Goal: Task Accomplishment & Management: Use online tool/utility

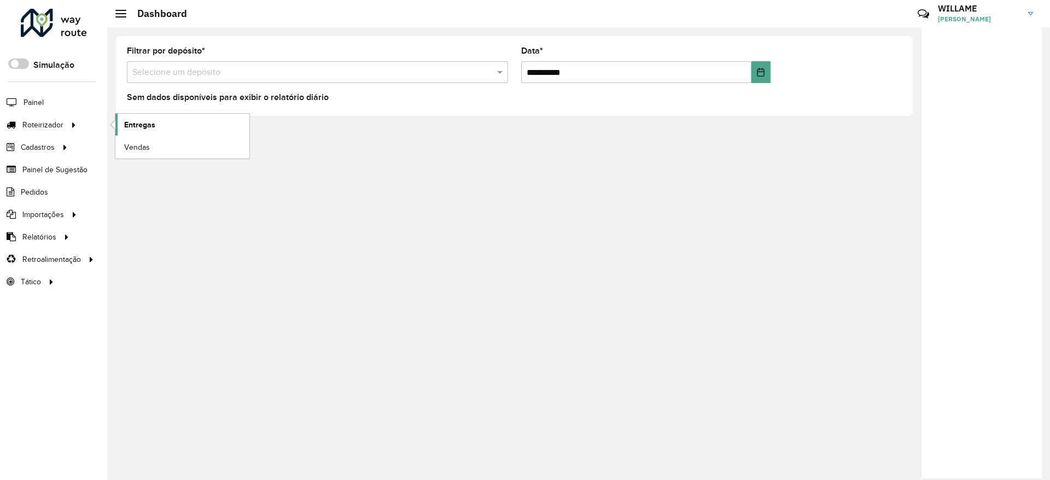
click at [135, 129] on span "Entregas" at bounding box center [139, 124] width 31 height 11
click at [152, 121] on span "Entregas" at bounding box center [139, 124] width 31 height 11
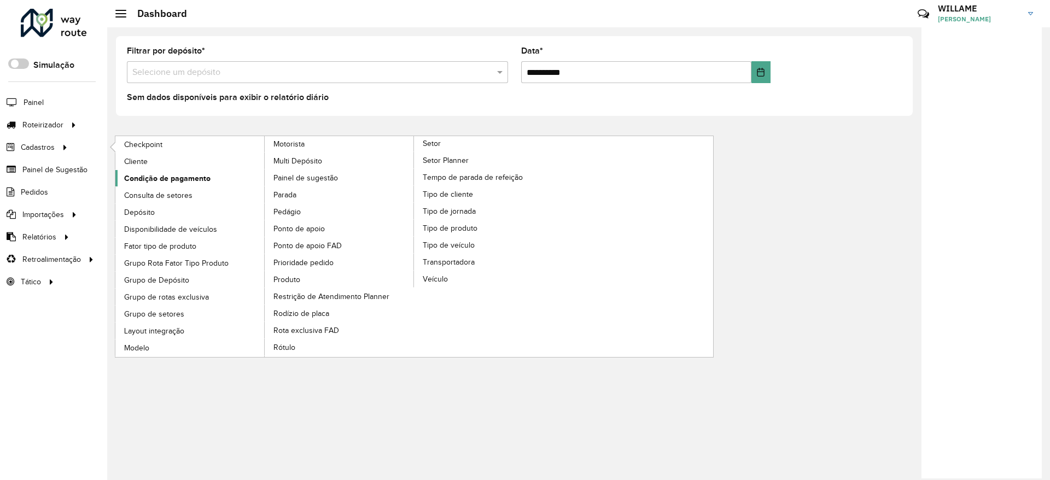
click at [170, 170] on link "Condição de pagamento" at bounding box center [190, 178] width 150 height 16
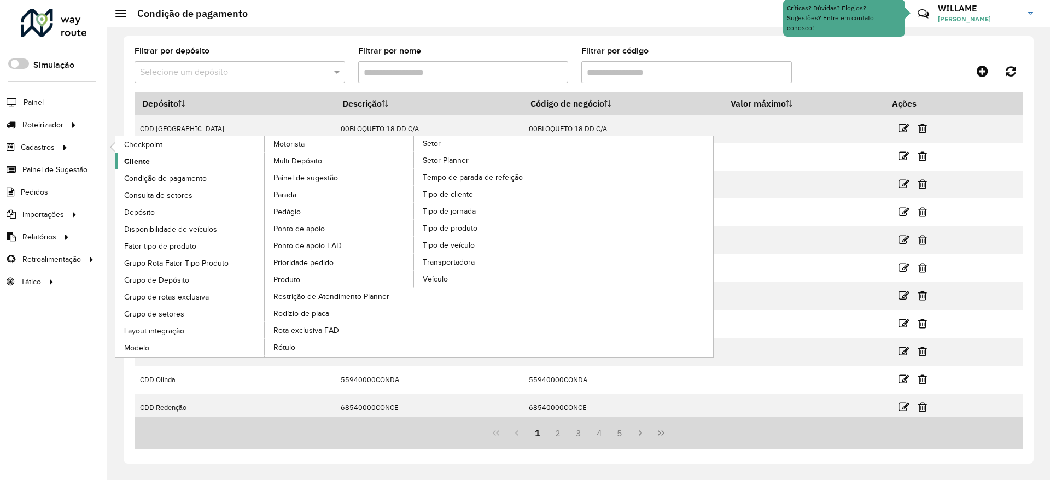
click at [143, 168] on link "Cliente" at bounding box center [190, 161] width 150 height 16
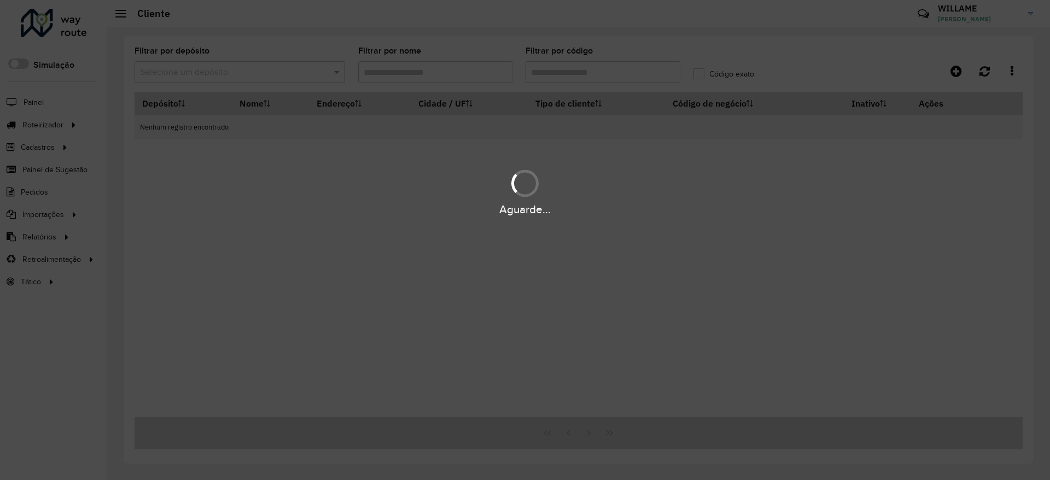
click at [218, 70] on div "Aguarde..." at bounding box center [525, 240] width 1050 height 480
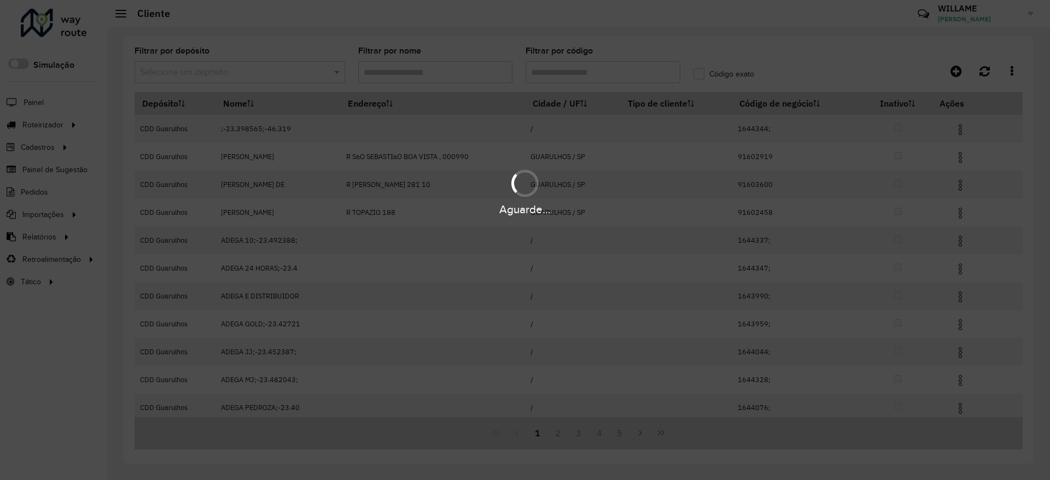
click at [215, 72] on hb-app "Aguarde... Pop-up bloqueado! Seu navegador bloqueou automáticamente a abertura …" at bounding box center [525, 240] width 1050 height 480
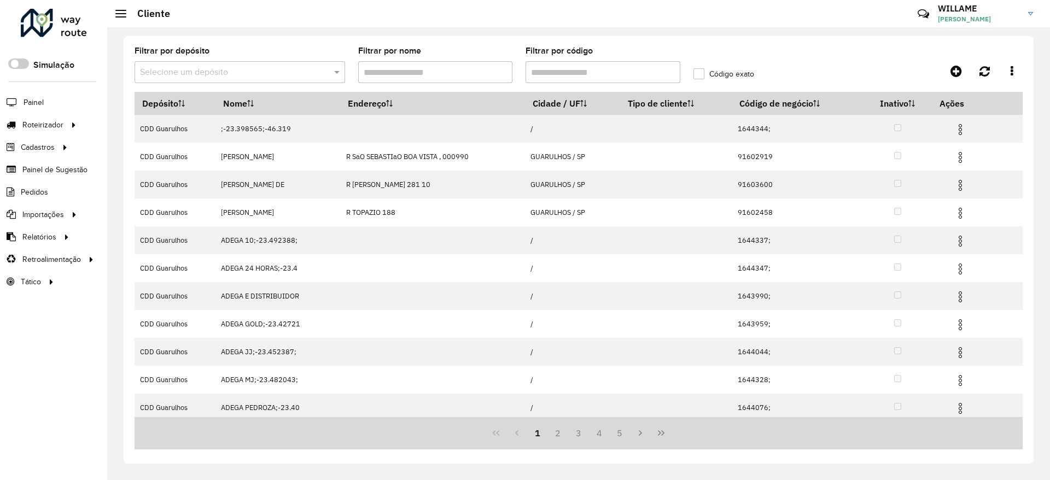
click at [215, 72] on input "text" at bounding box center [229, 72] width 178 height 13
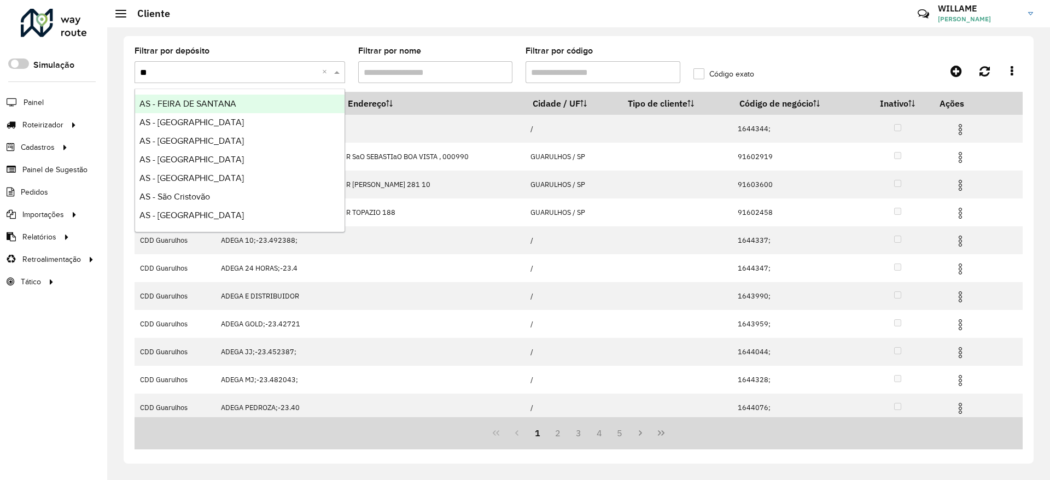
type input "***"
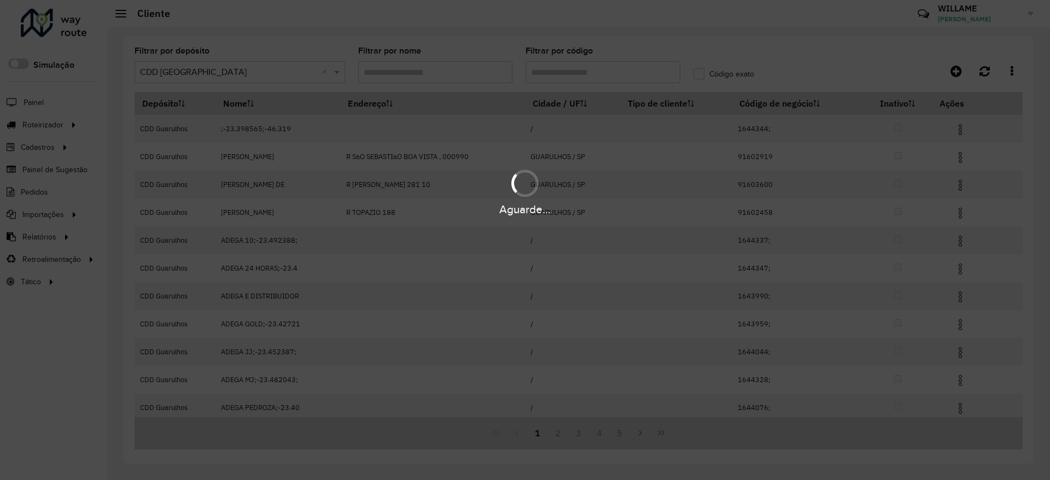
click at [611, 66] on div "Aguarde..." at bounding box center [525, 240] width 1050 height 480
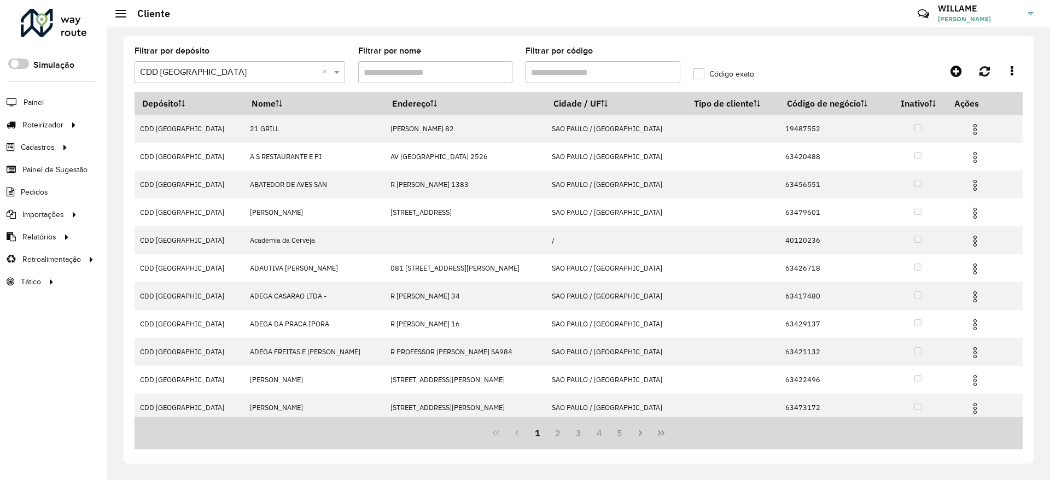
click at [607, 69] on input "Filtrar por código" at bounding box center [602, 72] width 155 height 22
paste input "********"
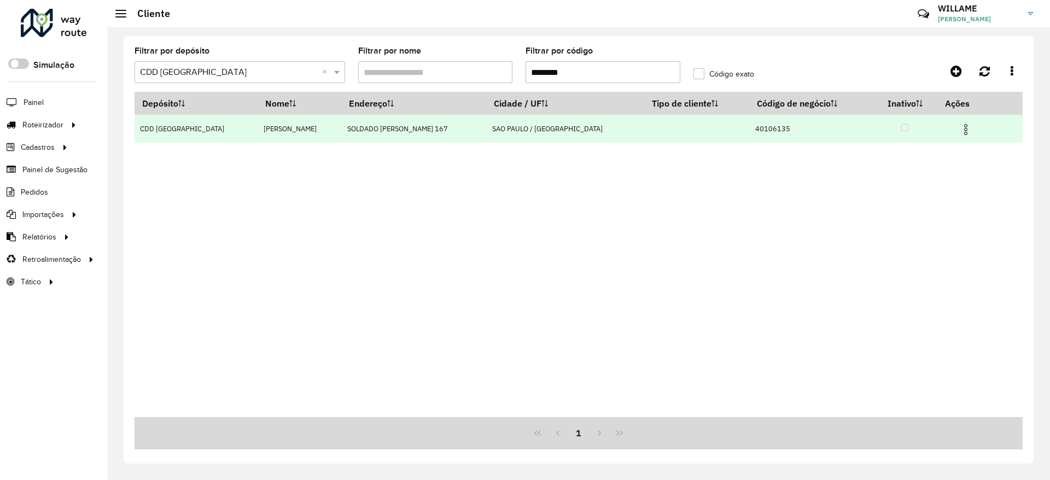
type input "********"
click at [963, 130] on img at bounding box center [965, 129] width 13 height 13
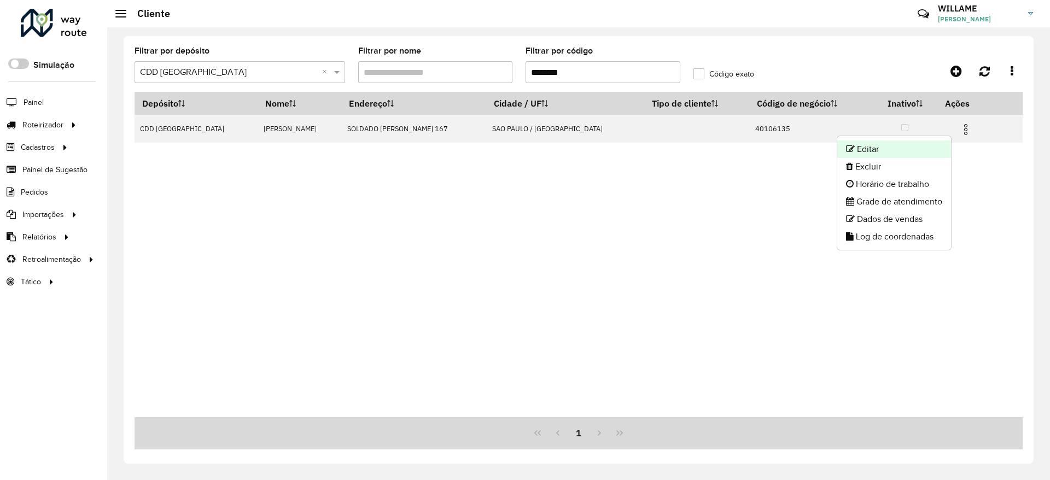
click at [897, 149] on li "Editar" at bounding box center [894, 149] width 114 height 17
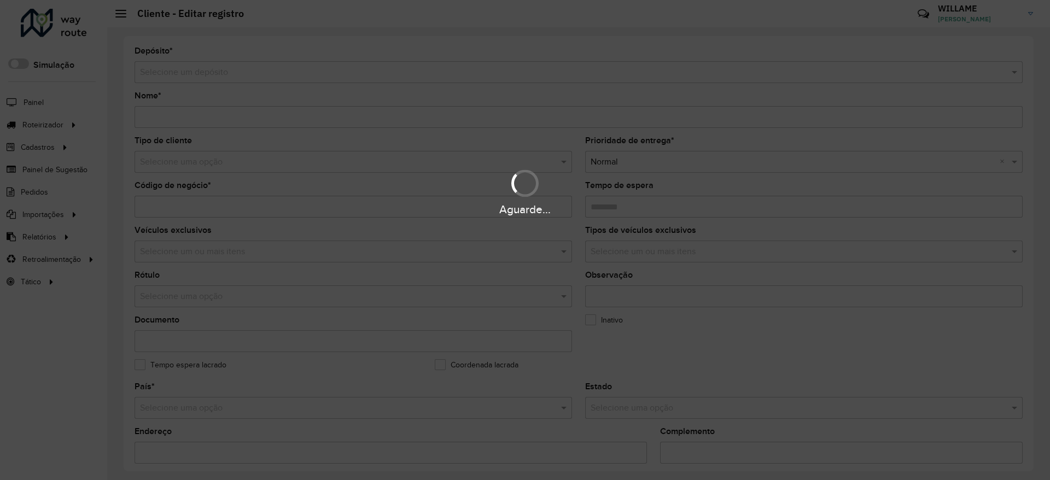
type input "**********"
type input "********"
type input "**********"
type input "*********"
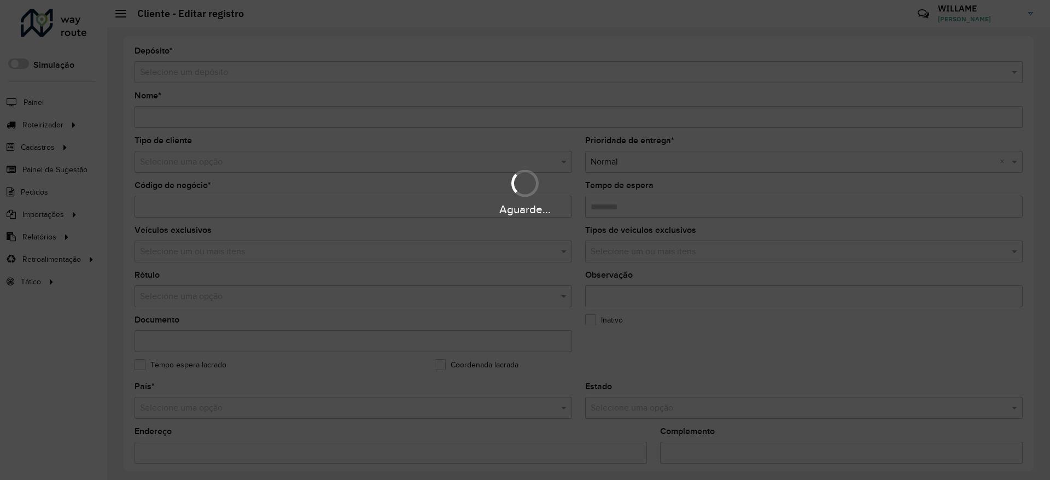
type input "**********"
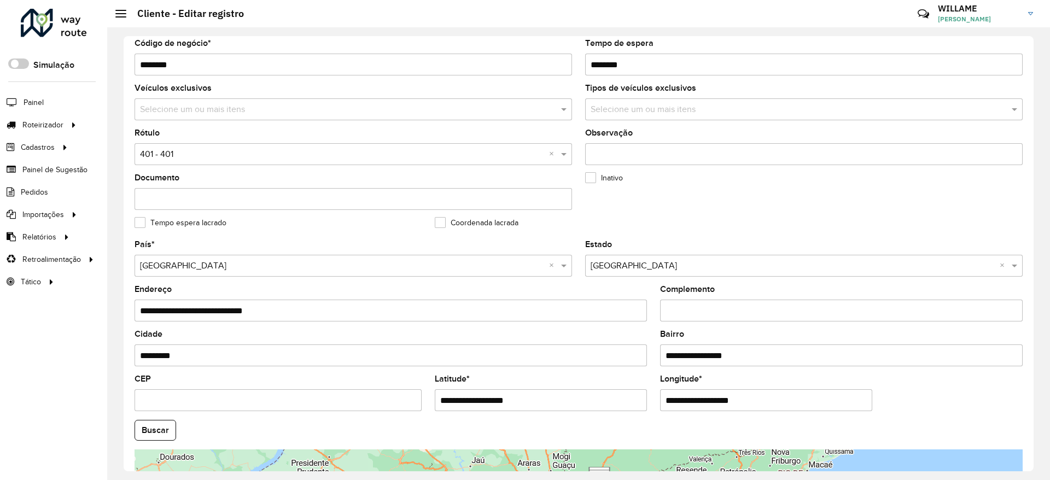
scroll to position [334, 0]
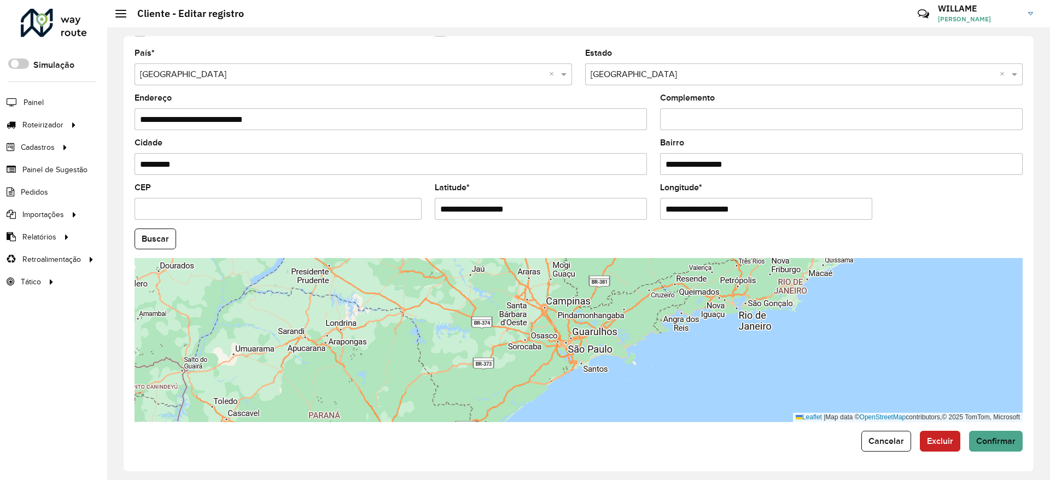
click at [562, 206] on hb-app "Aguarde... Pop-up bloqueado! Seu navegador bloqueou automáticamente a abertura …" at bounding box center [525, 240] width 1050 height 480
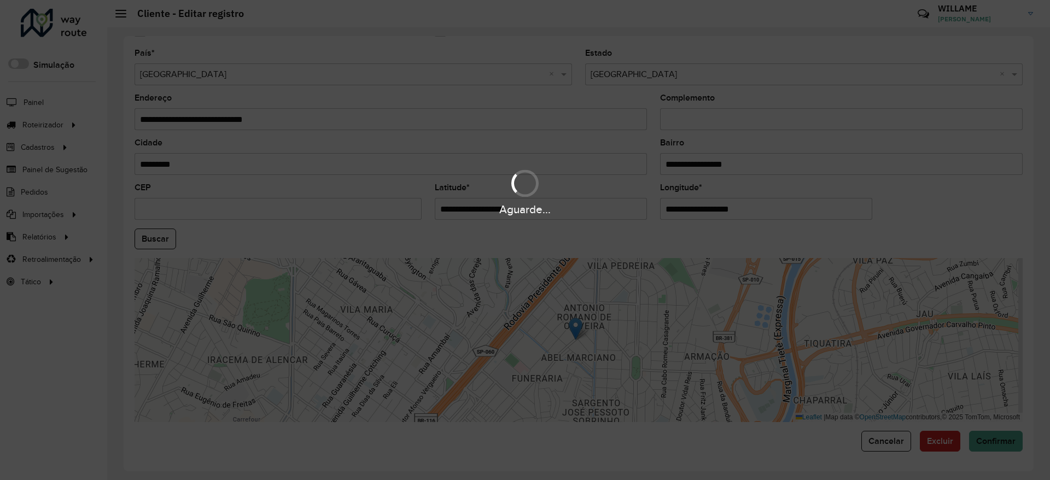
click at [562, 206] on hb-app "Aguarde... Pop-up bloqueado! Seu navegador bloqueou automáticamente a abertura …" at bounding box center [525, 240] width 1050 height 480
click at [562, 206] on input "**********" at bounding box center [541, 209] width 212 height 22
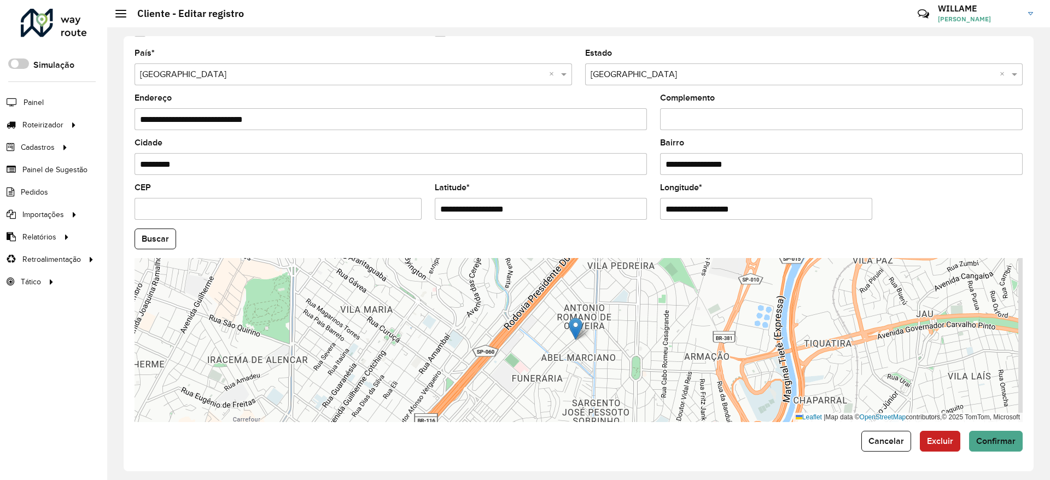
click at [562, 206] on input "**********" at bounding box center [541, 209] width 212 height 22
click at [788, 205] on input "**********" at bounding box center [766, 209] width 212 height 22
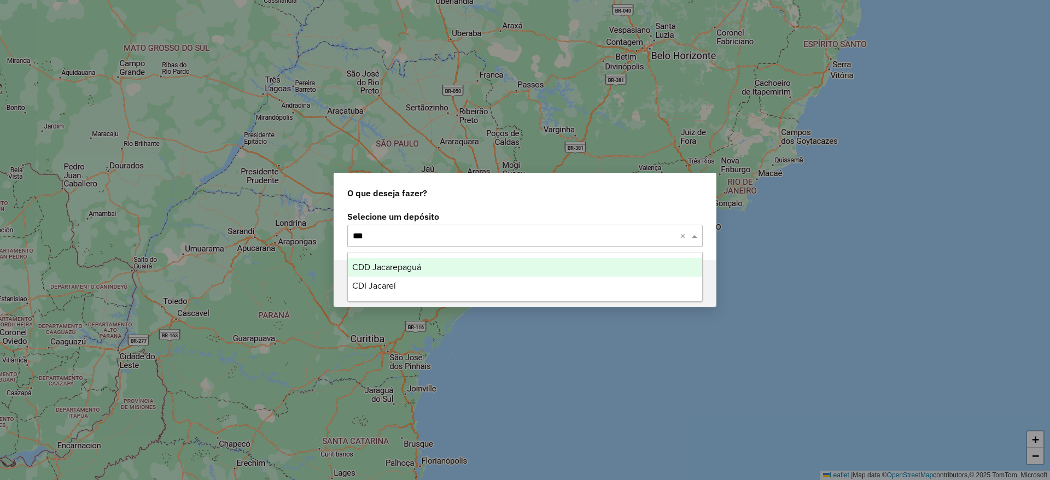
type input "****"
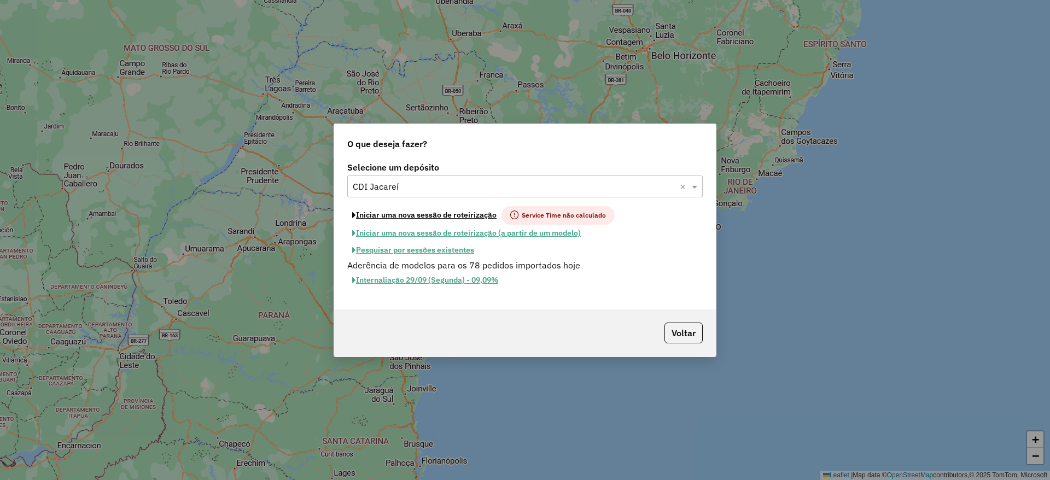
click at [408, 211] on button "Iniciar uma nova sessão de roteirização" at bounding box center [424, 215] width 154 height 19
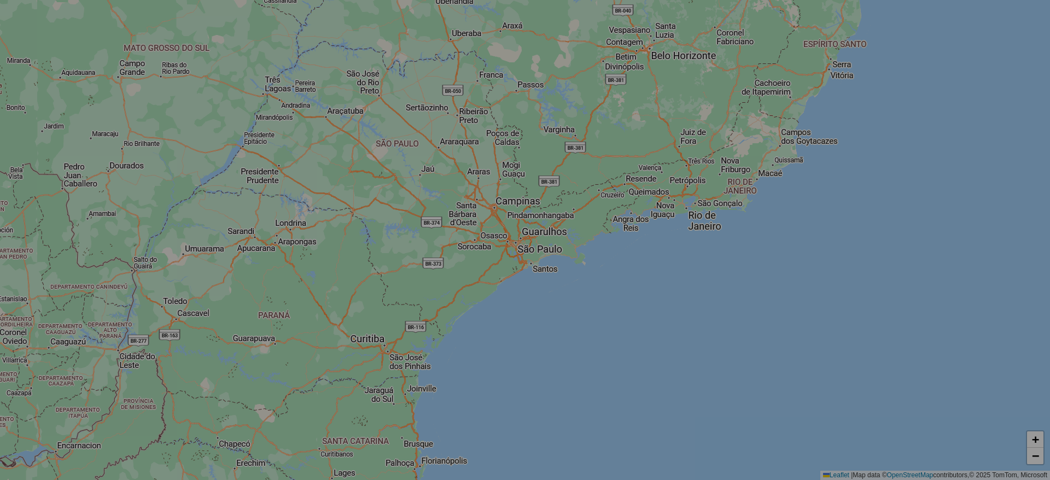
select select "*"
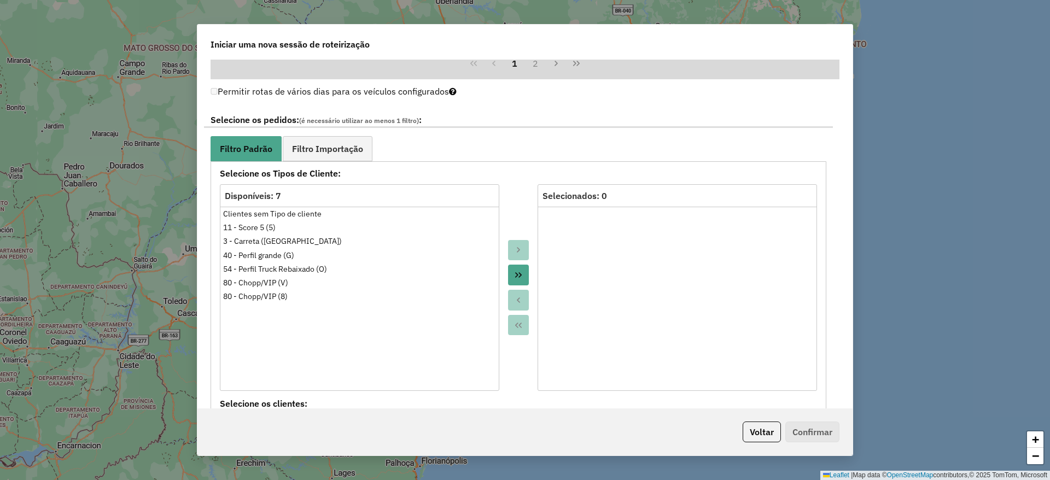
scroll to position [902, 0]
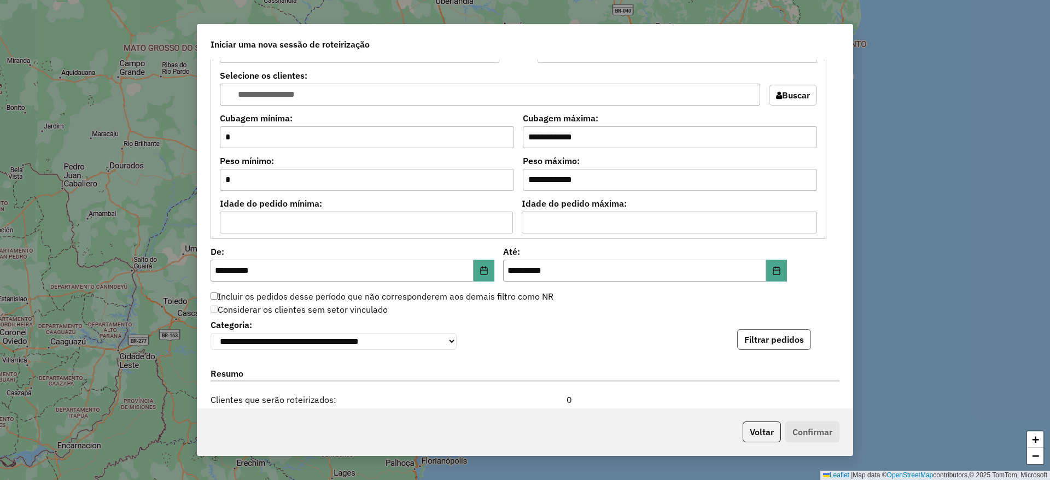
click at [759, 336] on button "Filtrar pedidos" at bounding box center [774, 339] width 74 height 21
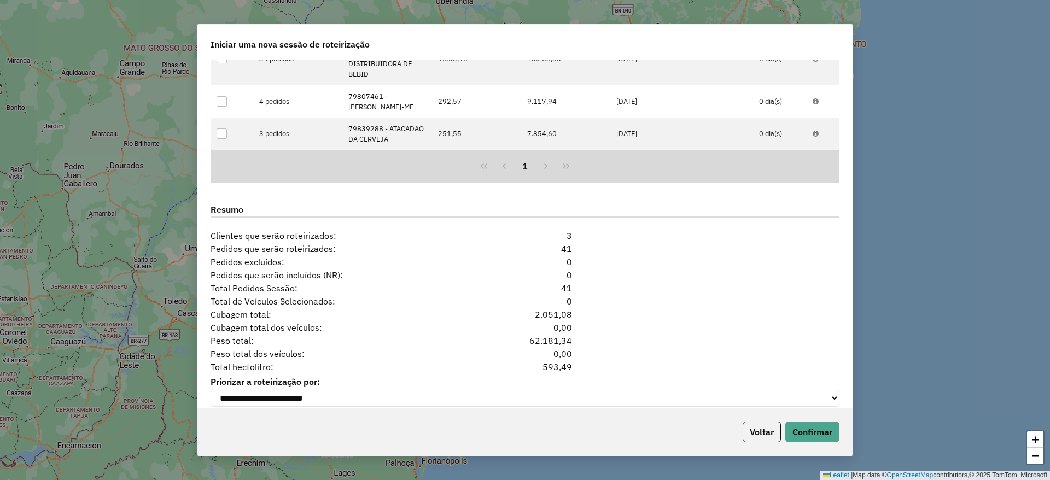
scroll to position [1310, 0]
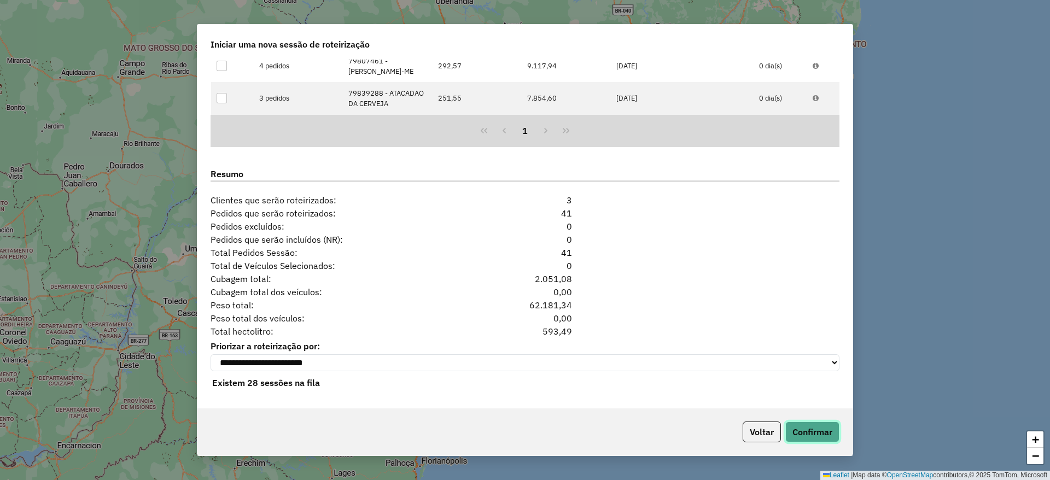
click at [820, 424] on button "Confirmar" at bounding box center [812, 432] width 54 height 21
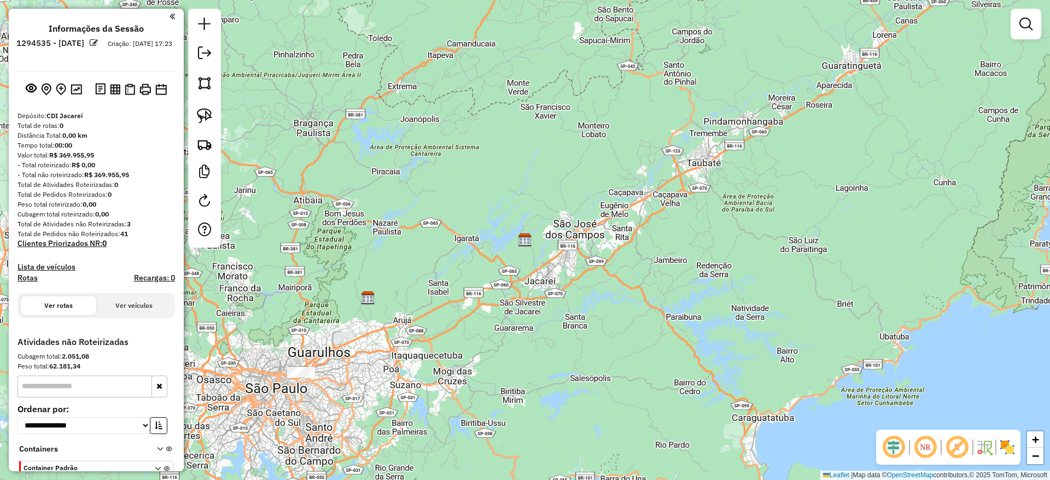
drag, startPoint x: 487, startPoint y: 213, endPoint x: 531, endPoint y: 181, distance: 54.9
click at [526, 184] on div "Janela de atendimento Grade de atendimento Capacidade Transportadoras Veículos …" at bounding box center [525, 240] width 1050 height 480
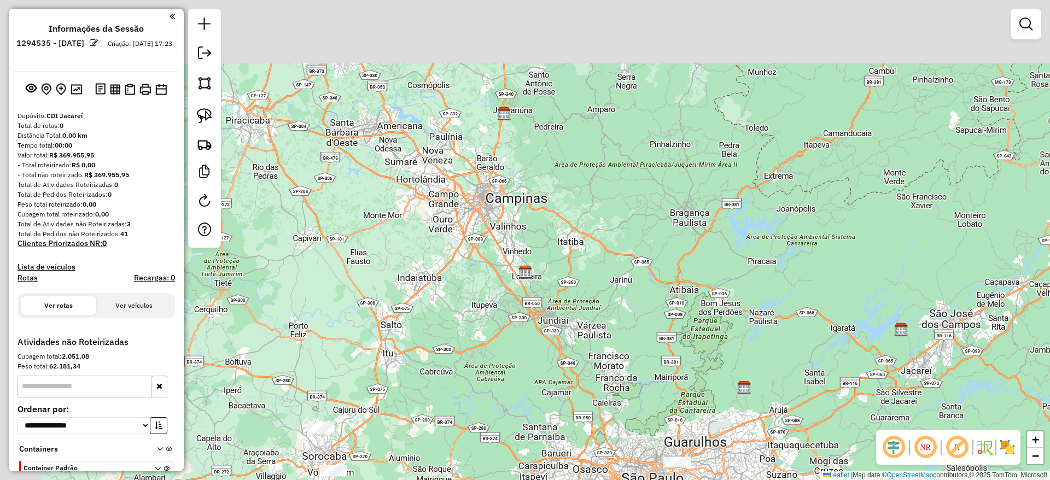
drag, startPoint x: 551, startPoint y: 440, endPoint x: 550, endPoint y: 432, distance: 7.7
click at [557, 446] on div "Janela de atendimento Grade de atendimento Capacidade Transportadoras Veículos …" at bounding box center [525, 240] width 1050 height 480
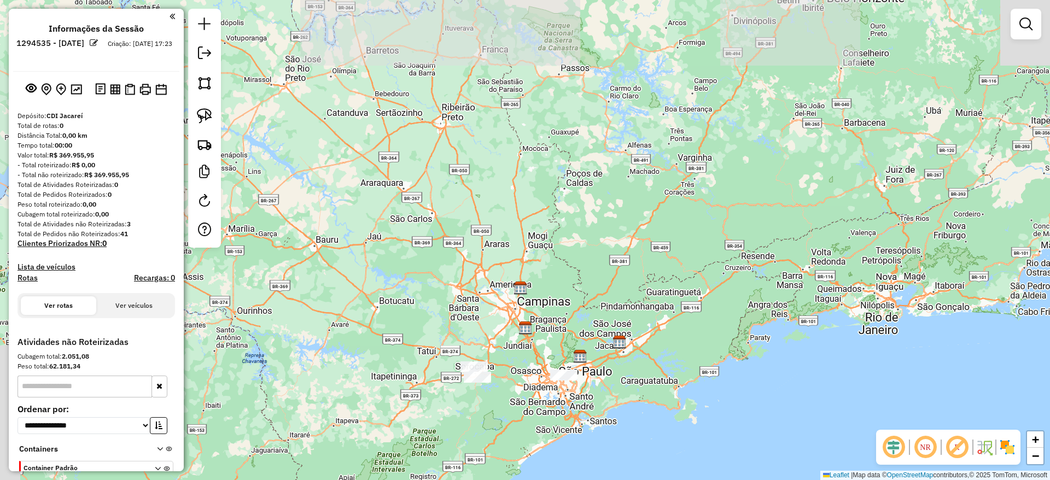
drag, startPoint x: 524, startPoint y: 321, endPoint x: 524, endPoint y: 310, distance: 10.9
click at [524, 311] on div "Janela de atendimento Grade de atendimento Capacidade Transportadoras Veículos …" at bounding box center [525, 240] width 1050 height 480
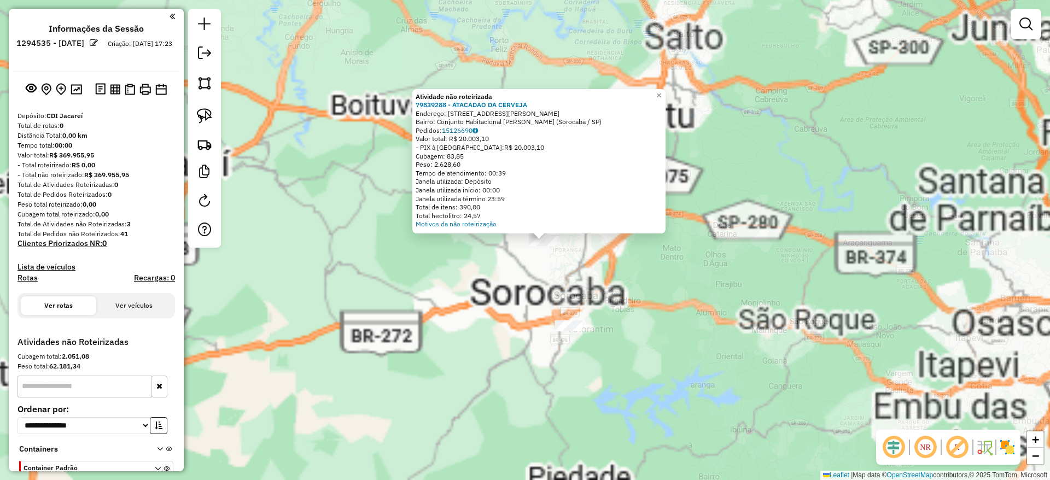
drag, startPoint x: 379, startPoint y: 214, endPoint x: 313, endPoint y: 162, distance: 84.9
click at [378, 213] on div "Atividade não roteirizada 79839288 - ATACADAO DA CERVEJA Endereço: Rua Antônio …" at bounding box center [525, 240] width 1050 height 480
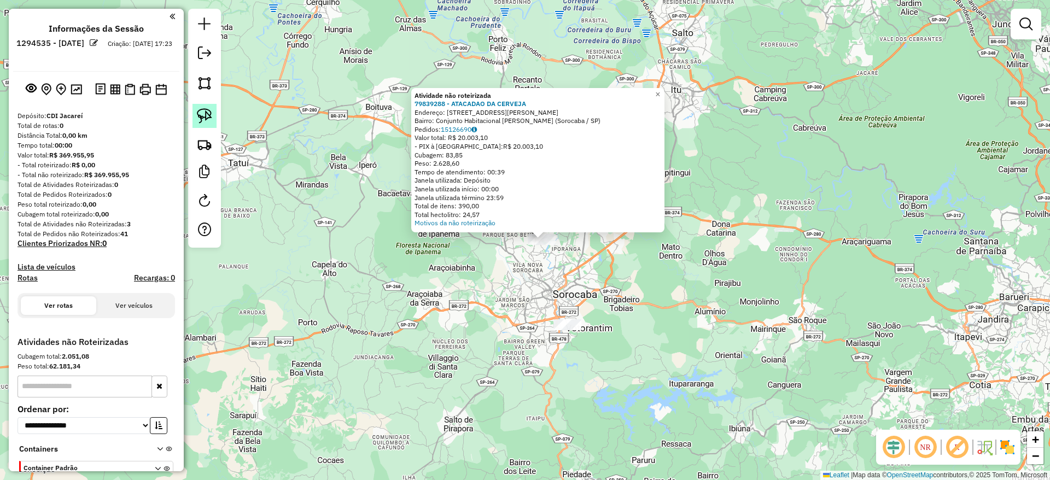
click at [208, 113] on img at bounding box center [204, 115] width 15 height 15
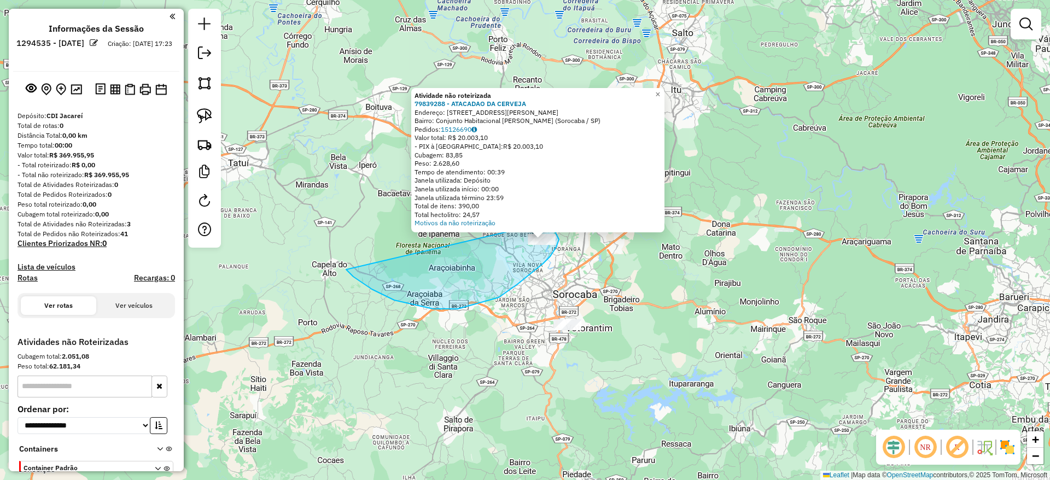
drag, startPoint x: 499, startPoint y: 297, endPoint x: 528, endPoint y: 209, distance: 93.2
click at [542, 208] on div "Atividade não roteirizada 79839288 - ATACADAO DA CERVEJA Endereço: Rua Antônio …" at bounding box center [525, 240] width 1050 height 480
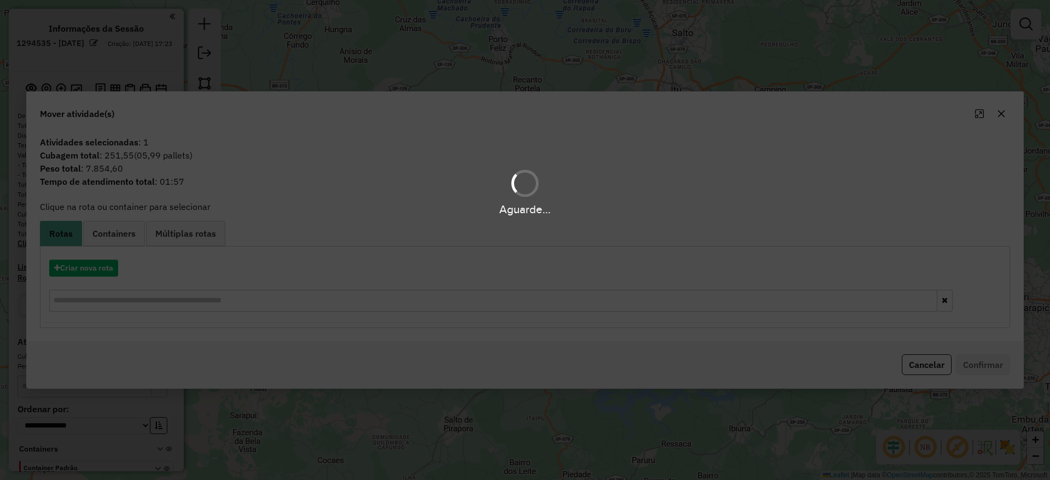
click at [99, 267] on div "Aguarde..." at bounding box center [525, 240] width 1050 height 480
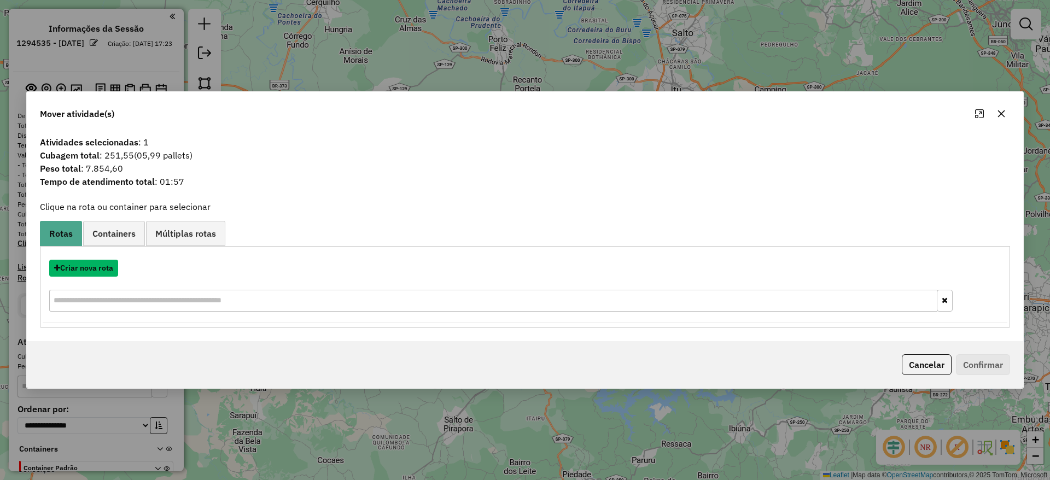
click at [99, 267] on button "Criar nova rota" at bounding box center [83, 268] width 69 height 17
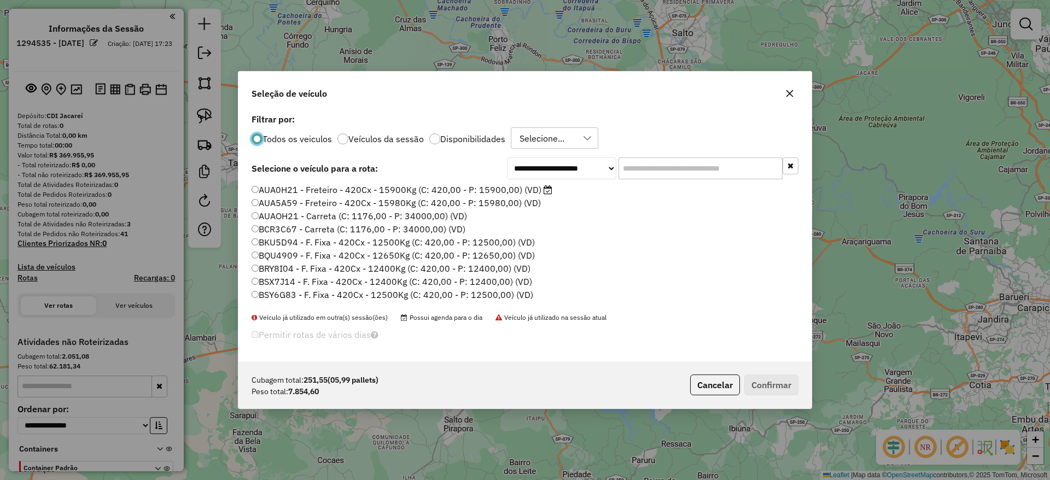
scroll to position [6, 3]
drag, startPoint x: 661, startPoint y: 170, endPoint x: 452, endPoint y: 207, distance: 212.1
click at [661, 169] on input "text" at bounding box center [700, 168] width 164 height 22
paste input "*******"
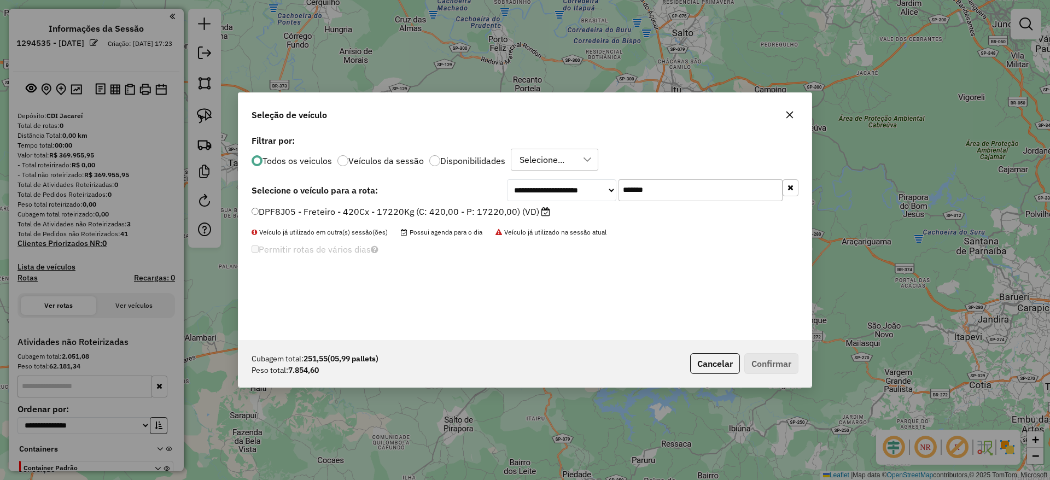
type input "*******"
click at [430, 209] on label "DPF8J05 - Freteiro - 420Cx - 17220Kg (C: 420,00 - P: 17220,00) (VD)" at bounding box center [401, 211] width 299 height 13
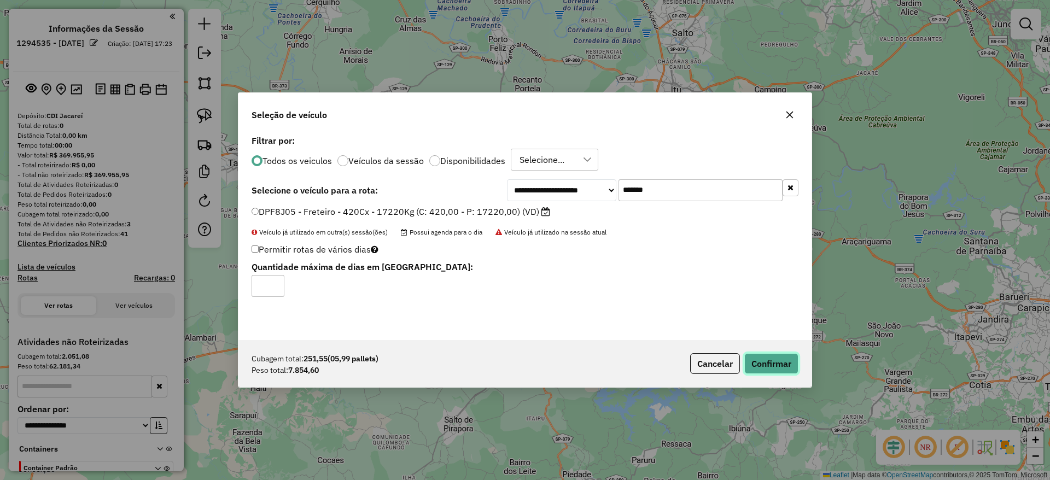
click at [769, 367] on button "Confirmar" at bounding box center [771, 363] width 54 height 21
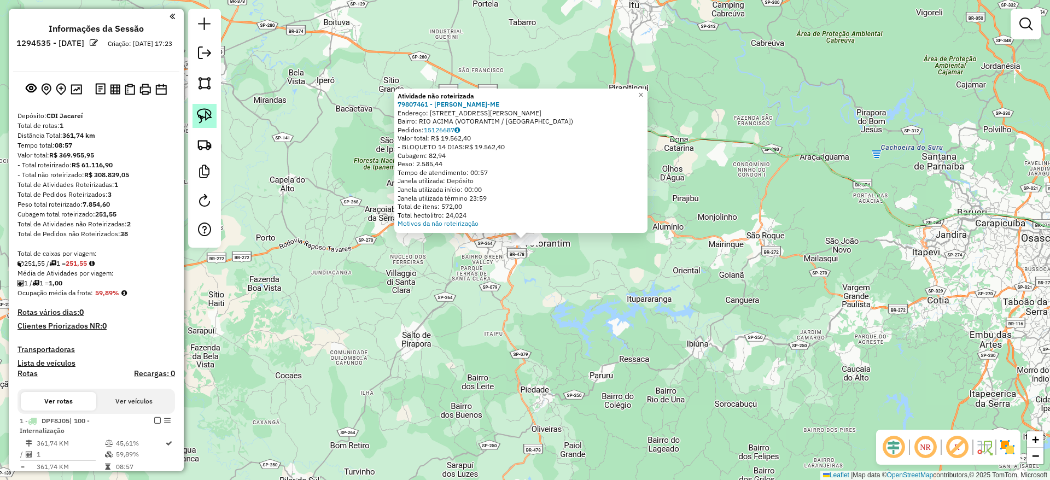
click at [209, 114] on img at bounding box center [204, 115] width 15 height 15
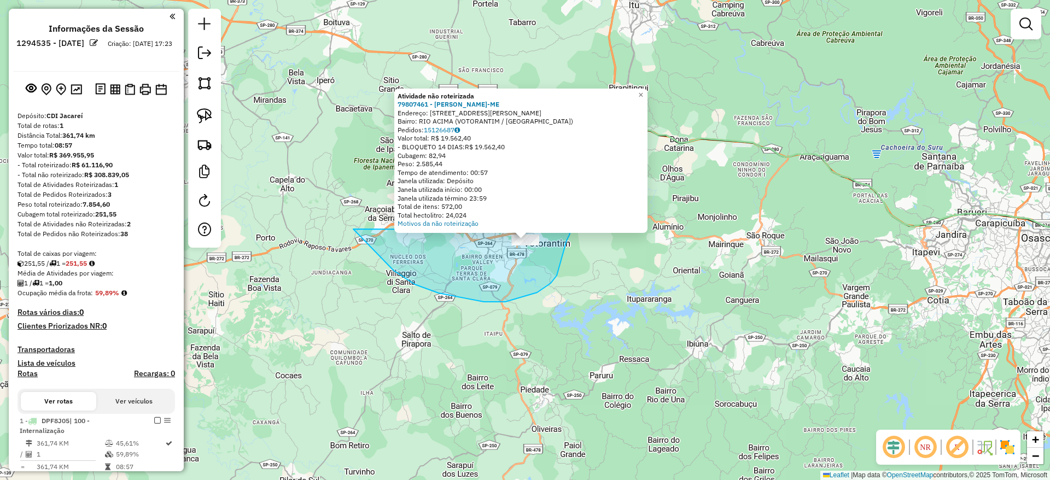
drag, startPoint x: 484, startPoint y: 302, endPoint x: 568, endPoint y: 230, distance: 110.9
click at [568, 230] on div "Atividade não roteirizada 79807461 - DANILO GUILHEN-ME Endereço: AV JOAO LAUREA…" at bounding box center [525, 240] width 1050 height 480
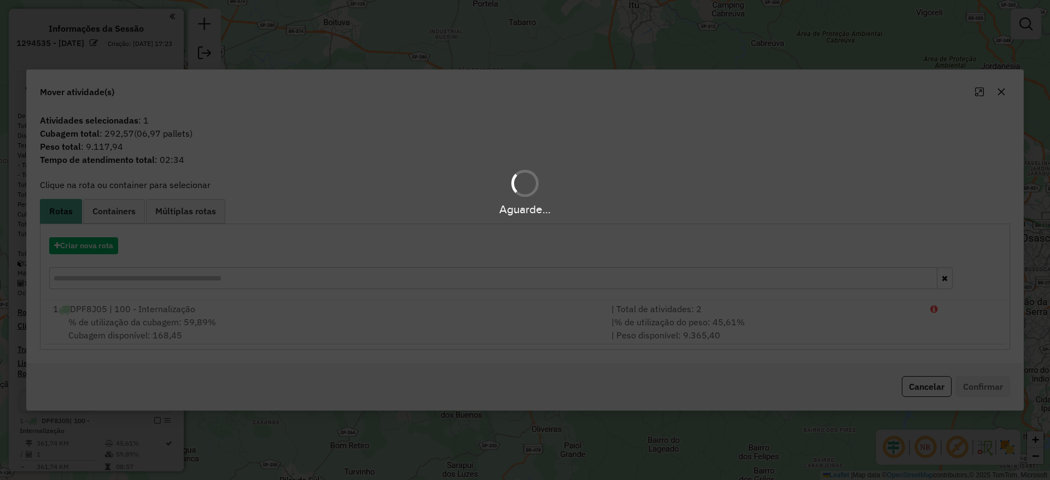
click at [109, 245] on div "Aguarde..." at bounding box center [525, 240] width 1050 height 480
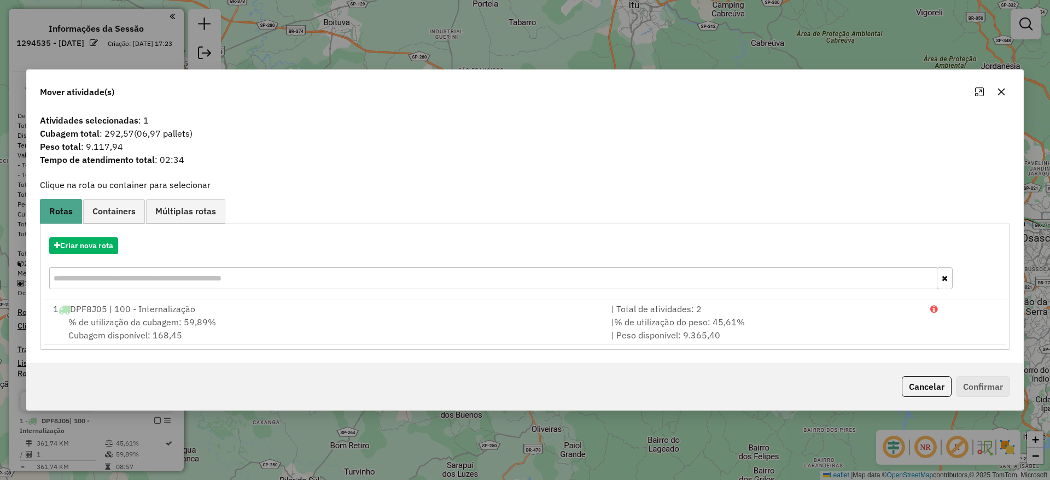
click at [109, 245] on hb-app "Aguarde... Pop-up bloqueado! Seu navegador bloqueou automáticamente a abertura …" at bounding box center [525, 240] width 1050 height 480
click at [109, 245] on button "Criar nova rota" at bounding box center [83, 245] width 69 height 17
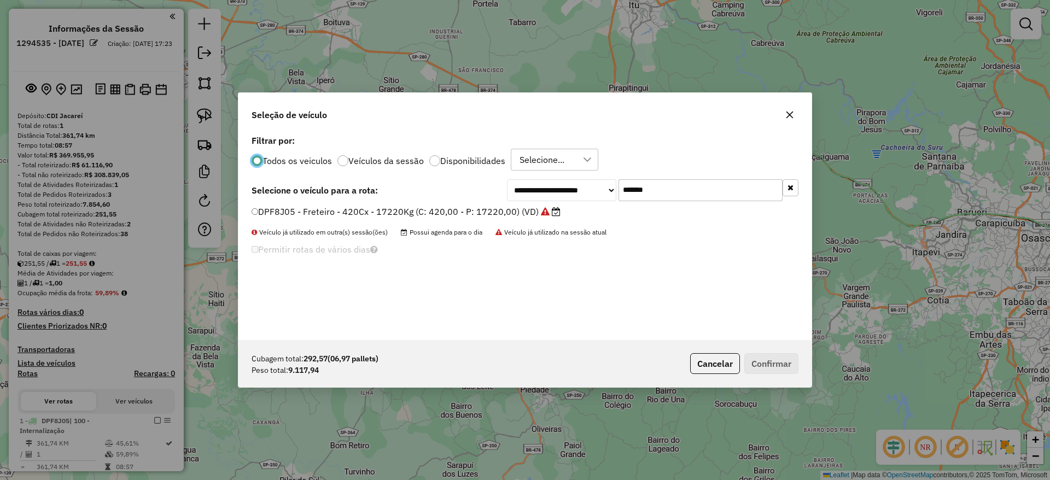
drag, startPoint x: 524, startPoint y: 195, endPoint x: 424, endPoint y: 204, distance: 100.5
click at [425, 204] on div "**********" at bounding box center [524, 236] width 573 height 208
paste input "text"
type input "*******"
drag, startPoint x: 424, startPoint y: 204, endPoint x: 441, endPoint y: 219, distance: 23.2
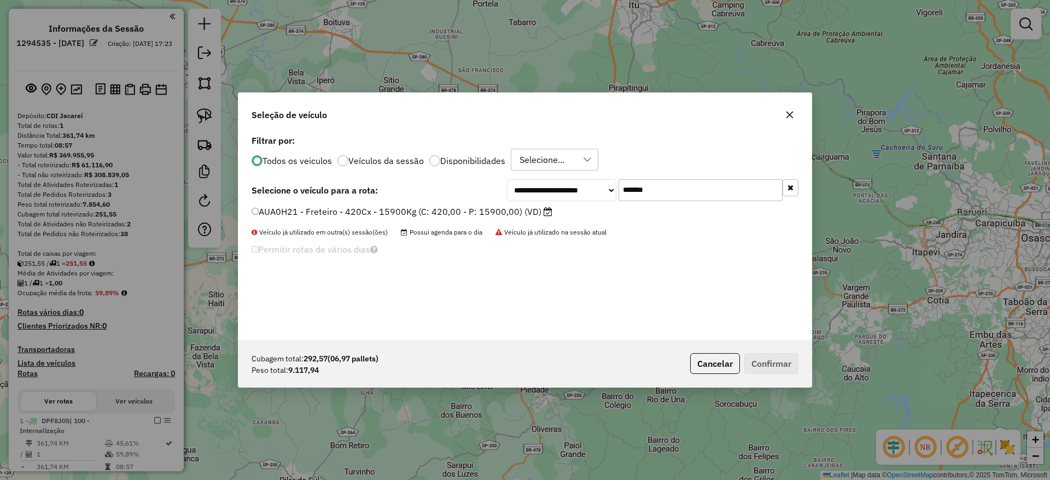
click at [425, 212] on label "AUA0H21 - Freteiro - 420Cx - 15900Kg (C: 420,00 - P: 15900,00) (VD)" at bounding box center [402, 211] width 301 height 13
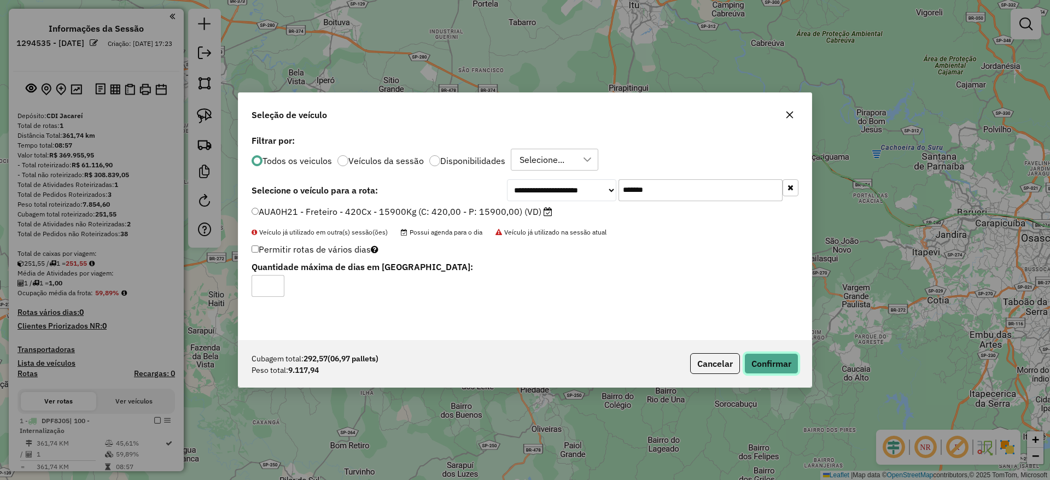
click at [772, 368] on button "Confirmar" at bounding box center [771, 363] width 54 height 21
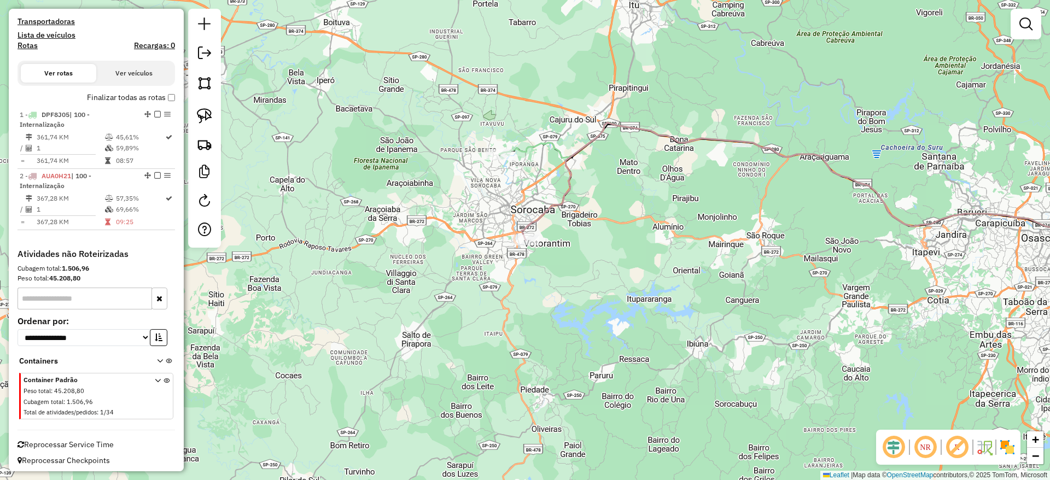
scroll to position [239, 0]
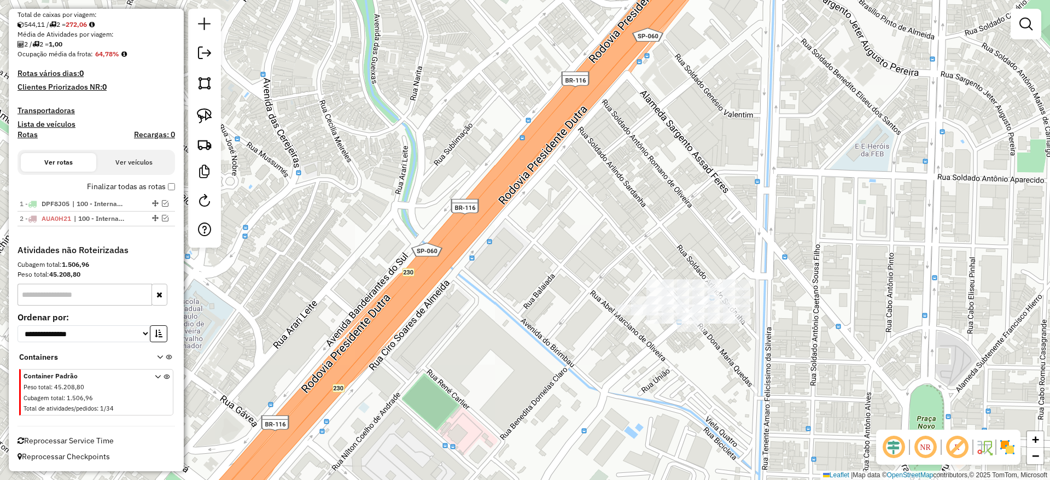
drag, startPoint x: 195, startPoint y: 112, endPoint x: 389, endPoint y: 154, distance: 198.5
click at [195, 111] on link at bounding box center [204, 116] width 24 height 24
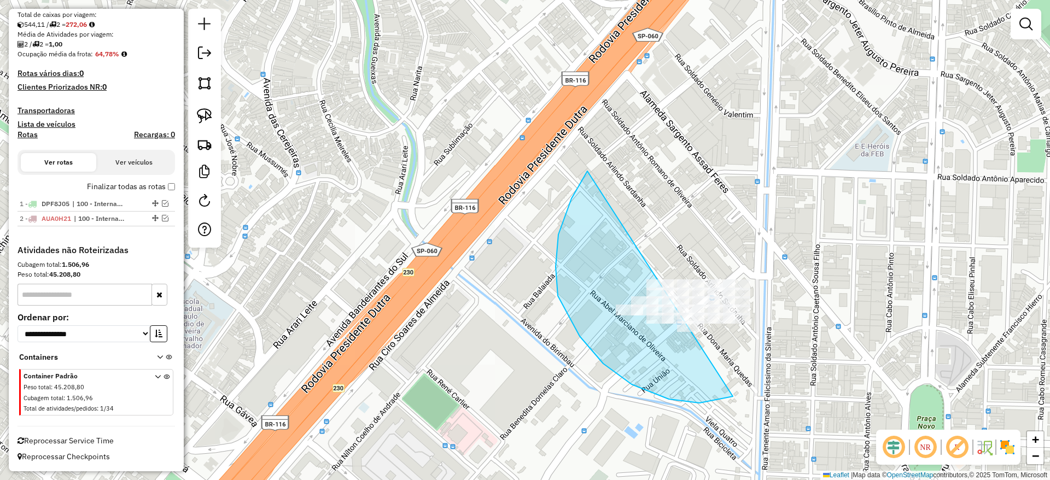
drag, startPoint x: 587, startPoint y: 171, endPoint x: 843, endPoint y: 264, distance: 272.2
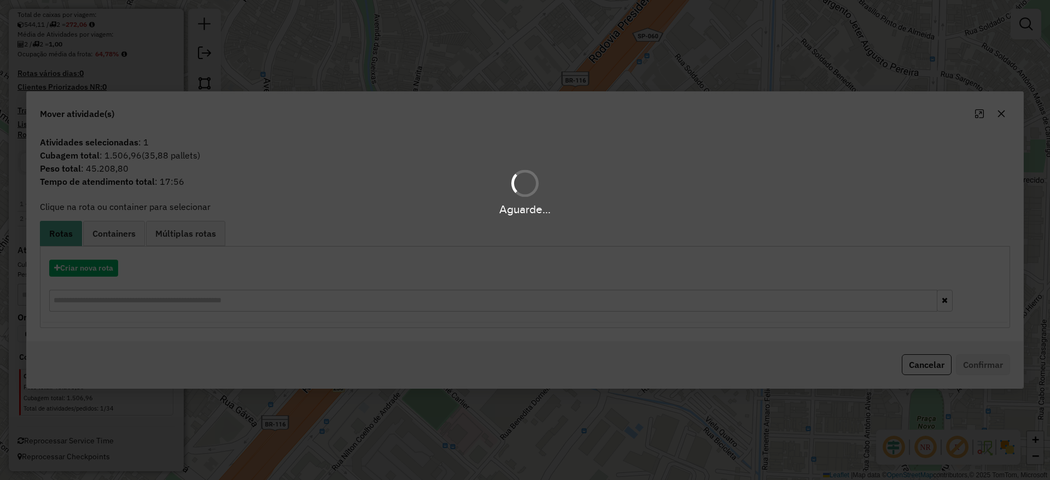
click at [108, 257] on div "Aguarde..." at bounding box center [525, 240] width 1050 height 480
click at [105, 260] on div "Aguarde..." at bounding box center [525, 240] width 1050 height 480
click at [105, 261] on div "Aguarde..." at bounding box center [525, 240] width 1050 height 480
click at [105, 264] on div "Aguarde..." at bounding box center [525, 240] width 1050 height 480
click at [105, 265] on div "Aguarde..." at bounding box center [525, 240] width 1050 height 480
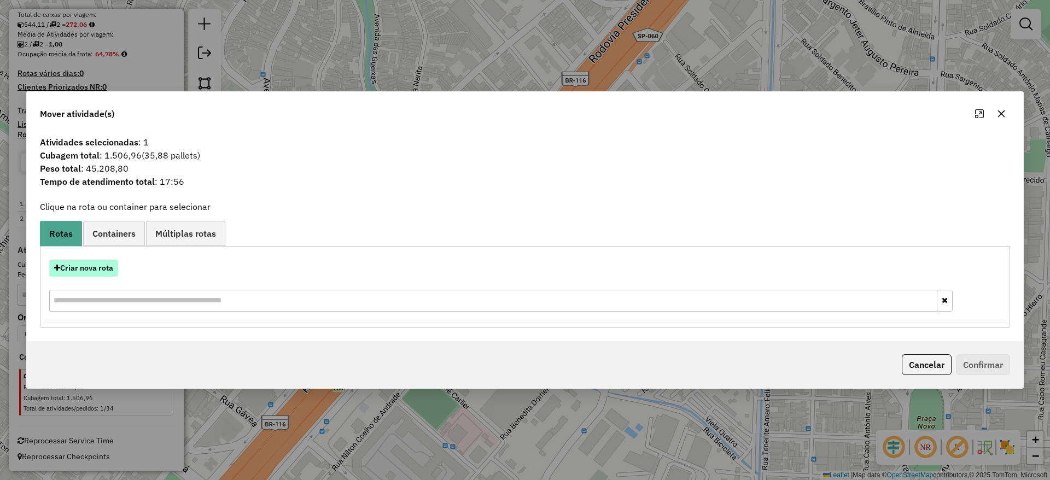
click at [97, 262] on button "Criar nova rota" at bounding box center [83, 268] width 69 height 17
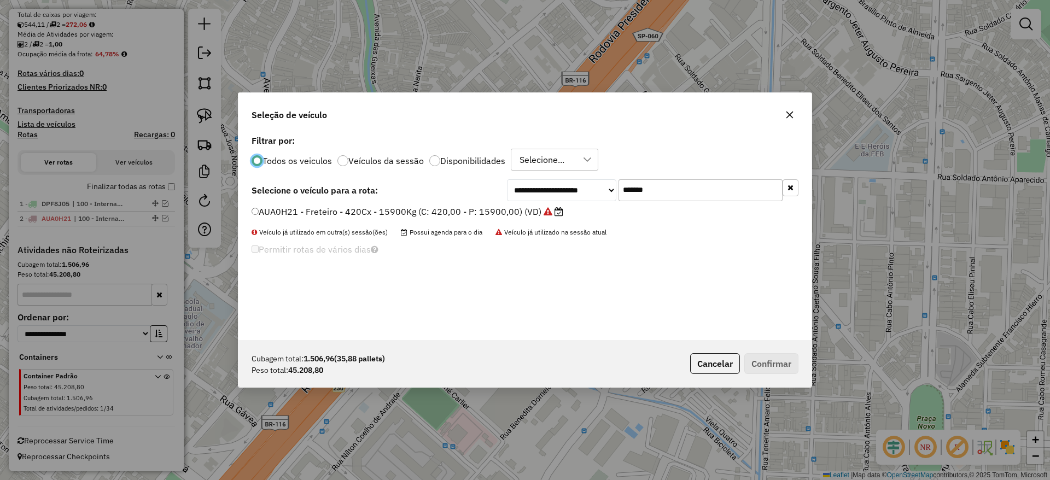
scroll to position [6, 3]
drag, startPoint x: 691, startPoint y: 189, endPoint x: 474, endPoint y: 206, distance: 217.2
click at [519, 196] on div "**********" at bounding box center [652, 190] width 291 height 22
paste input "text"
type input "*******"
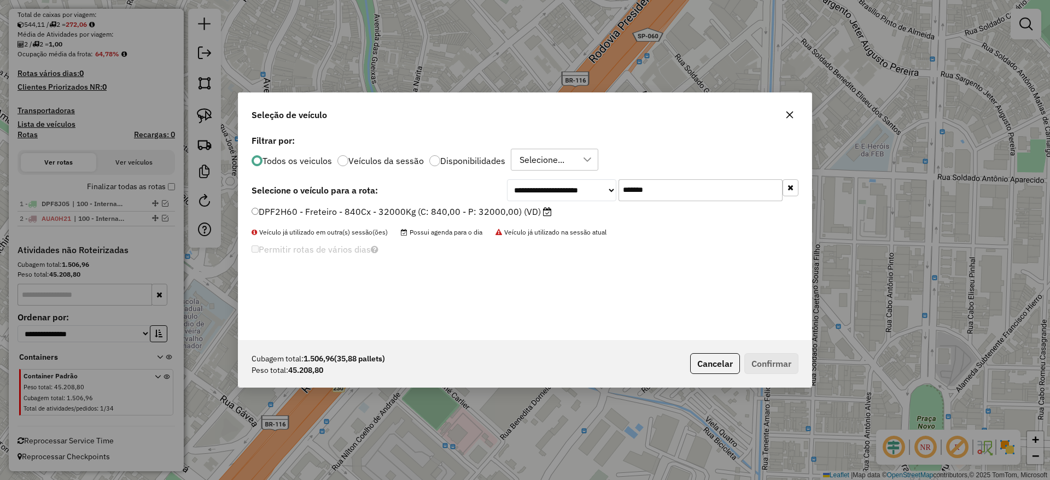
click at [423, 206] on label "DPF2H60 - Freteiro - 840Cx - 32000Kg (C: 840,00 - P: 32000,00) (VD)" at bounding box center [402, 211] width 300 height 13
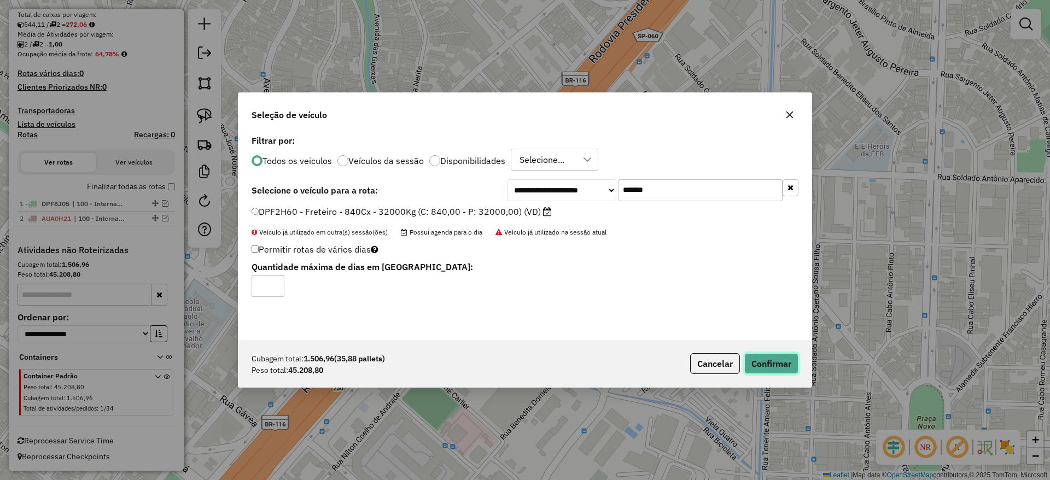
click at [763, 365] on button "Confirmar" at bounding box center [771, 363] width 54 height 21
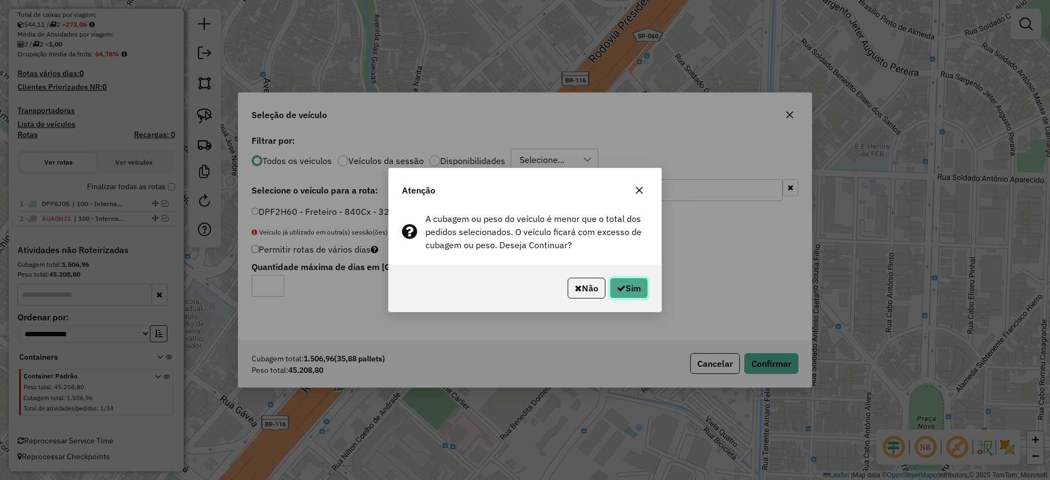
click at [633, 283] on button "Sim" at bounding box center [629, 288] width 38 height 21
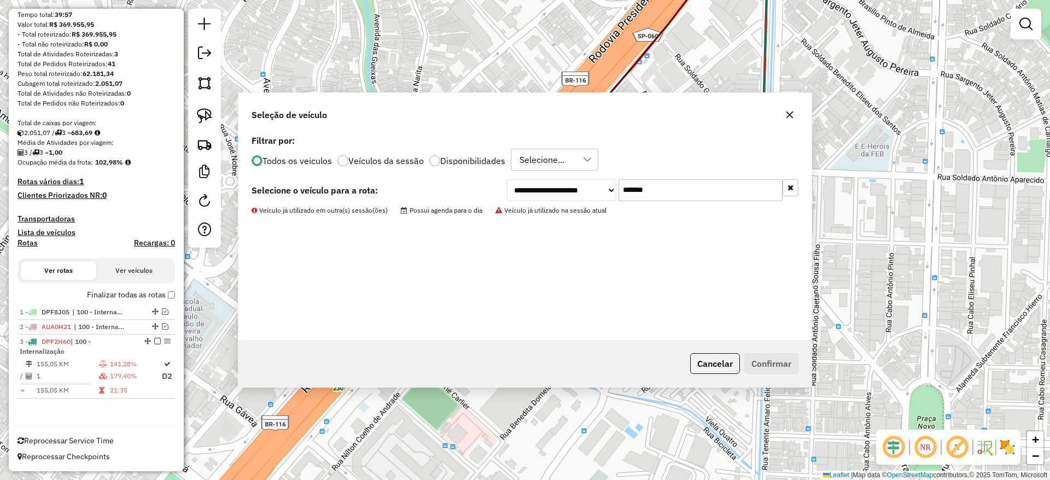
scroll to position [131, 0]
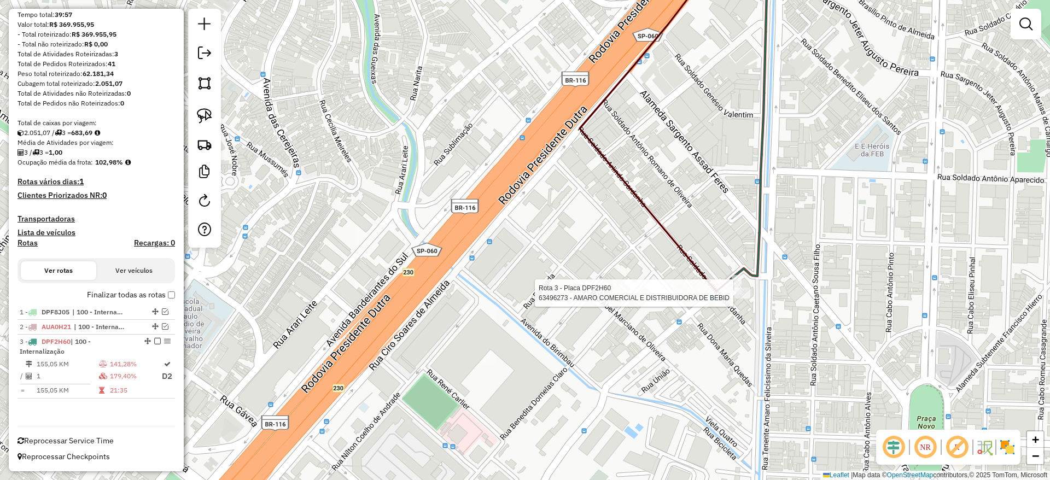
select select "**********"
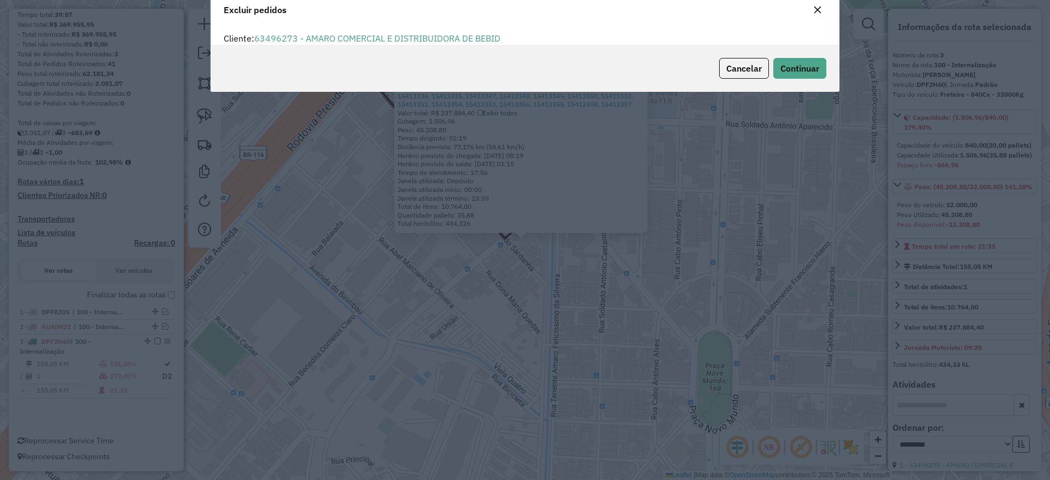
scroll to position [38, 0]
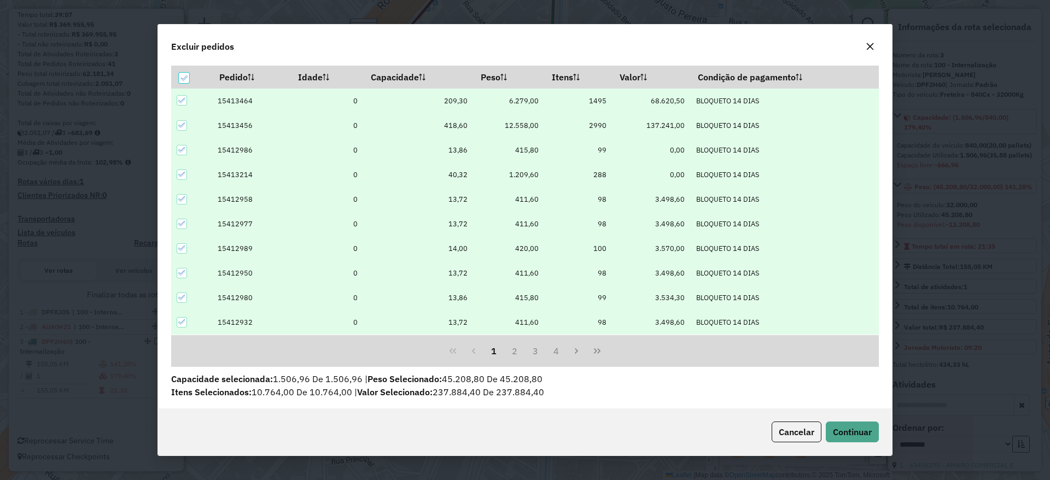
click at [184, 99] on icon at bounding box center [181, 100] width 7 height 5
click at [180, 125] on icon at bounding box center [182, 125] width 8 height 8
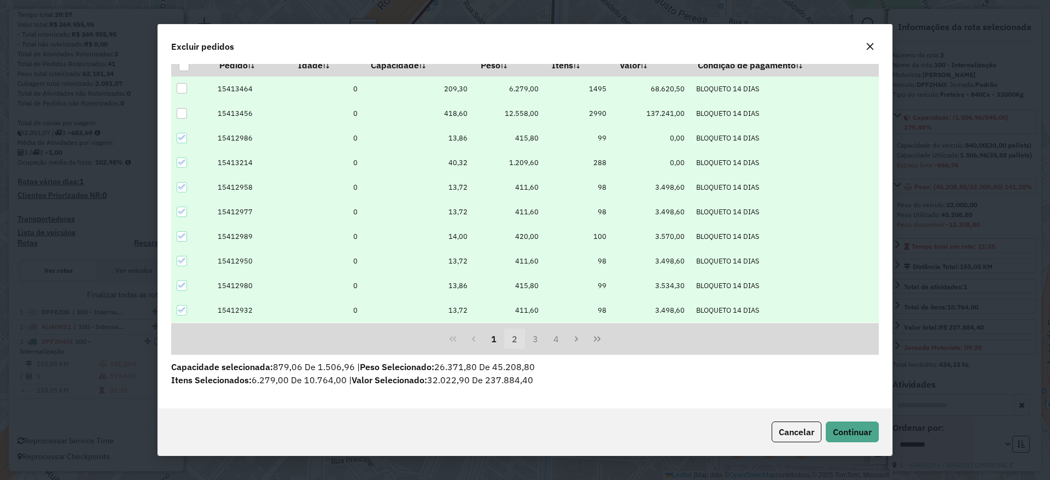
click at [516, 336] on button "2" at bounding box center [514, 339] width 21 height 21
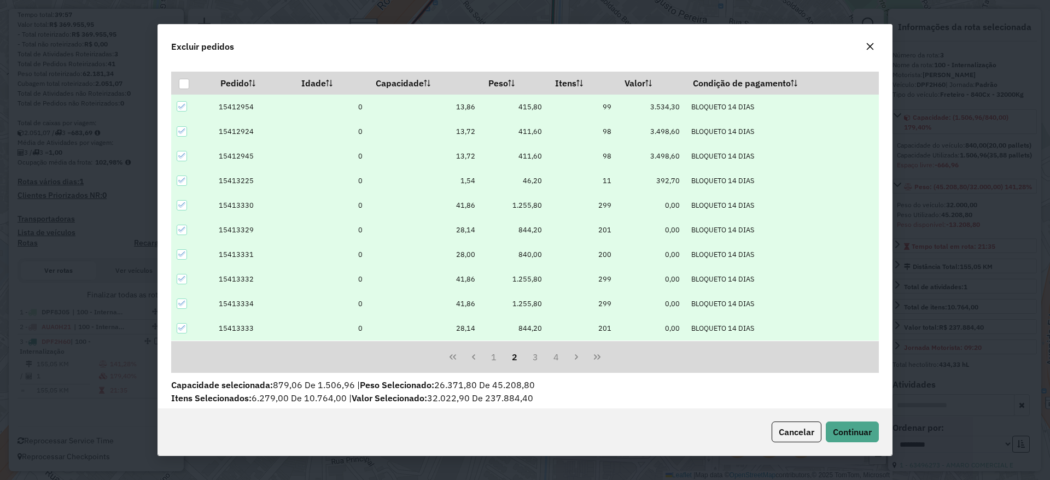
scroll to position [0, 0]
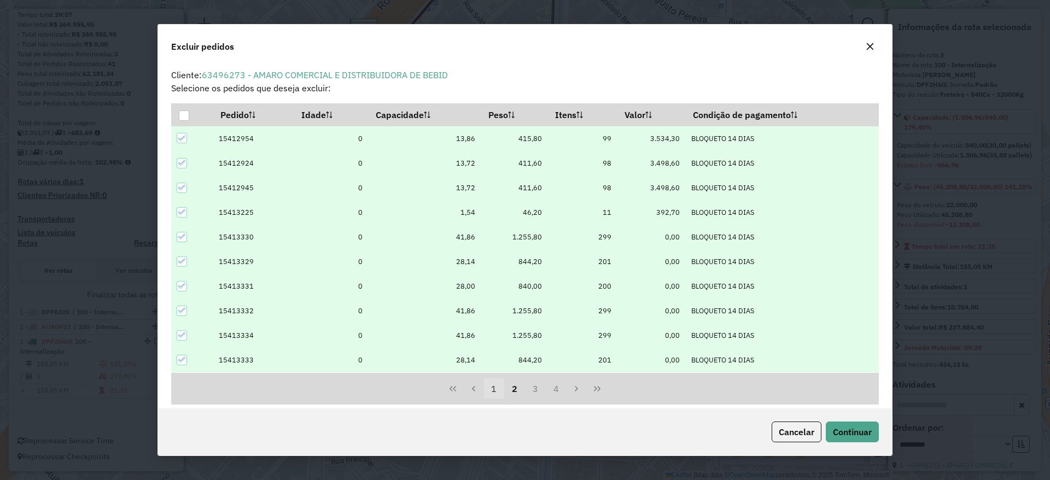
click at [490, 389] on button "1" at bounding box center [494, 388] width 21 height 21
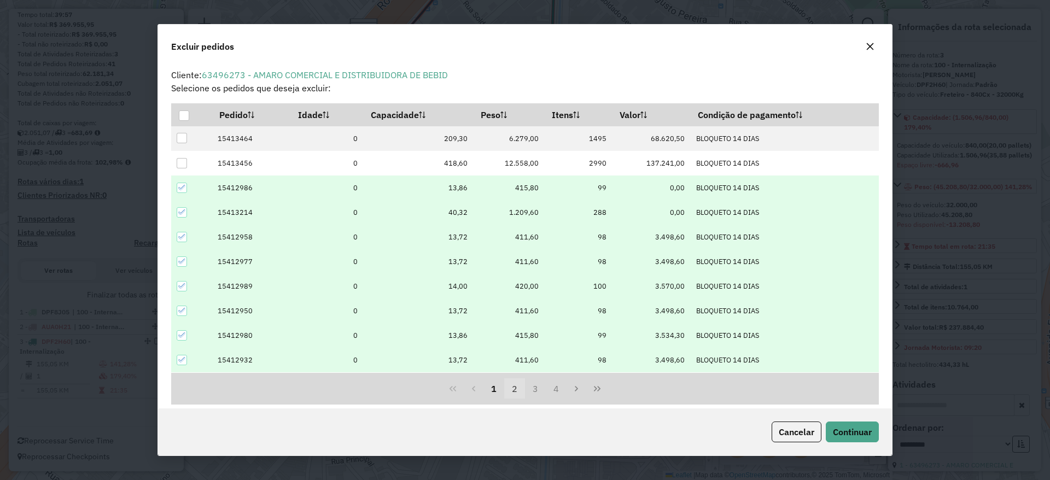
click at [514, 392] on button "2" at bounding box center [514, 388] width 21 height 21
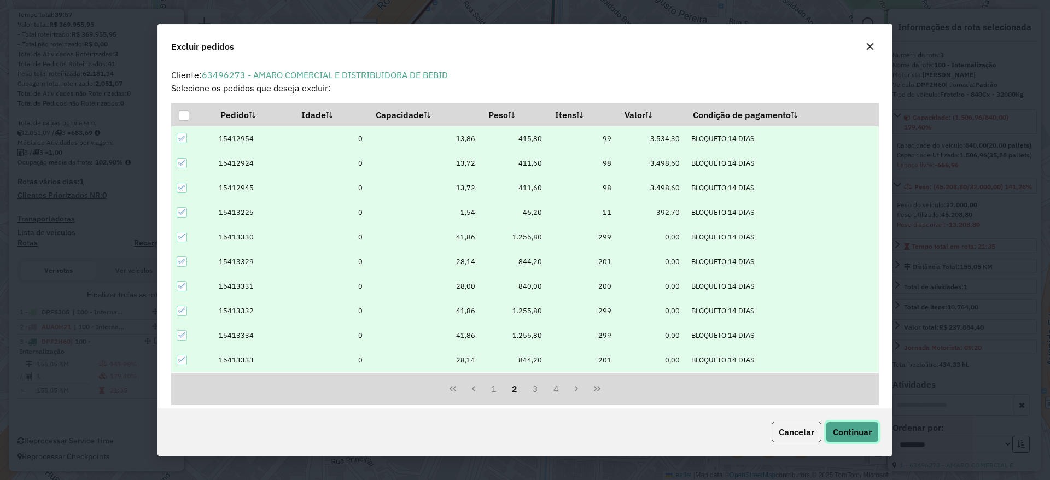
click at [839, 426] on span "Continuar" at bounding box center [852, 431] width 39 height 11
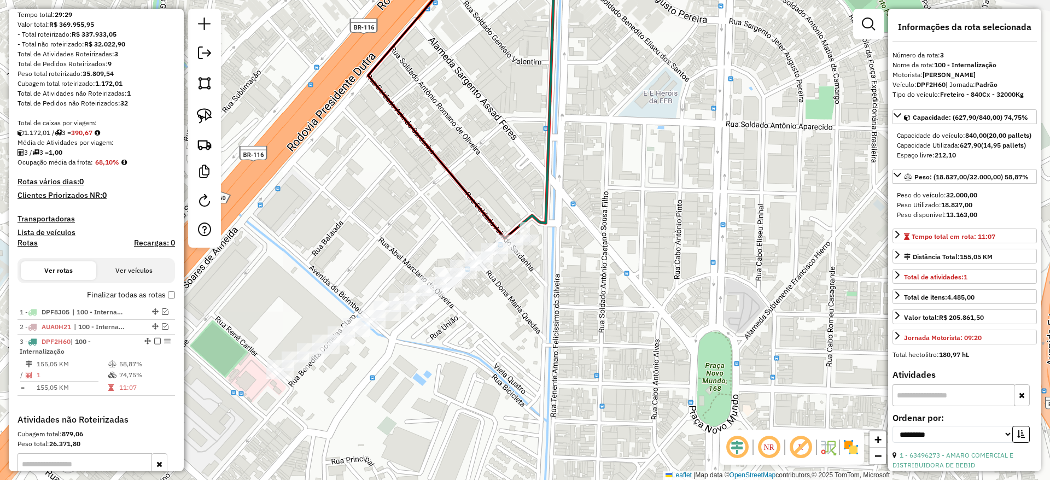
scroll to position [300, 0]
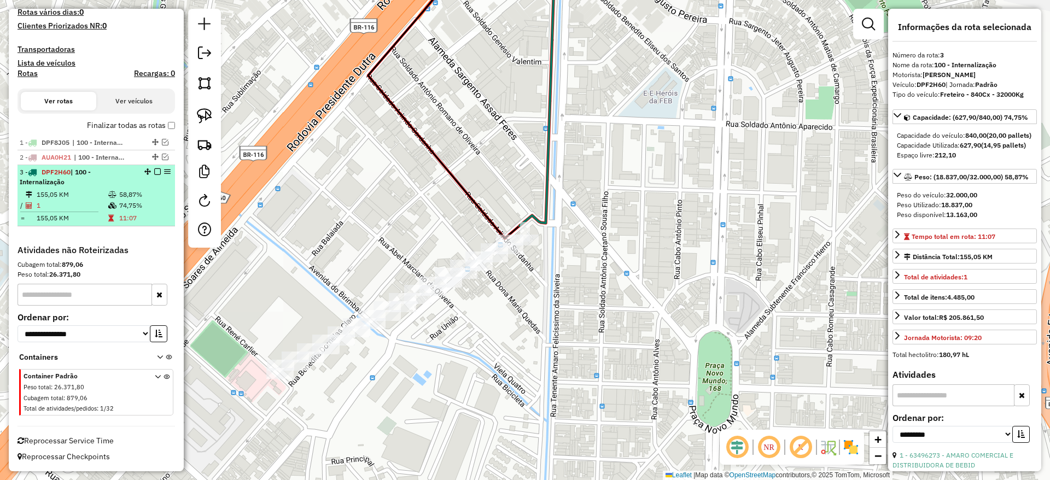
click at [154, 173] on em at bounding box center [157, 171] width 7 height 7
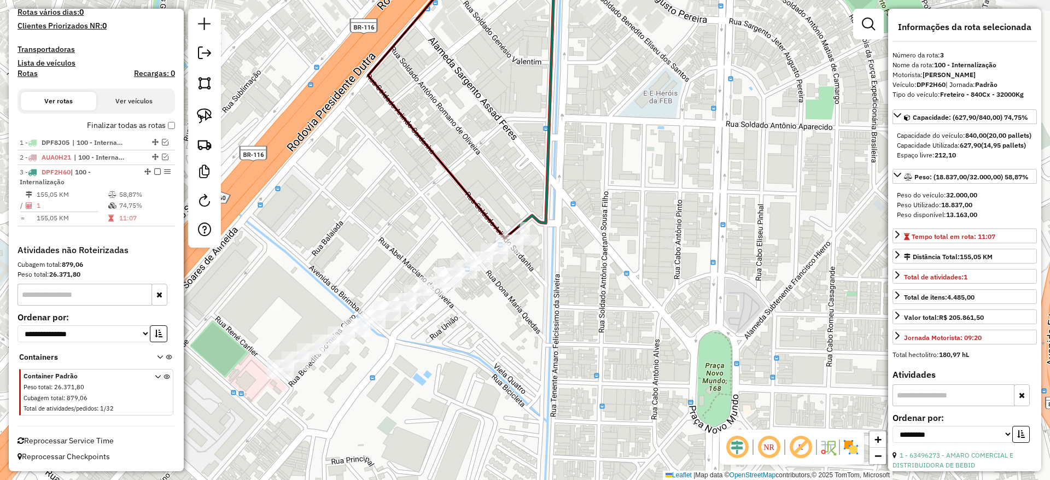
scroll to position [254, 0]
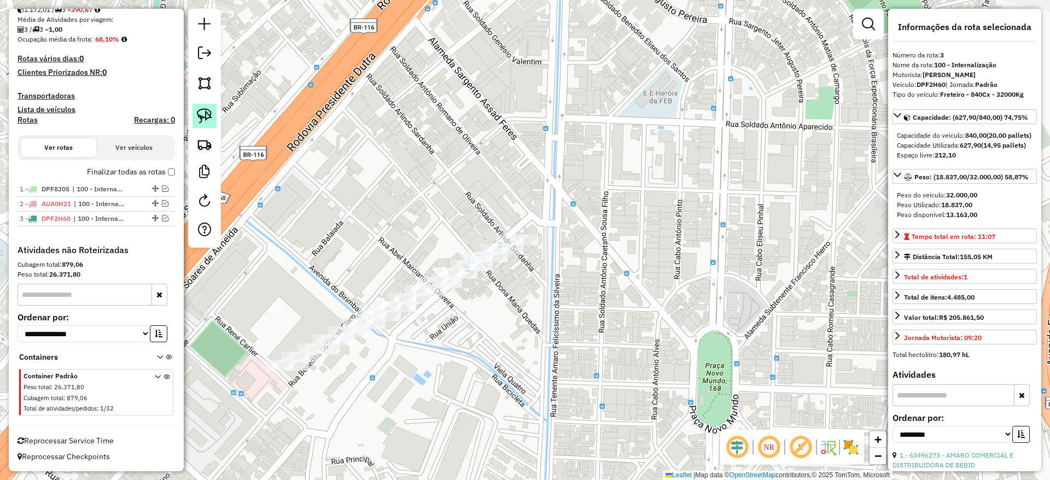
click at [211, 122] on img at bounding box center [204, 115] width 15 height 15
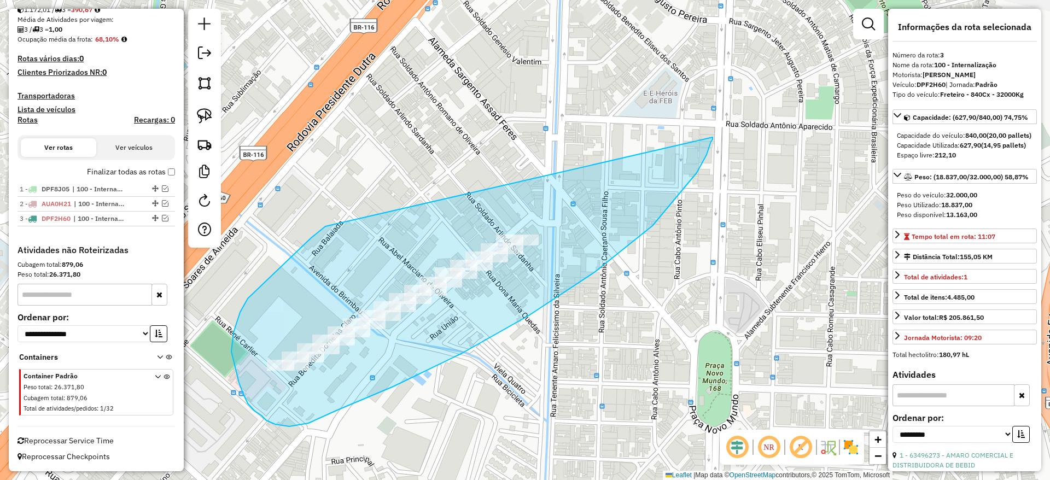
drag, startPoint x: 248, startPoint y: 299, endPoint x: 712, endPoint y: 137, distance: 491.9
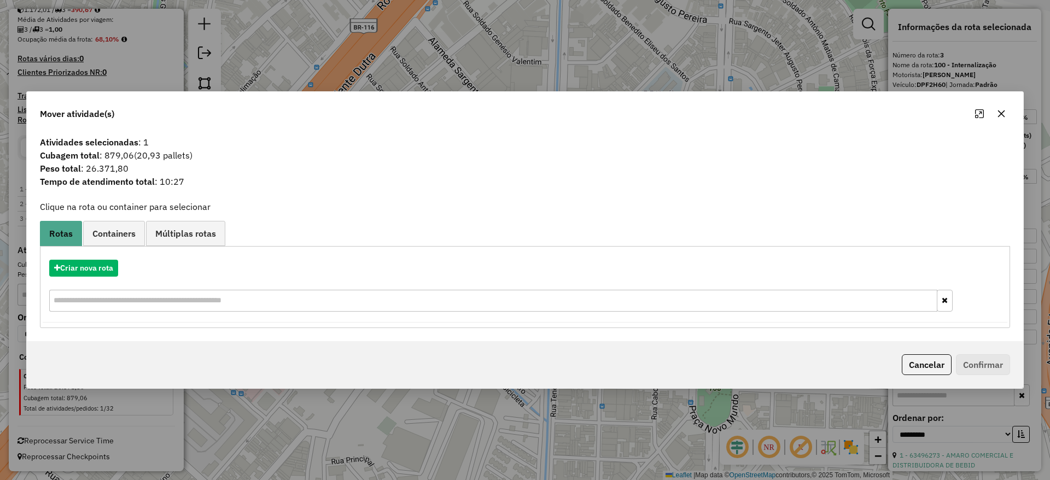
click at [120, 262] on div "Criar nova rota" at bounding box center [525, 268] width 964 height 17
click at [116, 262] on button "Criar nova rota" at bounding box center [83, 268] width 69 height 17
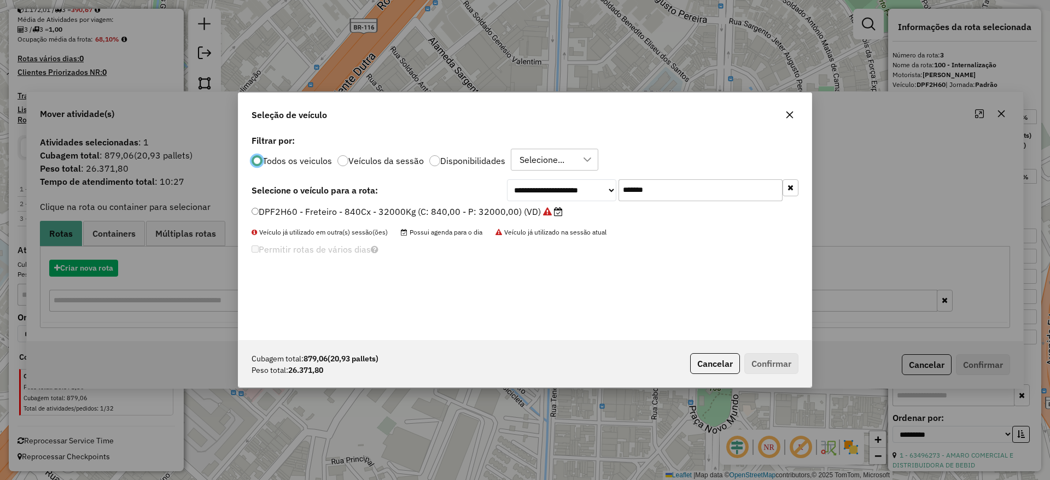
scroll to position [6, 3]
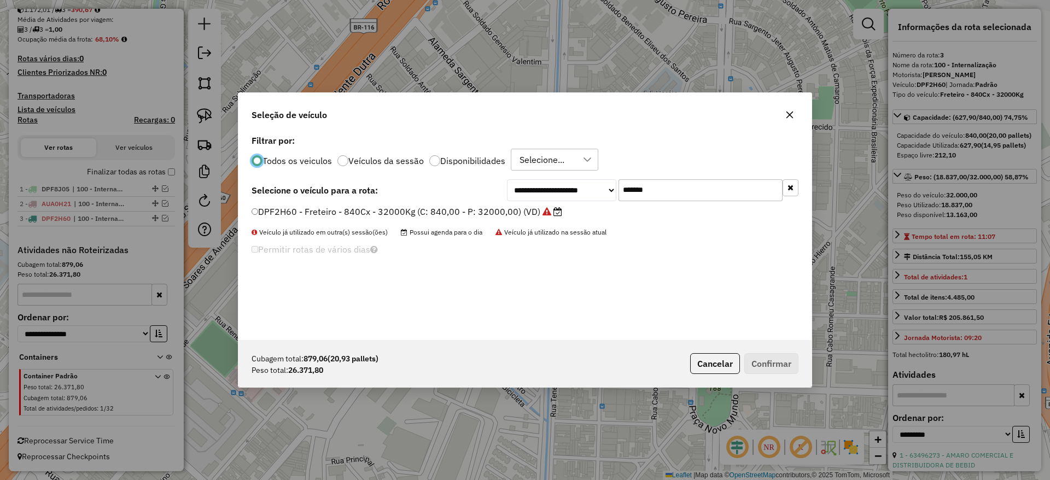
drag, startPoint x: 655, startPoint y: 184, endPoint x: 496, endPoint y: 197, distance: 159.1
click at [511, 195] on div "**********" at bounding box center [652, 190] width 291 height 22
paste input "text"
type input "*******"
click at [450, 208] on label "EJV5H54 - Freteiro - 924Cx - 29000Kg (C: 924,00 - P: 29000,00) (VD)" at bounding box center [401, 211] width 299 height 13
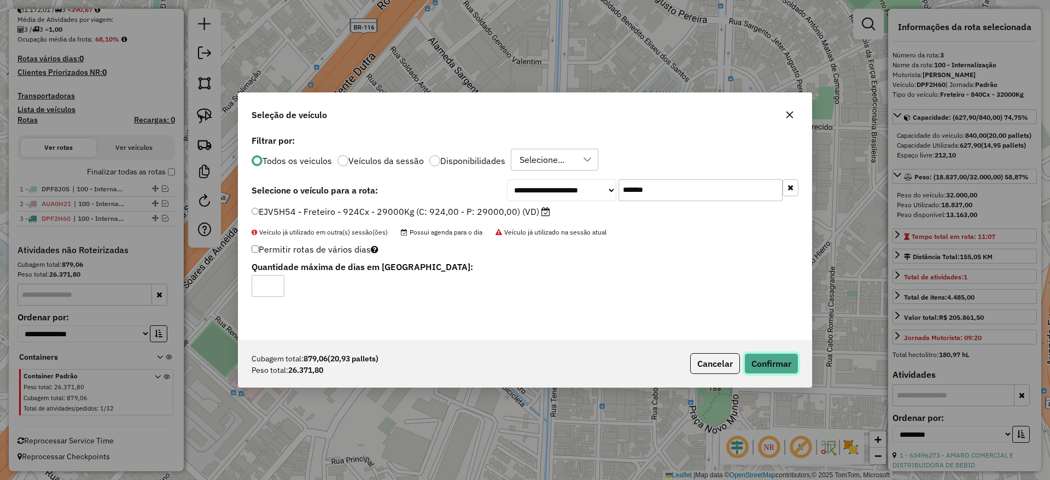
click at [790, 357] on button "Confirmar" at bounding box center [771, 363] width 54 height 21
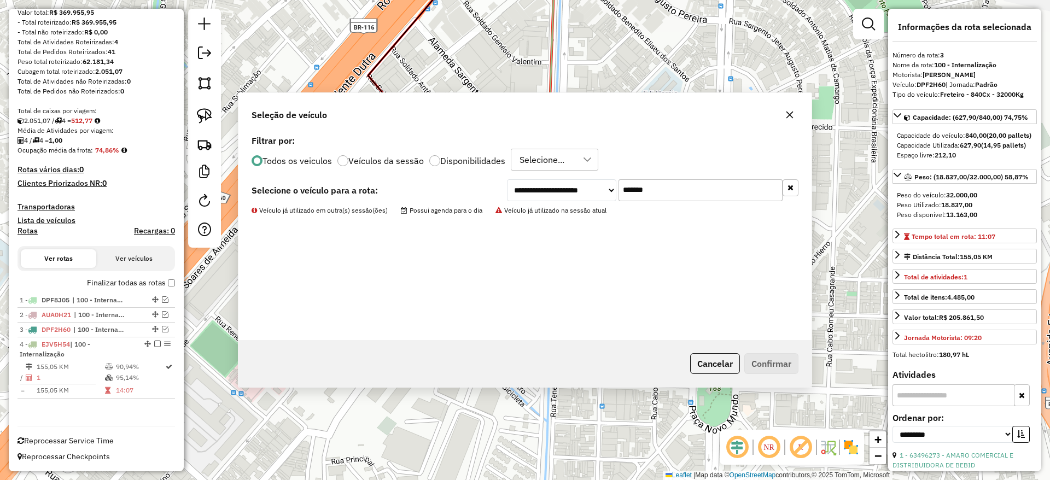
scroll to position [143, 0]
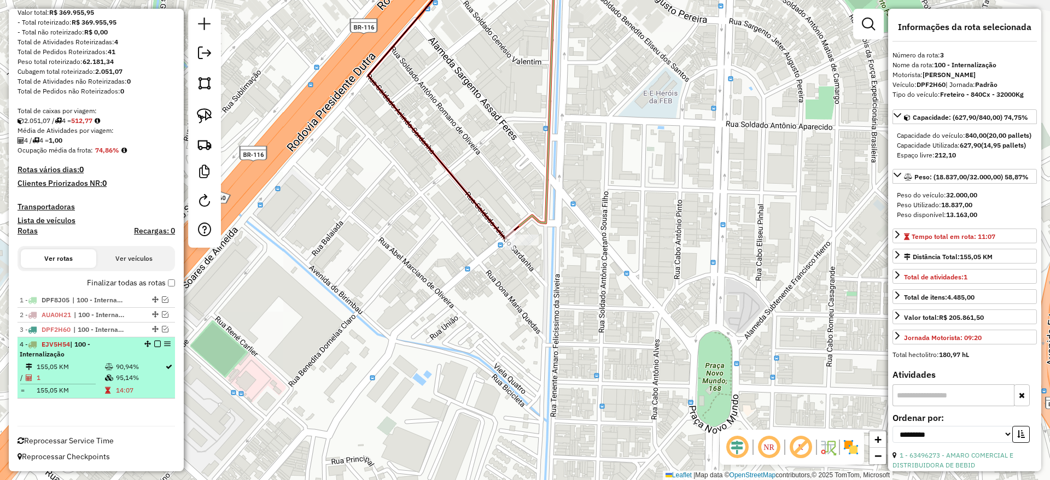
click at [154, 347] on em at bounding box center [157, 344] width 7 height 7
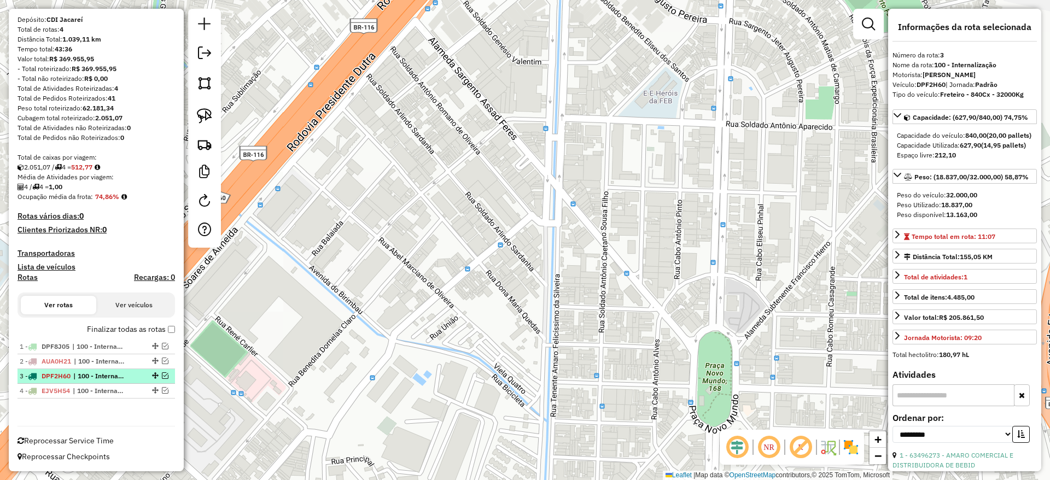
click at [163, 373] on em at bounding box center [165, 375] width 7 height 7
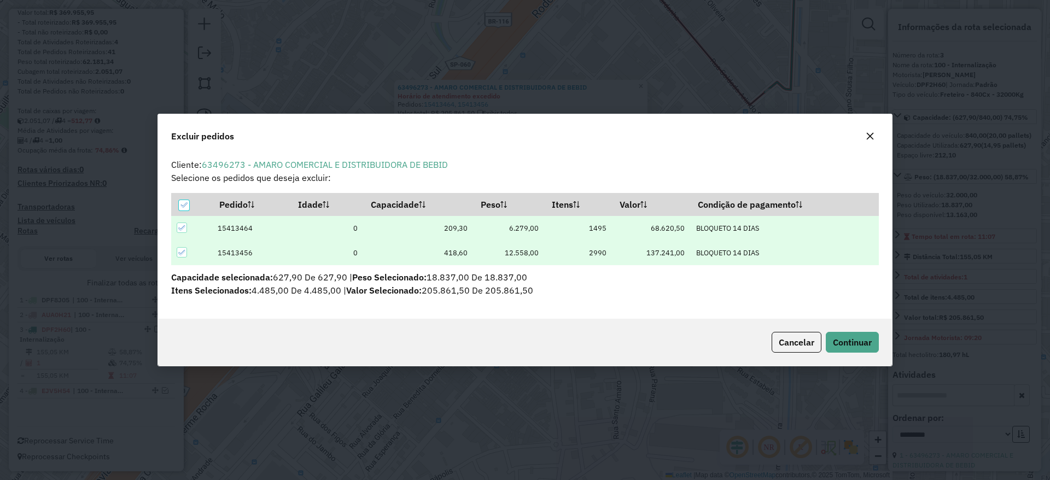
scroll to position [0, 0]
click at [867, 135] on icon "button" at bounding box center [870, 136] width 9 height 9
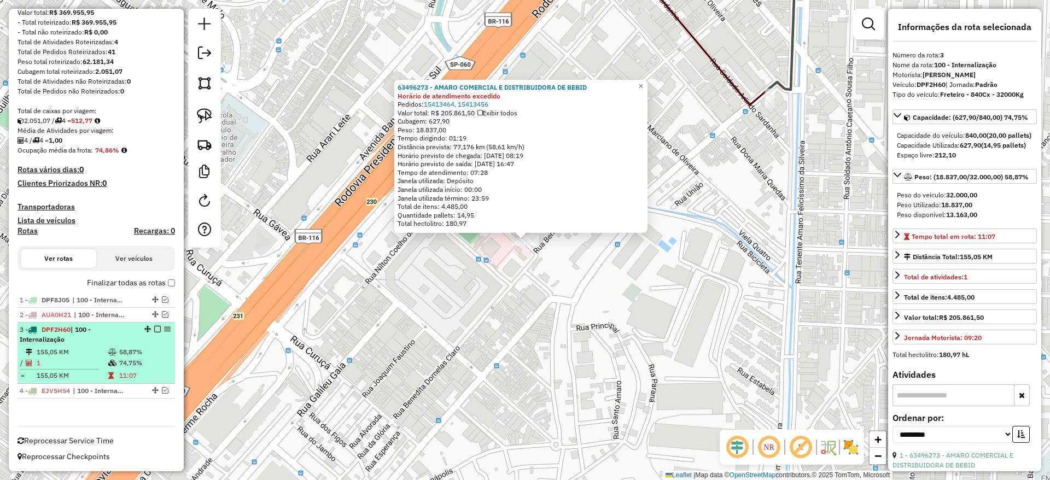
click at [154, 332] on div "3 - DPF2H60 | 100 - Internalização" at bounding box center [96, 335] width 153 height 20
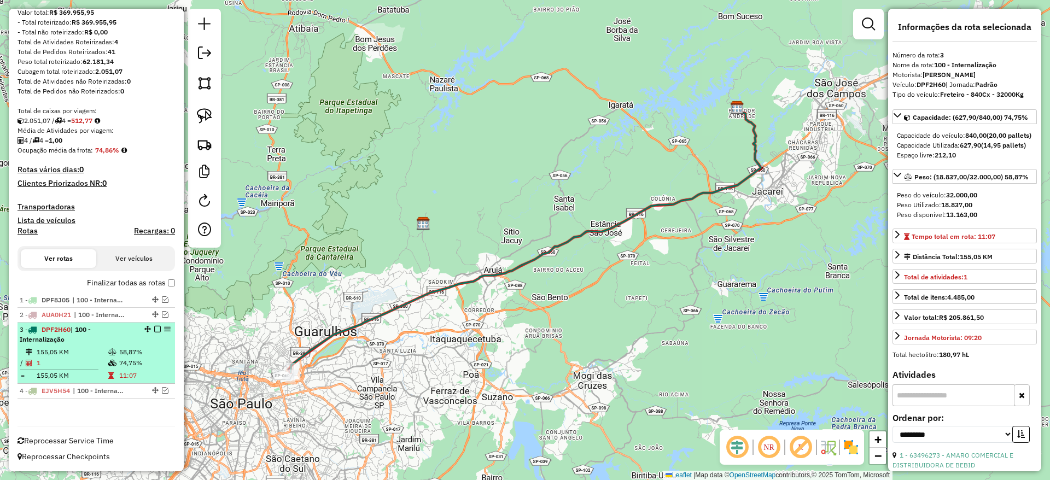
click at [154, 332] on div "3 - DPF2H60 | 100 - Internalização" at bounding box center [96, 335] width 153 height 20
click at [155, 329] on em at bounding box center [157, 329] width 7 height 7
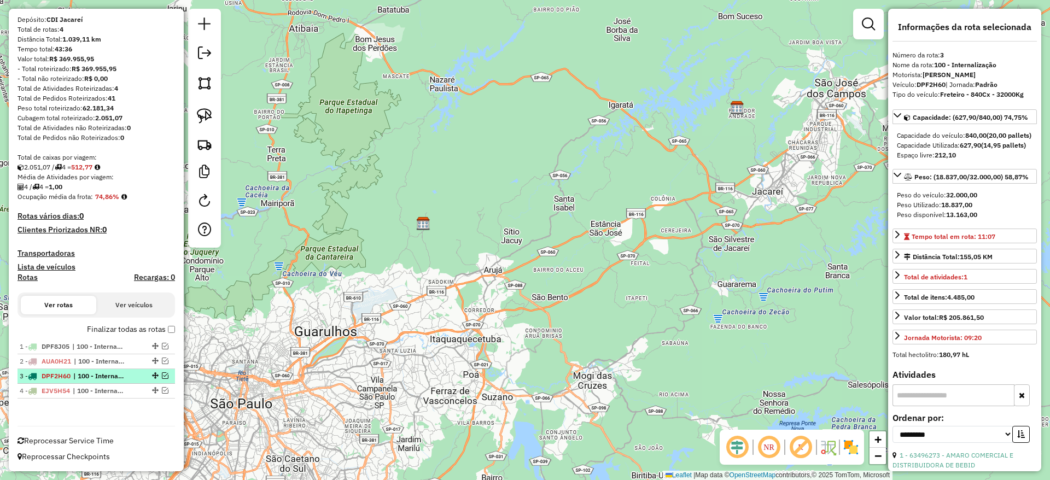
scroll to position [96, 0]
click at [200, 54] on em at bounding box center [204, 52] width 13 height 13
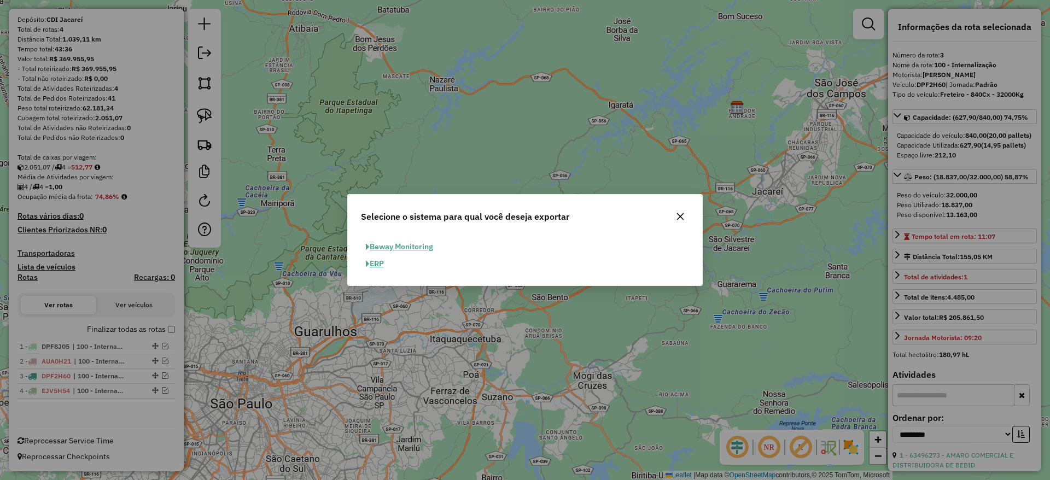
click at [391, 264] on div "Beway Monitoring ERP" at bounding box center [524, 255] width 341 height 34
click at [387, 264] on button "ERP" at bounding box center [375, 263] width 28 height 17
select select "**"
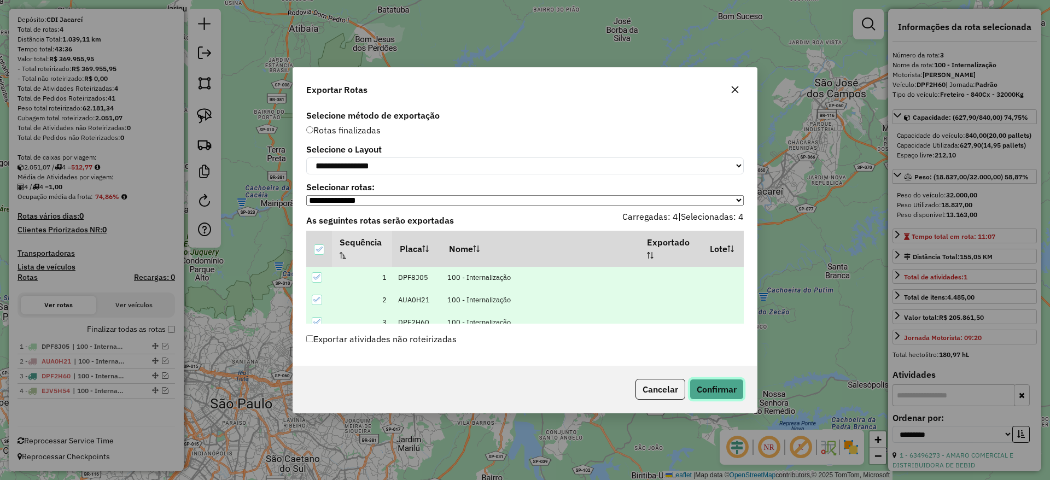
click at [704, 384] on button "Confirmar" at bounding box center [716, 389] width 54 height 21
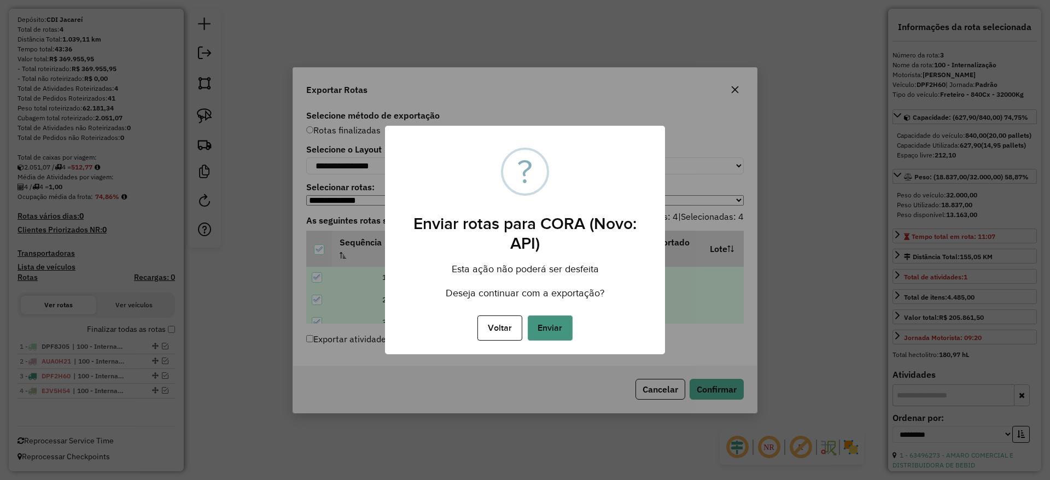
click at [554, 324] on button "Enviar" at bounding box center [550, 327] width 45 height 25
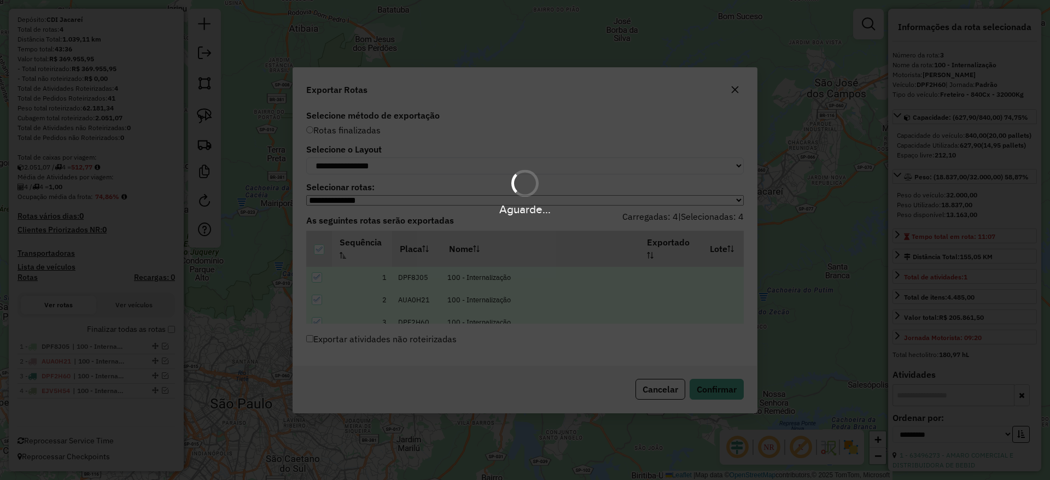
scroll to position [236, 0]
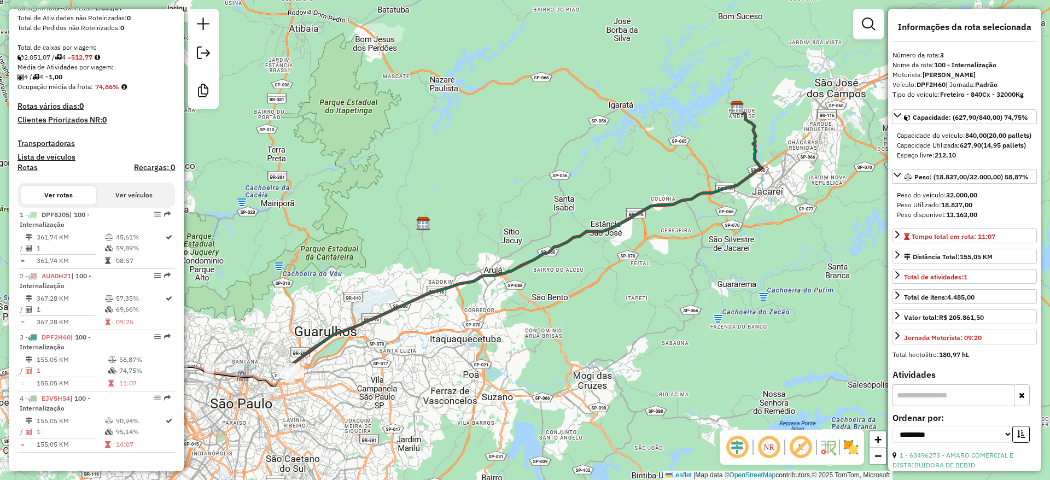
drag, startPoint x: 365, startPoint y: 272, endPoint x: 424, endPoint y: 227, distance: 73.7
click at [424, 227] on div "Janela de atendimento Grade de atendimento Capacidade Transportadoras Veículos …" at bounding box center [525, 240] width 1050 height 480
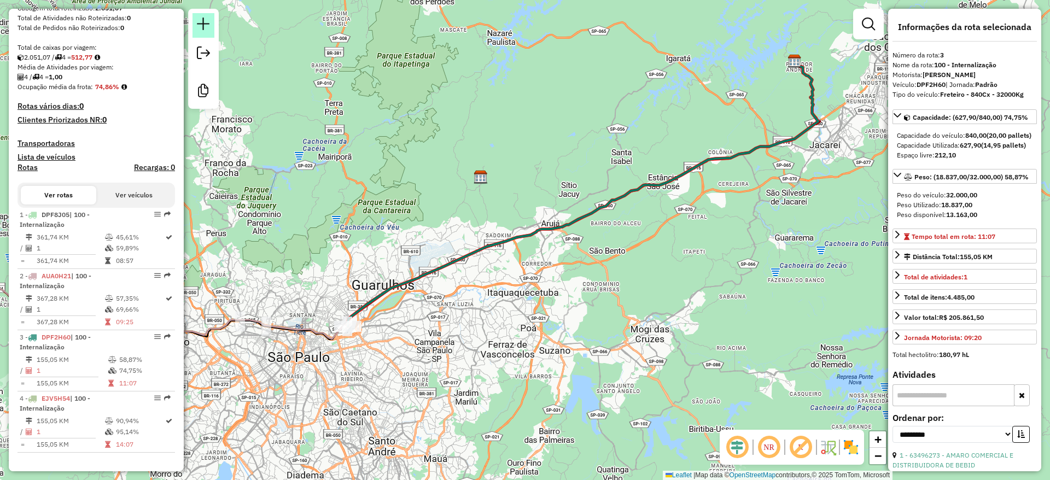
click at [204, 24] on em at bounding box center [203, 23] width 13 height 13
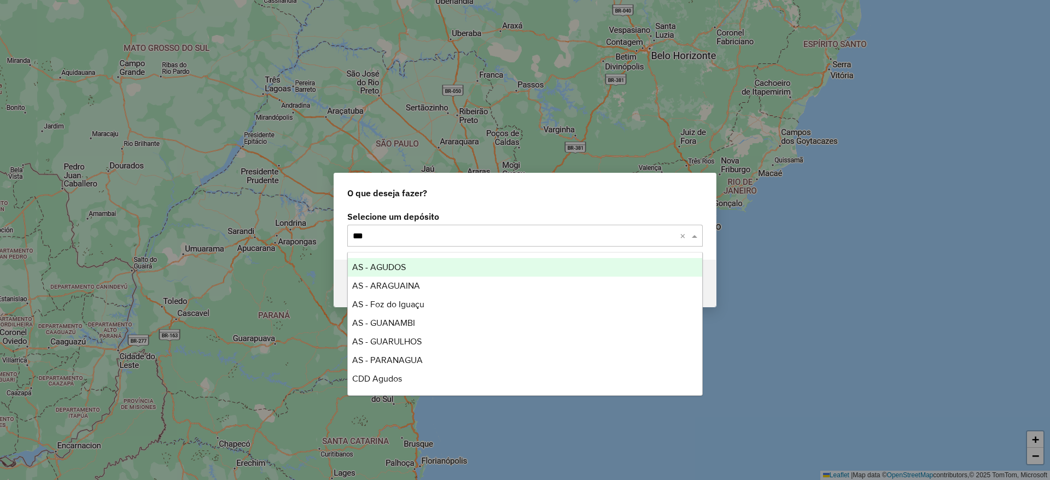
type input "****"
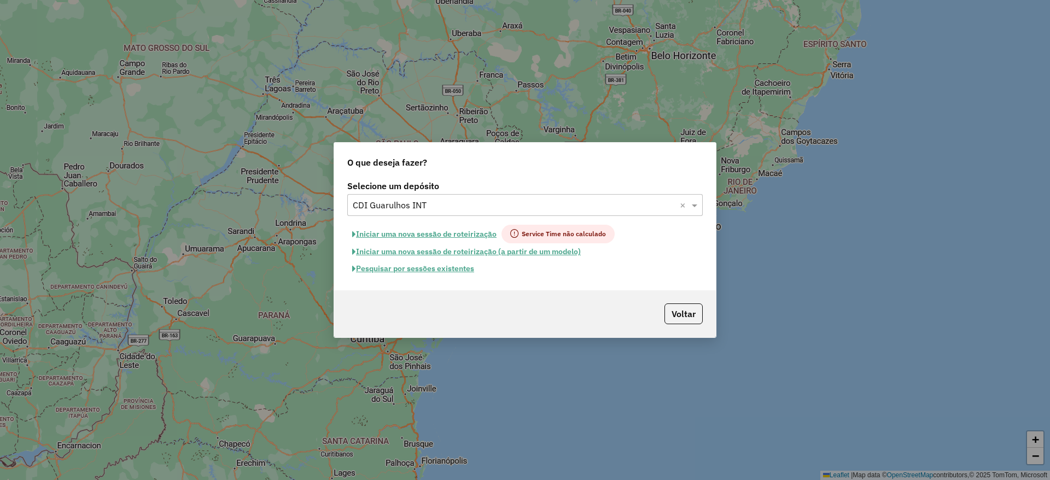
click at [397, 232] on button "Iniciar uma nova sessão de roteirização" at bounding box center [424, 234] width 154 height 19
select select "*"
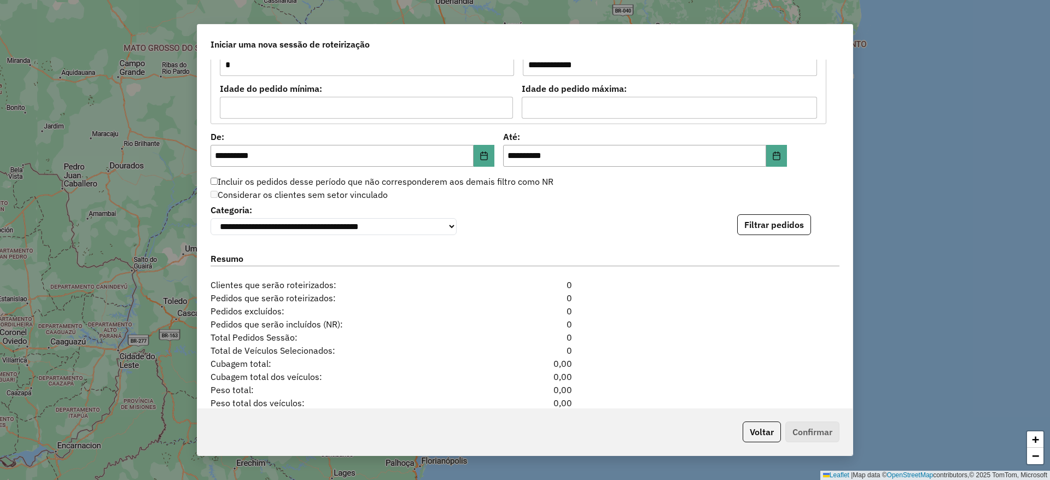
scroll to position [1066, 0]
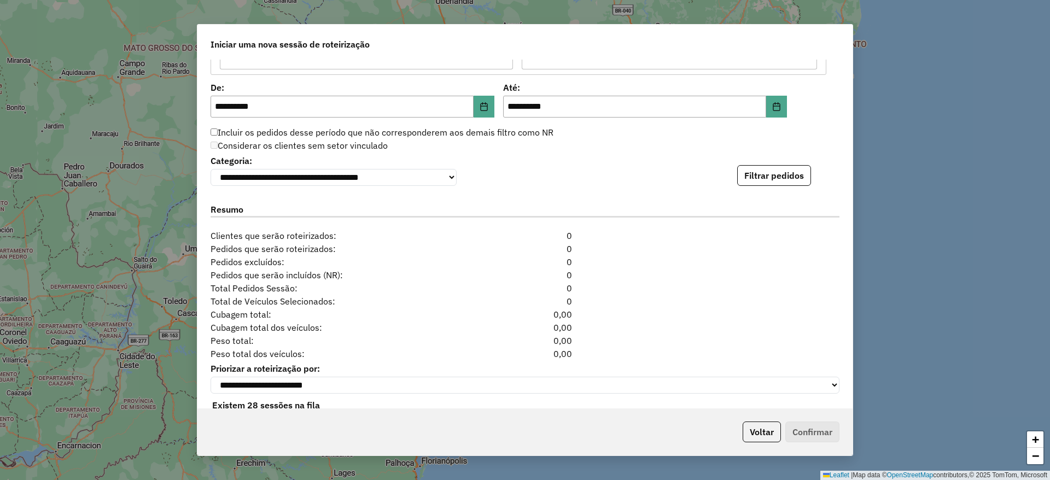
click at [761, 166] on div "**********" at bounding box center [525, 169] width 629 height 33
click at [763, 168] on button "Filtrar pedidos" at bounding box center [774, 175] width 74 height 21
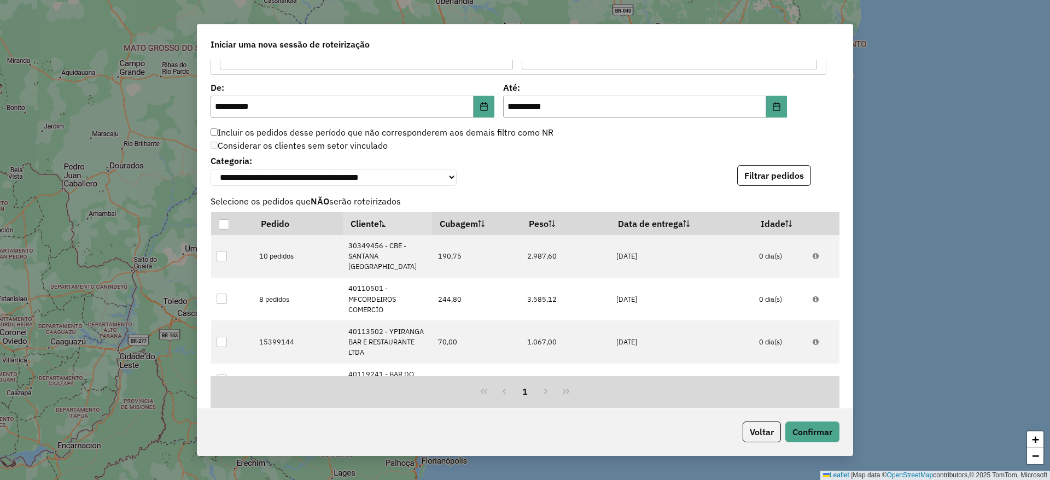
scroll to position [1332, 0]
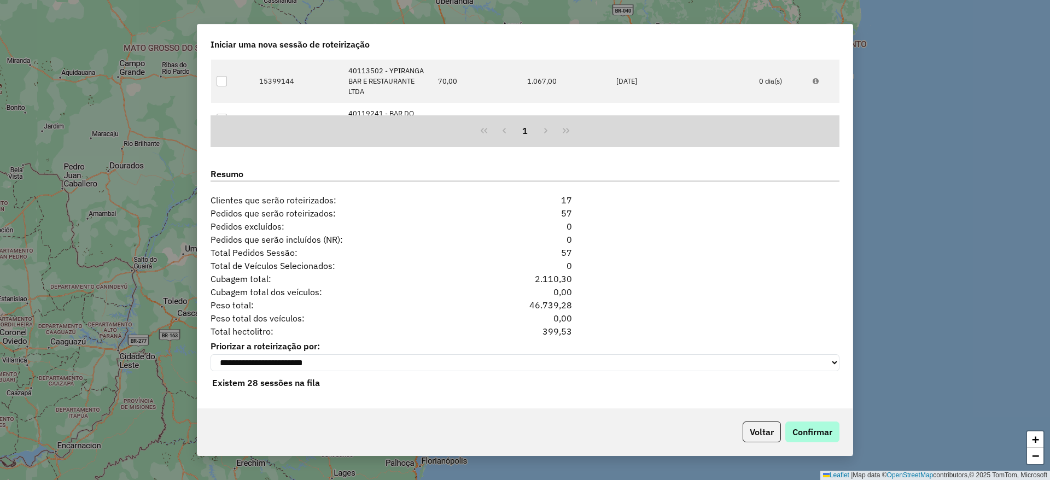
drag, startPoint x: 802, startPoint y: 413, endPoint x: 817, endPoint y: 437, distance: 27.8
click at [810, 428] on div "Voltar Confirmar" at bounding box center [524, 431] width 655 height 47
click at [817, 436] on button "Confirmar" at bounding box center [812, 432] width 54 height 21
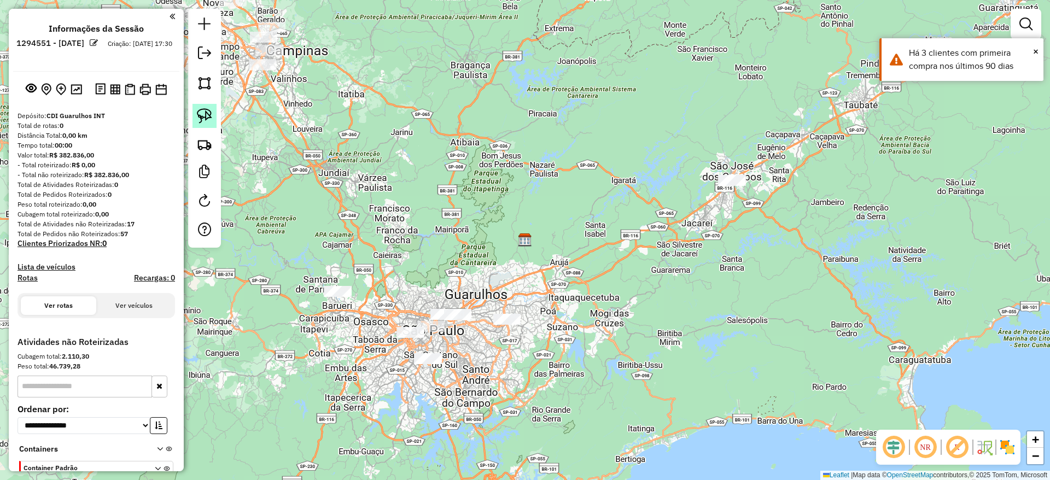
click at [203, 117] on img at bounding box center [204, 115] width 15 height 15
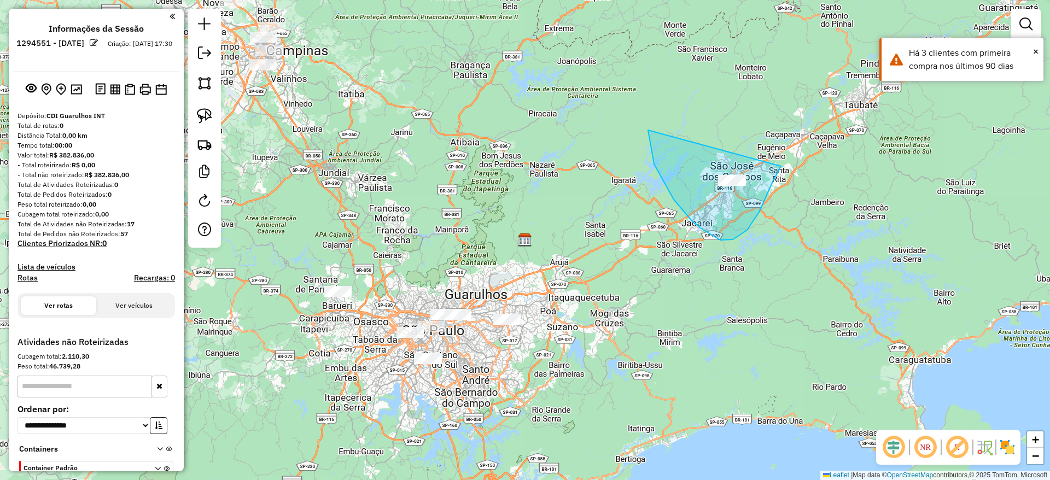
drag, startPoint x: 720, startPoint y: 240, endPoint x: 781, endPoint y: 166, distance: 96.0
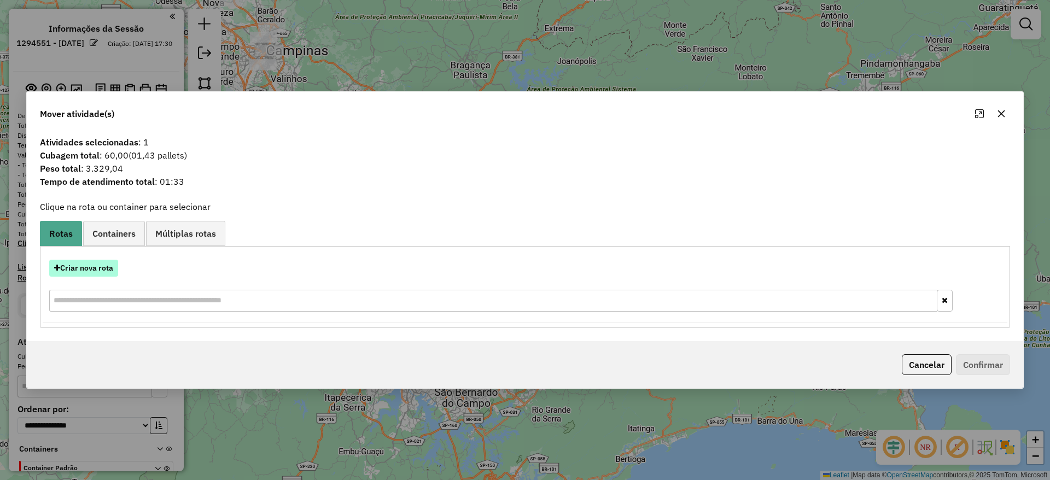
click at [104, 265] on button "Criar nova rota" at bounding box center [83, 268] width 69 height 17
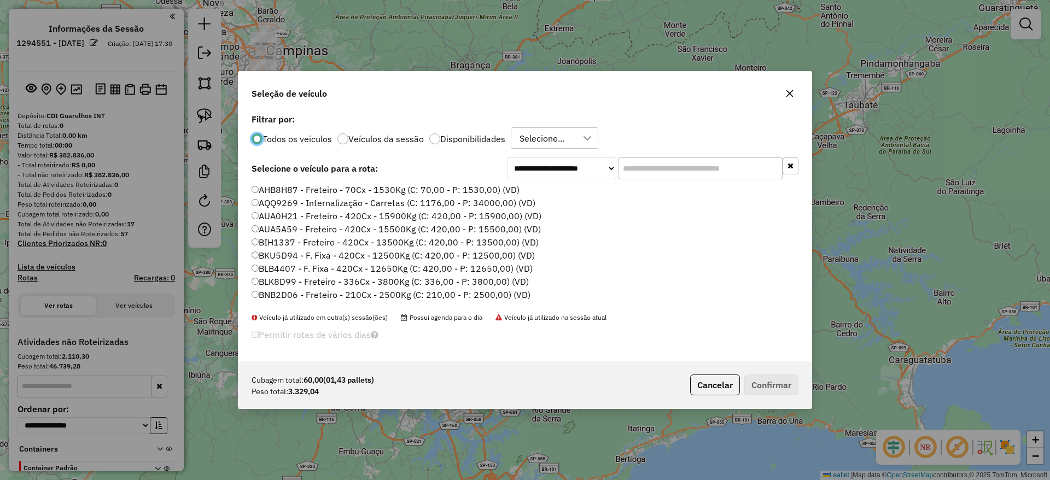
scroll to position [6, 3]
click at [665, 175] on input "text" at bounding box center [700, 168] width 164 height 22
paste input "*******"
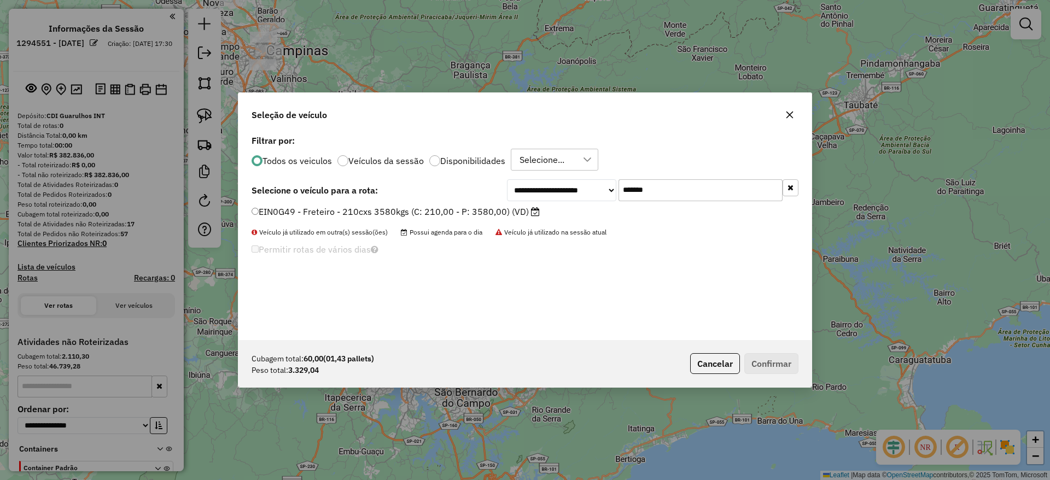
type input "*******"
click at [411, 217] on label "EIN0G49 - Freteiro - 210cxs 3580kgs (C: 210,00 - P: 3580,00) (VD)" at bounding box center [396, 211] width 288 height 13
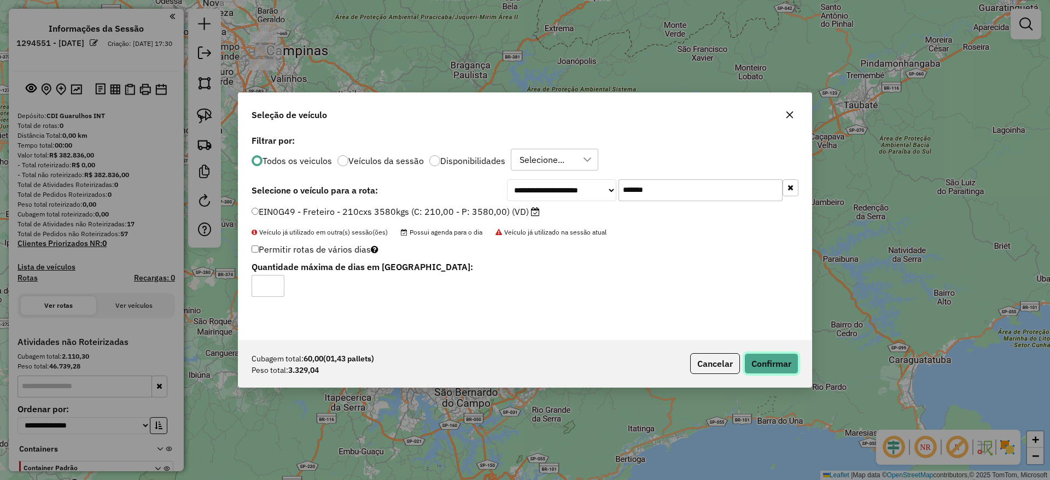
click at [777, 358] on button "Confirmar" at bounding box center [771, 363] width 54 height 21
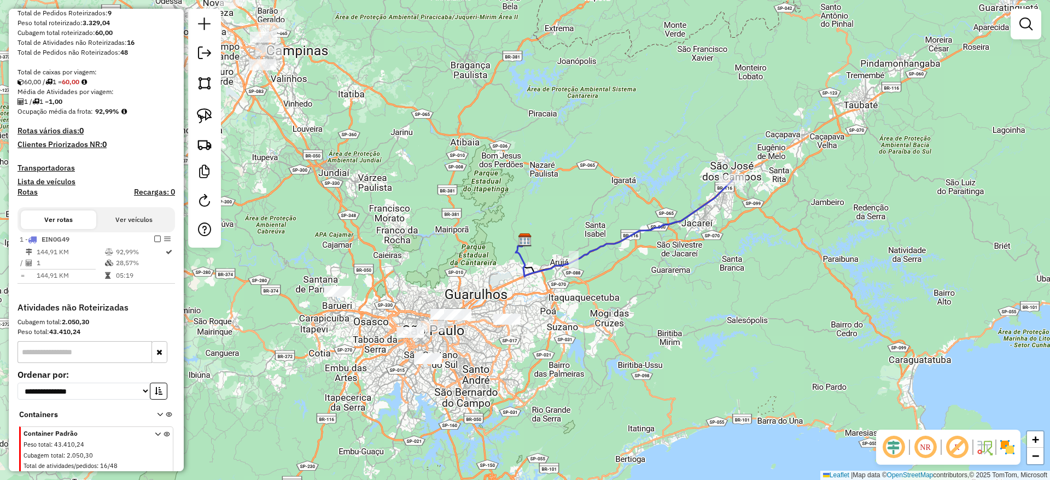
scroll to position [239, 0]
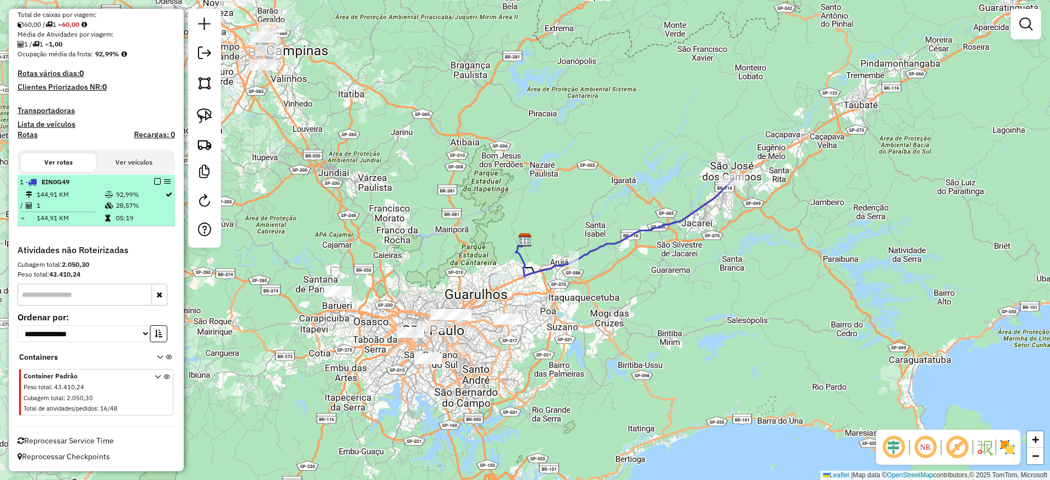
drag, startPoint x: 153, startPoint y: 182, endPoint x: 221, endPoint y: 172, distance: 69.1
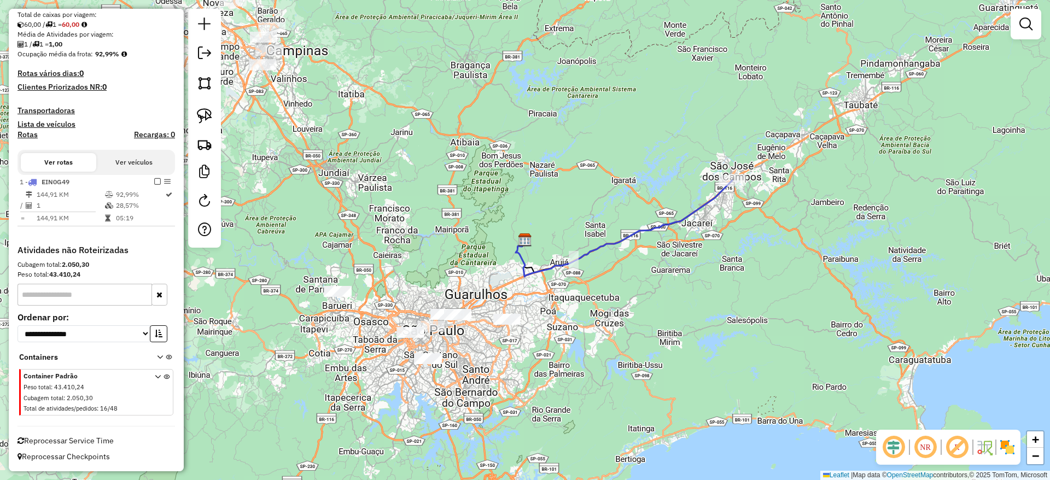
click at [154, 182] on em at bounding box center [157, 181] width 7 height 7
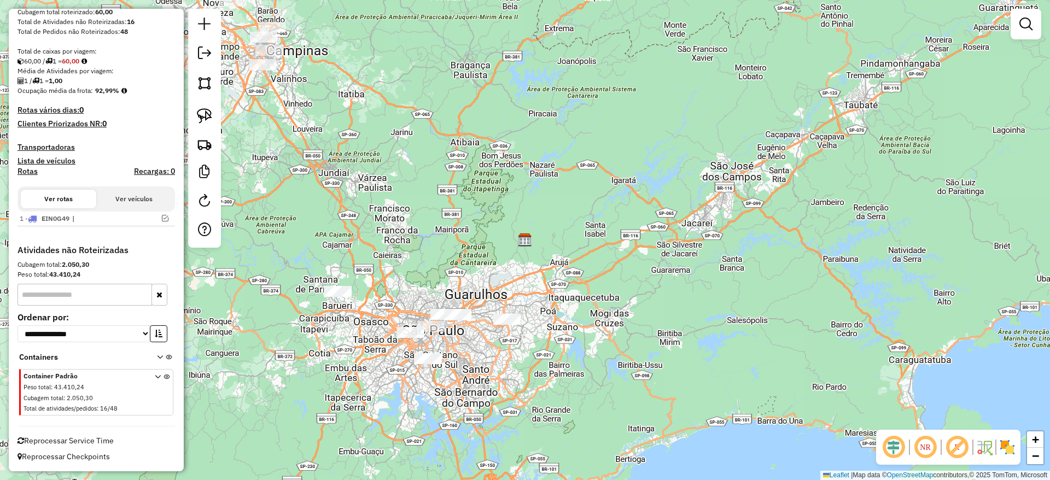
drag, startPoint x: 446, startPoint y: 304, endPoint x: 463, endPoint y: 322, distance: 24.4
click at [463, 322] on div "Janela de atendimento Grade de atendimento Capacidade Transportadoras Veículos …" at bounding box center [525, 240] width 1050 height 480
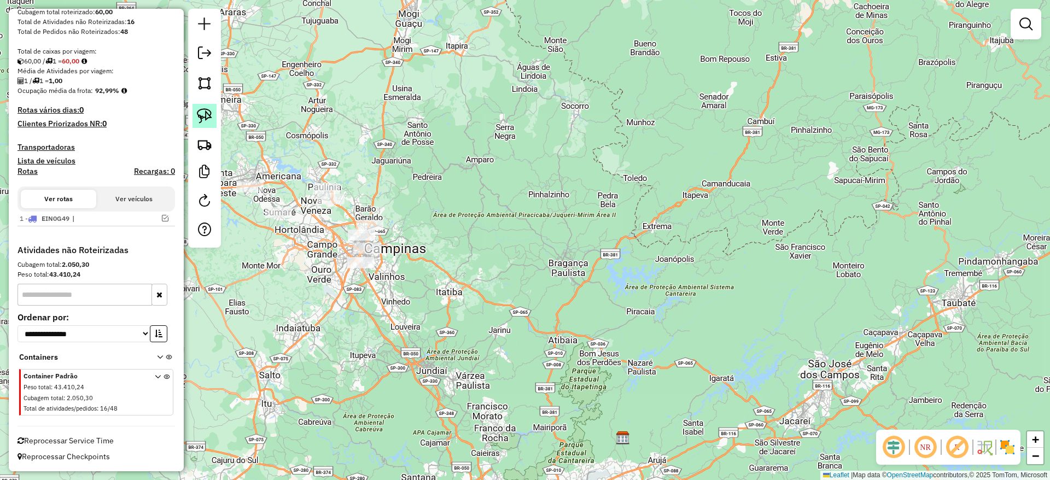
click at [204, 108] on img at bounding box center [204, 115] width 15 height 15
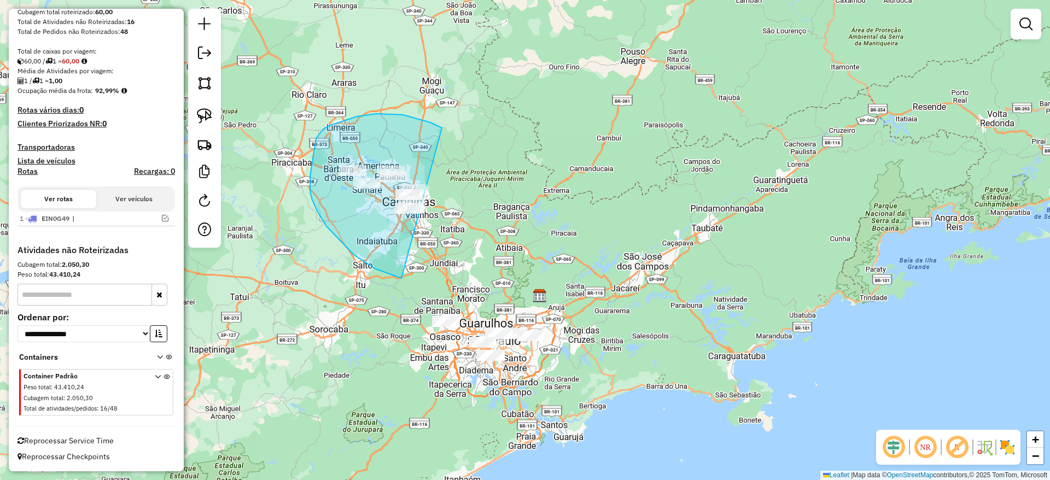
drag, startPoint x: 357, startPoint y: 116, endPoint x: 467, endPoint y: 238, distance: 163.7
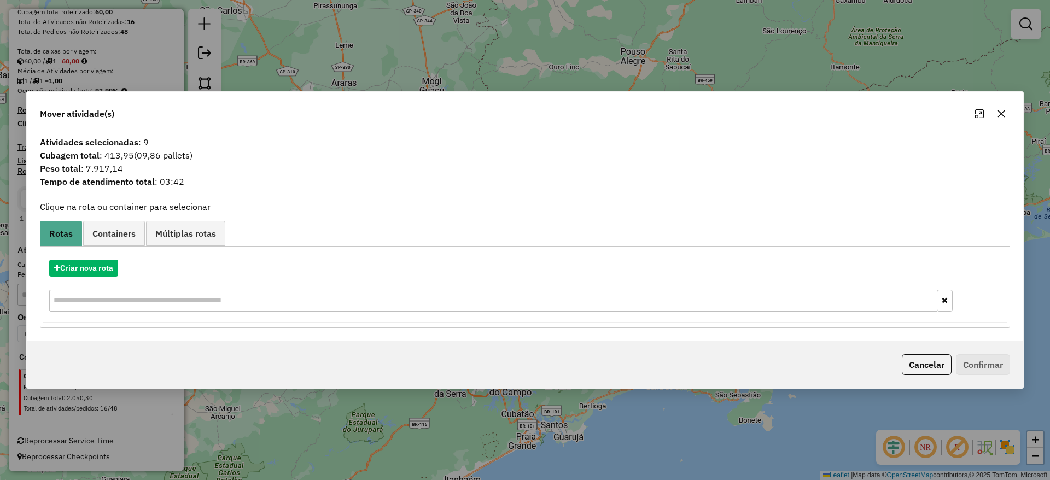
click at [1001, 112] on icon "button" at bounding box center [1001, 113] width 9 height 9
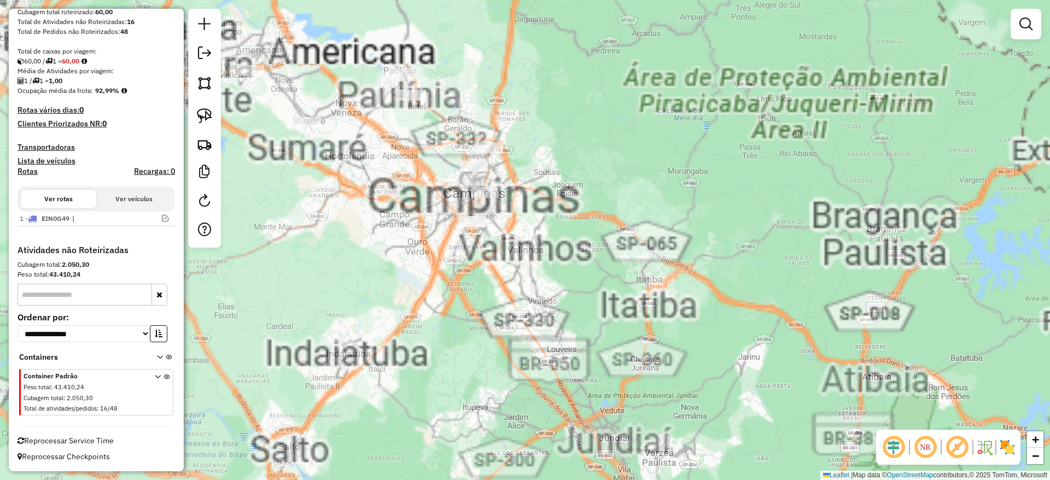
drag, startPoint x: 384, startPoint y: 191, endPoint x: 482, endPoint y: 291, distance: 139.2
click at [484, 291] on div "Janela de atendimento Grade de atendimento Capacidade Transportadoras Veículos …" at bounding box center [525, 240] width 1050 height 480
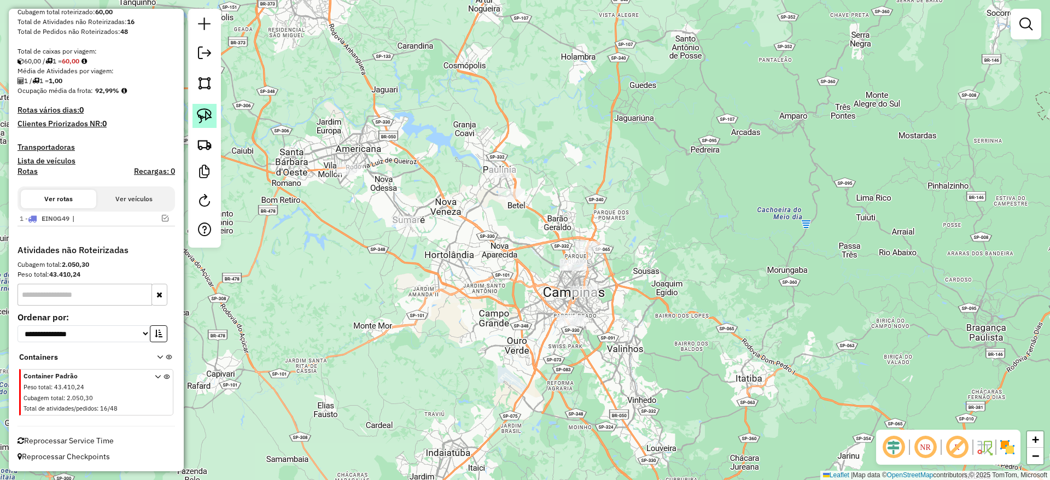
click at [195, 121] on link at bounding box center [204, 116] width 24 height 24
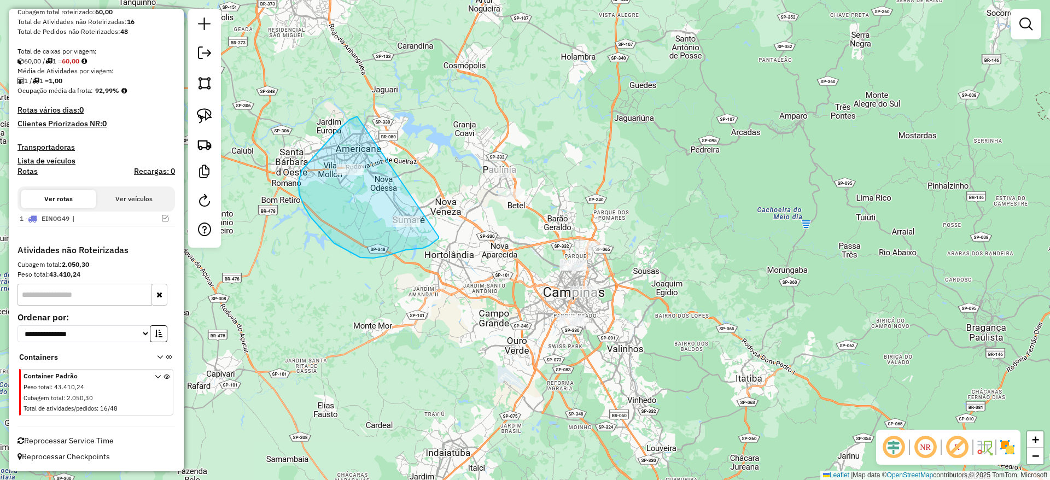
drag, startPoint x: 302, startPoint y: 170, endPoint x: 439, endPoint y: 237, distance: 152.1
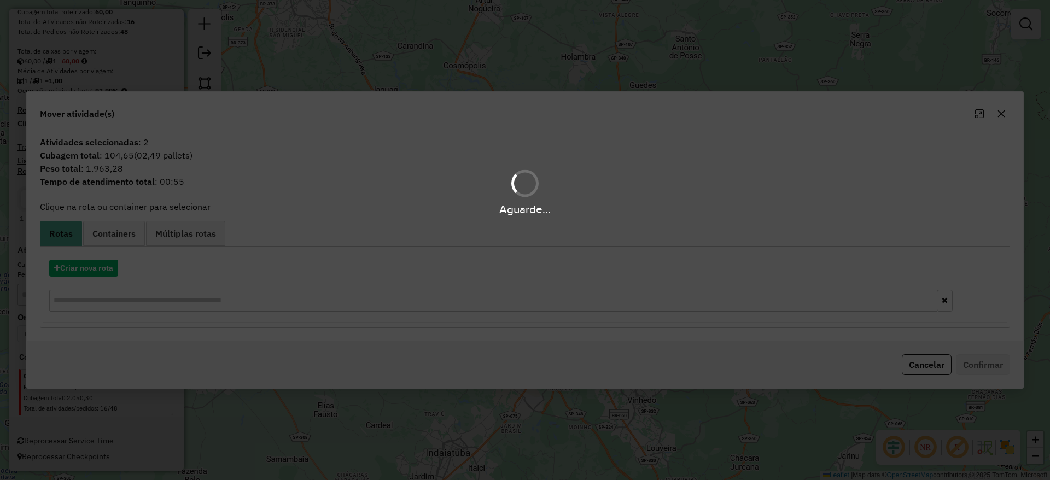
click at [95, 267] on div "Aguarde..." at bounding box center [525, 240] width 1050 height 480
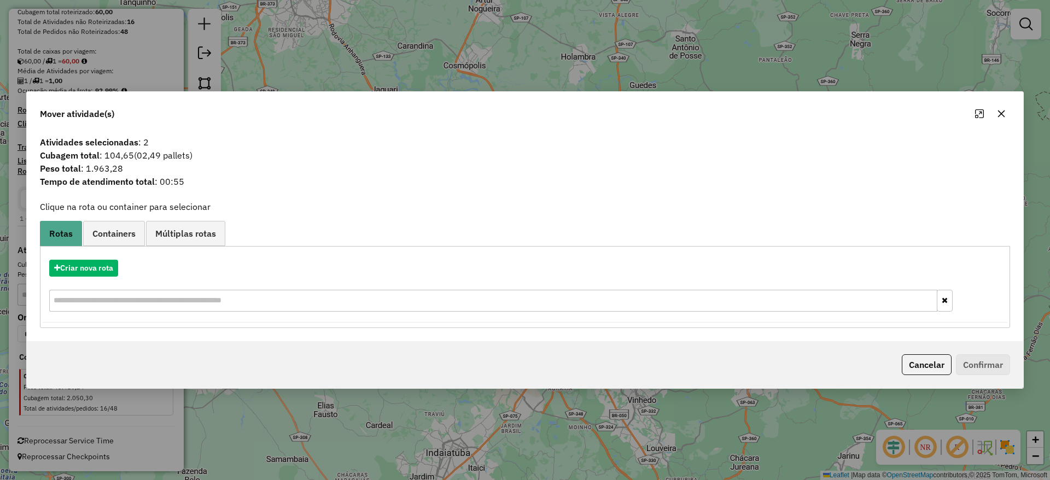
click at [89, 278] on div "Criar nova rota" at bounding box center [525, 287] width 964 height 71
click at [89, 271] on button "Criar nova rota" at bounding box center [83, 268] width 69 height 17
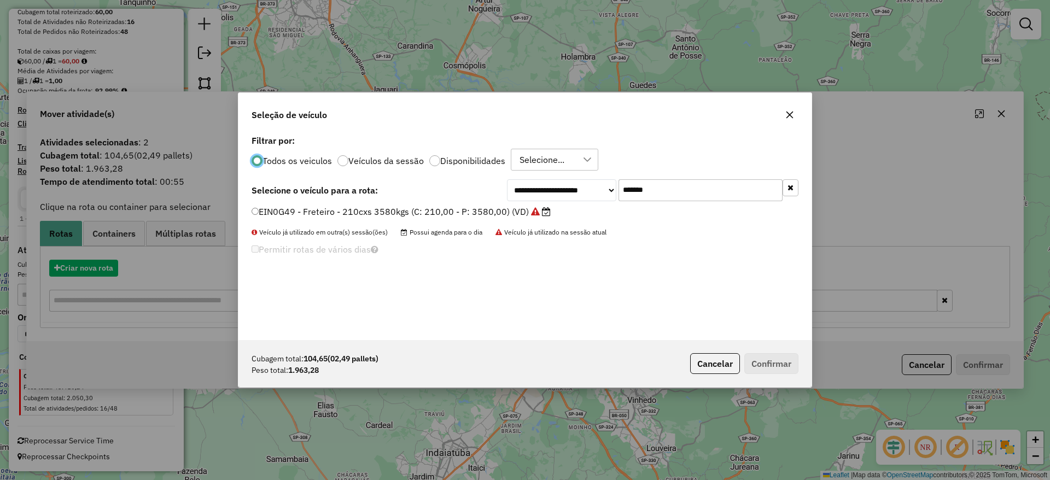
scroll to position [6, 3]
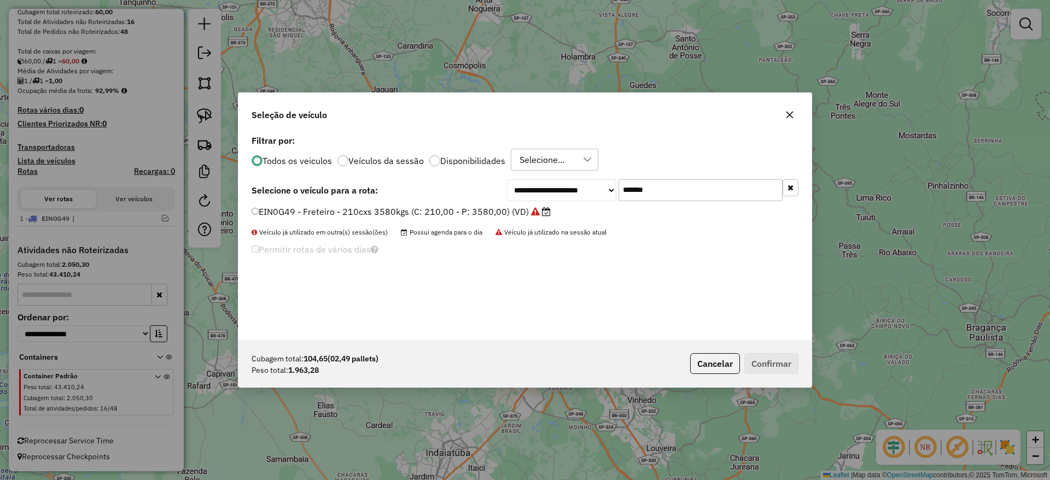
drag, startPoint x: 648, startPoint y: 180, endPoint x: 529, endPoint y: 173, distance: 120.0
click at [529, 173] on div "**********" at bounding box center [524, 236] width 573 height 208
paste input "text"
type input "*******"
drag, startPoint x: 436, startPoint y: 207, endPoint x: 447, endPoint y: 221, distance: 18.1
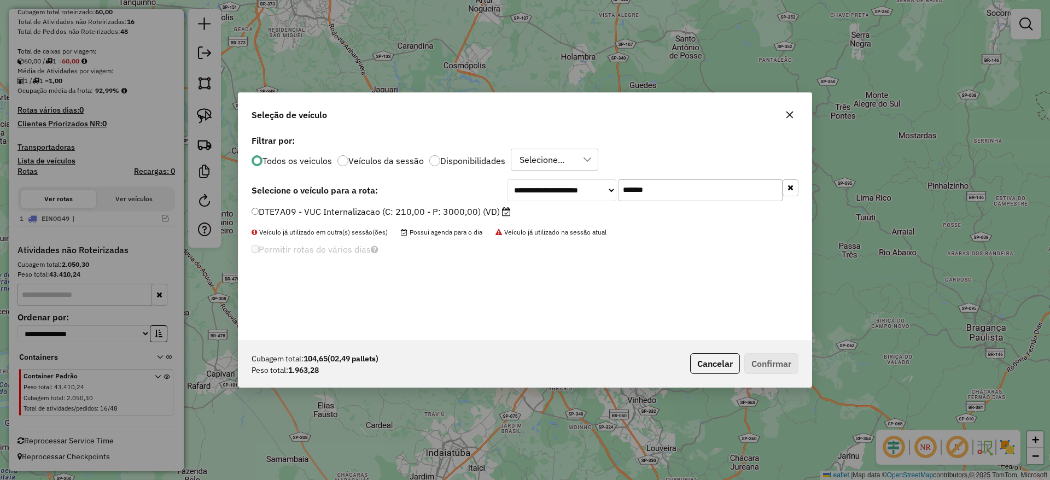
click at [436, 207] on label "DTE7A09 - VUC Internalizacao (C: 210,00 - P: 3000,00) (VD)" at bounding box center [381, 211] width 259 height 13
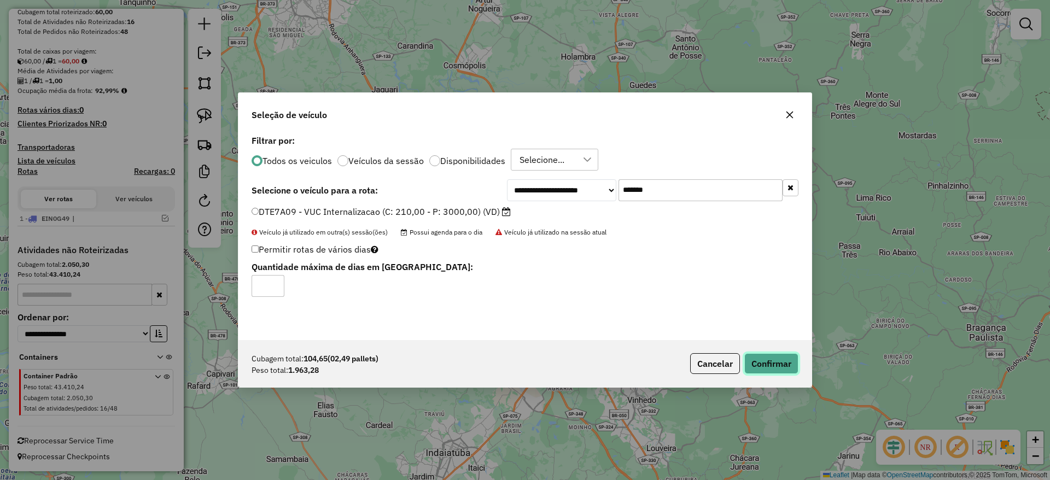
click at [756, 373] on button "Confirmar" at bounding box center [771, 363] width 54 height 21
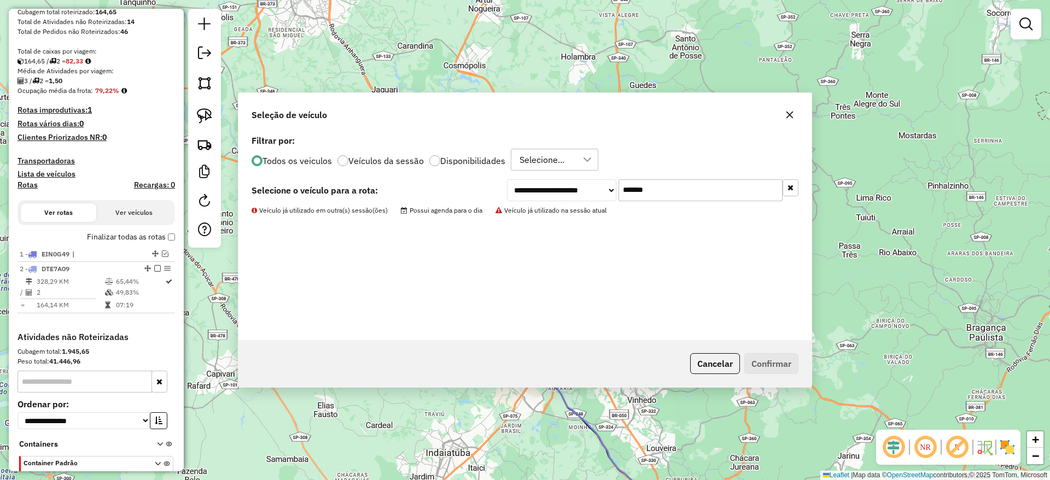
scroll to position [239, 0]
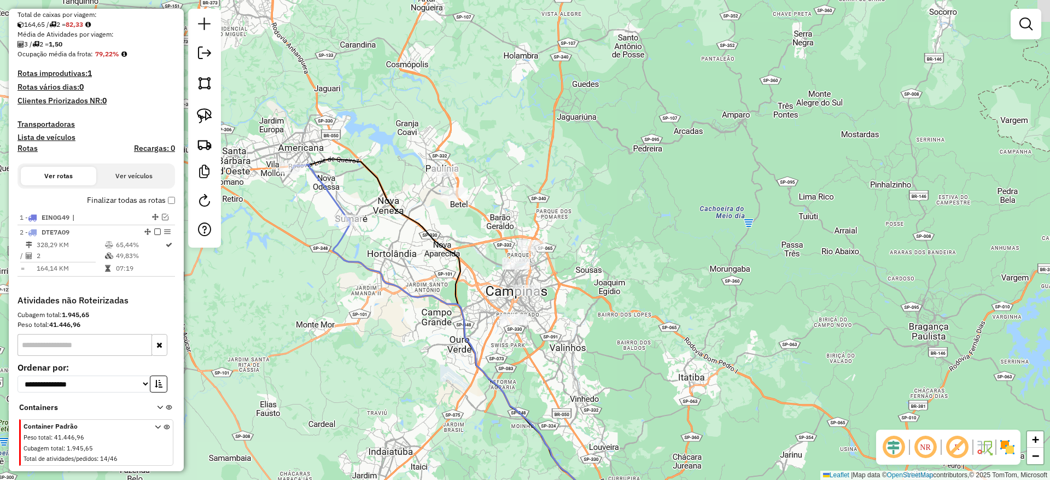
drag, startPoint x: 581, startPoint y: 325, endPoint x: 330, endPoint y: 209, distance: 276.2
click at [580, 325] on div "Janela de atendimento Grade de atendimento Capacidade Transportadoras Veículos …" at bounding box center [525, 240] width 1050 height 480
click at [204, 104] on link at bounding box center [204, 116] width 24 height 24
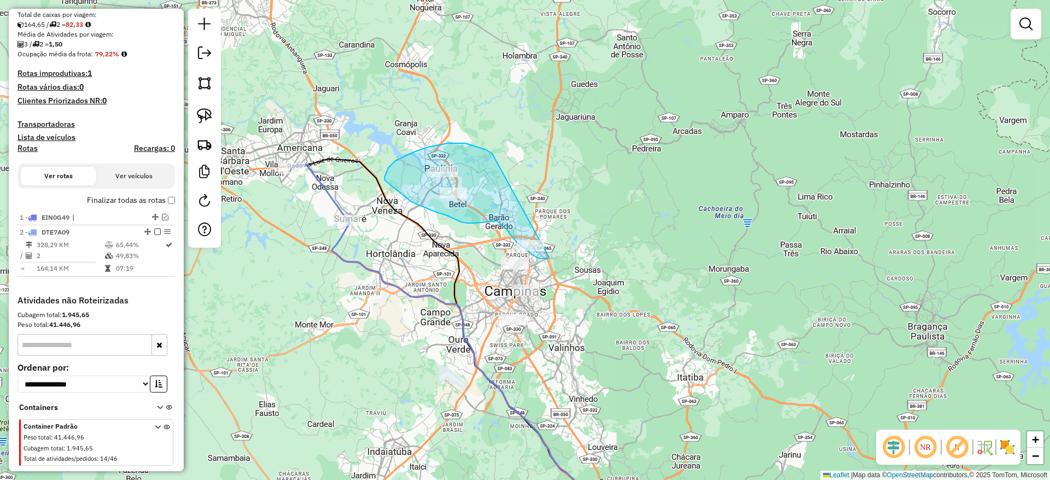
drag, startPoint x: 490, startPoint y: 152, endPoint x: 549, endPoint y: 257, distance: 120.2
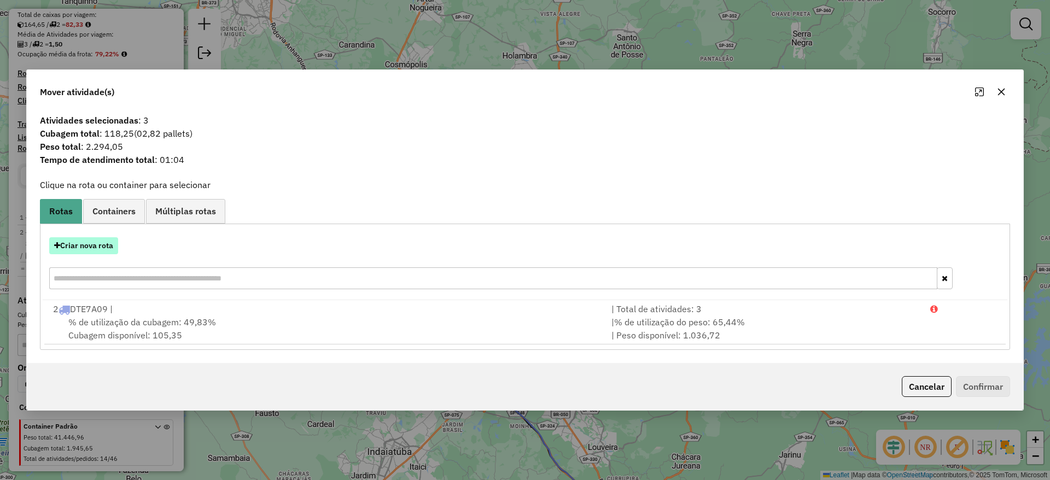
click at [91, 254] on button "Criar nova rota" at bounding box center [83, 245] width 69 height 17
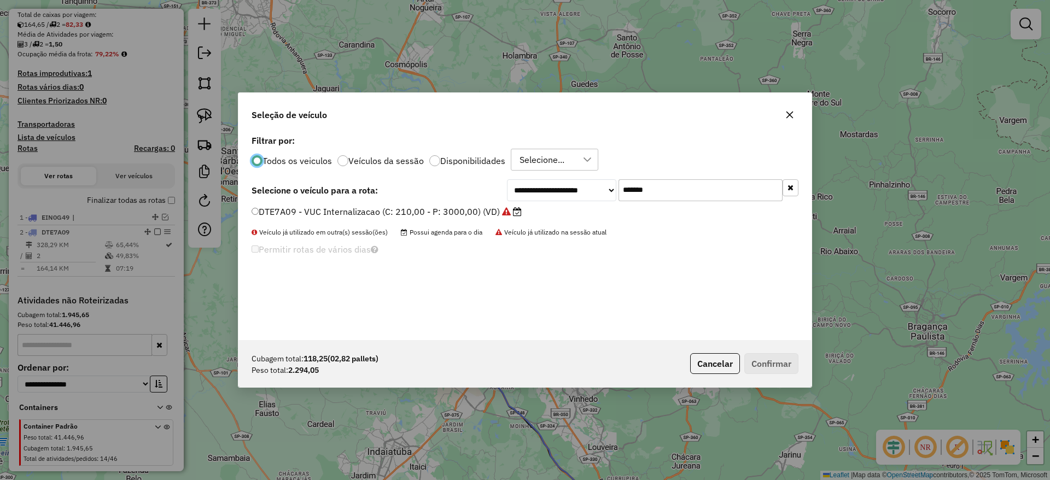
scroll to position [6, 3]
drag, startPoint x: 678, startPoint y: 187, endPoint x: 500, endPoint y: 187, distance: 178.2
click at [501, 187] on div "**********" at bounding box center [525, 190] width 547 height 22
paste input "text"
type input "*******"
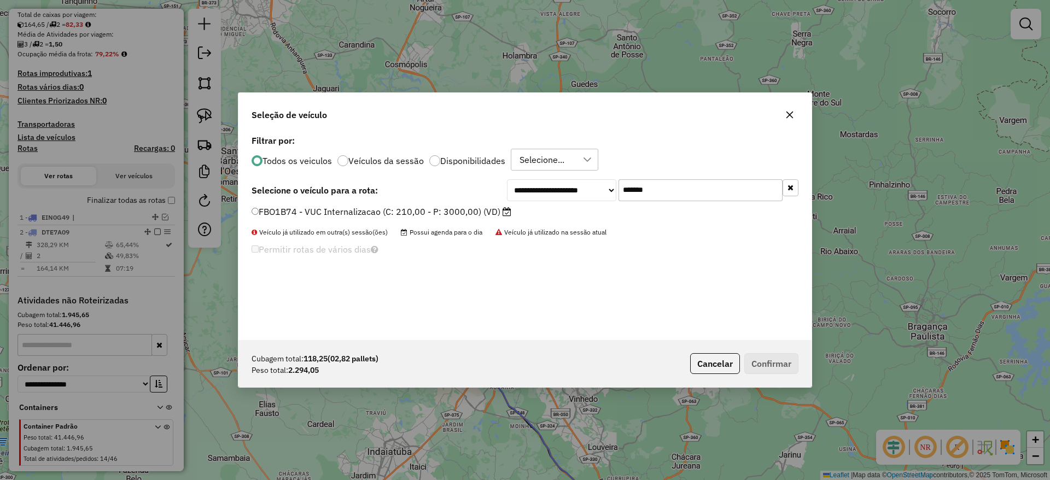
drag, startPoint x: 458, startPoint y: 209, endPoint x: 504, endPoint y: 223, distance: 48.3
click at [458, 210] on label "FBO1B74 - VUC Internalizacao (C: 210,00 - P: 3000,00) (VD)" at bounding box center [382, 211] width 260 height 13
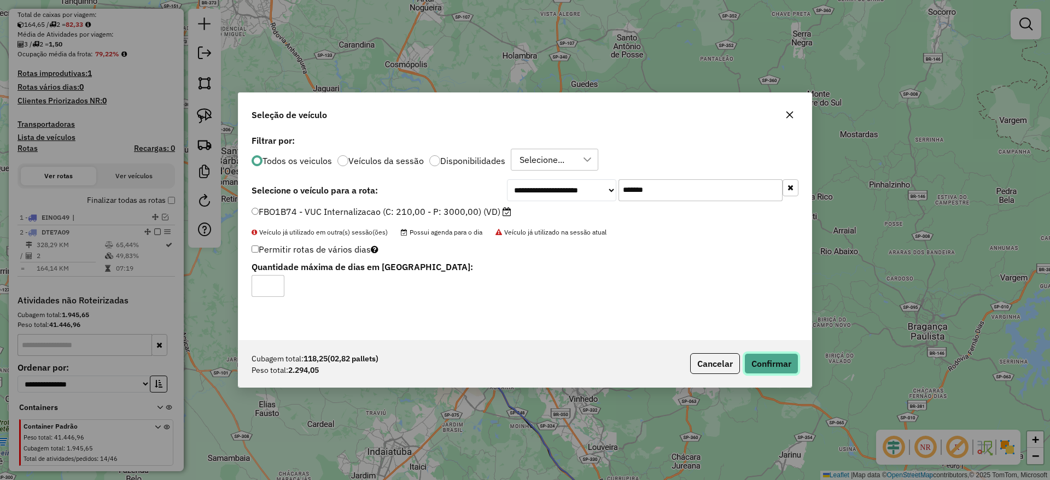
click at [781, 362] on button "Confirmar" at bounding box center [771, 363] width 54 height 21
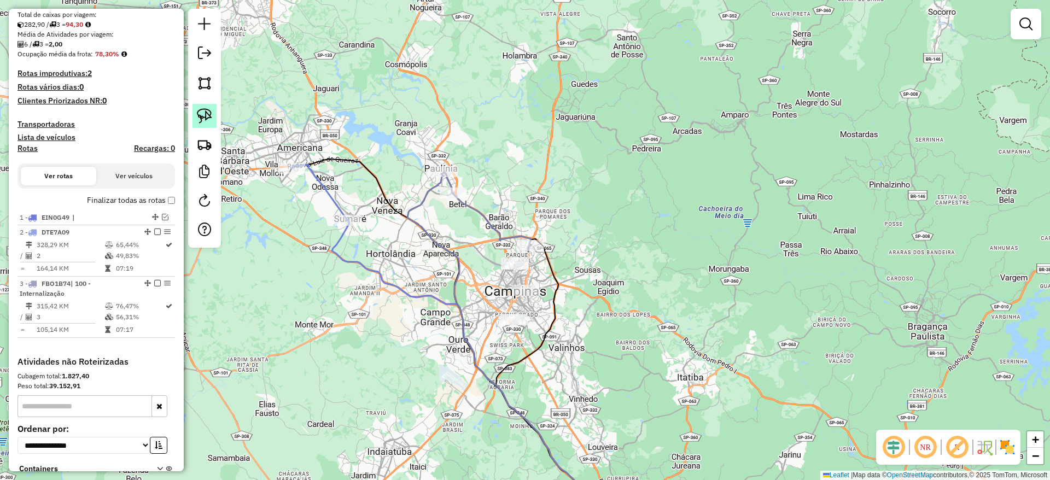
click at [210, 113] on img at bounding box center [204, 115] width 15 height 15
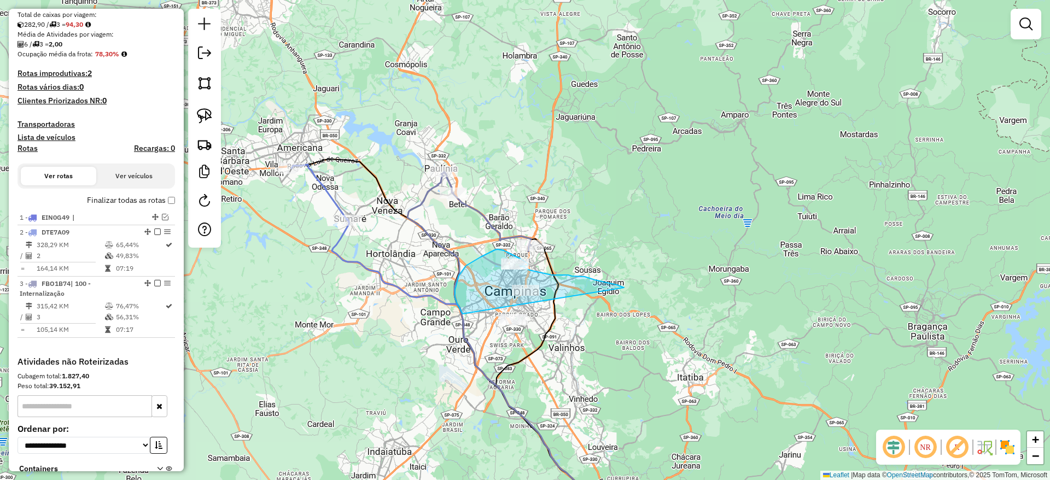
drag, startPoint x: 623, startPoint y: 288, endPoint x: 508, endPoint y: 344, distance: 127.9
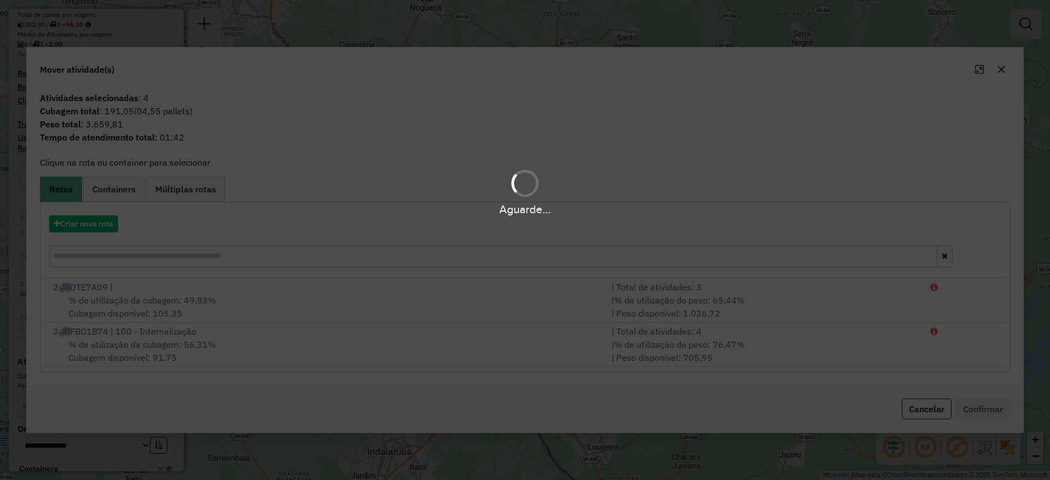
click at [103, 223] on div "Aguarde..." at bounding box center [525, 240] width 1050 height 480
click at [103, 226] on div "Aguarde..." at bounding box center [525, 240] width 1050 height 480
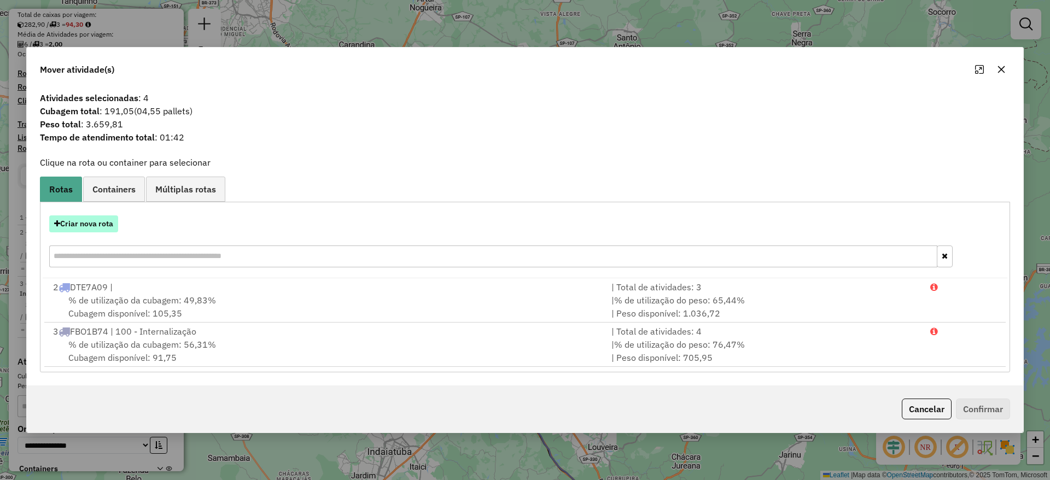
click at [101, 225] on button "Criar nova rota" at bounding box center [83, 223] width 69 height 17
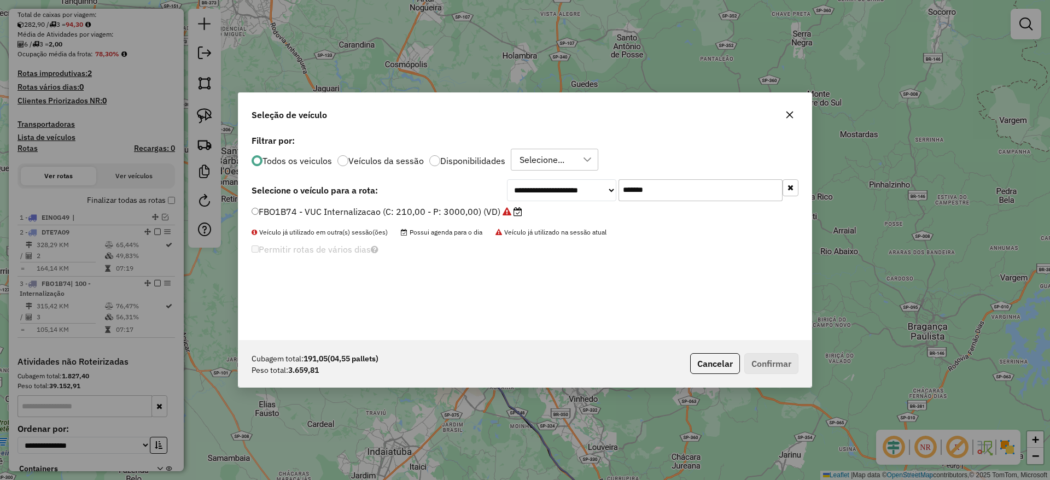
drag, startPoint x: 658, startPoint y: 195, endPoint x: 490, endPoint y: 202, distance: 167.5
click at [492, 201] on div "**********" at bounding box center [524, 236] width 573 height 208
paste input "text"
type input "*******"
click at [479, 208] on label "DFS5A15 - Freteiro - 210cxs 3200kgs (C: 210,00 - P: 3200,00) (VD)" at bounding box center [396, 211] width 289 height 13
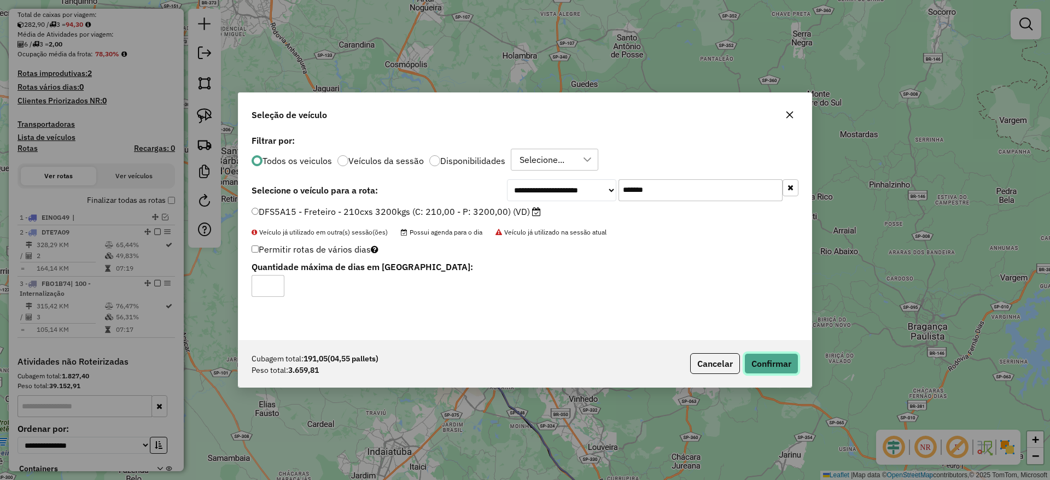
click at [785, 365] on button "Confirmar" at bounding box center [771, 363] width 54 height 21
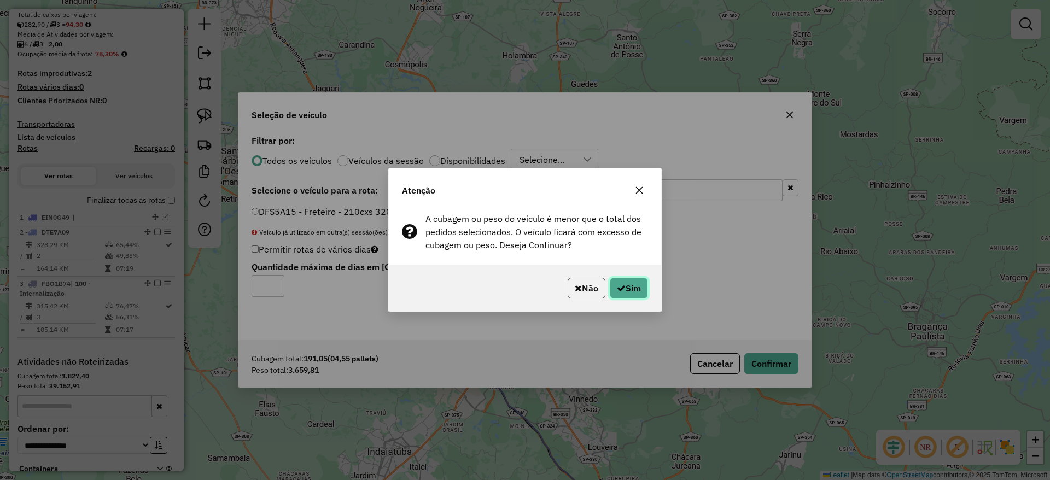
click at [634, 290] on button "Sim" at bounding box center [629, 288] width 38 height 21
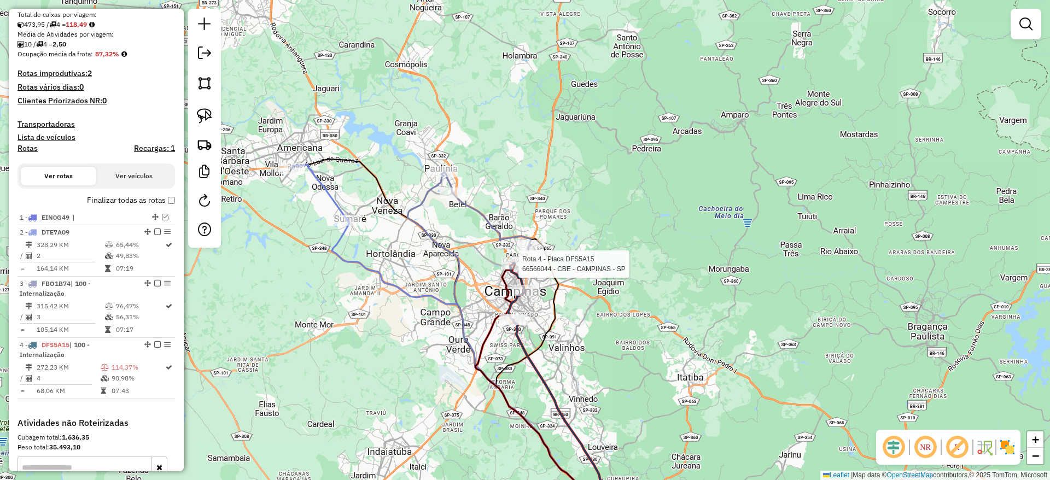
select select "**********"
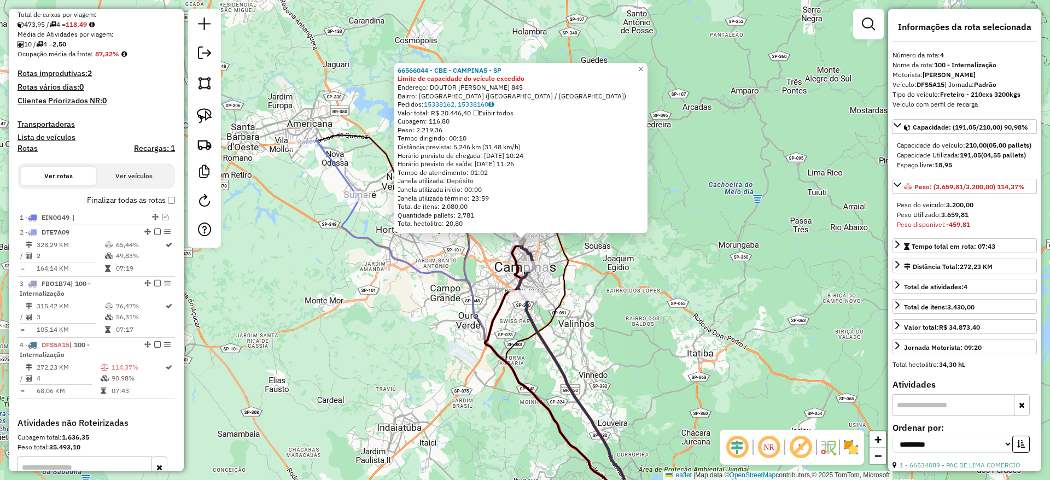
scroll to position [412, 0]
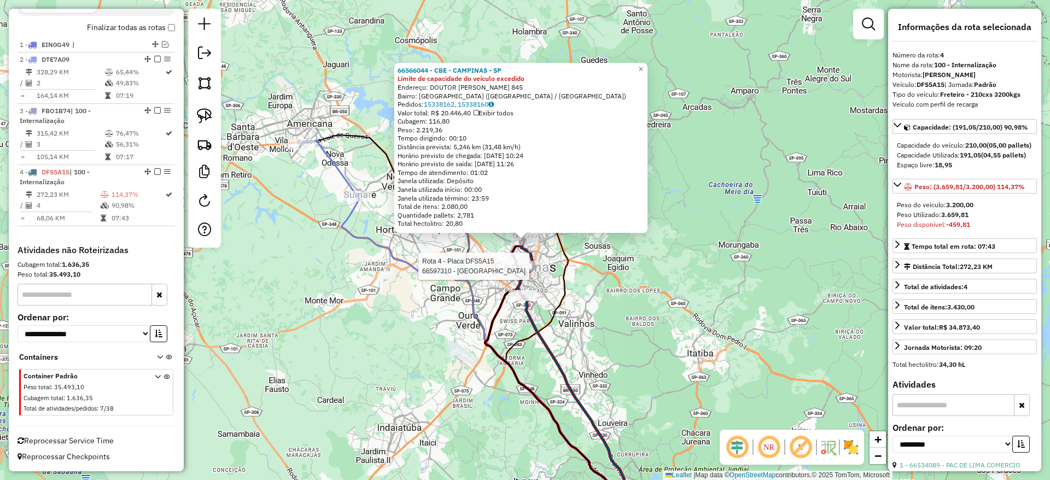
click at [542, 272] on div at bounding box center [535, 266] width 27 height 11
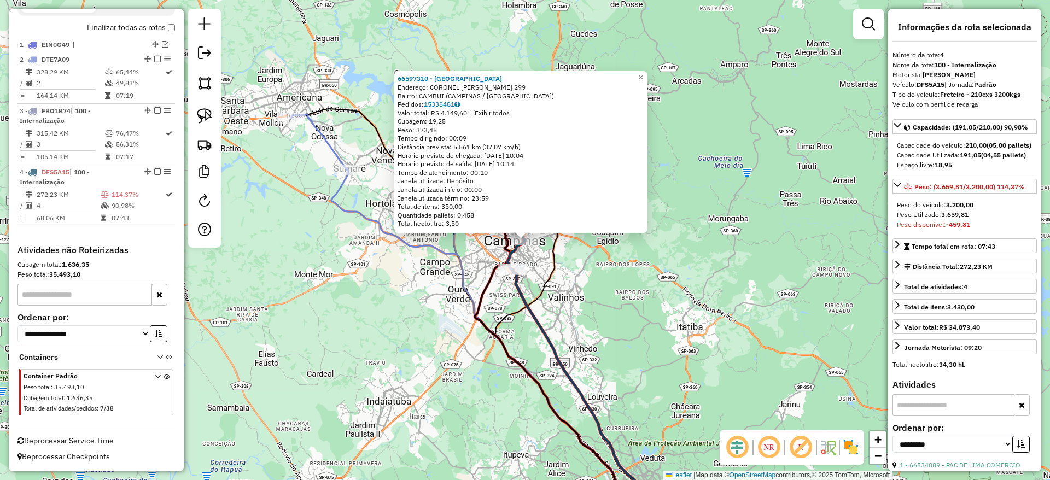
drag, startPoint x: 563, startPoint y: 279, endPoint x: 525, endPoint y: 260, distance: 41.6
click at [563, 278] on div "66597310 - CATEDRAL DO CHOPP Endereço: CORONEL FRANCISCO ANDRADE COUT 299 Bairr…" at bounding box center [525, 240] width 1050 height 480
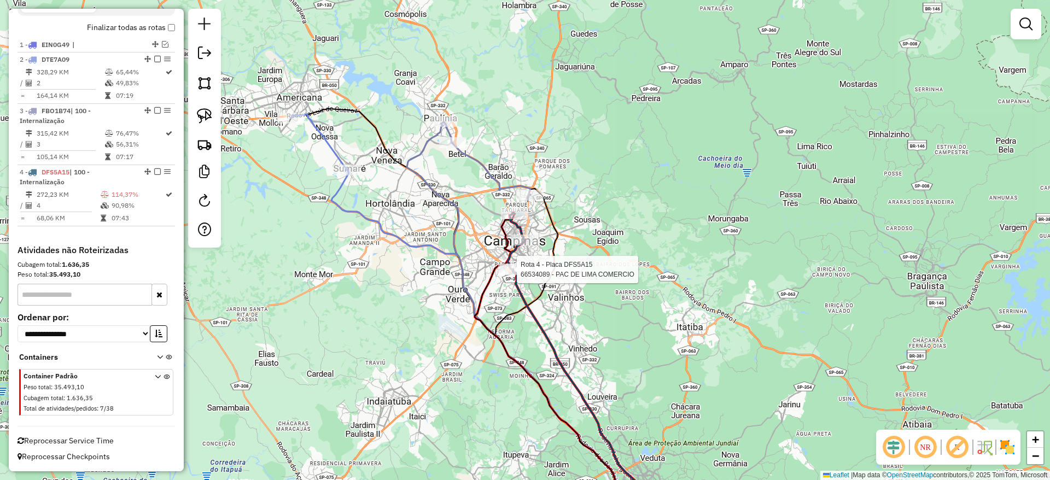
select select "**********"
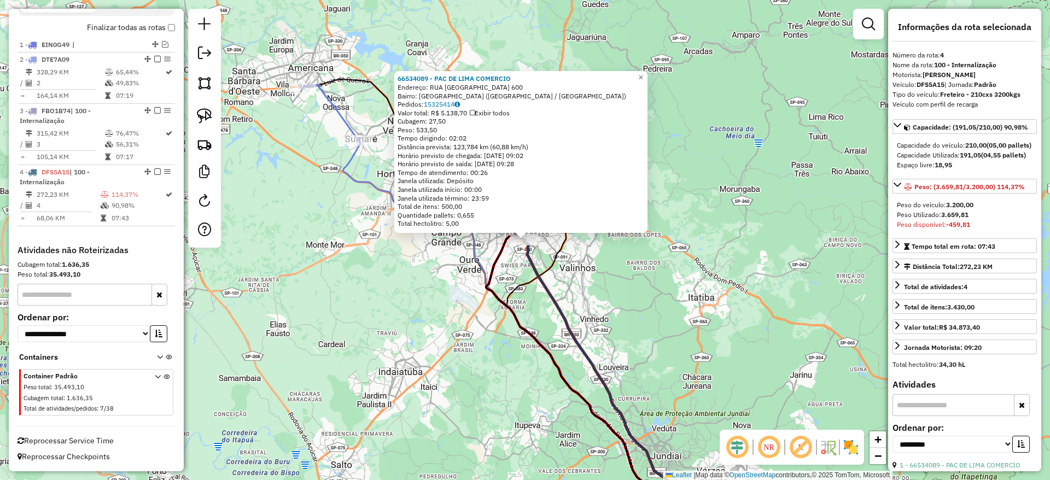
click at [496, 262] on icon at bounding box center [587, 356] width 203 height 344
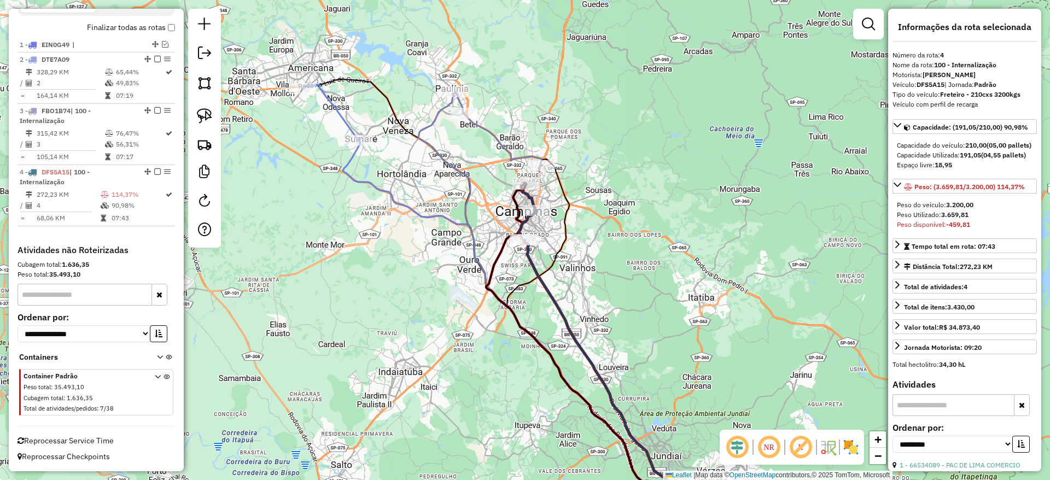
click at [348, 120] on icon at bounding box center [330, 113] width 56 height 56
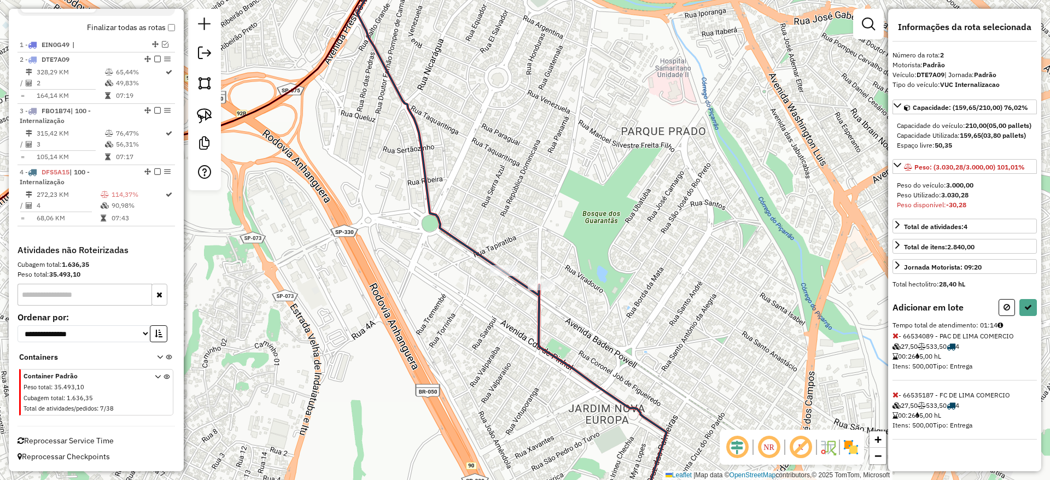
click at [896, 399] on icon at bounding box center [895, 395] width 6 height 8
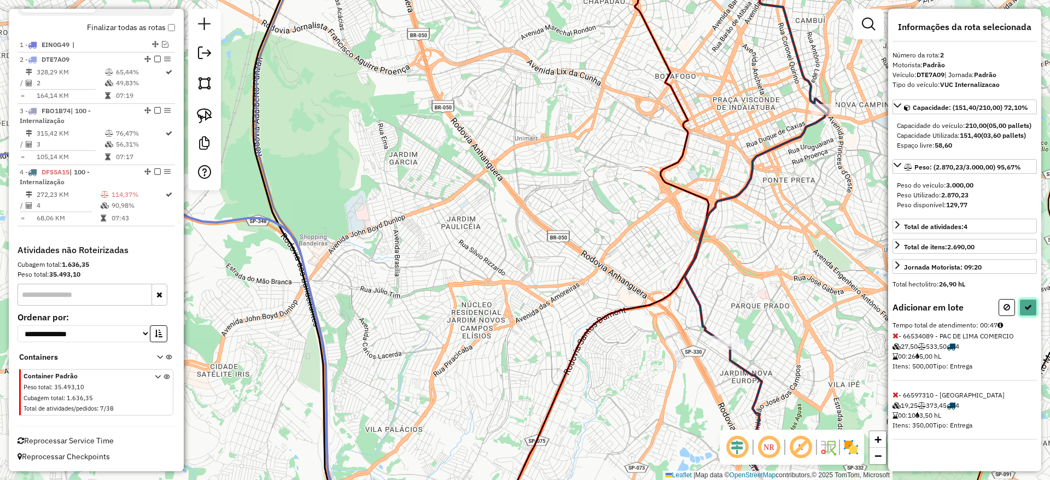
click at [1019, 310] on button at bounding box center [1027, 307] width 17 height 17
select select "**********"
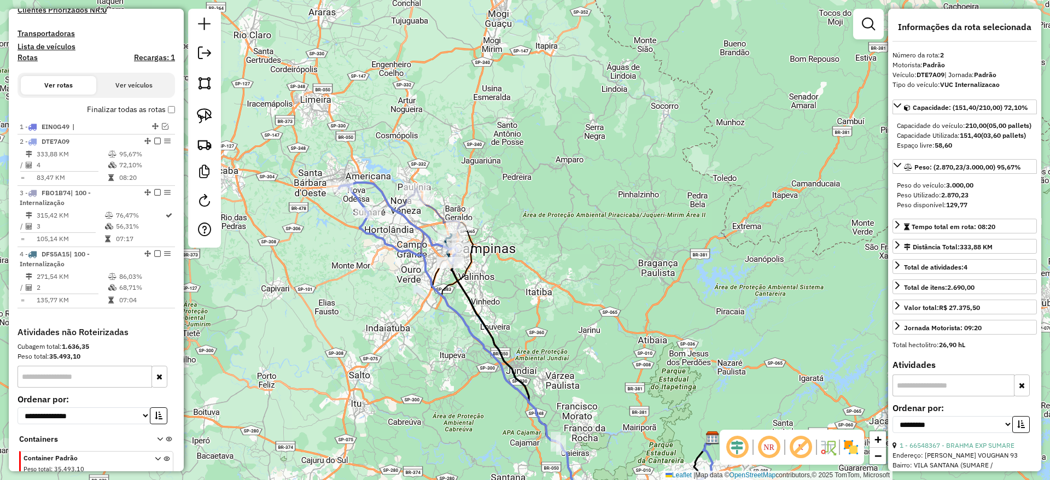
scroll to position [282, 0]
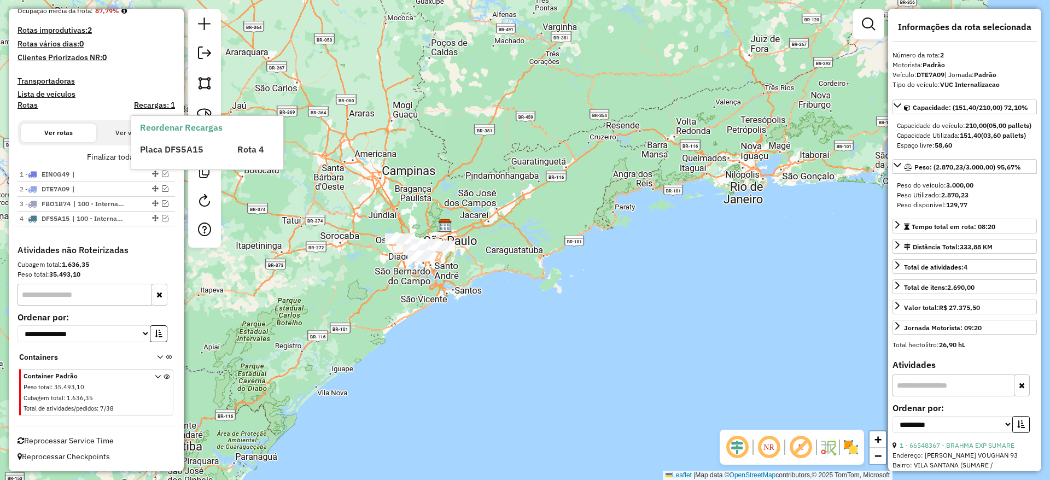
drag, startPoint x: 209, startPoint y: 106, endPoint x: 259, endPoint y: 116, distance: 50.9
click at [208, 106] on link at bounding box center [204, 116] width 24 height 24
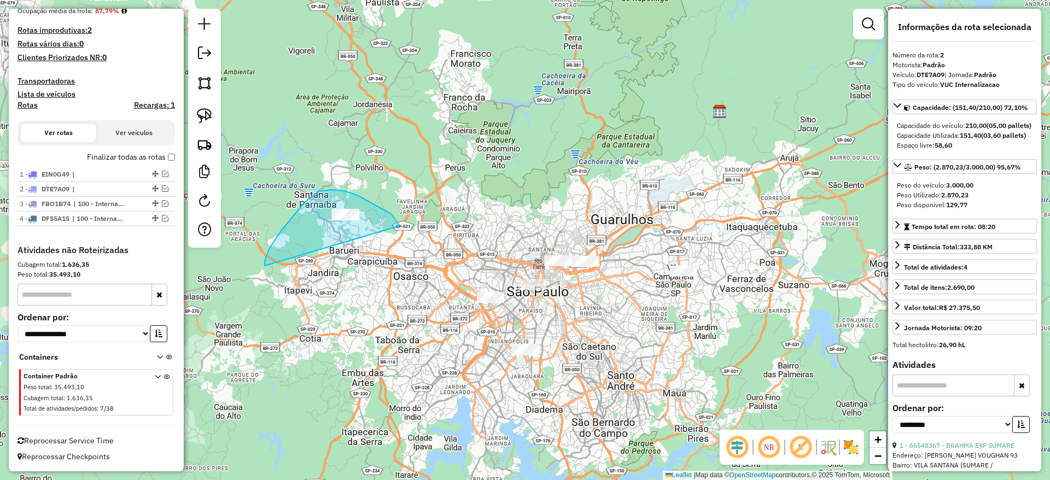
drag, startPoint x: 357, startPoint y: 195, endPoint x: 276, endPoint y: 278, distance: 115.6
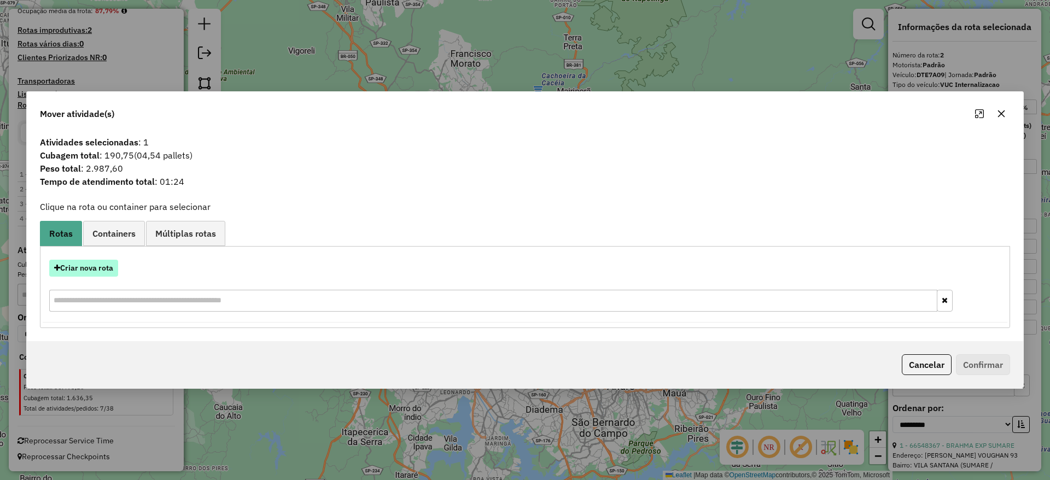
click at [103, 260] on button "Criar nova rota" at bounding box center [83, 268] width 69 height 17
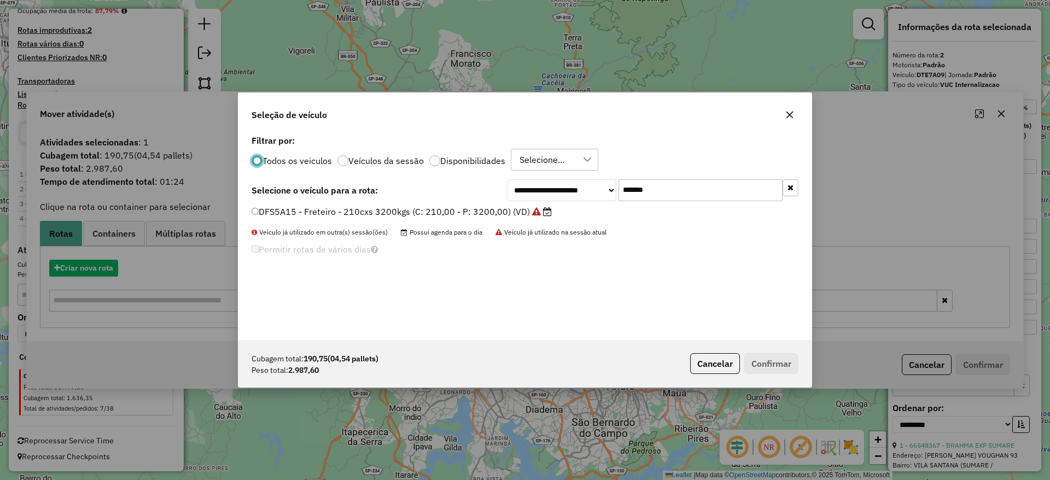
scroll to position [6, 3]
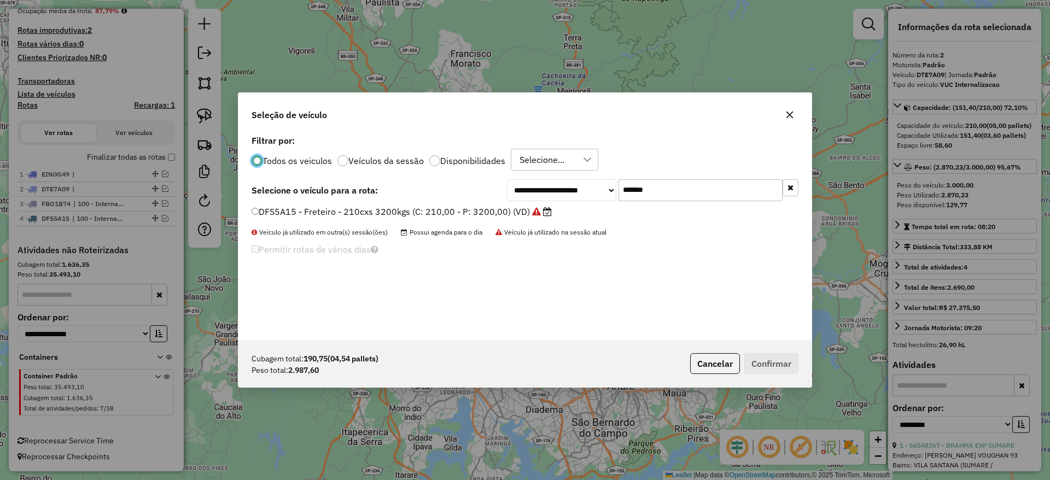
drag, startPoint x: 490, startPoint y: 209, endPoint x: 479, endPoint y: 213, distance: 11.4
click at [484, 211] on div "**********" at bounding box center [524, 236] width 573 height 208
paste input "text"
type input "*******"
drag, startPoint x: 443, startPoint y: 210, endPoint x: 624, endPoint y: 294, distance: 199.6
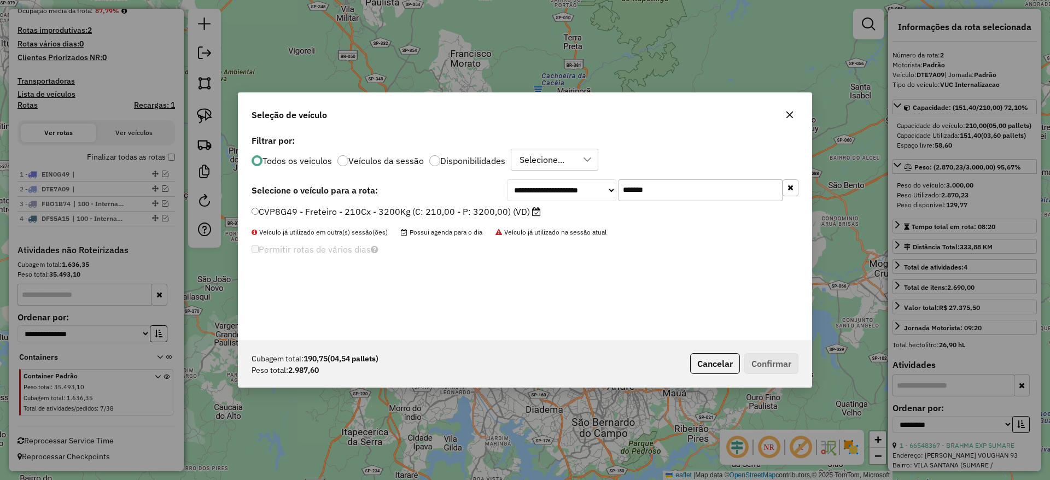
click at [443, 211] on label "CVP8G49 - Freteiro - 210Cx - 3200Kg (C: 210,00 - P: 3200,00) (VD)" at bounding box center [396, 211] width 289 height 13
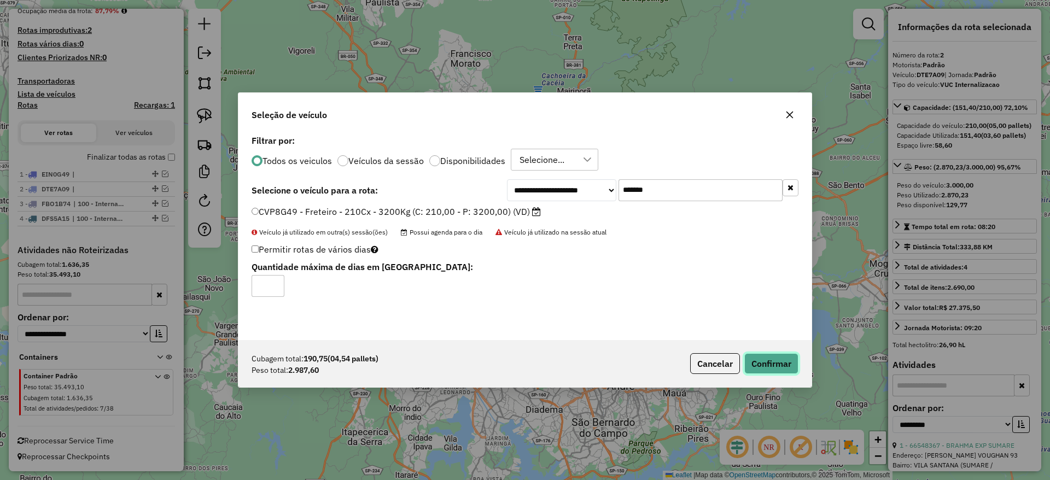
click at [758, 360] on button "Confirmar" at bounding box center [771, 363] width 54 height 21
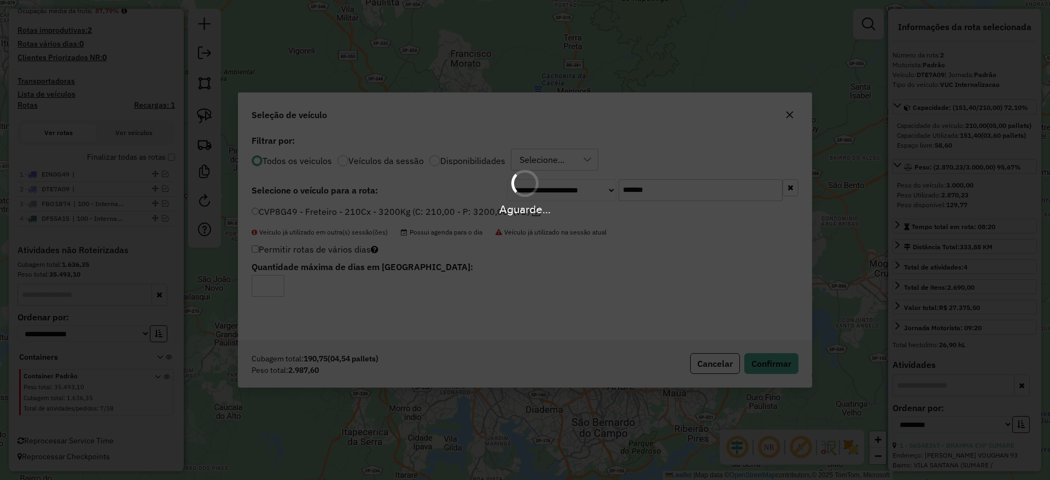
scroll to position [334, 0]
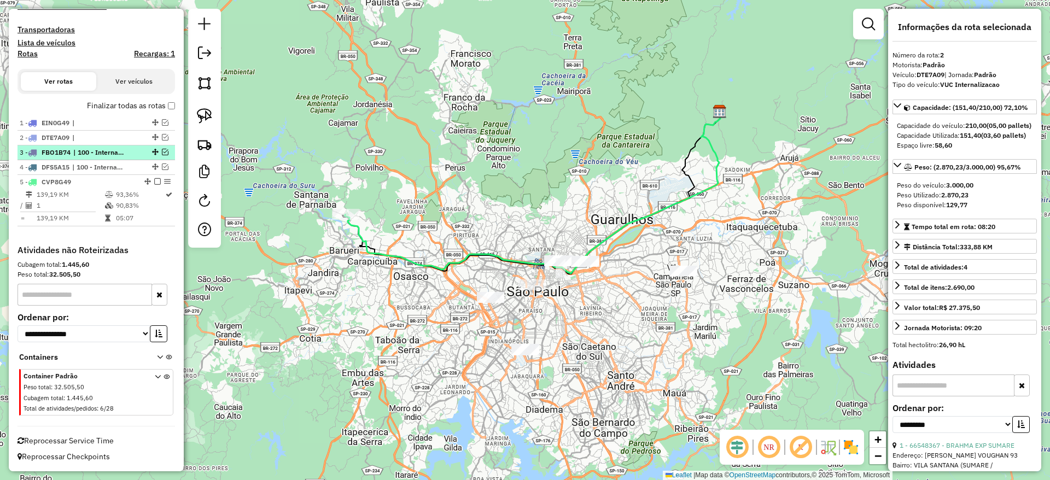
click at [154, 183] on em at bounding box center [157, 181] width 7 height 7
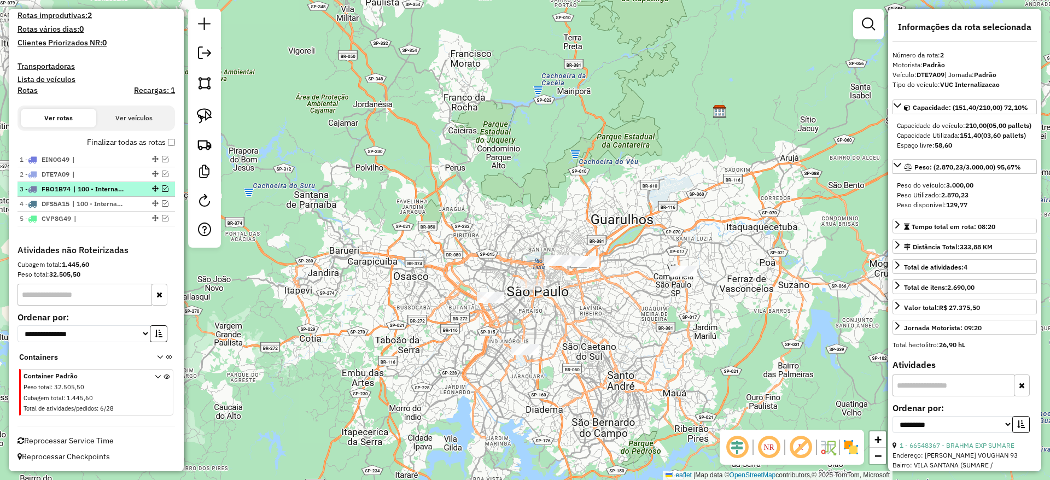
scroll to position [297, 0]
click at [190, 105] on div at bounding box center [204, 128] width 33 height 239
click at [206, 124] on link at bounding box center [204, 116] width 24 height 24
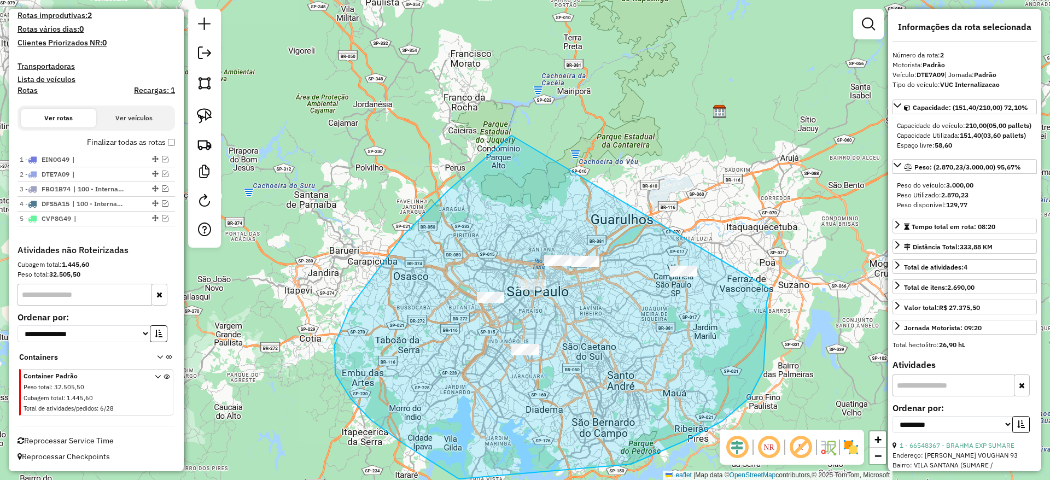
drag, startPoint x: 350, startPoint y: 399, endPoint x: 770, endPoint y: 289, distance: 433.4
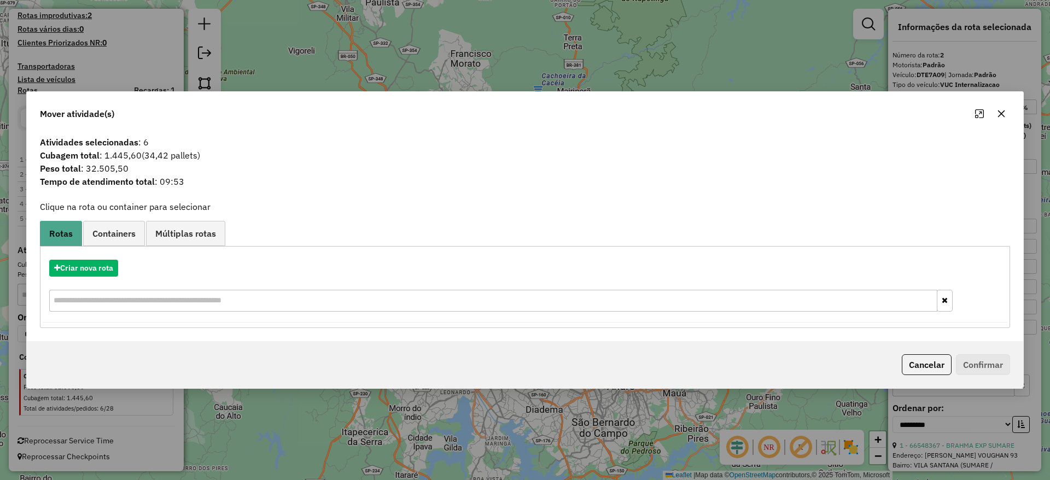
click at [996, 109] on button "button" at bounding box center [1000, 113] width 17 height 17
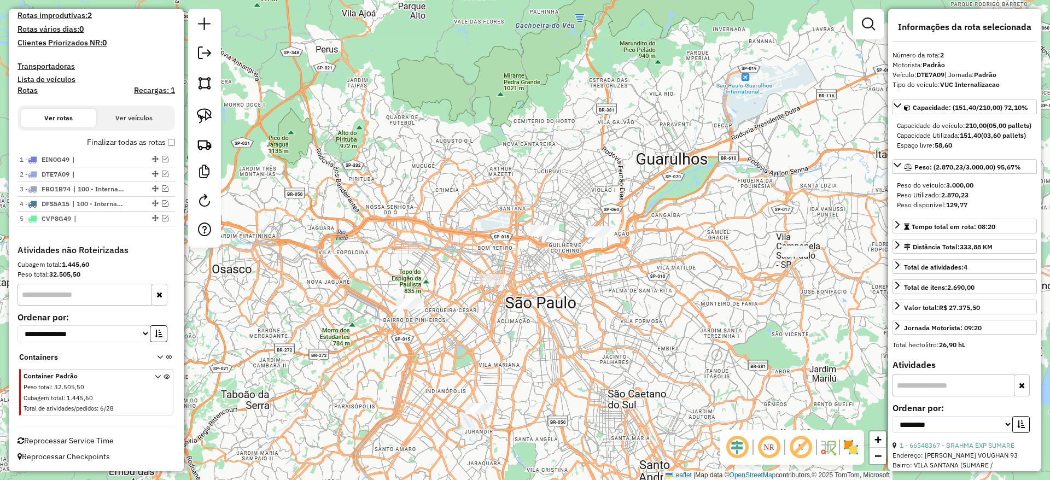
click at [539, 236] on div at bounding box center [543, 230] width 27 height 11
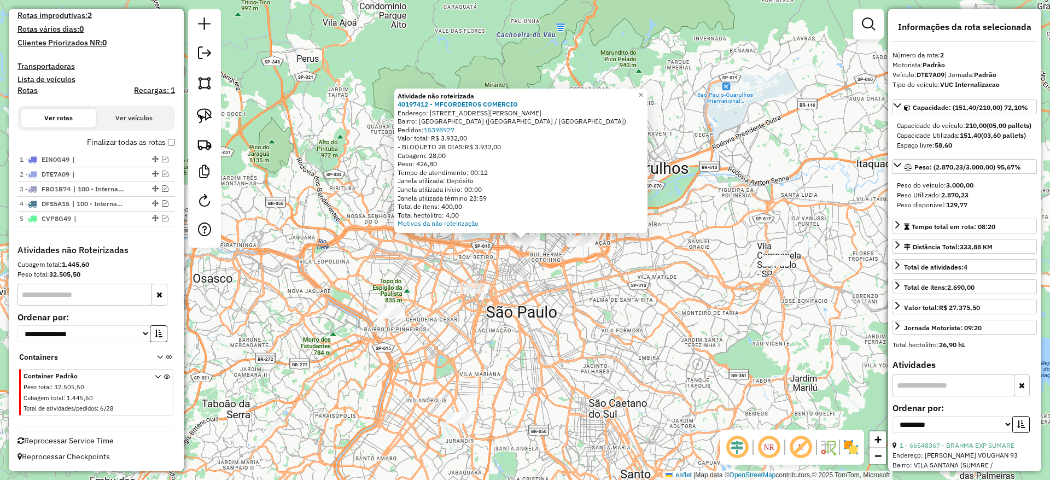
click at [543, 293] on div "Atividade não roteirizada 40197412 - MFCORDEIROS COMERCIO Endereço: AV JOAQUINA…" at bounding box center [525, 240] width 1050 height 480
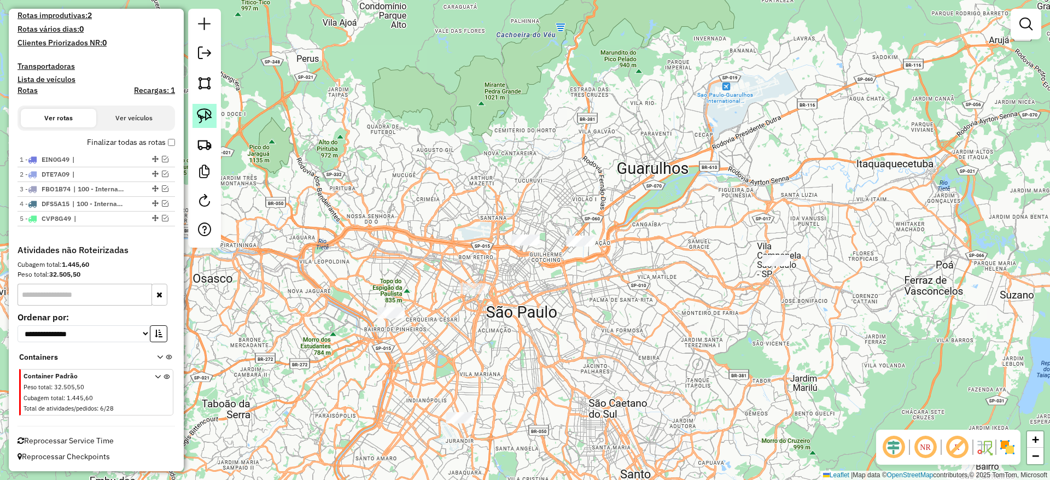
click at [202, 106] on link at bounding box center [204, 116] width 24 height 24
drag, startPoint x: 575, startPoint y: 234, endPoint x: 597, endPoint y: 270, distance: 42.5
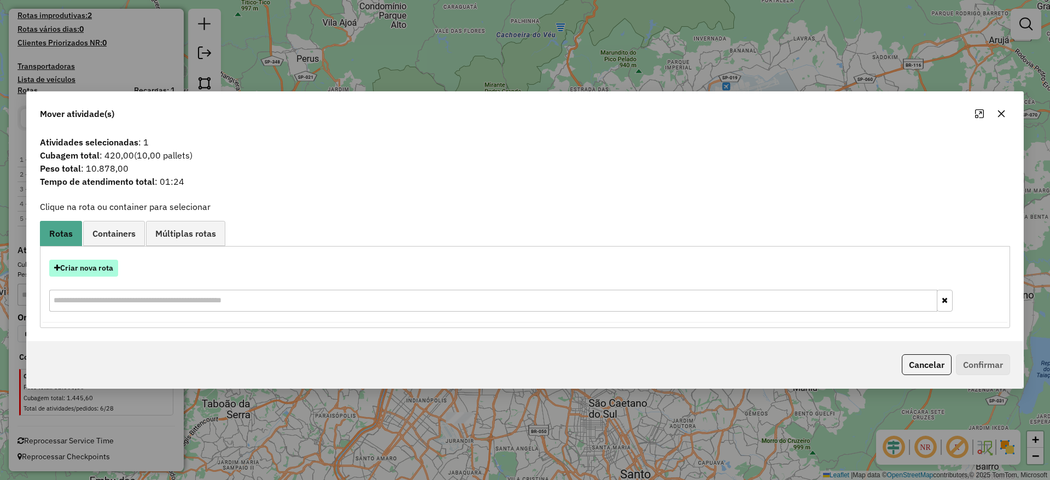
click at [91, 264] on button "Criar nova rota" at bounding box center [83, 268] width 69 height 17
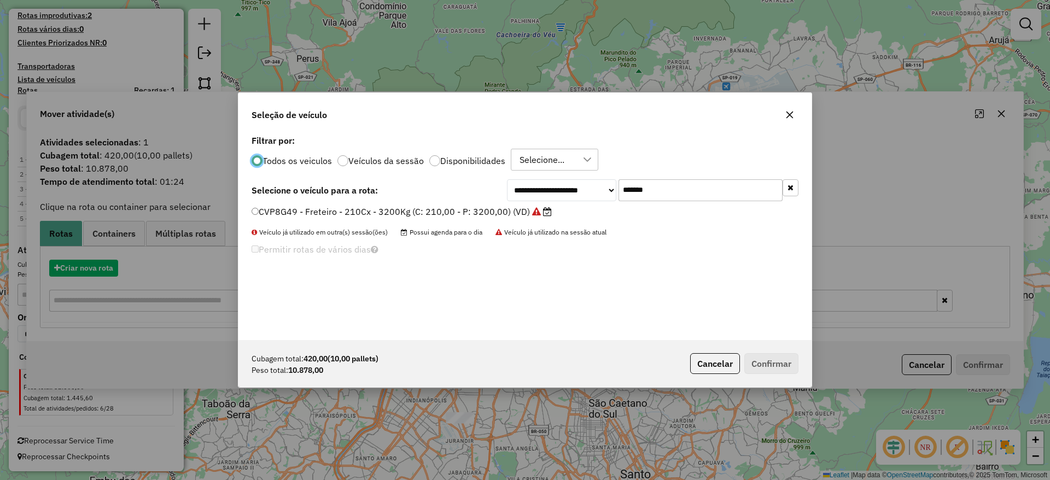
scroll to position [6, 3]
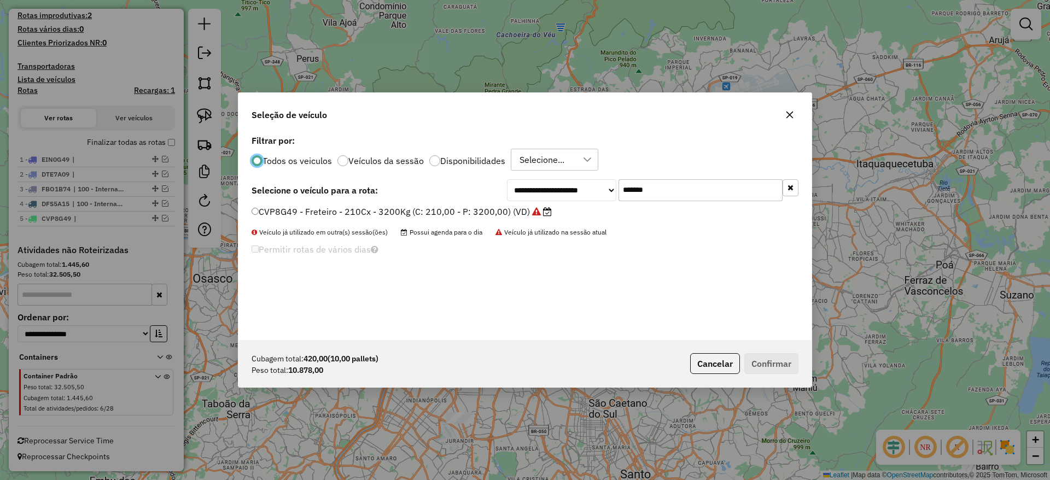
drag, startPoint x: 560, startPoint y: 195, endPoint x: 515, endPoint y: 211, distance: 47.7
click at [522, 208] on div "**********" at bounding box center [524, 236] width 573 height 208
paste input "text"
type input "*******"
drag, startPoint x: 478, startPoint y: 208, endPoint x: 484, endPoint y: 215, distance: 9.3
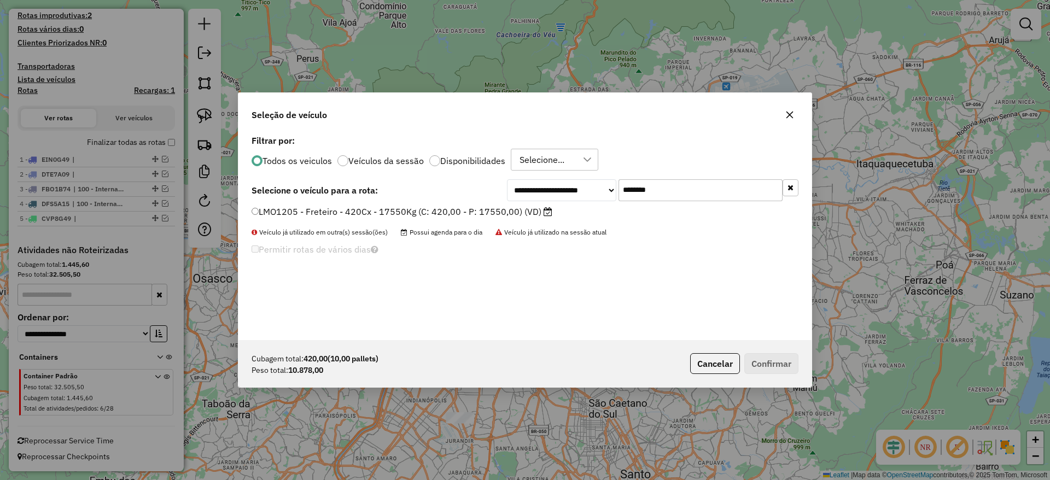
click at [478, 208] on label "LMO1205 - Freteiro - 420Cx - 17550Kg (C: 420,00 - P: 17550,00) (VD)" at bounding box center [402, 211] width 301 height 13
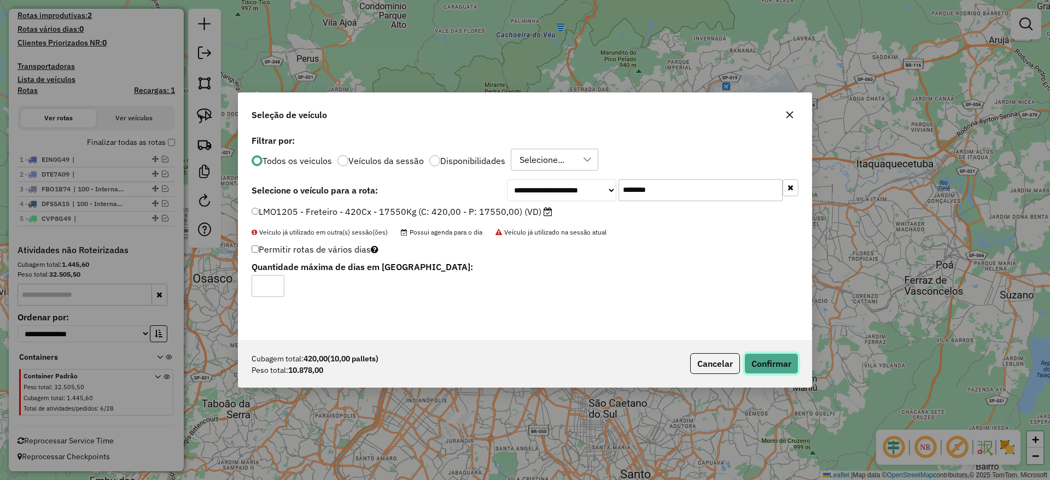
click at [769, 367] on button "Confirmar" at bounding box center [771, 363] width 54 height 21
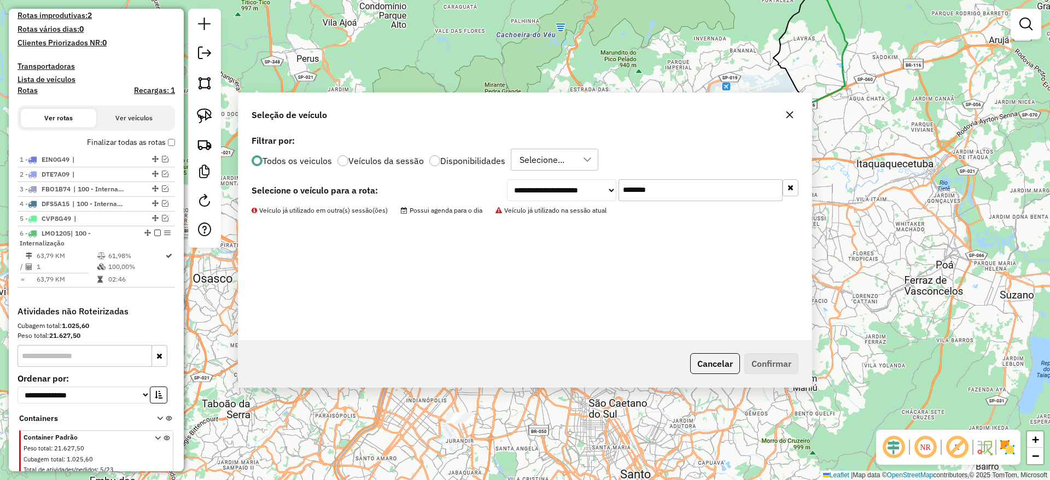
scroll to position [334, 0]
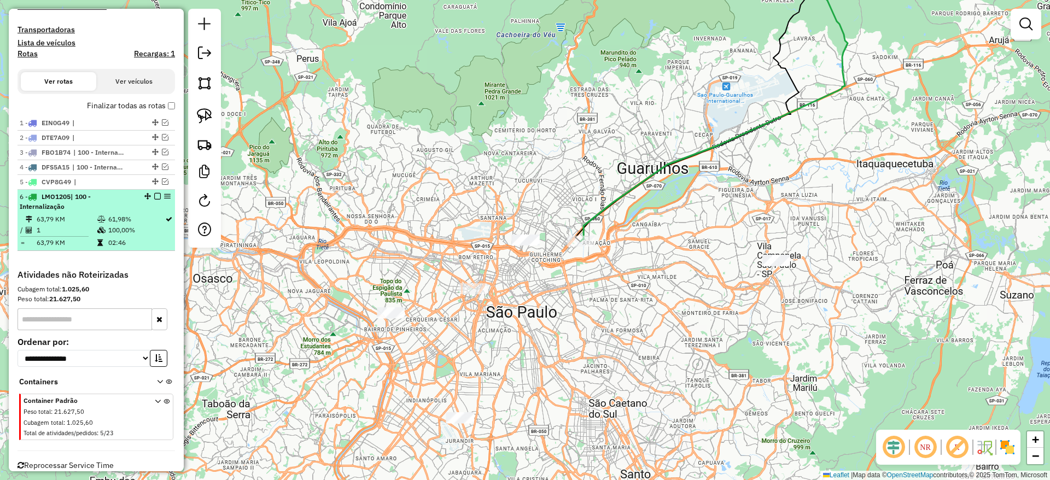
click at [155, 195] on em at bounding box center [157, 196] width 7 height 7
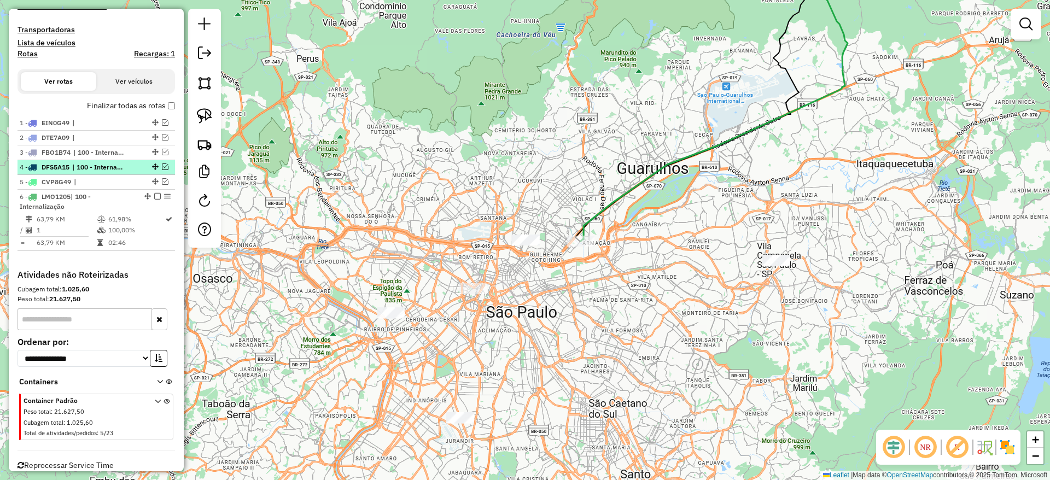
scroll to position [312, 0]
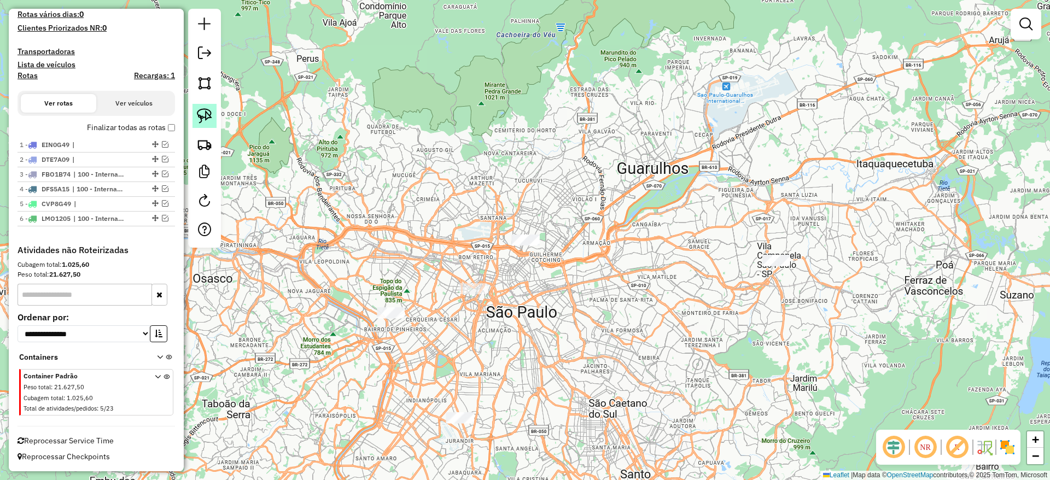
drag, startPoint x: 209, startPoint y: 119, endPoint x: 215, endPoint y: 126, distance: 9.4
click at [209, 119] on img at bounding box center [204, 115] width 15 height 15
drag, startPoint x: 746, startPoint y: 208, endPoint x: 872, endPoint y: 241, distance: 130.1
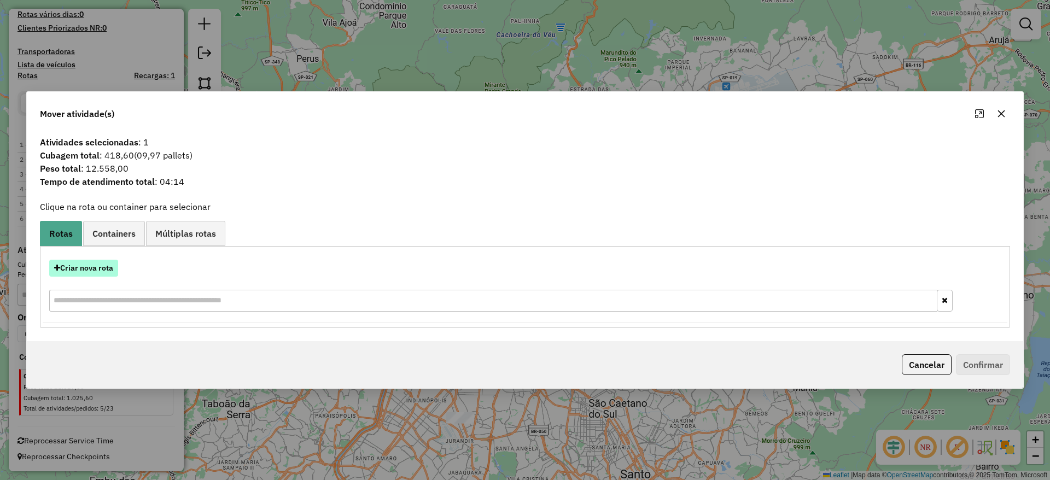
click at [90, 268] on button "Criar nova rota" at bounding box center [83, 268] width 69 height 17
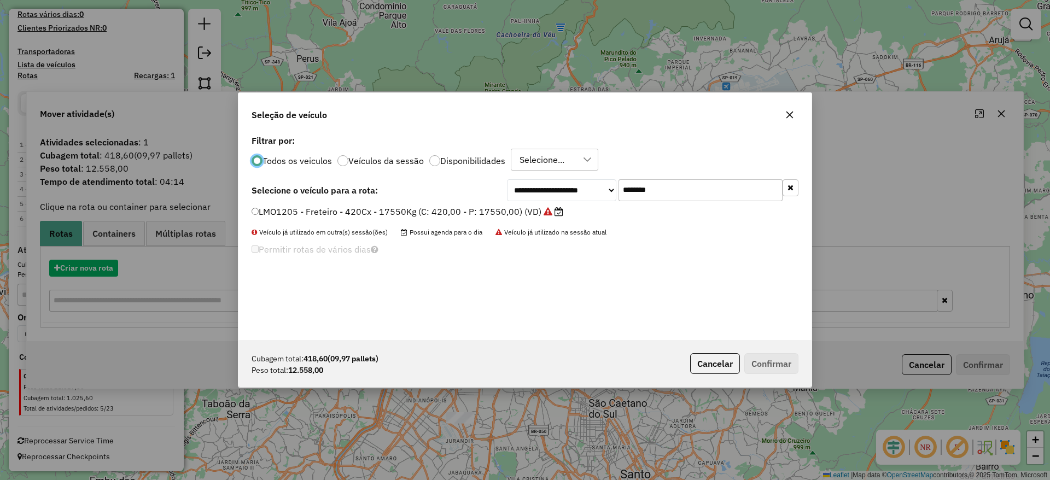
scroll to position [6, 3]
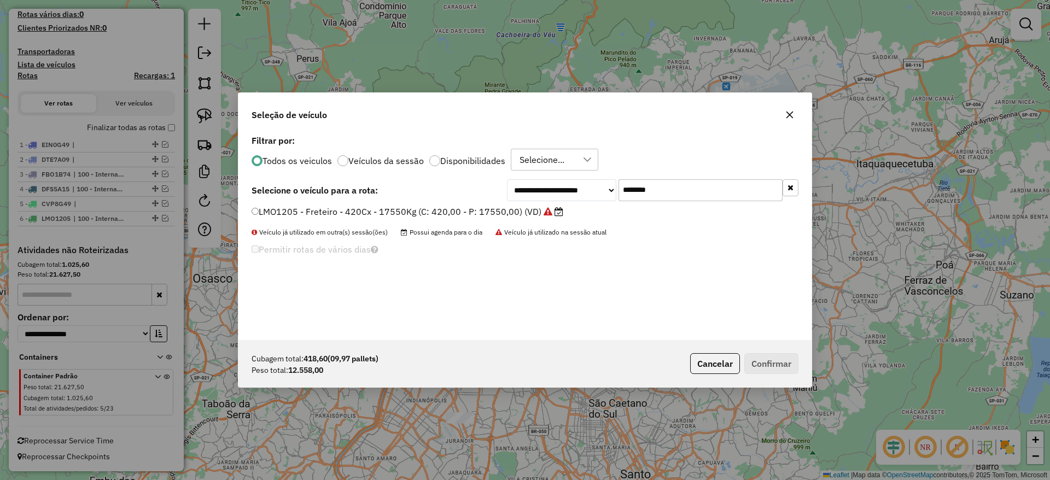
drag, startPoint x: 417, startPoint y: 206, endPoint x: 402, endPoint y: 217, distance: 18.5
click at [411, 208] on div "**********" at bounding box center [524, 236] width 573 height 208
paste input "text"
type input "*******"
click at [401, 217] on label "KZK7H44 - Freteiro - 504cxs - 17550kgs (C: 504,00 - P: 17550,00) (VD)" at bounding box center [405, 211] width 306 height 13
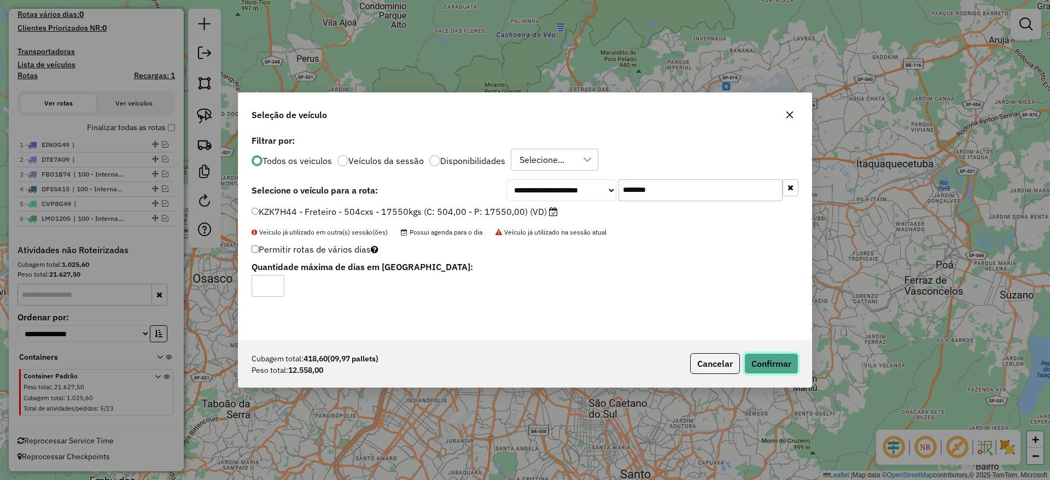
click at [763, 356] on button "Confirmar" at bounding box center [771, 363] width 54 height 21
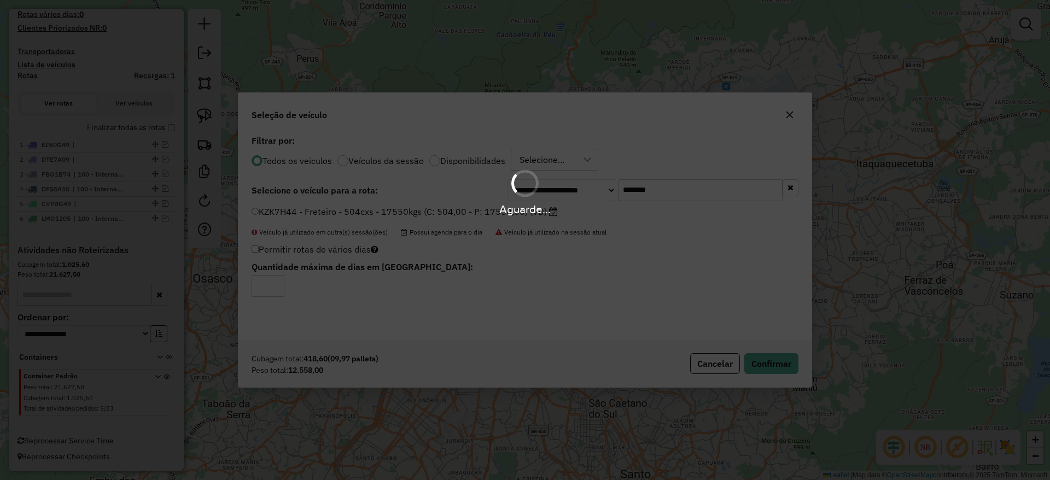
scroll to position [334, 0]
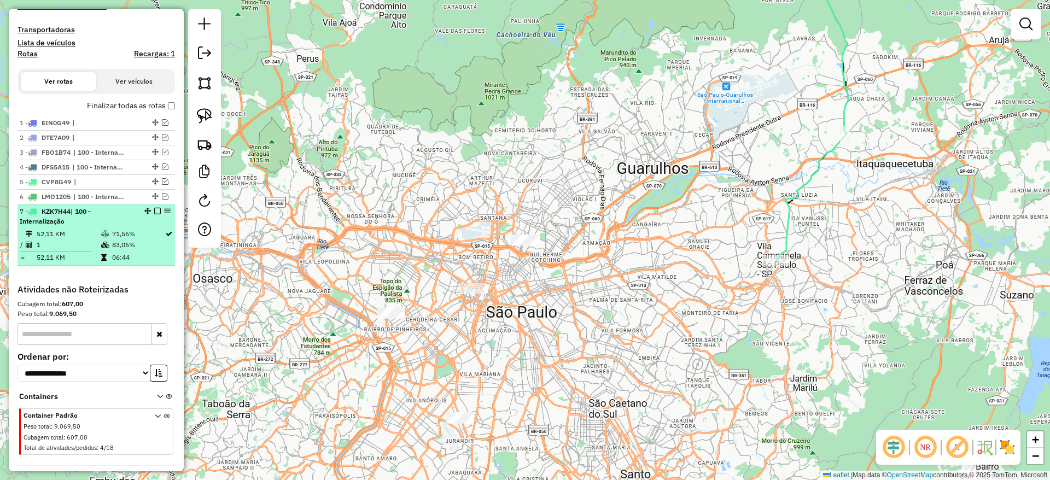
click at [155, 213] on em at bounding box center [157, 211] width 7 height 7
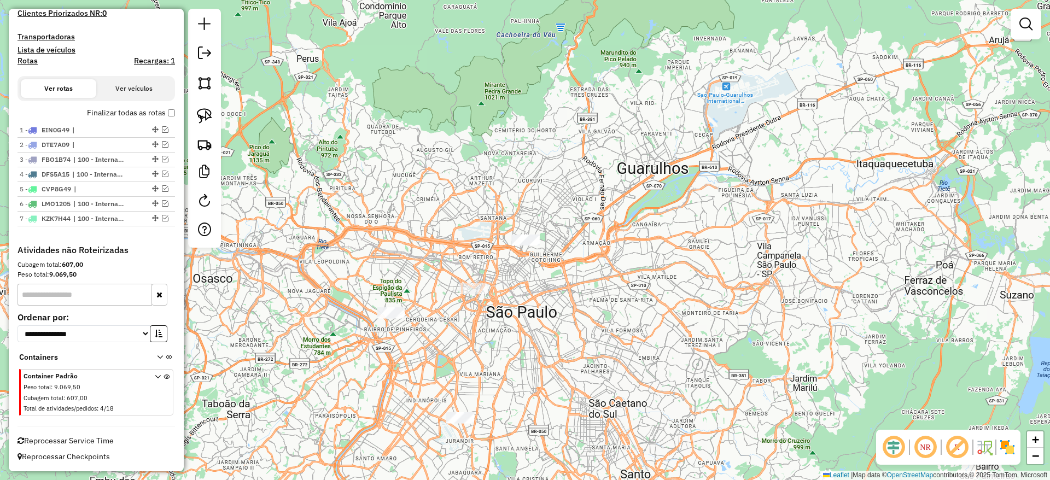
drag, startPoint x: 385, startPoint y: 177, endPoint x: 423, endPoint y: 157, distance: 42.3
click at [423, 157] on div "Janela de atendimento Grade de atendimento Capacidade Transportadoras Veículos …" at bounding box center [525, 240] width 1050 height 480
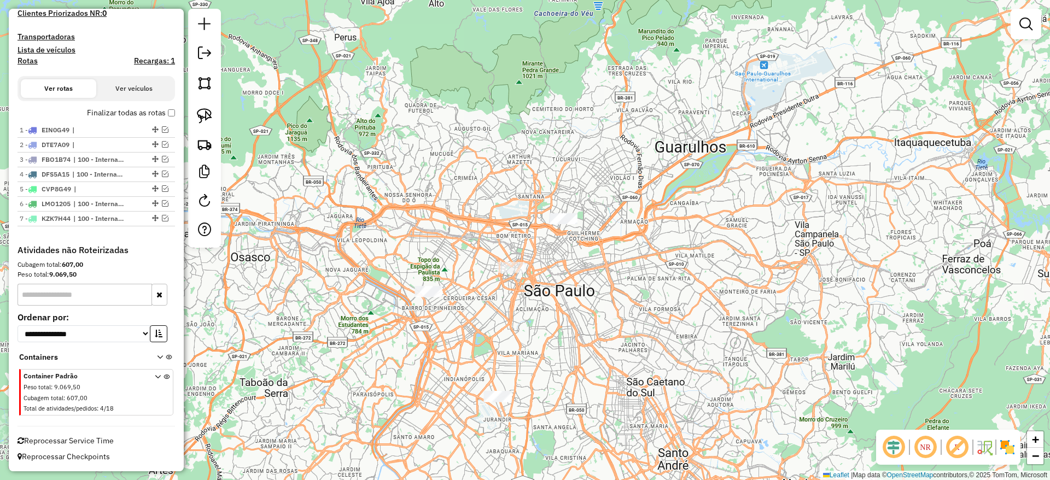
click at [218, 113] on div at bounding box center [204, 128] width 33 height 239
drag, startPoint x: 207, startPoint y: 110, endPoint x: 301, endPoint y: 135, distance: 97.9
click at [206, 110] on img at bounding box center [204, 115] width 15 height 15
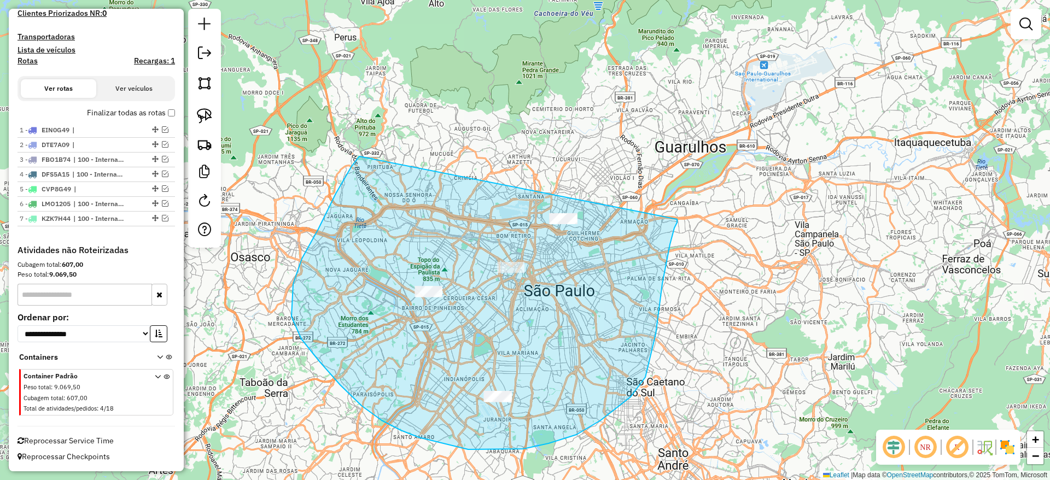
drag, startPoint x: 352, startPoint y: 166, endPoint x: 676, endPoint y: 219, distance: 329.1
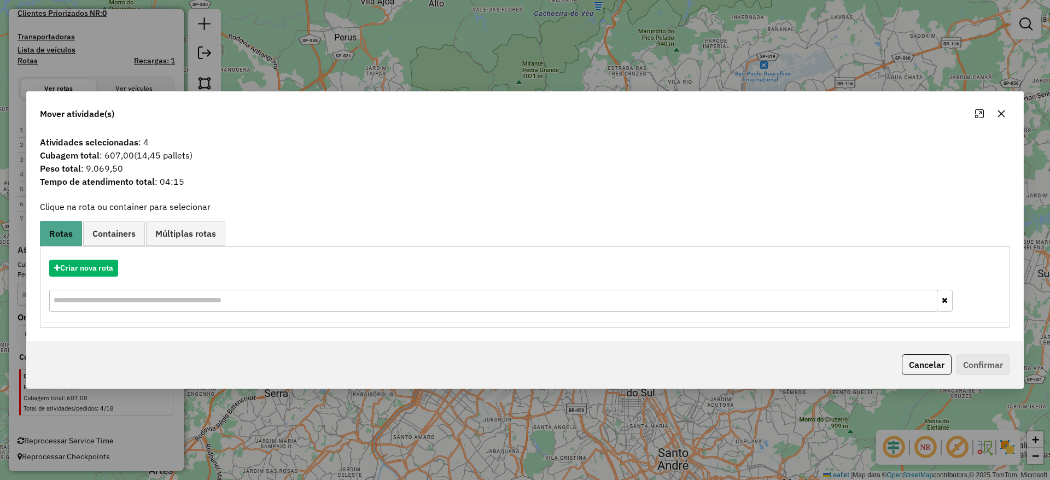
click at [1004, 116] on icon "button" at bounding box center [1001, 113] width 7 height 7
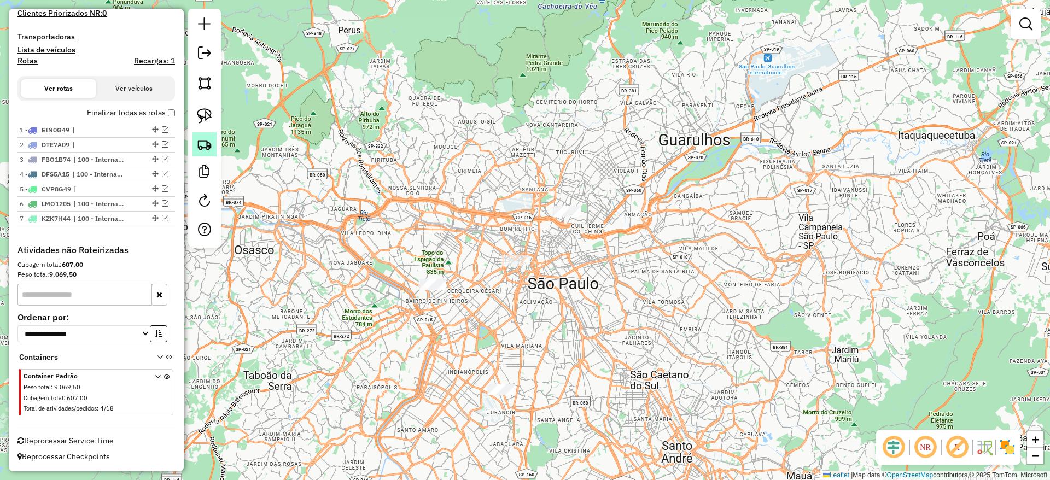
click at [207, 139] on img at bounding box center [204, 144] width 15 height 15
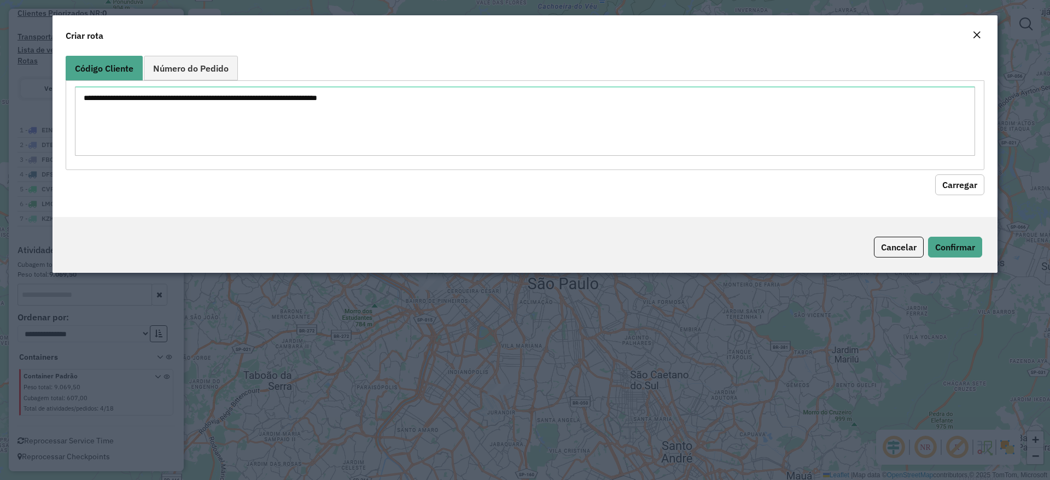
click at [973, 26] on div "Criar rota" at bounding box center [524, 33] width 945 height 36
click at [975, 29] on div "Close" at bounding box center [976, 35] width 9 height 13
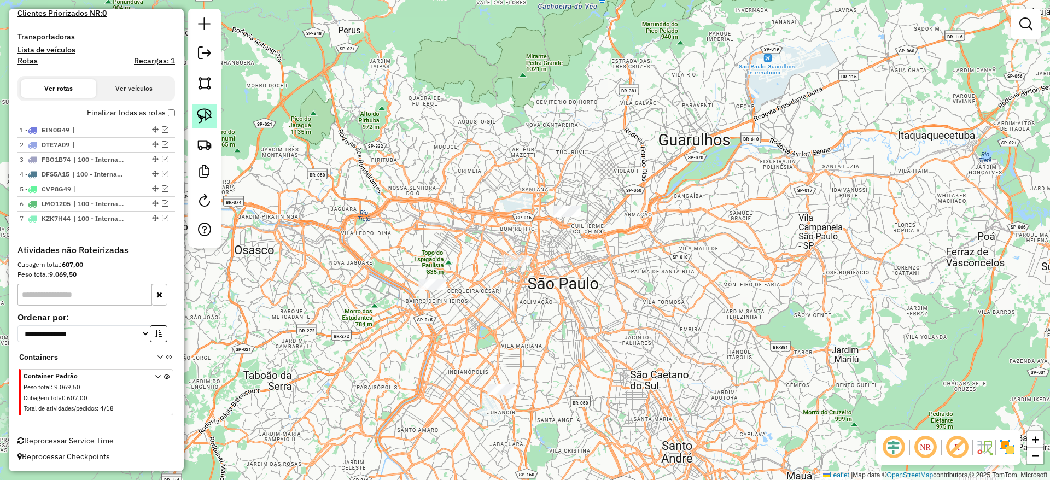
drag, startPoint x: 200, startPoint y: 116, endPoint x: 251, endPoint y: 149, distance: 60.7
click at [200, 117] on img at bounding box center [204, 115] width 15 height 15
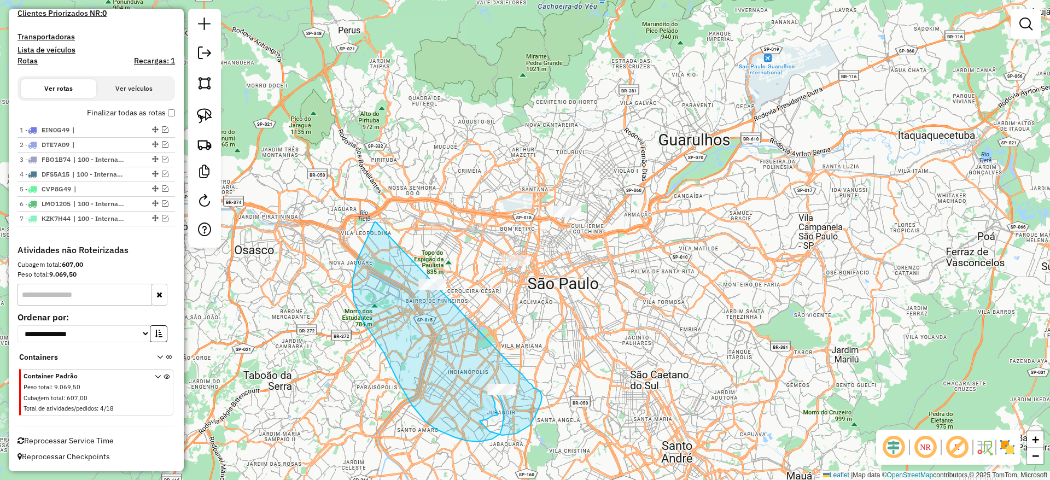
drag, startPoint x: 376, startPoint y: 223, endPoint x: 391, endPoint y: 372, distance: 150.1
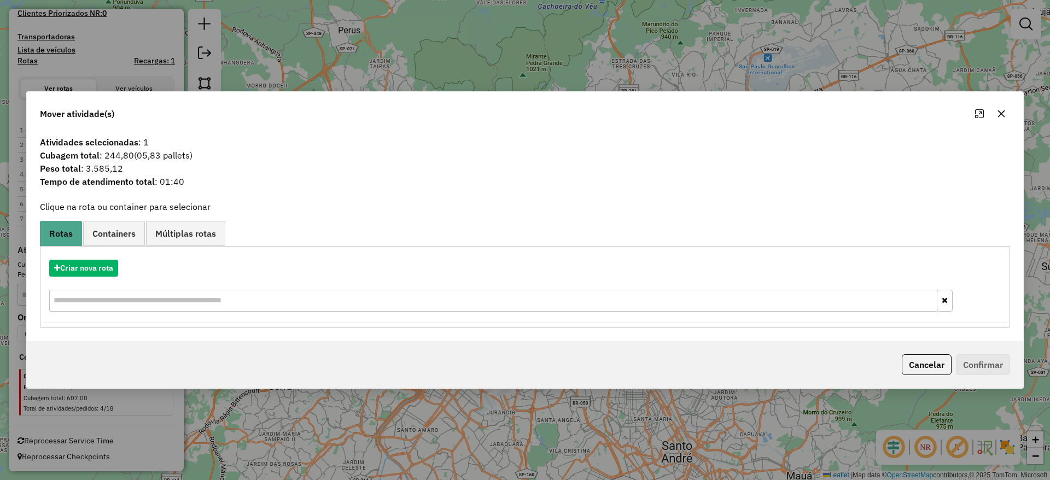
click at [1005, 109] on button "button" at bounding box center [1000, 113] width 17 height 17
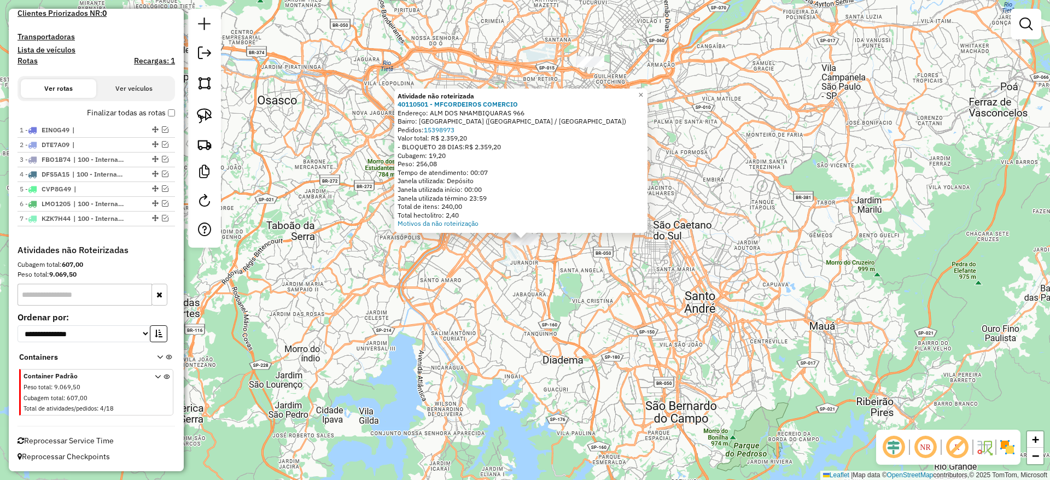
click at [464, 332] on div "Atividade não roteirizada 40110501 - MFCORDEIROS COMERCIO Endereço: ALM DOS NHA…" at bounding box center [525, 240] width 1050 height 480
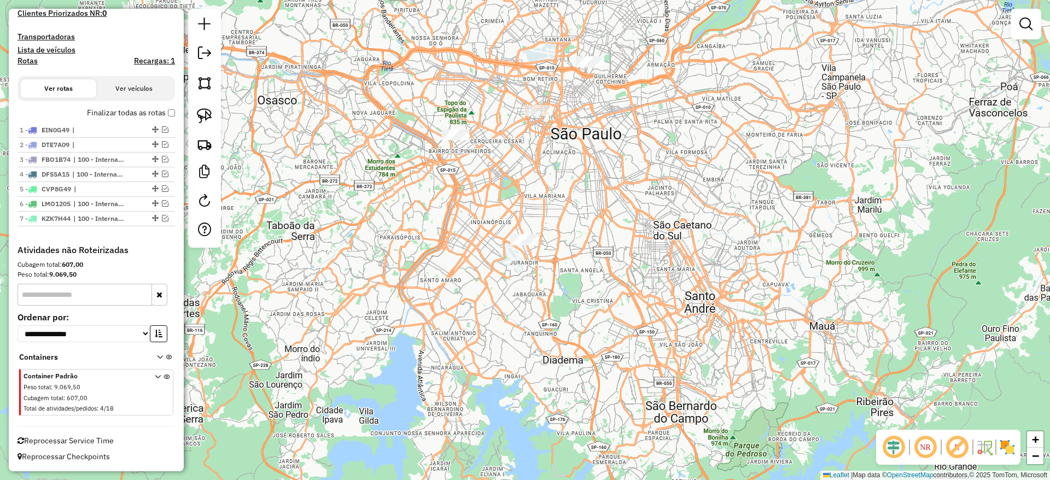
drag, startPoint x: 346, startPoint y: 344, endPoint x: 404, endPoint y: 350, distance: 58.8
click at [350, 351] on div "Janela de atendimento Grade de atendimento Capacidade Transportadoras Veículos …" at bounding box center [525, 240] width 1050 height 480
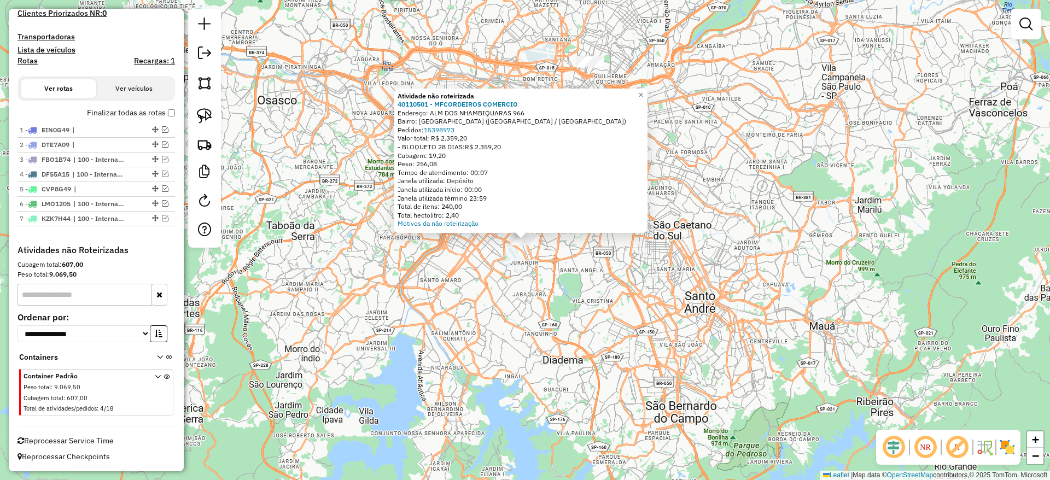
click at [538, 334] on div "Atividade não roteirizada 40110501 - MFCORDEIROS COMERCIO Endereço: ALM DOS NHA…" at bounding box center [525, 240] width 1050 height 480
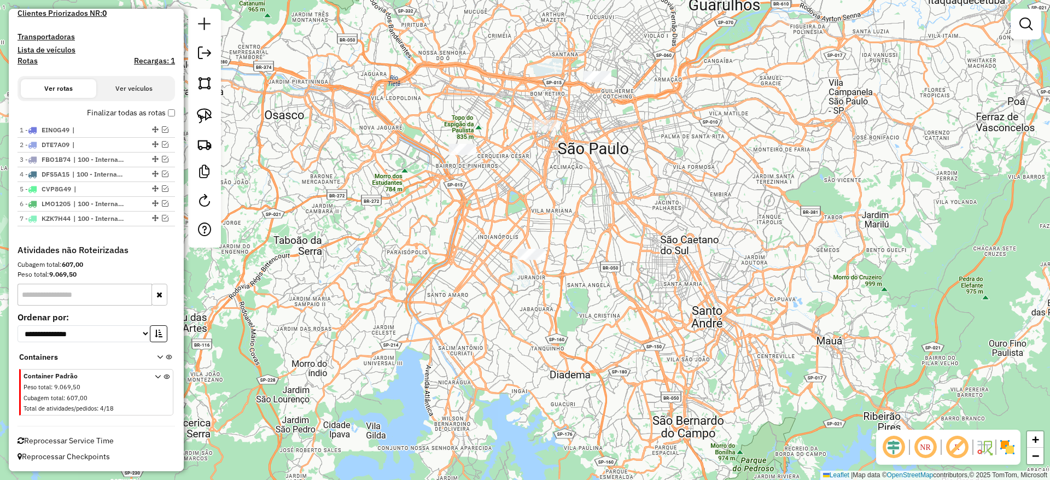
drag, startPoint x: 266, startPoint y: 207, endPoint x: 226, endPoint y: 331, distance: 130.0
click at [226, 331] on div "Janela de atendimento Grade de atendimento Capacidade Transportadoras Veículos …" at bounding box center [525, 240] width 1050 height 480
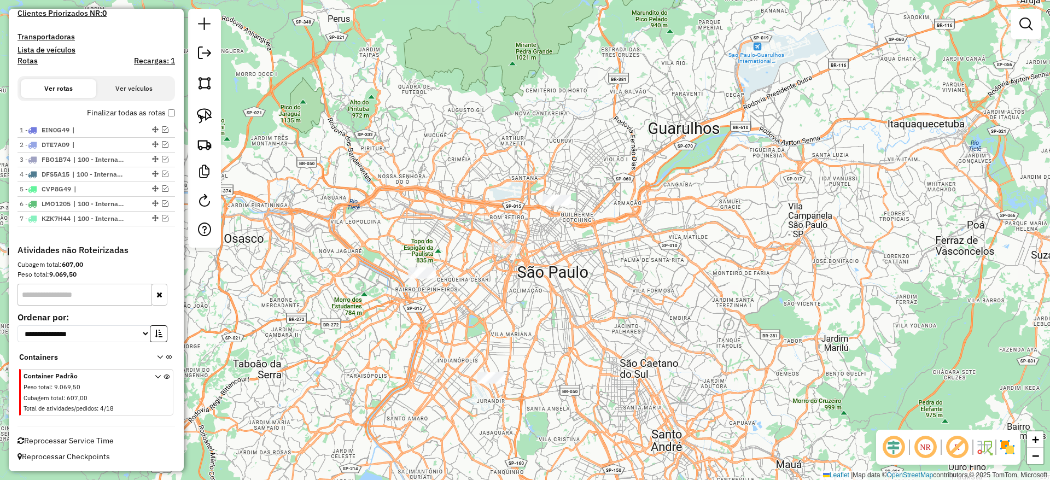
click at [206, 129] on div at bounding box center [204, 128] width 33 height 239
drag, startPoint x: 206, startPoint y: 126, endPoint x: 399, endPoint y: 100, distance: 195.3
click at [205, 125] on link at bounding box center [204, 116] width 24 height 24
drag, startPoint x: 538, startPoint y: 142, endPoint x: 587, endPoint y: 202, distance: 77.8
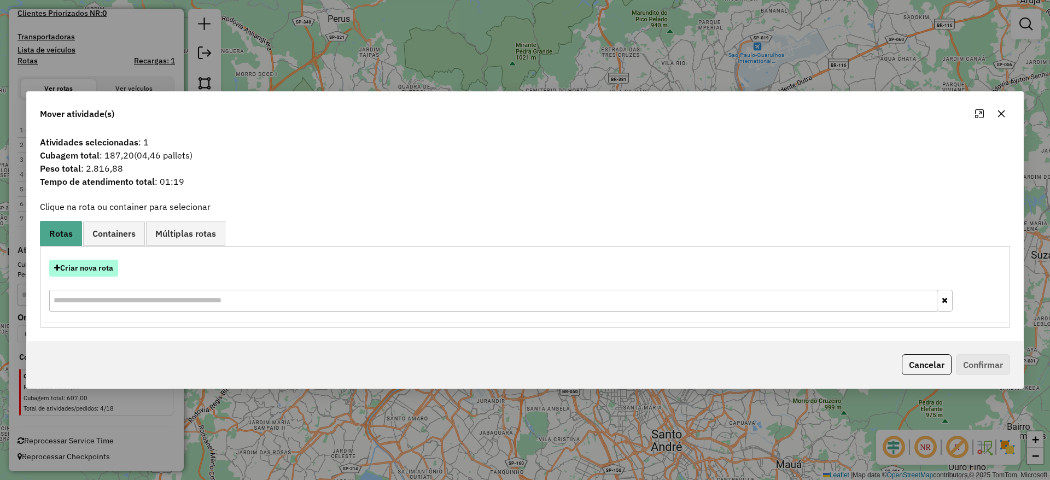
click at [101, 267] on button "Criar nova rota" at bounding box center [83, 268] width 69 height 17
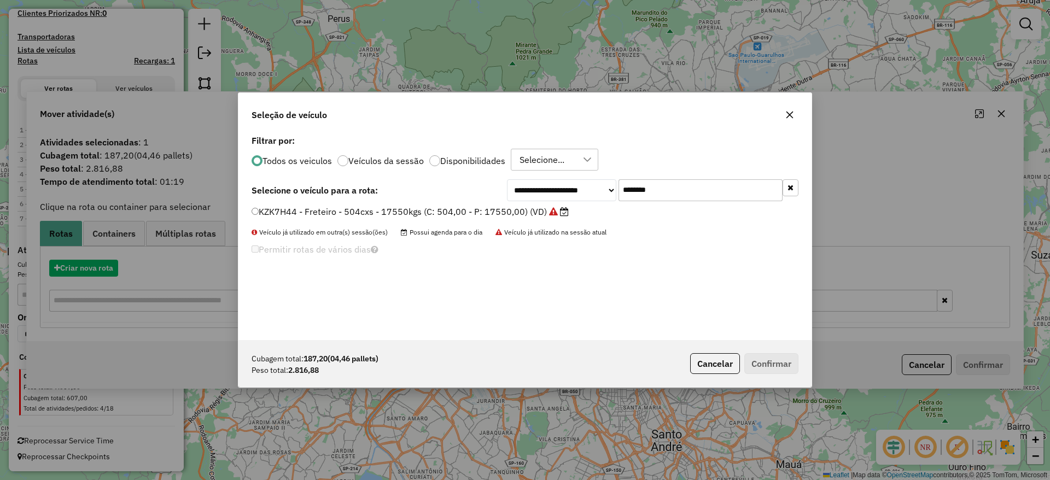
scroll to position [6, 3]
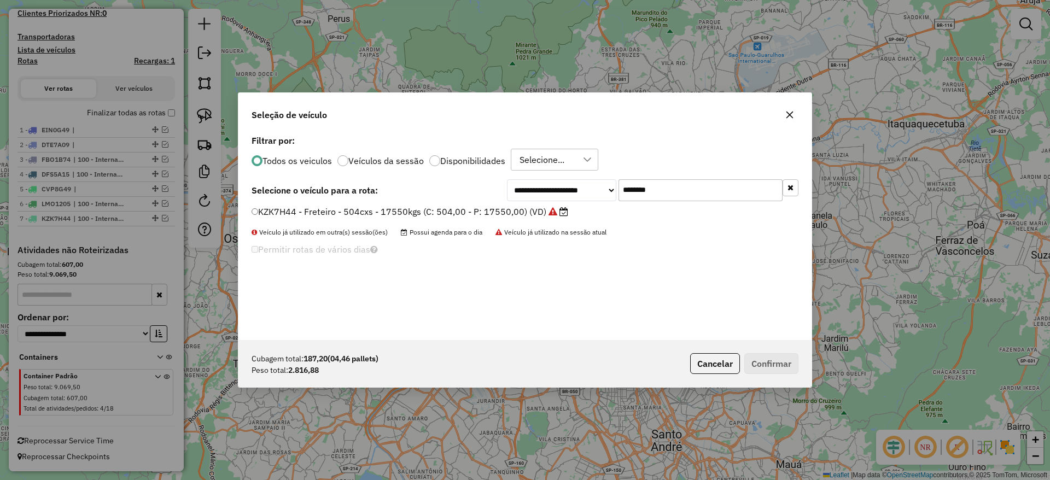
drag, startPoint x: 694, startPoint y: 194, endPoint x: 466, endPoint y: 192, distance: 228.5
click at [464, 186] on div "**********" at bounding box center [525, 190] width 547 height 22
paste input "text"
type input "*******"
click at [477, 211] on label "EOE1G82 - Freteiro - 210Cx - 3300Kg (C: 210,00 - P: 3300,00) (VD)" at bounding box center [396, 211] width 289 height 13
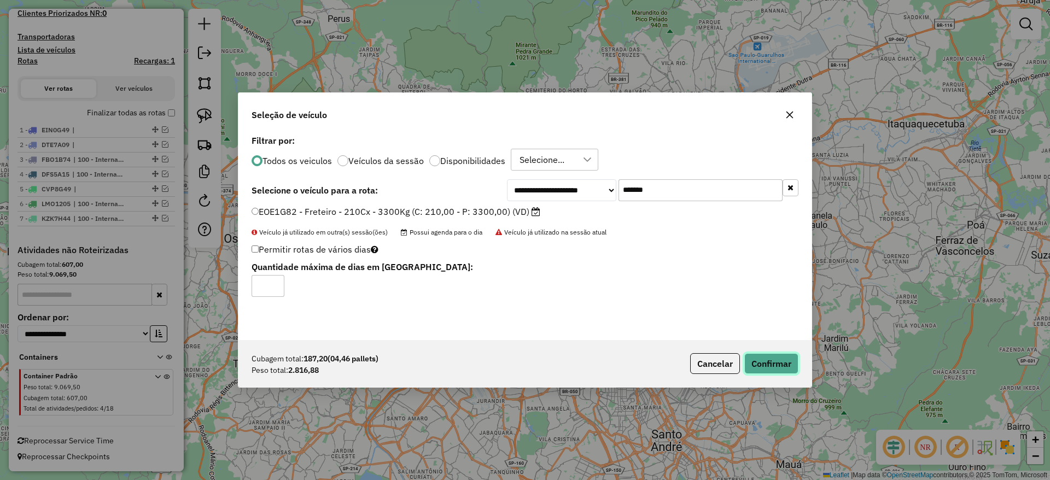
click at [770, 365] on button "Confirmar" at bounding box center [771, 363] width 54 height 21
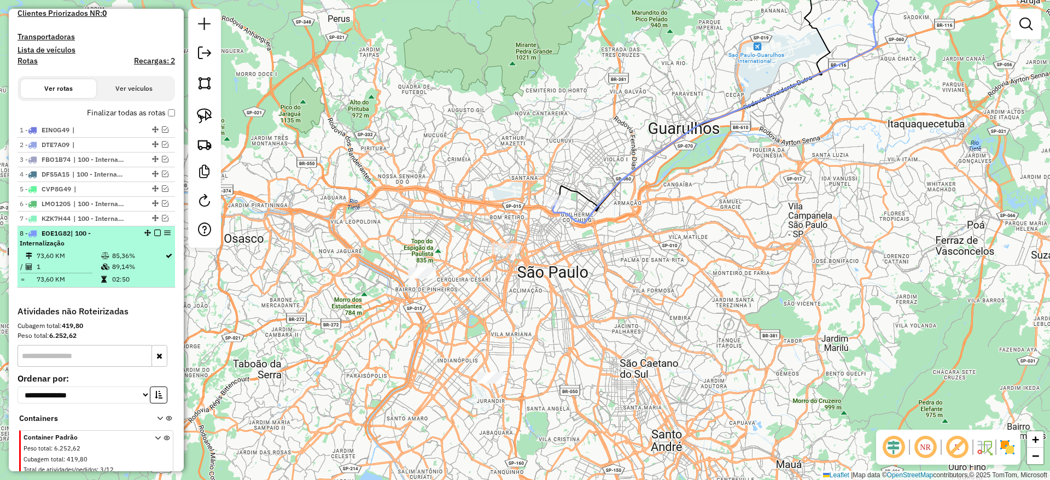
scroll to position [334, 0]
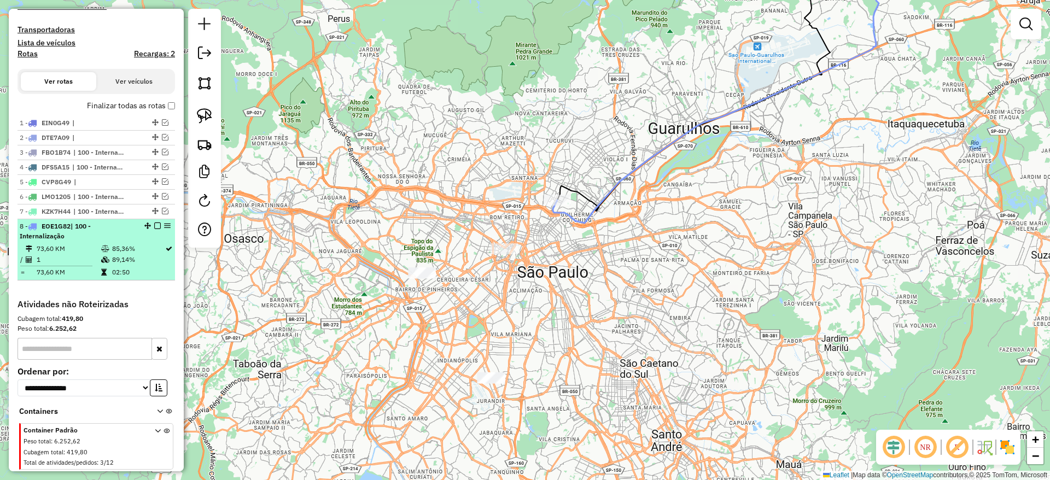
click at [155, 225] on em at bounding box center [157, 226] width 7 height 7
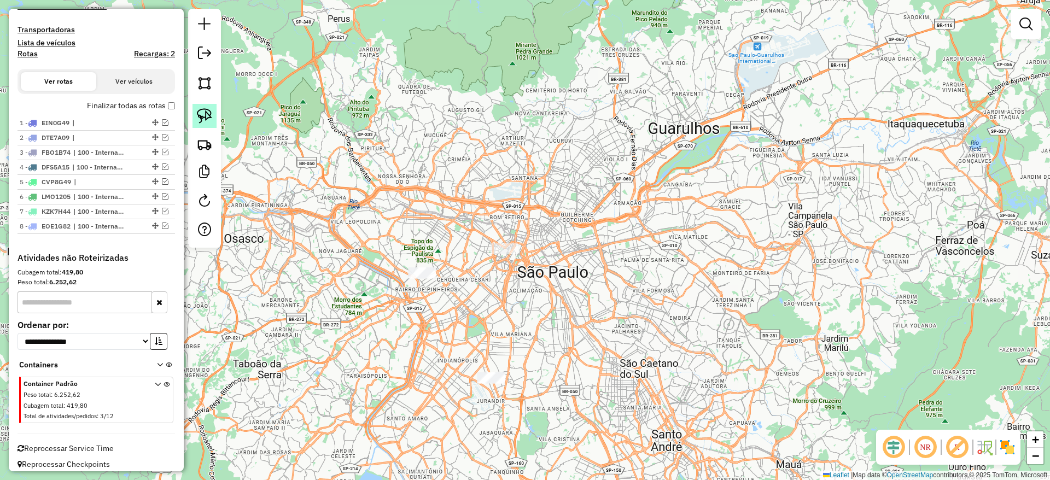
click at [207, 115] on img at bounding box center [204, 115] width 15 height 15
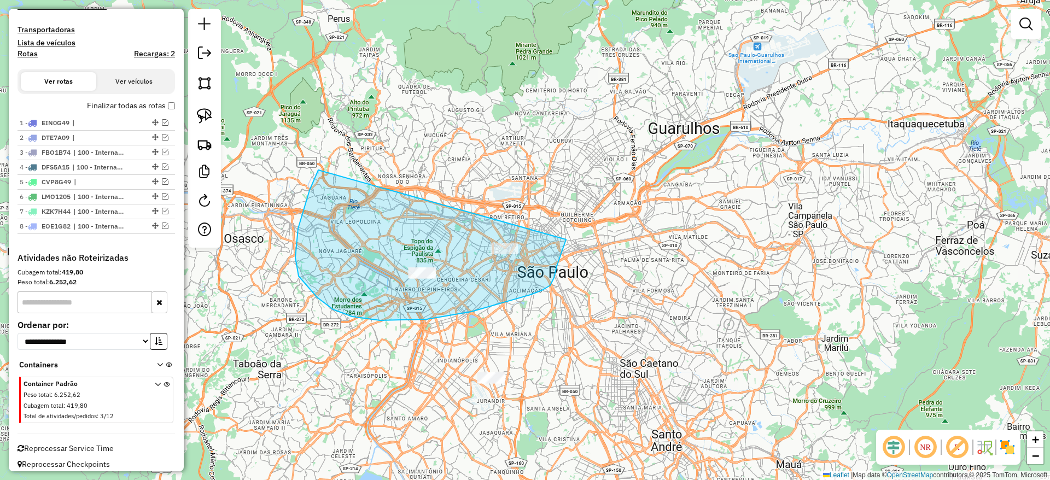
drag, startPoint x: 319, startPoint y: 169, endPoint x: 574, endPoint y: 215, distance: 259.4
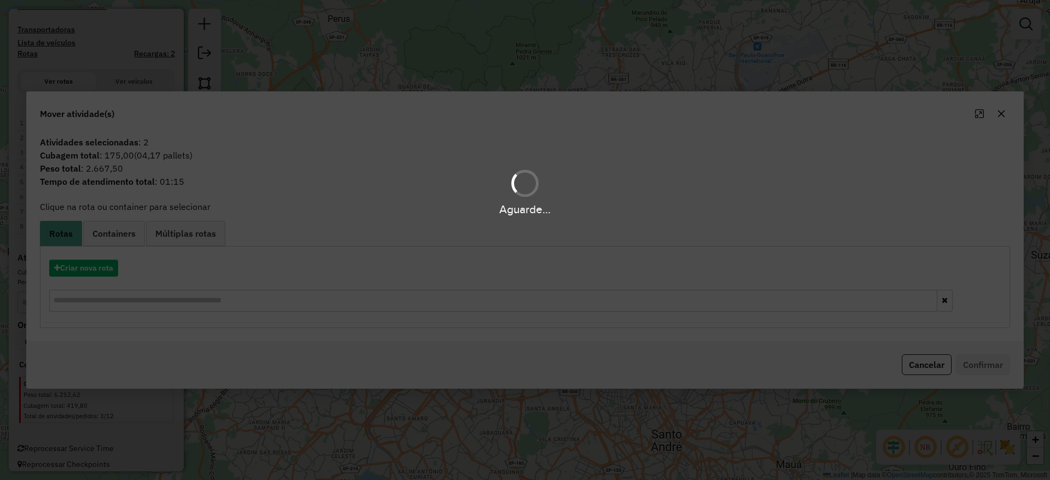
click at [84, 266] on div "Aguarde..." at bounding box center [525, 240] width 1050 height 480
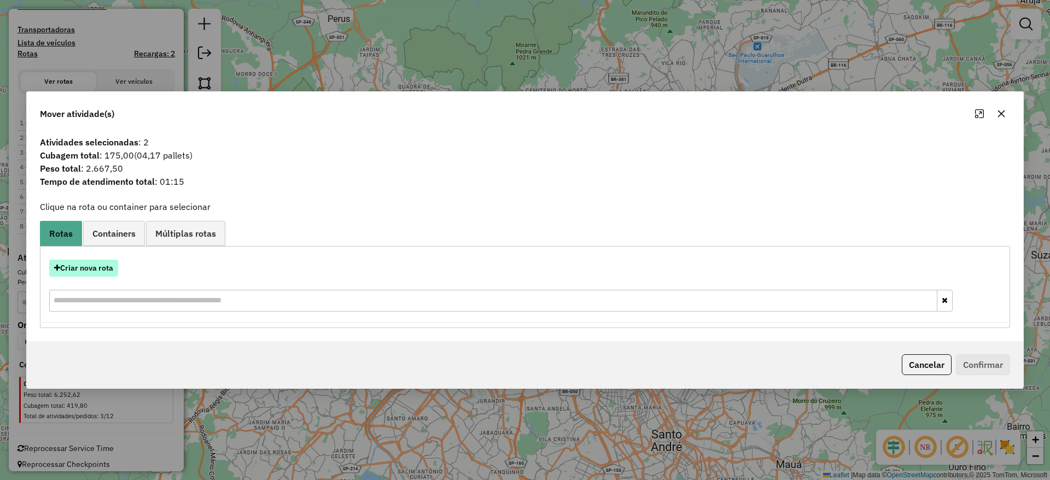
click at [81, 267] on button "Criar nova rota" at bounding box center [83, 268] width 69 height 17
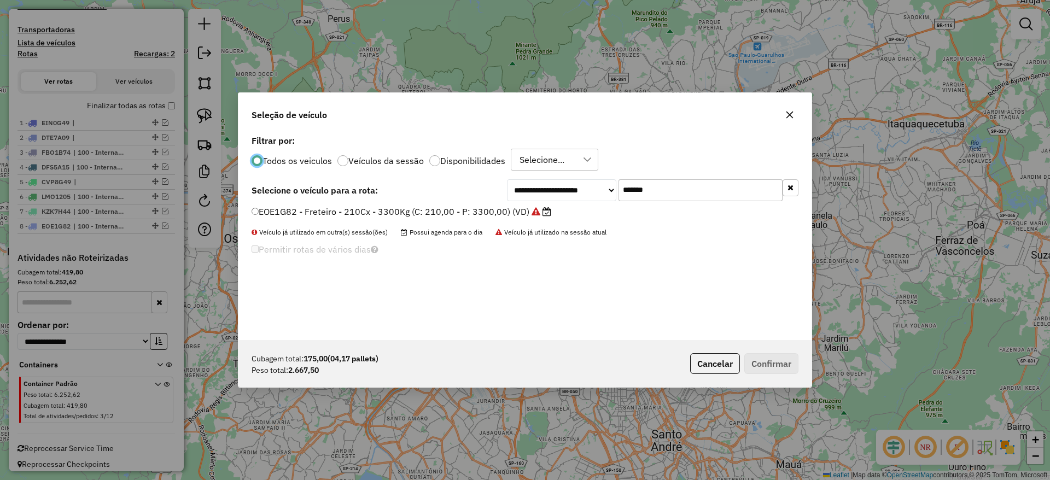
scroll to position [6, 3]
drag, startPoint x: 688, startPoint y: 181, endPoint x: 506, endPoint y: 191, distance: 182.3
click at [507, 190] on div "**********" at bounding box center [652, 190] width 291 height 22
paste input "text"
type input "*******"
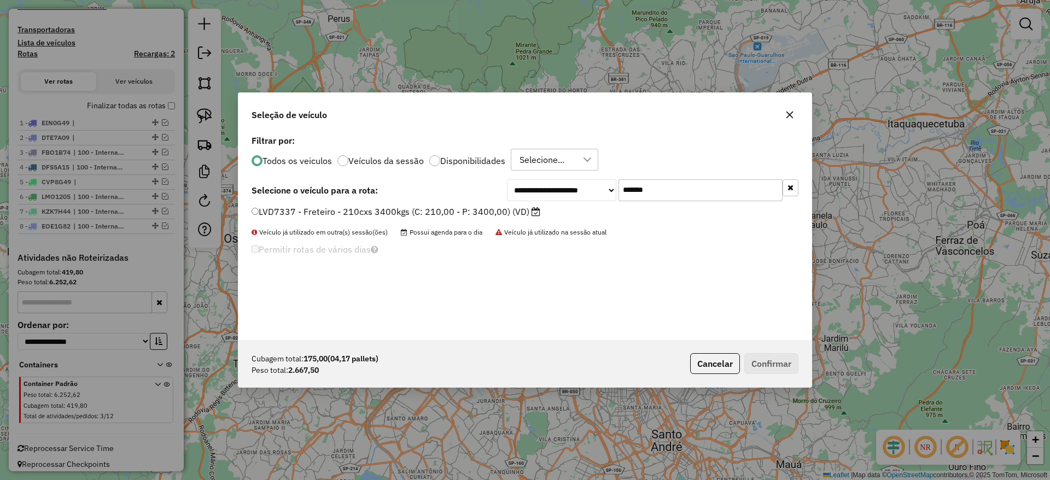
click at [459, 204] on div "**********" at bounding box center [524, 236] width 573 height 208
click at [404, 207] on label "LVD7337 - Freteiro - 210cxs 3400kgs (C: 210,00 - P: 3400,00) (VD)" at bounding box center [396, 211] width 289 height 13
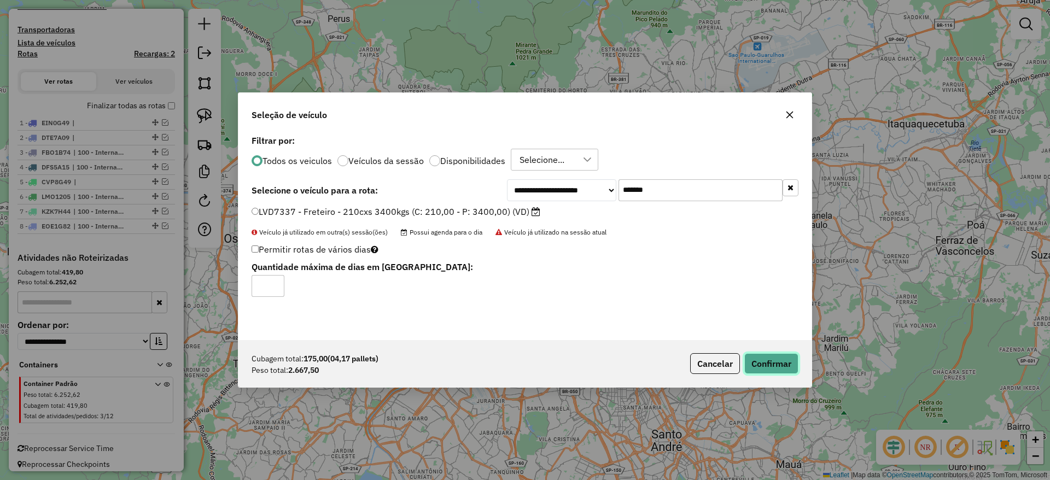
click at [762, 360] on button "Confirmar" at bounding box center [771, 363] width 54 height 21
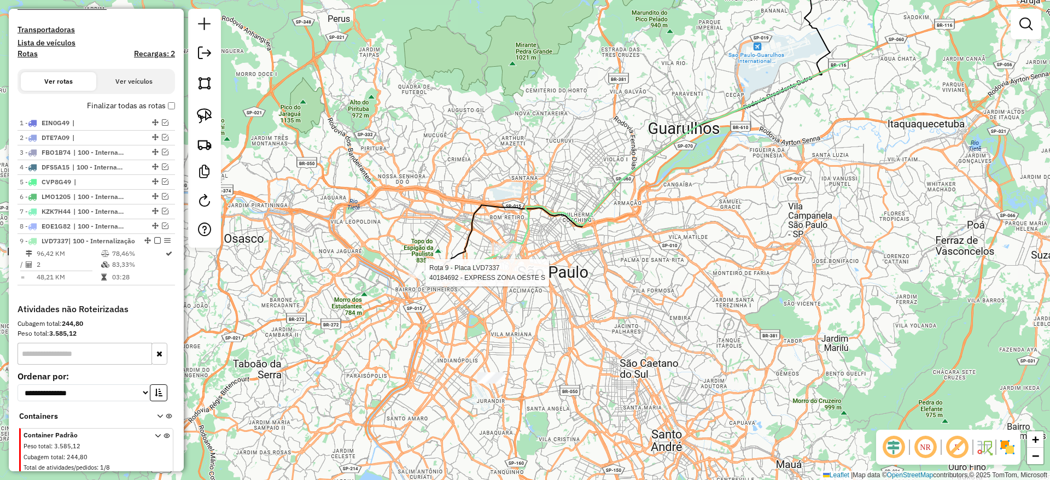
click at [434, 278] on div at bounding box center [421, 272] width 27 height 11
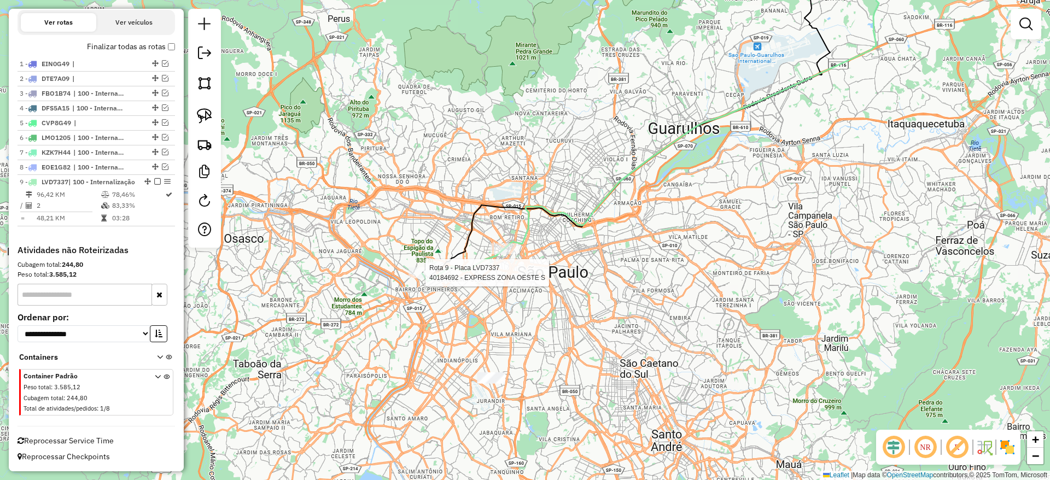
select select "**********"
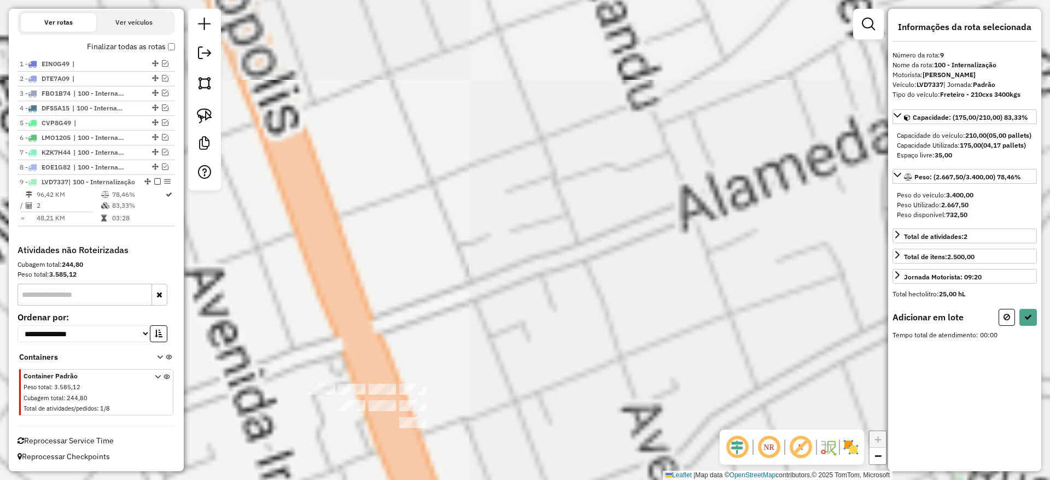
drag, startPoint x: 529, startPoint y: 364, endPoint x: 543, endPoint y: 334, distance: 32.5
click at [543, 334] on div "Janela de atendimento Grade de atendimento Capacidade Transportadoras Veículos …" at bounding box center [525, 240] width 1050 height 480
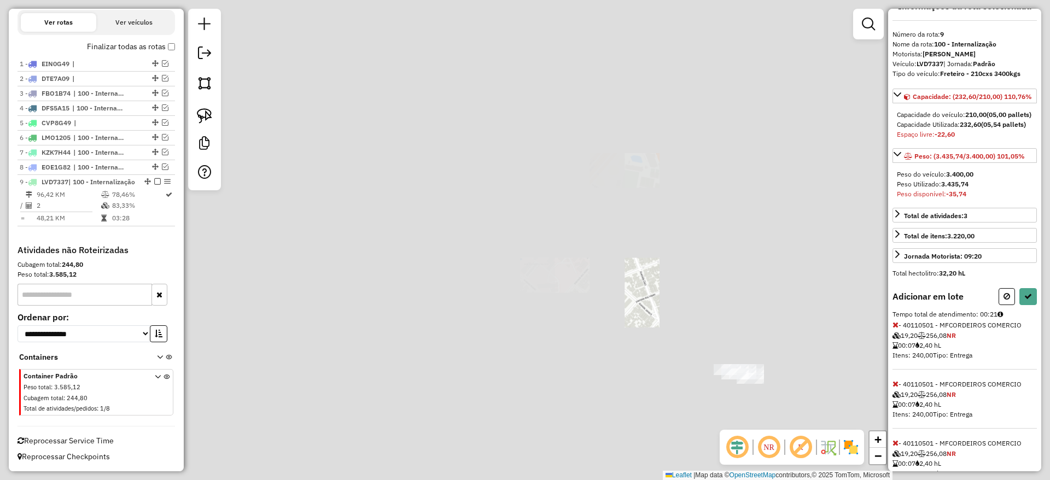
scroll to position [80, 0]
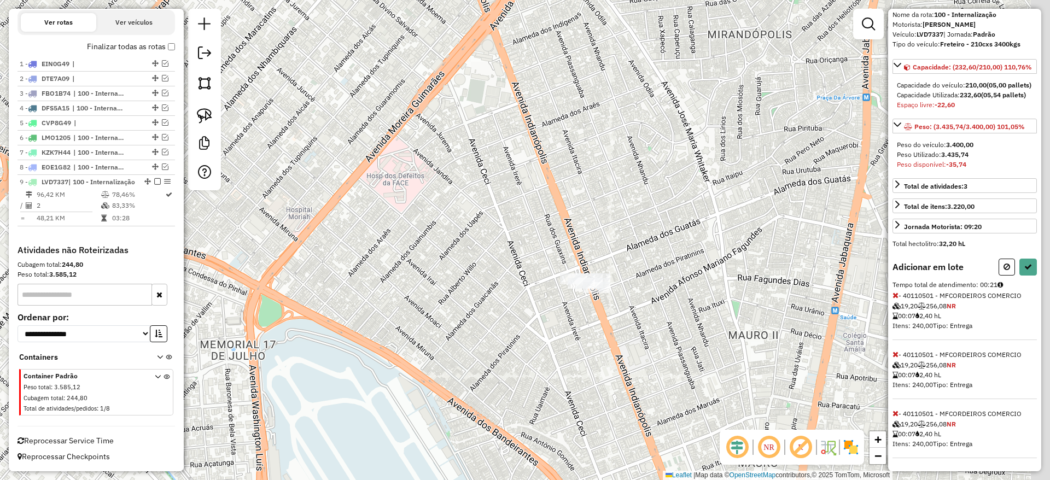
drag, startPoint x: 769, startPoint y: 366, endPoint x: 338, endPoint y: 242, distance: 448.4
click at [605, 276] on div "Janela de atendimento Grade de atendimento Capacidade Transportadoras Veículos …" at bounding box center [525, 240] width 1050 height 480
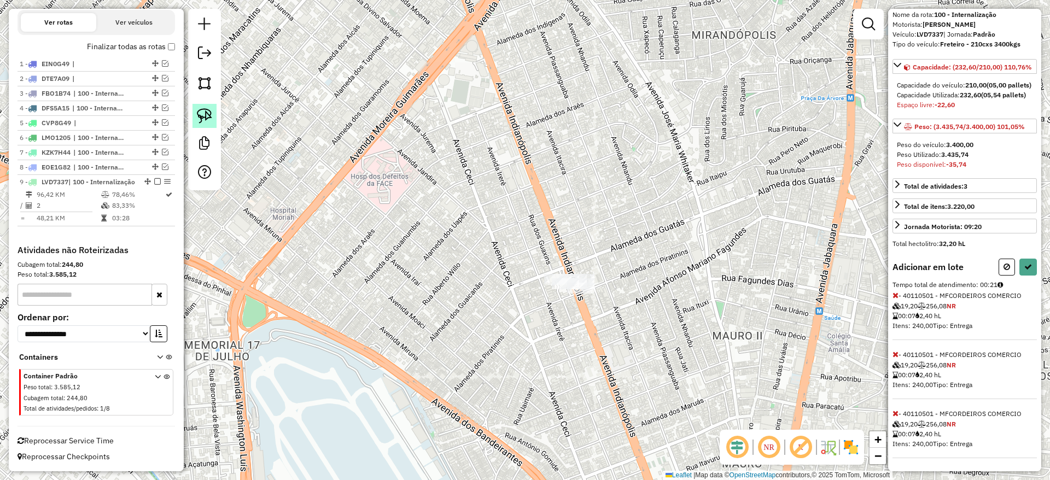
click at [208, 128] on div at bounding box center [204, 100] width 33 height 182
click at [207, 126] on link at bounding box center [204, 116] width 24 height 24
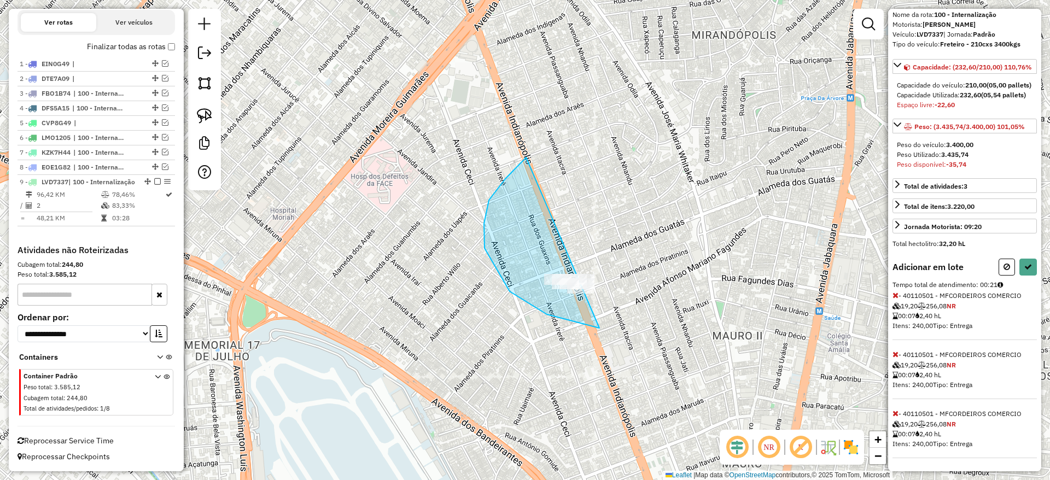
drag, startPoint x: 526, startPoint y: 157, endPoint x: 706, endPoint y: 285, distance: 220.9
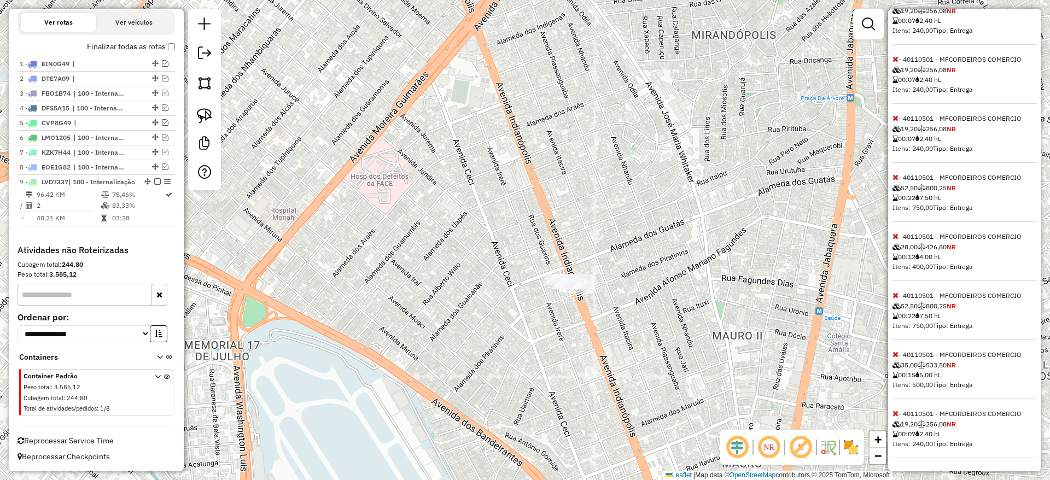
scroll to position [0, 0]
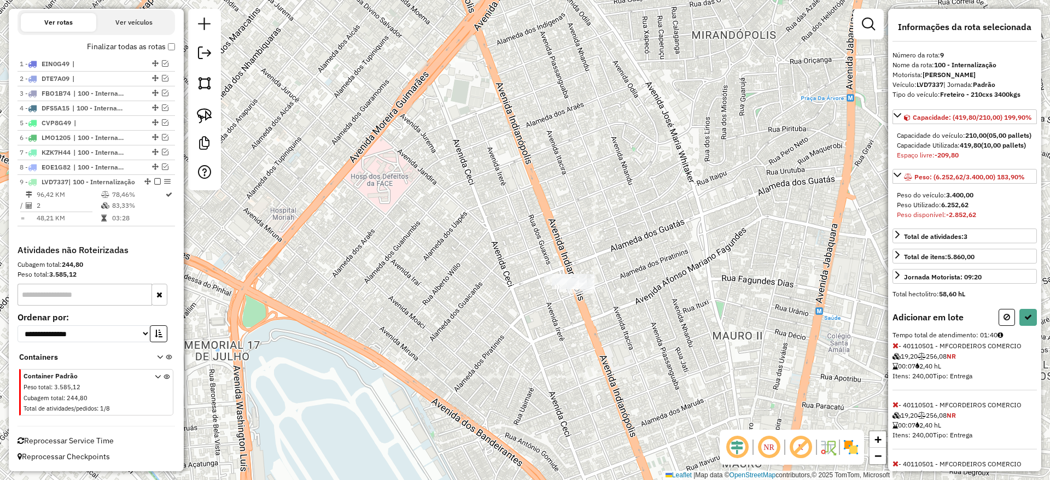
click at [896, 349] on icon at bounding box center [895, 346] width 6 height 8
click at [896, 401] on icon at bounding box center [895, 405] width 6 height 8
click at [896, 349] on icon at bounding box center [895, 346] width 6 height 8
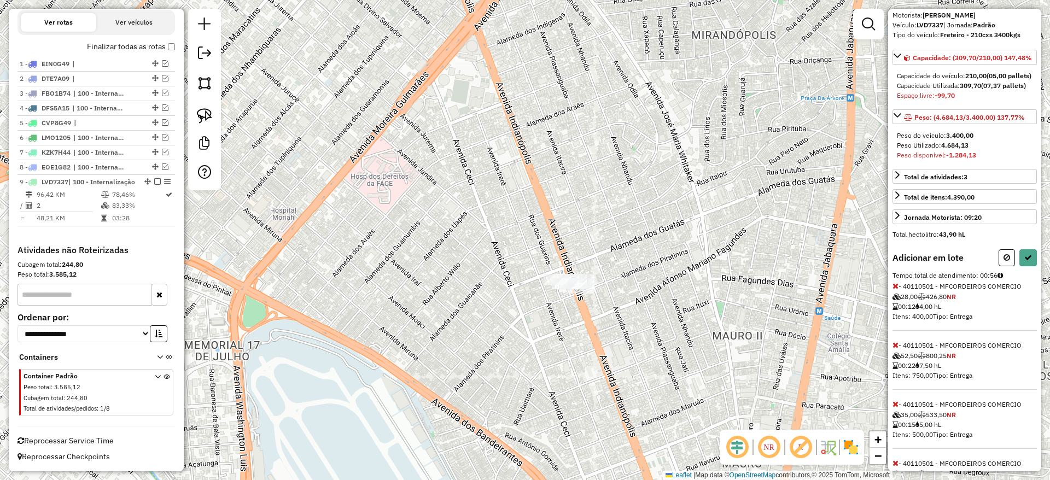
scroll to position [82, 0]
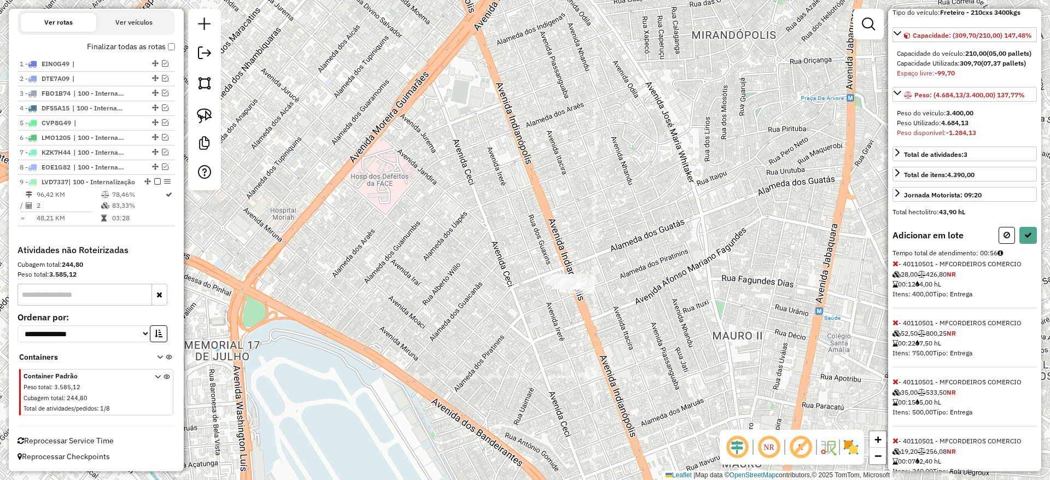
click at [892, 326] on icon at bounding box center [895, 323] width 6 height 8
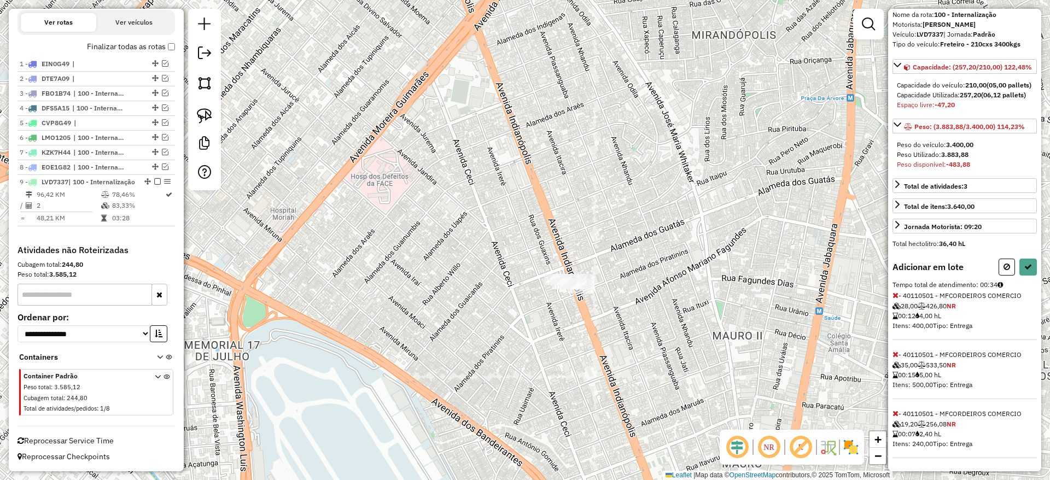
scroll to position [80, 0]
click at [892, 413] on div "Informações da rota selecionada Número da rota: 9 Nome da rota: 100 - Internali…" at bounding box center [964, 240] width 153 height 463
click at [892, 412] on div "Informações da rota selecionada Número da rota: 9 Nome da rota: 100 - Internali…" at bounding box center [964, 240] width 153 height 463
click at [893, 412] on icon at bounding box center [895, 414] width 6 height 8
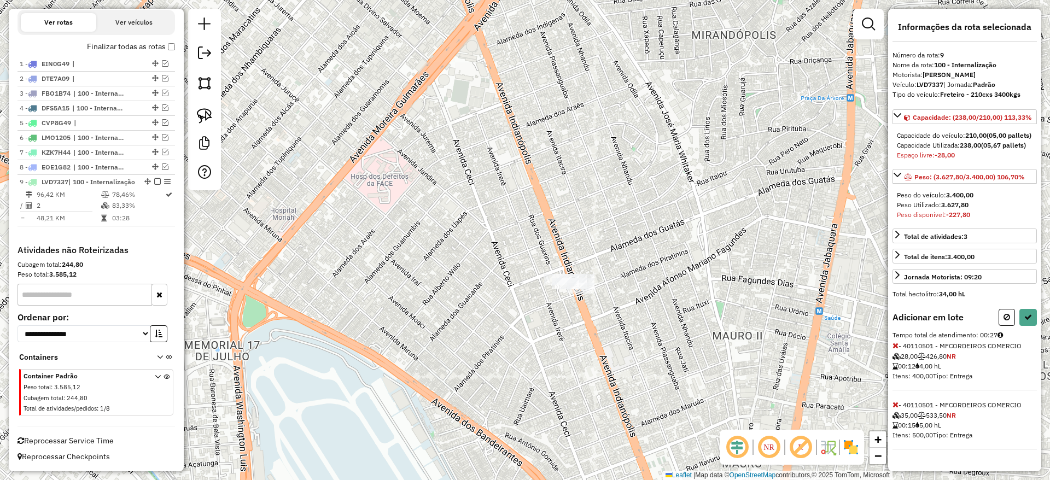
click at [893, 408] on icon at bounding box center [895, 405] width 6 height 8
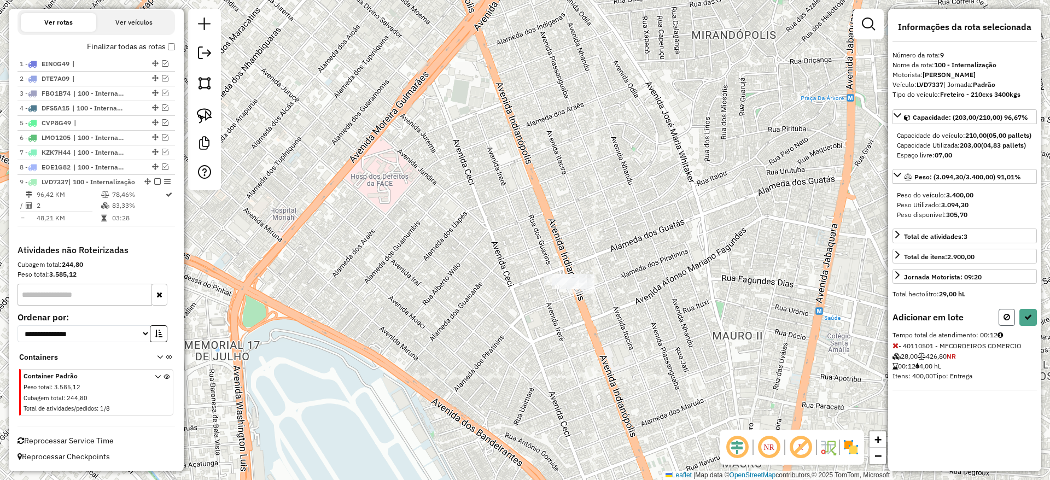
click at [1001, 326] on button at bounding box center [1006, 317] width 16 height 17
select select "**********"
click at [211, 123] on img at bounding box center [204, 115] width 15 height 15
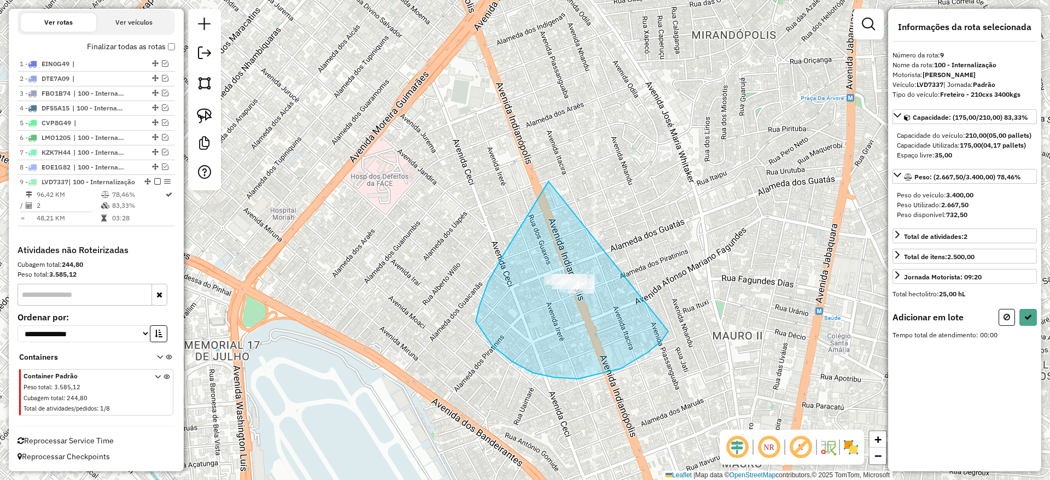
drag, startPoint x: 528, startPoint y: 214, endPoint x: 668, endPoint y: 331, distance: 182.9
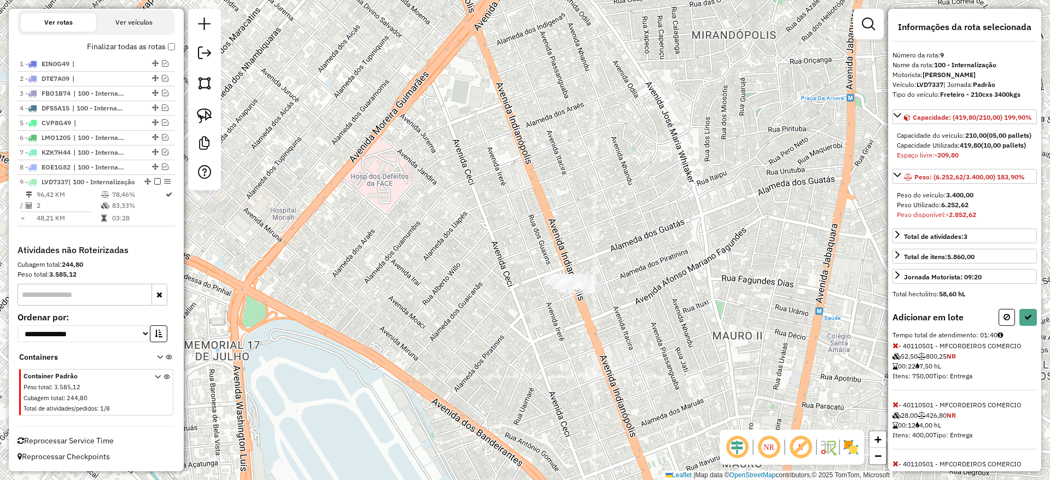
click at [892, 349] on icon at bounding box center [895, 346] width 6 height 8
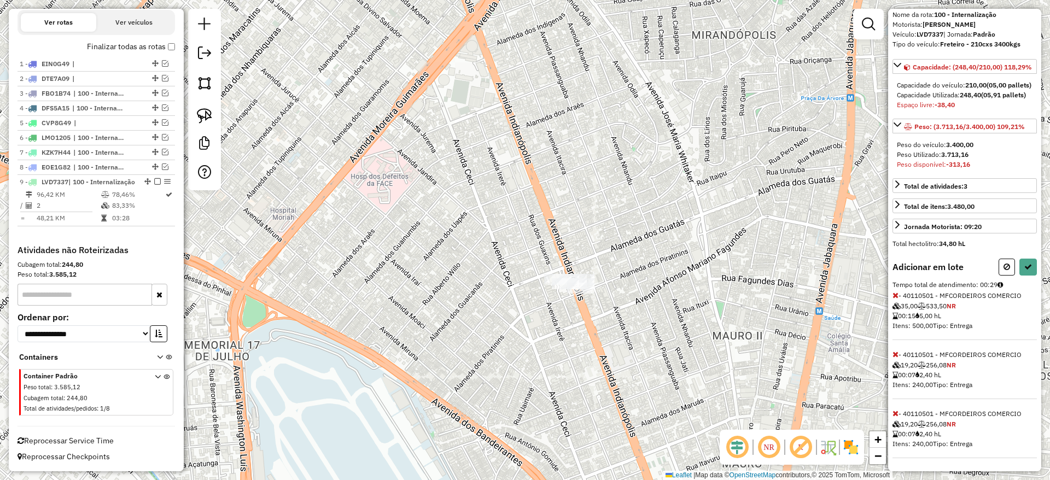
click at [897, 351] on icon at bounding box center [895, 354] width 6 height 8
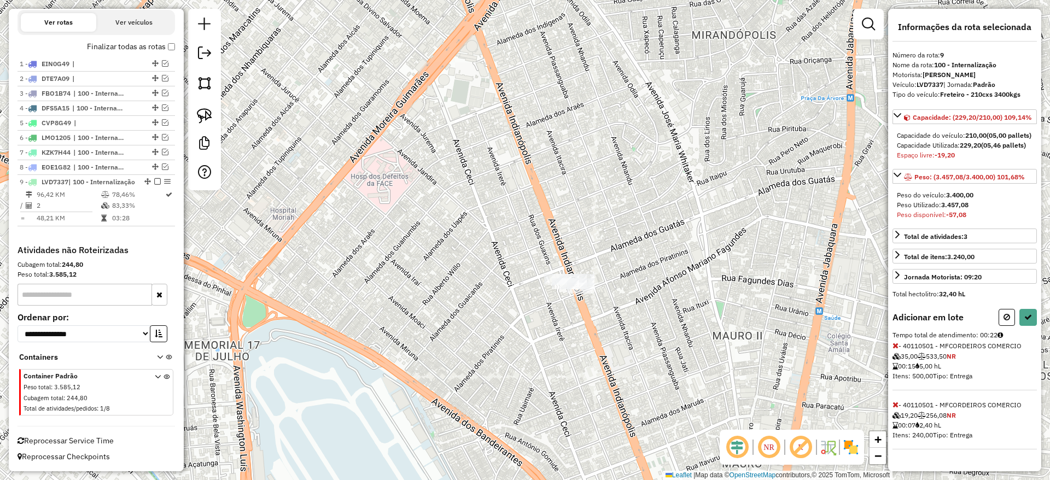
scroll to position [21, 0]
click at [894, 408] on icon at bounding box center [895, 405] width 6 height 8
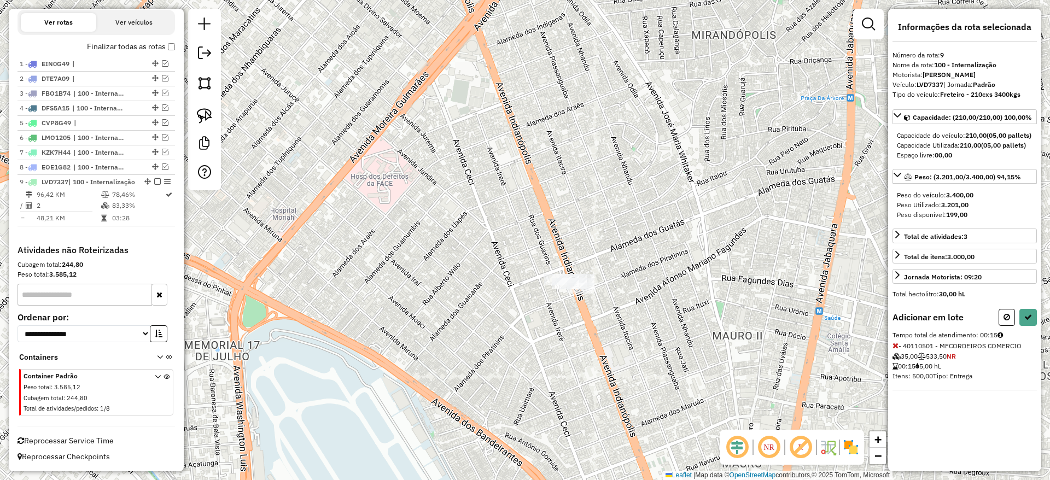
scroll to position [0, 0]
click at [1029, 321] on icon at bounding box center [1028, 317] width 8 height 8
select select "**********"
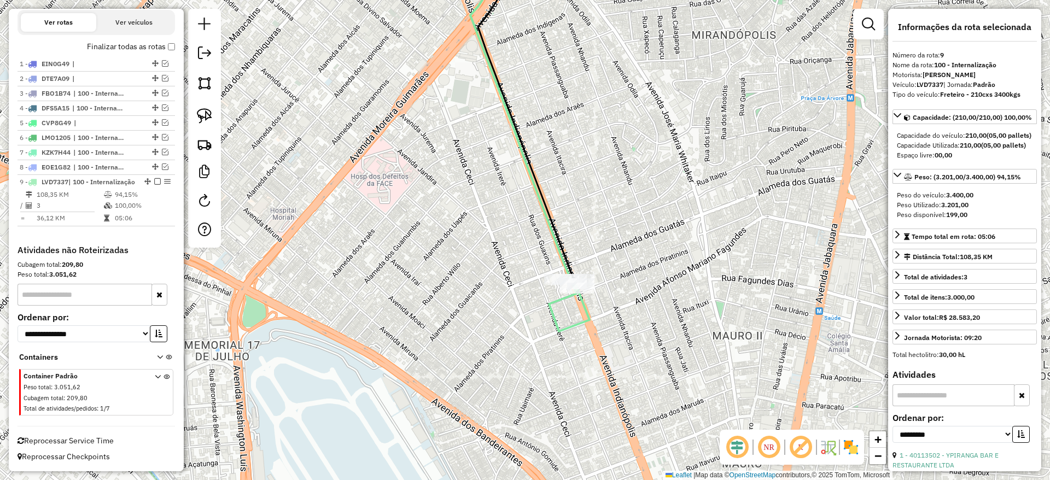
click at [154, 178] on em at bounding box center [157, 181] width 7 height 7
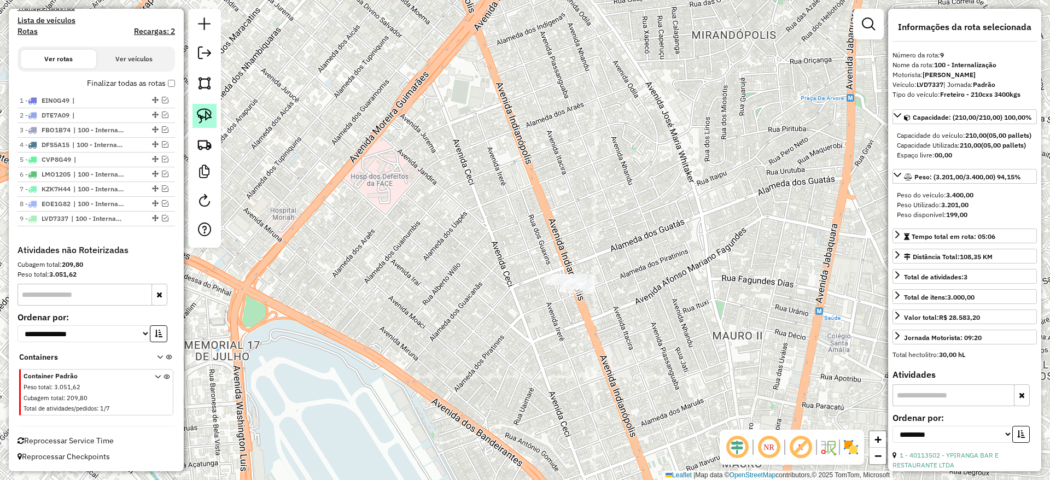
click at [193, 114] on link at bounding box center [204, 116] width 24 height 24
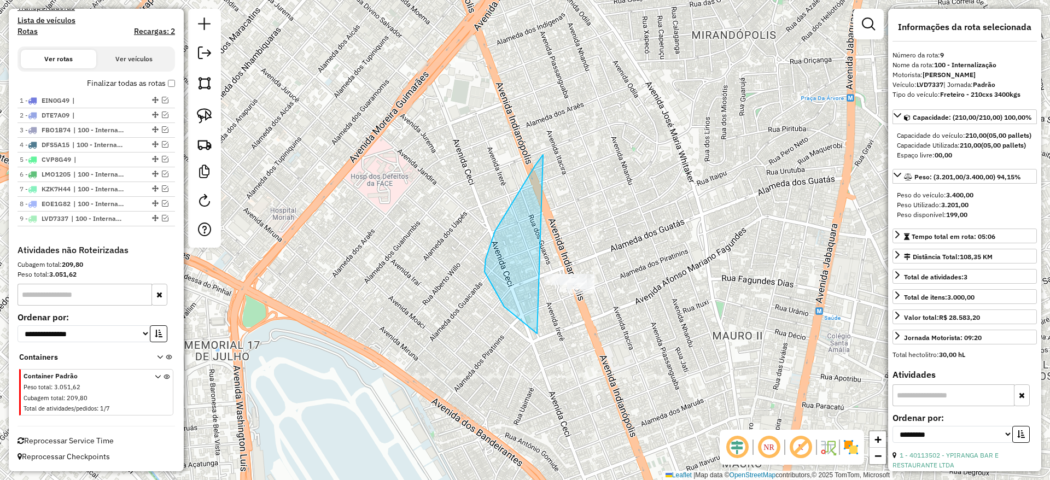
drag, startPoint x: 537, startPoint y: 334, endPoint x: 708, endPoint y: 288, distance: 177.2
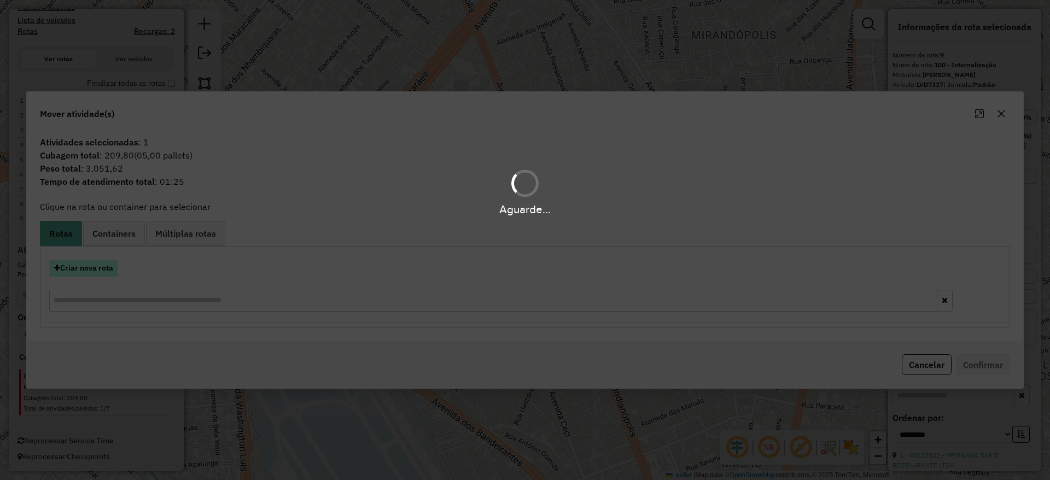
click at [91, 271] on hb-app "Aguarde... Pop-up bloqueado! Seu navegador bloqueou automáticamente a abertura …" at bounding box center [525, 240] width 1050 height 480
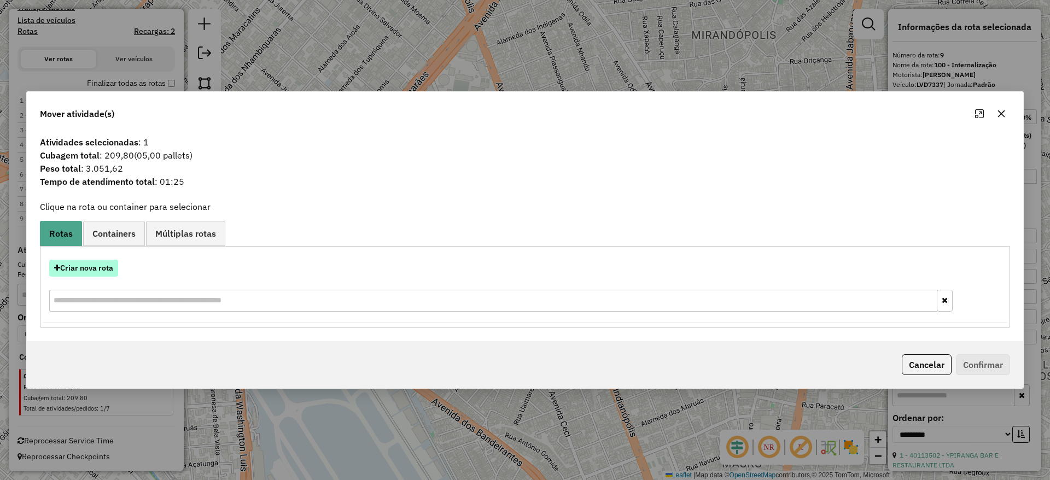
click at [90, 270] on button "Criar nova rota" at bounding box center [83, 268] width 69 height 17
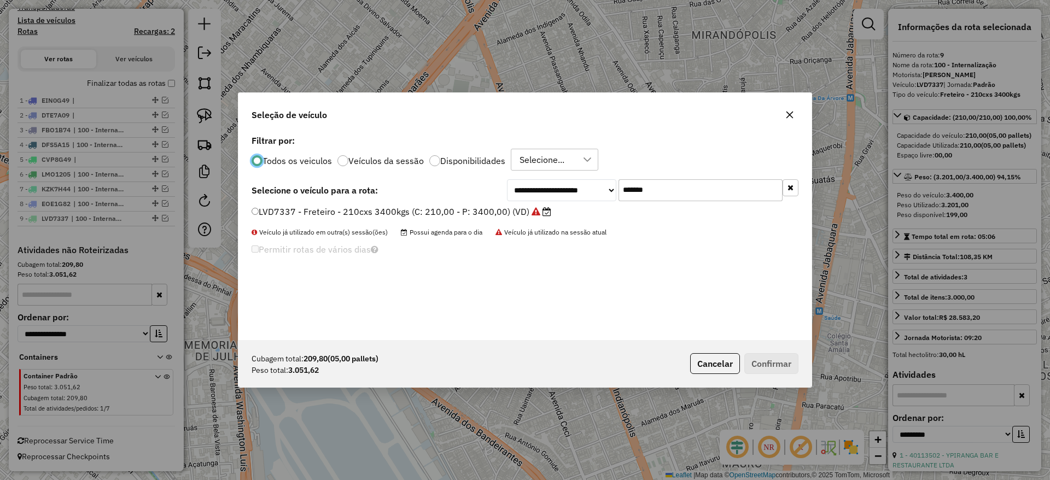
scroll to position [6, 3]
drag, startPoint x: 648, startPoint y: 191, endPoint x: 525, endPoint y: 203, distance: 123.7
click at [525, 203] on div "**********" at bounding box center [524, 236] width 573 height 208
click at [383, 213] on div "**********" at bounding box center [524, 236] width 573 height 208
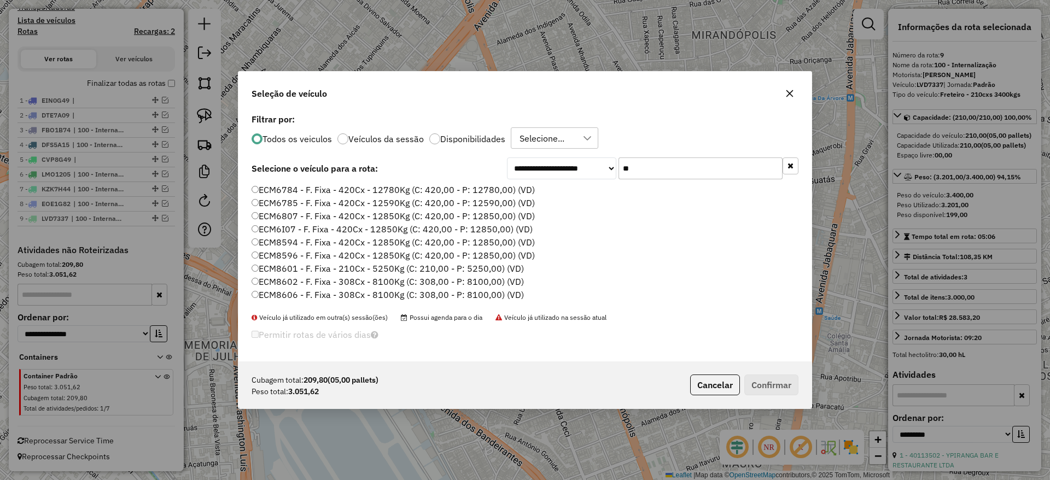
type input "*"
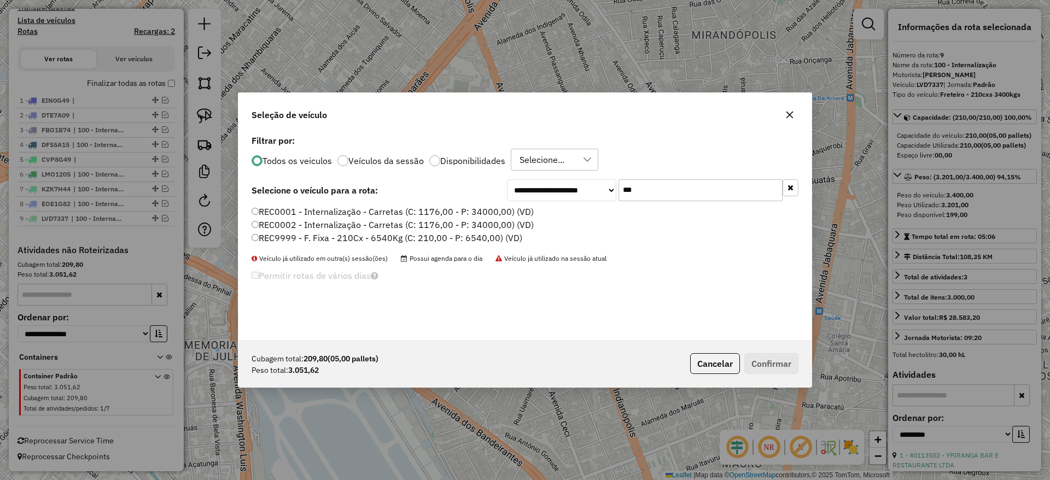
type input "***"
click at [376, 235] on label "REC9999 - F. Fixa - 210Cx - 6540Kg (C: 210,00 - P: 6540,00) (VD)" at bounding box center [387, 237] width 271 height 13
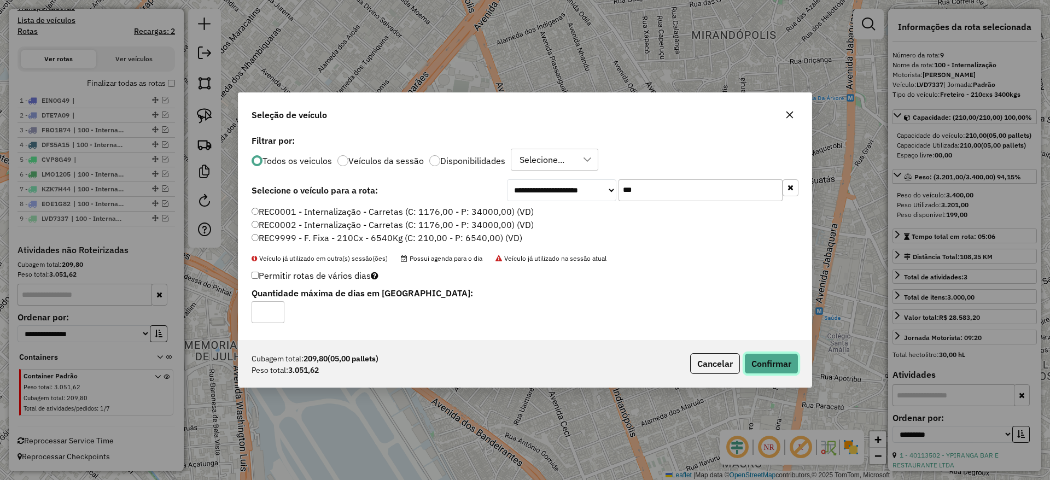
click at [764, 354] on button "Confirmar" at bounding box center [771, 363] width 54 height 21
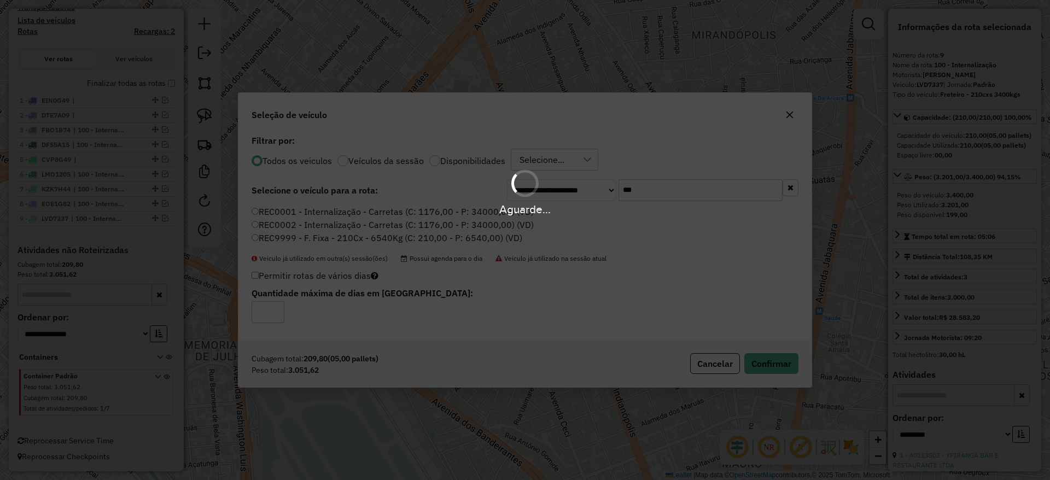
scroll to position [245, 0]
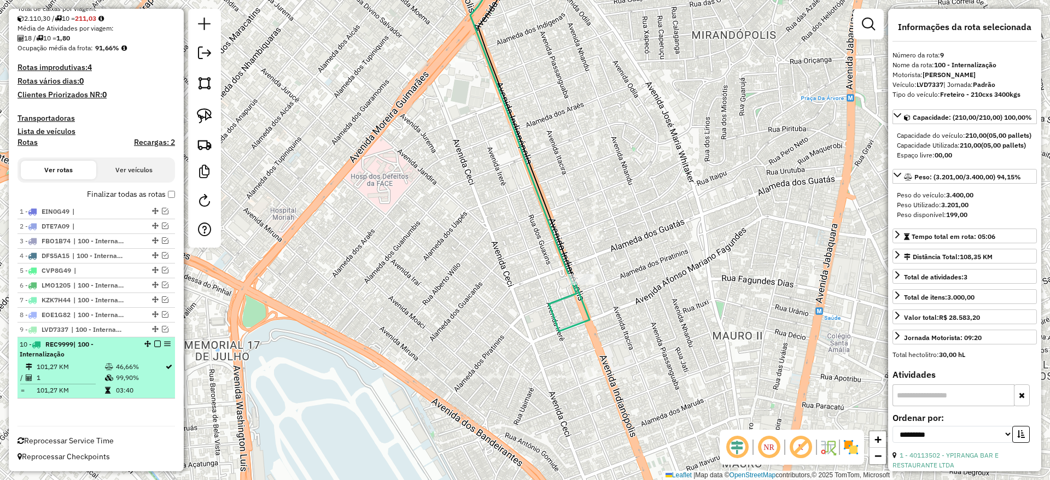
click at [154, 347] on div "10 - REC9999 | 100 - Internalização" at bounding box center [96, 350] width 153 height 20
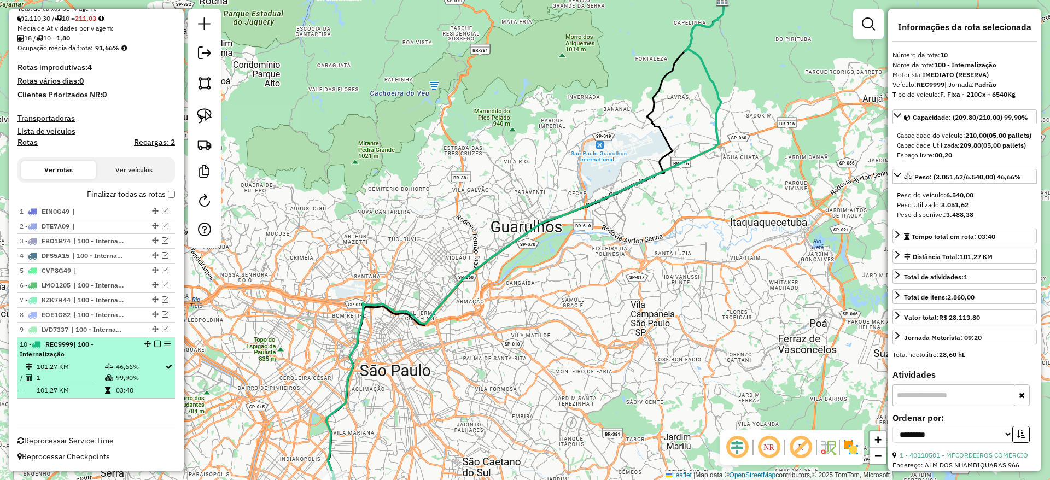
click at [154, 346] on em at bounding box center [157, 344] width 7 height 7
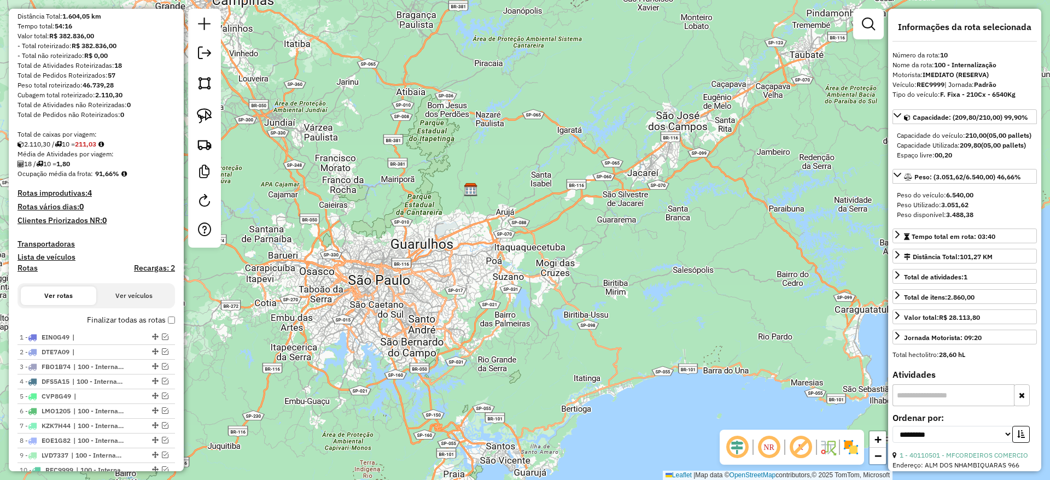
scroll to position [0, 0]
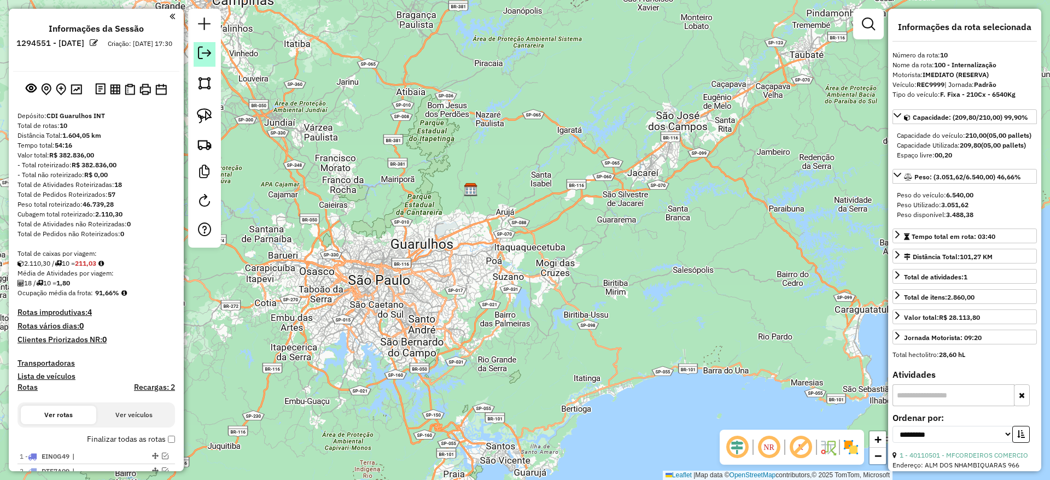
click at [212, 50] on link at bounding box center [205, 54] width 22 height 25
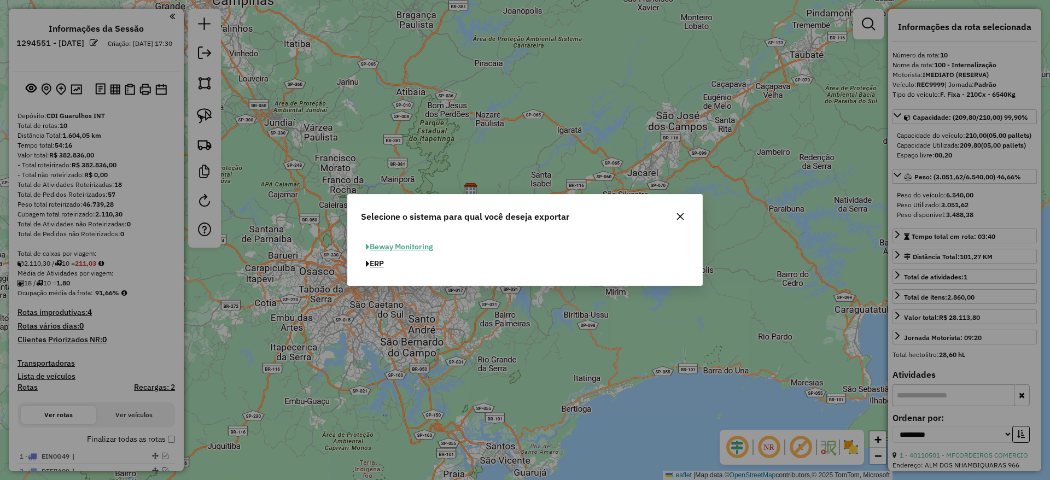
drag, startPoint x: 378, startPoint y: 260, endPoint x: 420, endPoint y: 272, distance: 43.4
click at [377, 260] on button "ERP" at bounding box center [375, 263] width 28 height 17
select select "**"
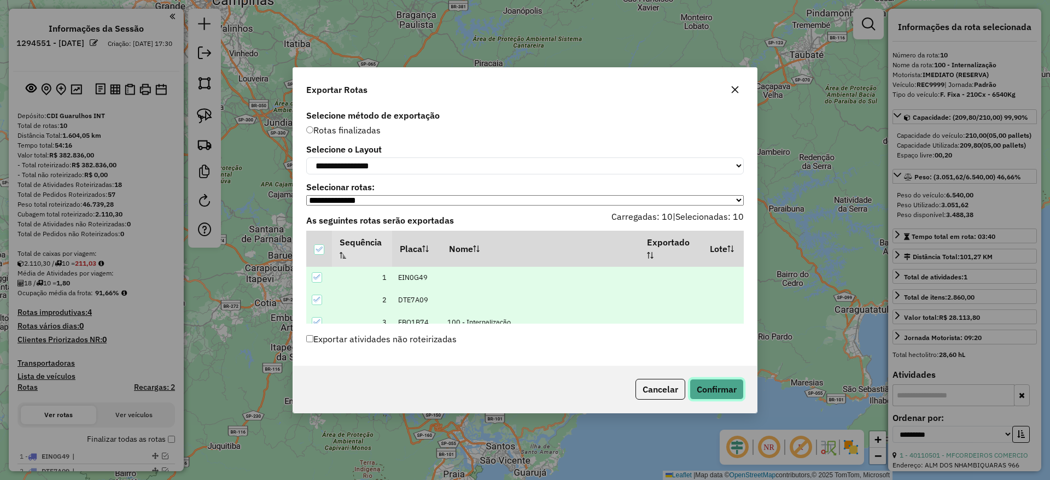
click at [711, 384] on button "Confirmar" at bounding box center [716, 389] width 54 height 21
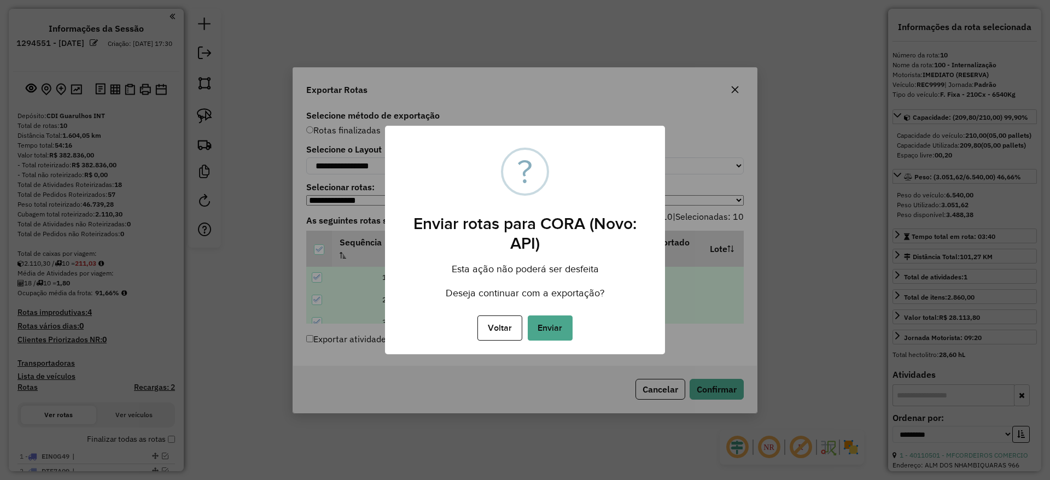
click at [551, 314] on div "Voltar No Enviar" at bounding box center [525, 328] width 280 height 31
click at [558, 321] on button "Enviar" at bounding box center [550, 327] width 45 height 25
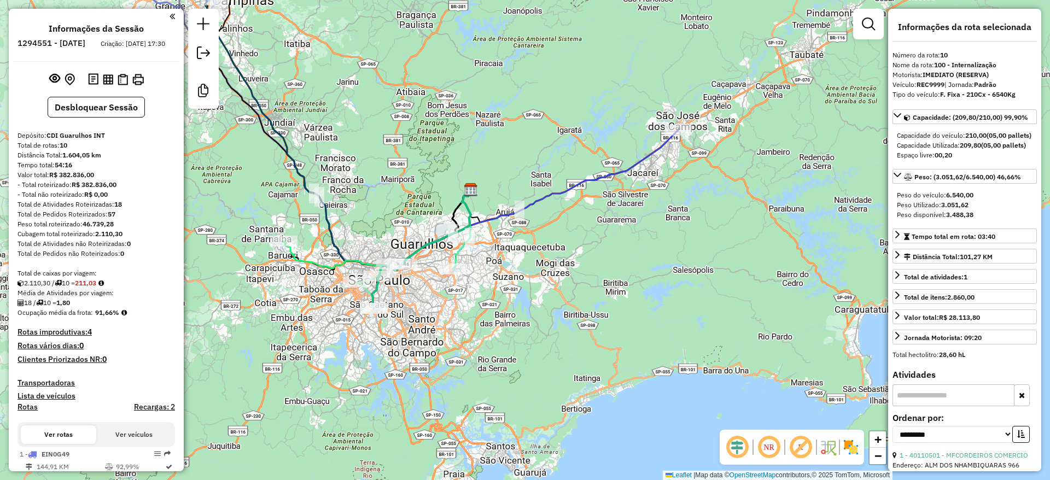
scroll to position [587, 0]
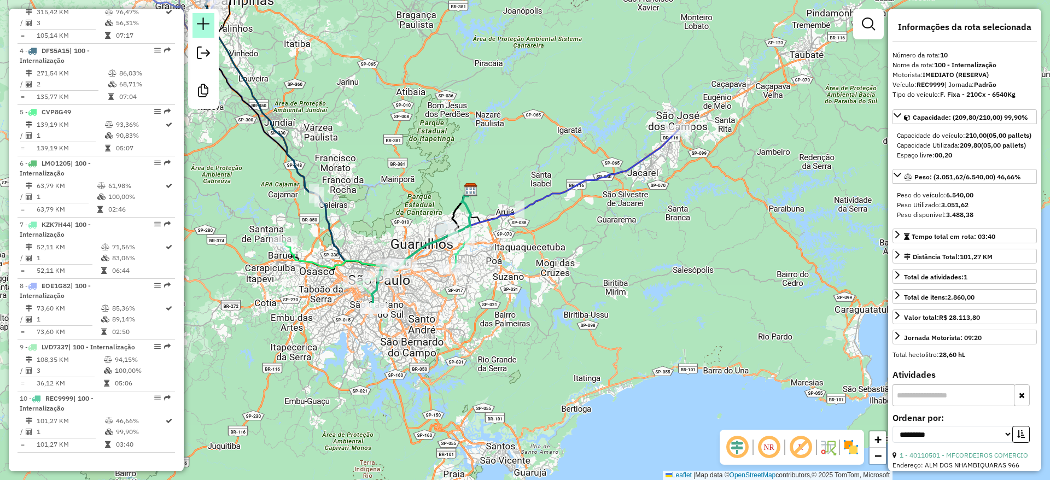
click at [204, 23] on em at bounding box center [203, 23] width 13 height 13
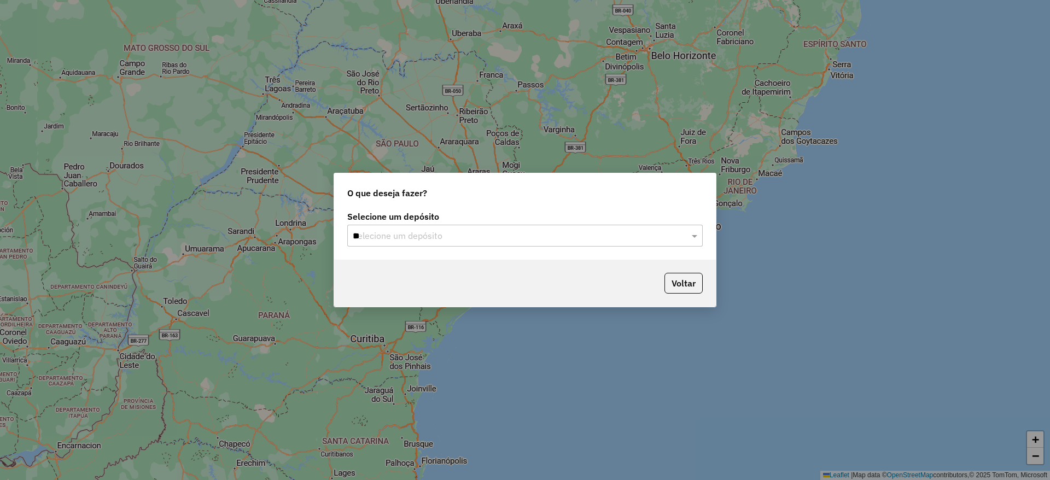
type input "***"
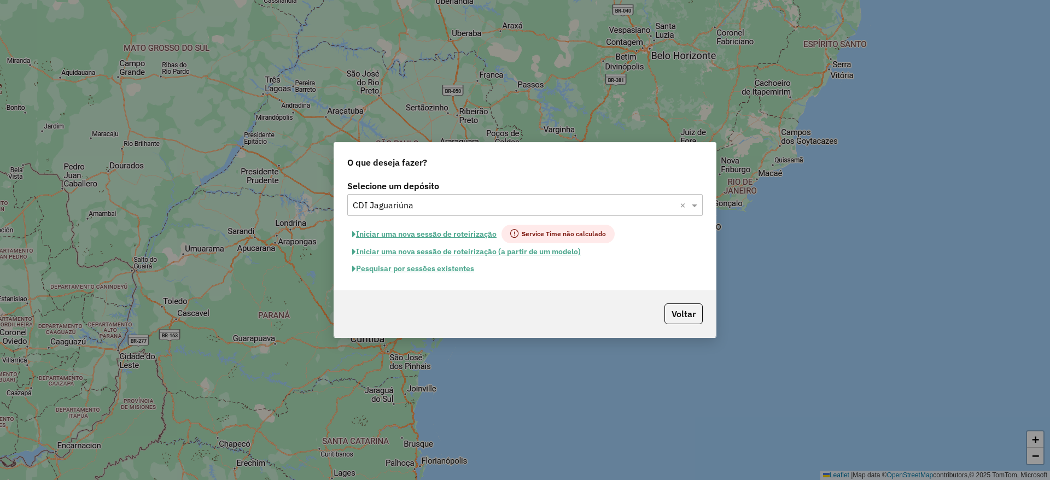
click at [467, 235] on button "Iniciar uma nova sessão de roteirização" at bounding box center [424, 234] width 154 height 19
select select "*"
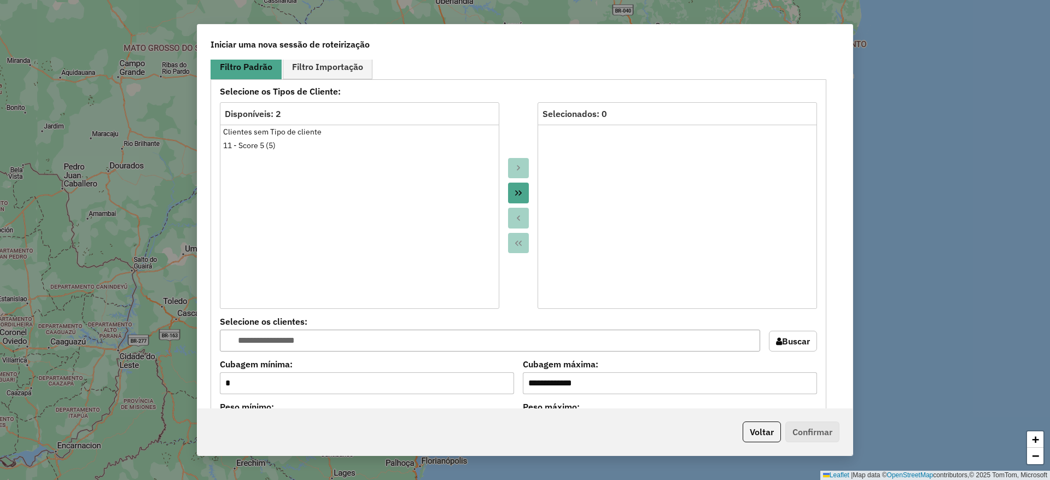
scroll to position [1094, 0]
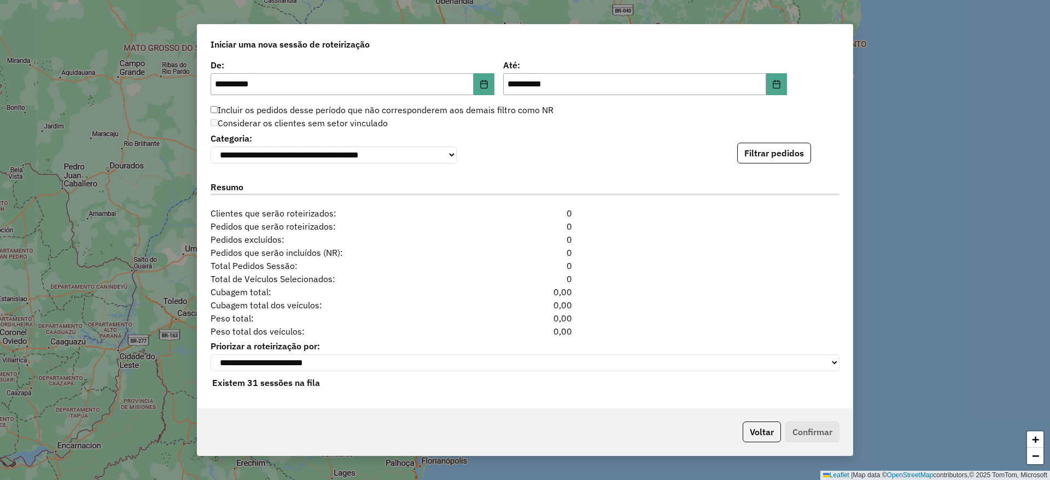
click at [781, 135] on div "**********" at bounding box center [525, 146] width 629 height 33
click at [790, 148] on button "Filtrar pedidos" at bounding box center [774, 153] width 74 height 21
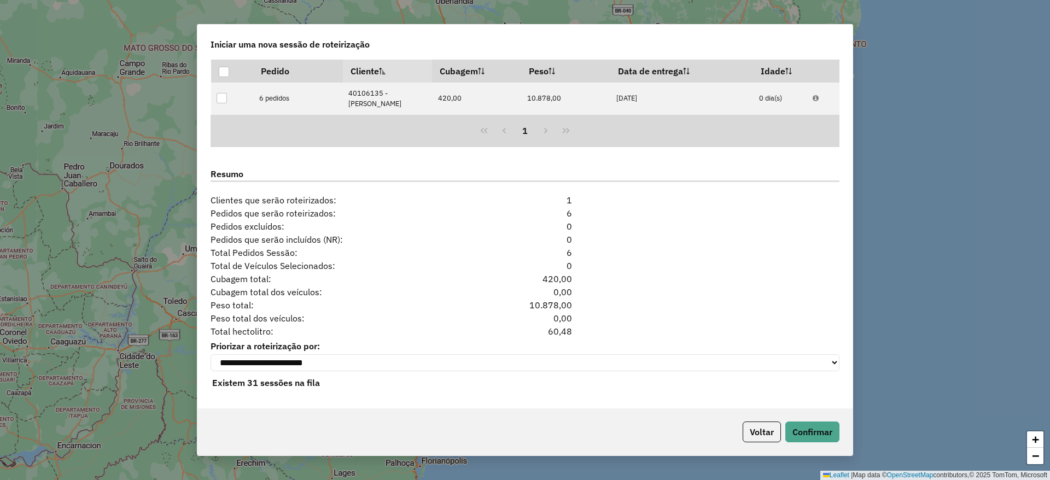
scroll to position [1224, 0]
click at [797, 441] on button "Confirmar" at bounding box center [812, 432] width 54 height 21
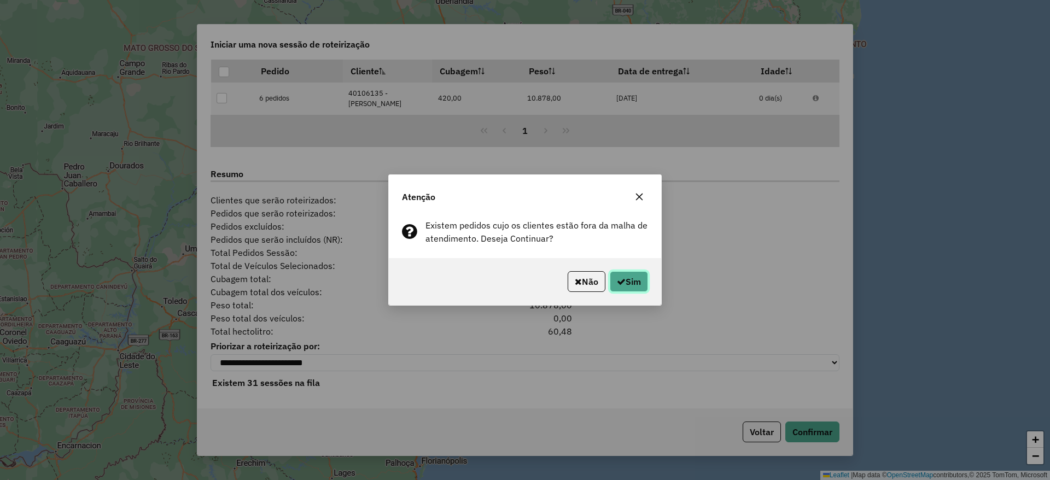
click at [641, 278] on button "Sim" at bounding box center [629, 281] width 38 height 21
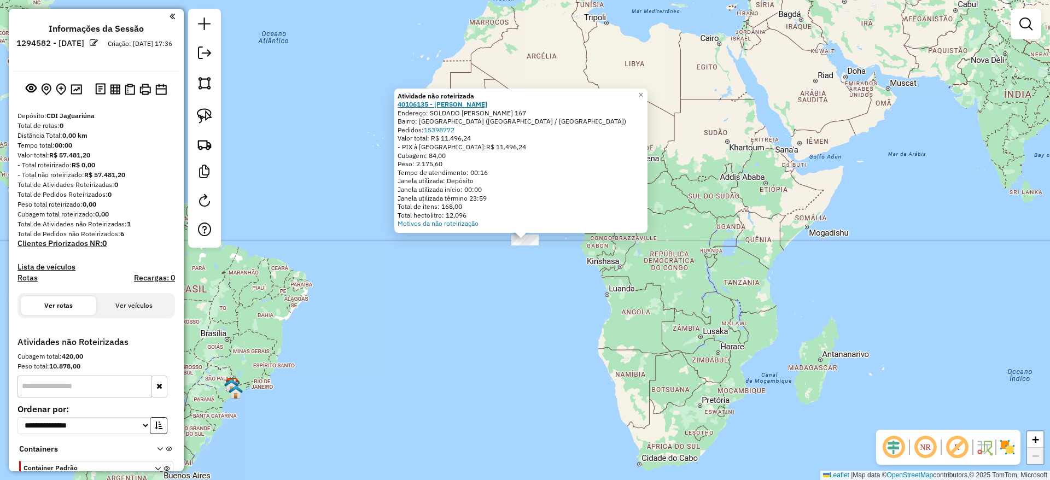
click at [426, 107] on strong "40106135 - [PERSON_NAME]" at bounding box center [442, 104] width 90 height 8
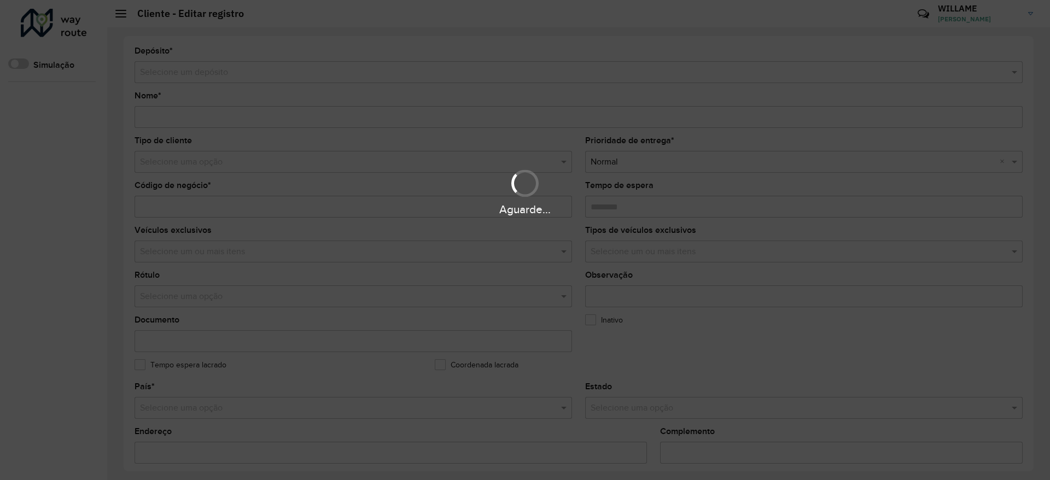
type input "**********"
type input "********"
type input "**********"
type input "*********"
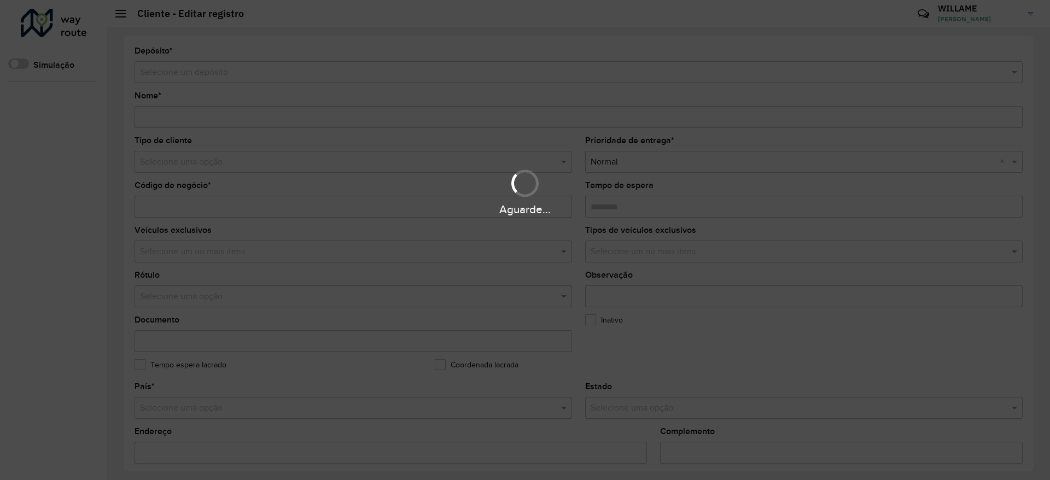
type input "**********"
type input "*"
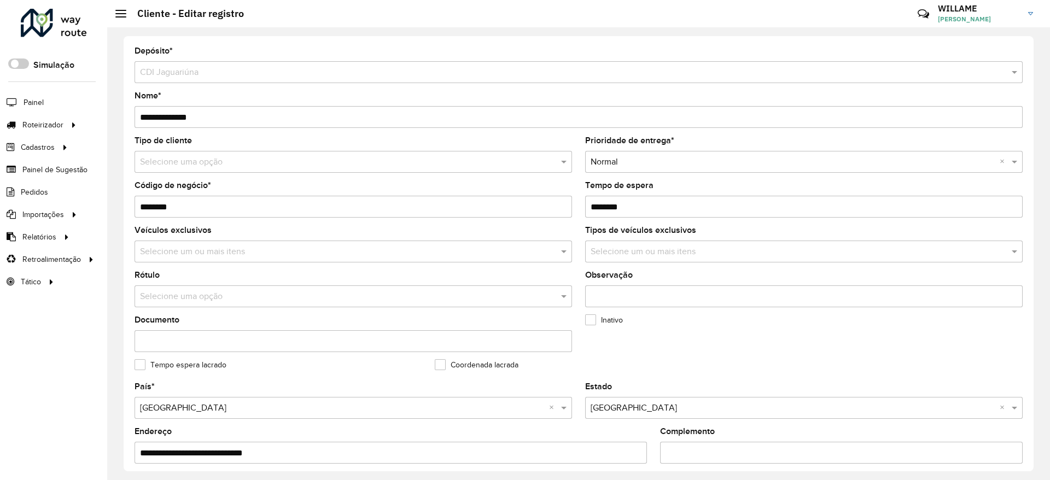
click at [192, 205] on input "********" at bounding box center [353, 207] width 437 height 22
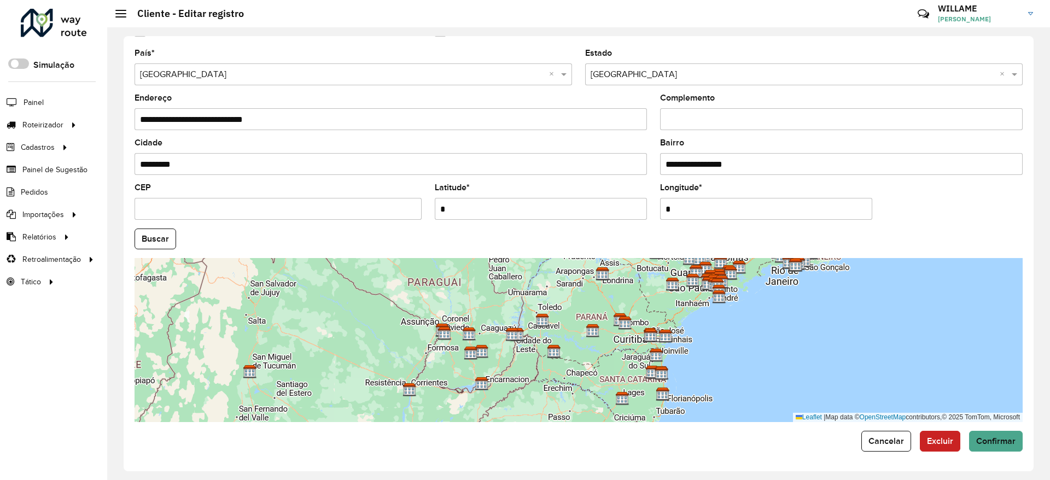
drag, startPoint x: 542, startPoint y: 210, endPoint x: 260, endPoint y: 209, distance: 282.1
click at [260, 209] on formly-group "**********" at bounding box center [578, 235] width 901 height 373
paste input "**********"
type input "**********"
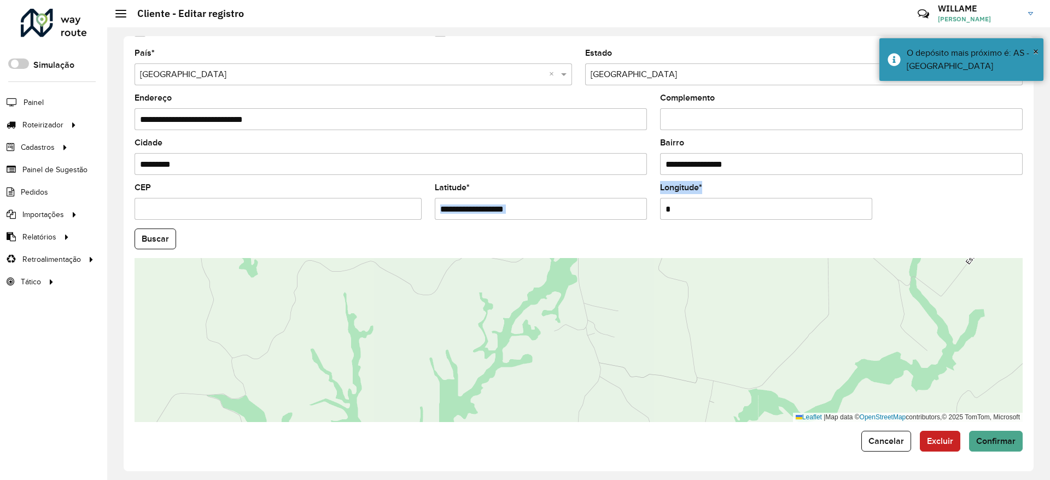
drag, startPoint x: 690, startPoint y: 218, endPoint x: 577, endPoint y: 214, distance: 112.7
click at [577, 213] on formly-group "**********" at bounding box center [578, 235] width 901 height 373
click at [524, 198] on formly-group "**********" at bounding box center [578, 235] width 901 height 373
paste input "**********"
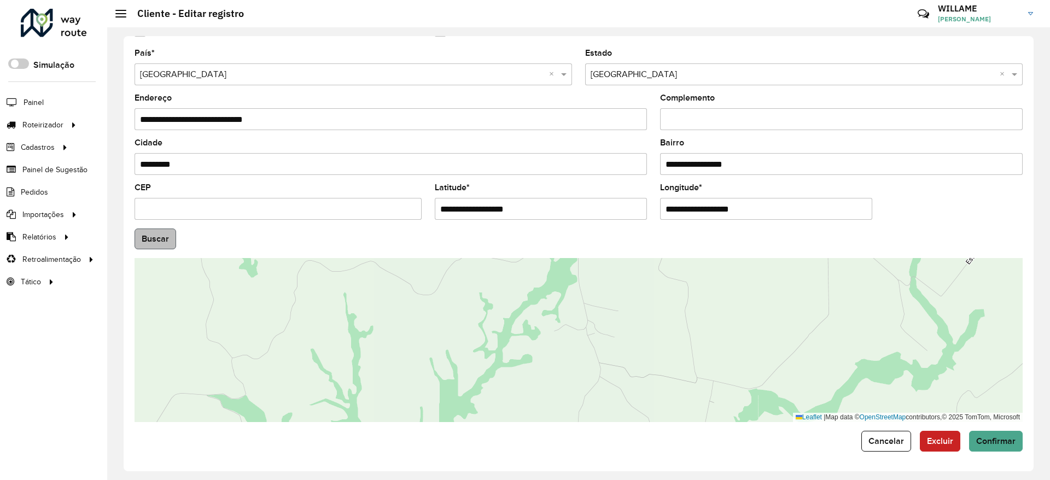
type input "**********"
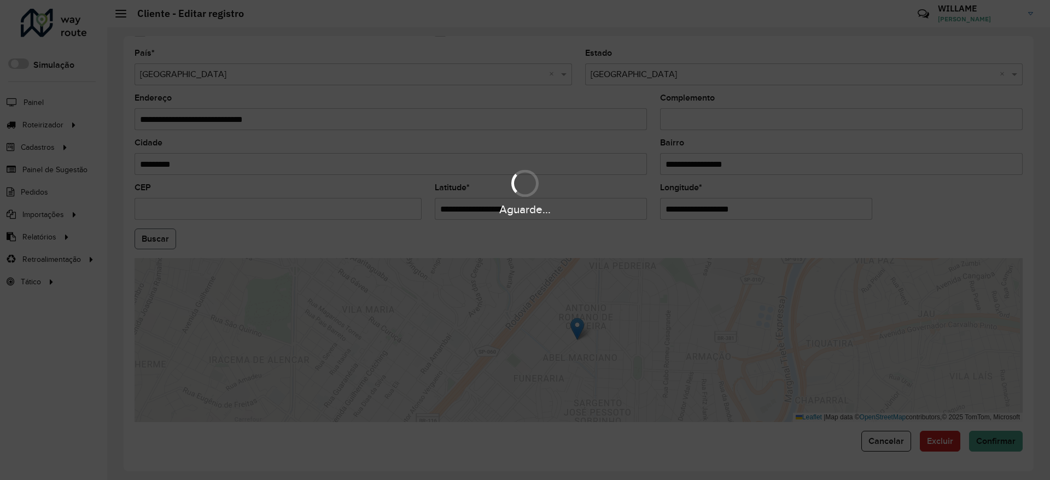
click at [174, 234] on hb-app "Aguarde... Pop-up bloqueado! Seu navegador bloqueou automáticamente a abertura …" at bounding box center [525, 240] width 1050 height 480
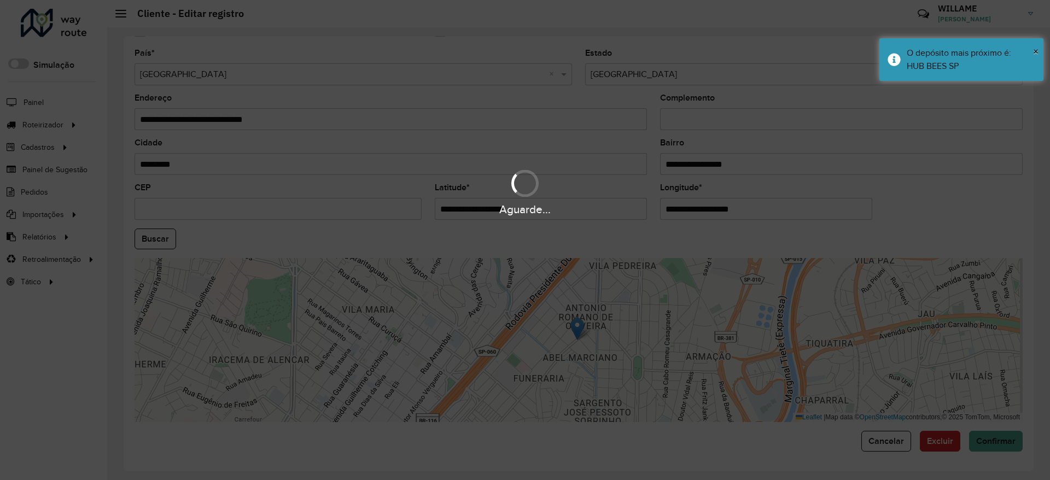
click at [155, 238] on hb-app "Aguarde... Pop-up bloqueado! Seu navegador bloqueou automáticamente a abertura …" at bounding box center [525, 240] width 1050 height 480
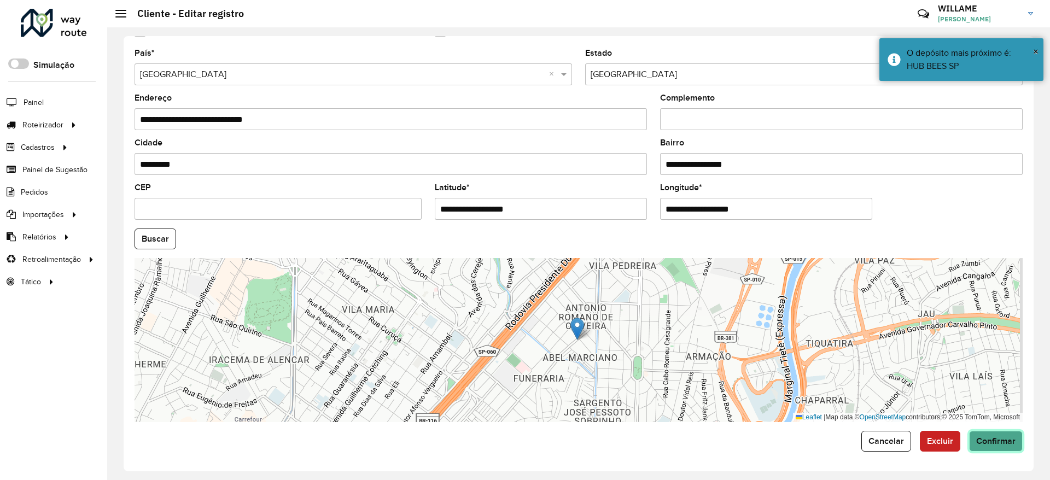
click at [984, 434] on button "Confirmar" at bounding box center [996, 441] width 54 height 21
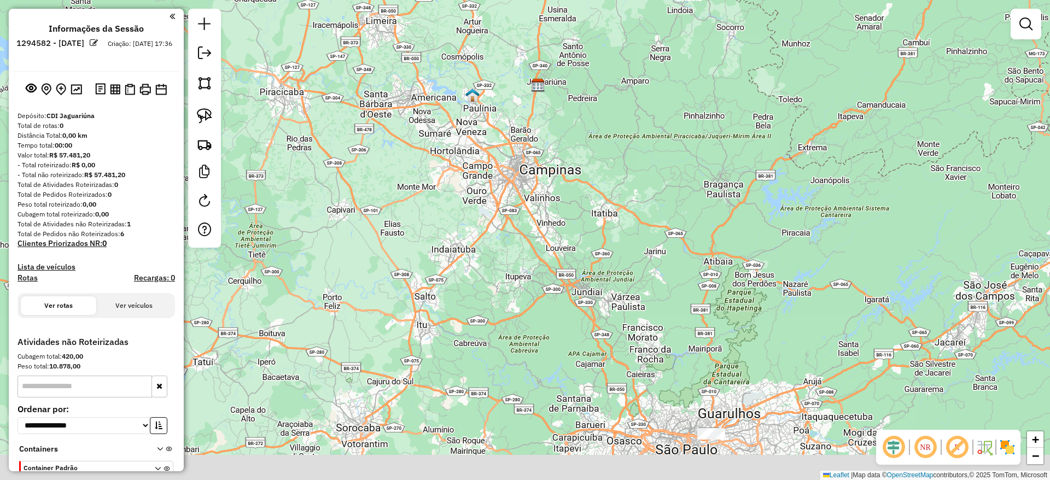
drag, startPoint x: 557, startPoint y: 163, endPoint x: 549, endPoint y: 109, distance: 54.7
click at [549, 109] on div "Janela de atendimento Grade de atendimento Capacidade Transportadoras Veículos …" at bounding box center [525, 240] width 1050 height 480
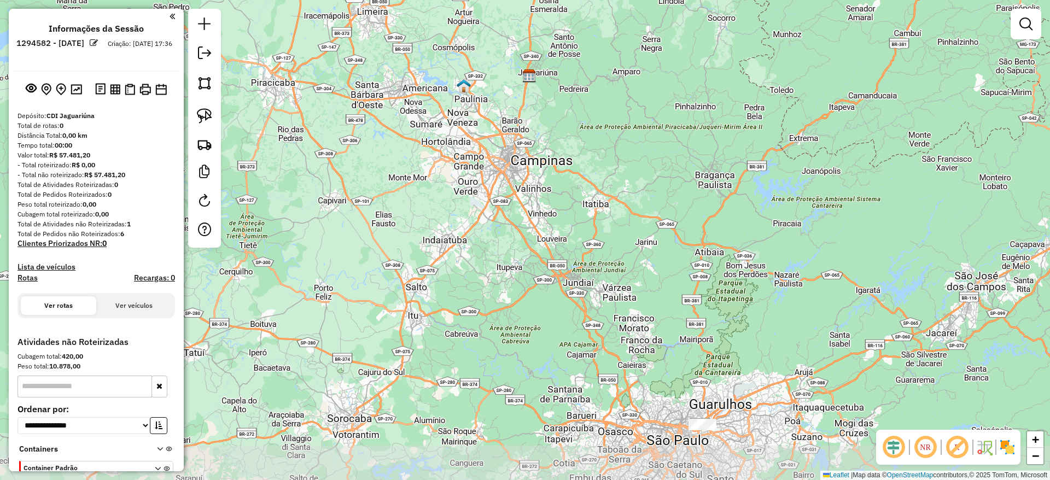
drag, startPoint x: 680, startPoint y: 363, endPoint x: 568, endPoint y: 267, distance: 146.6
click at [623, 289] on div "Janela de atendimento Grade de atendimento Capacidade Transportadoras Veículos …" at bounding box center [525, 240] width 1050 height 480
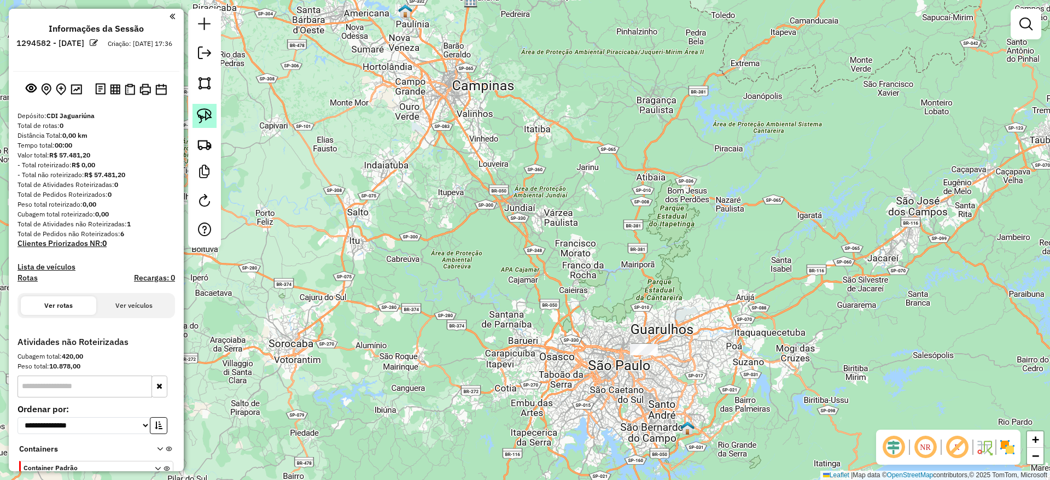
click at [201, 120] on img at bounding box center [204, 115] width 15 height 15
drag, startPoint x: 584, startPoint y: 340, endPoint x: 685, endPoint y: 377, distance: 106.9
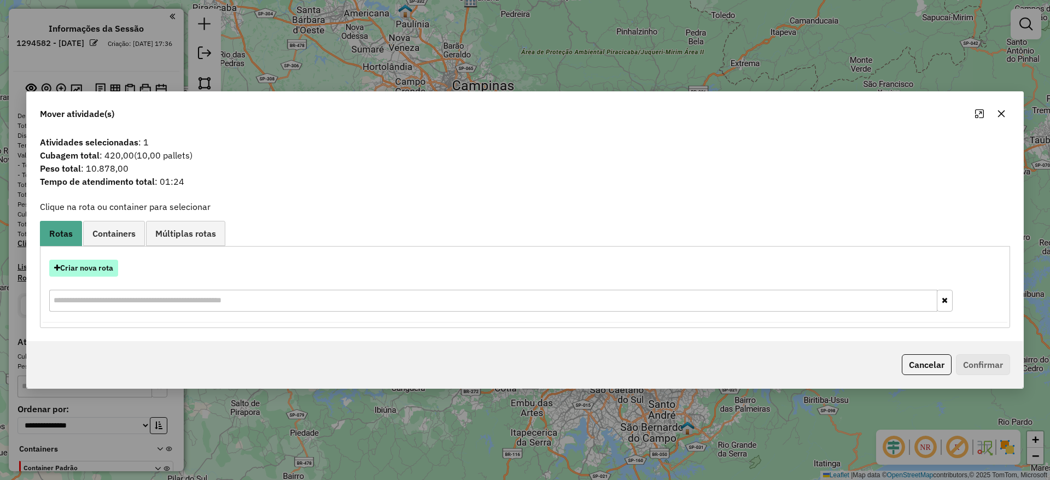
click at [97, 267] on button "Criar nova rota" at bounding box center [83, 268] width 69 height 17
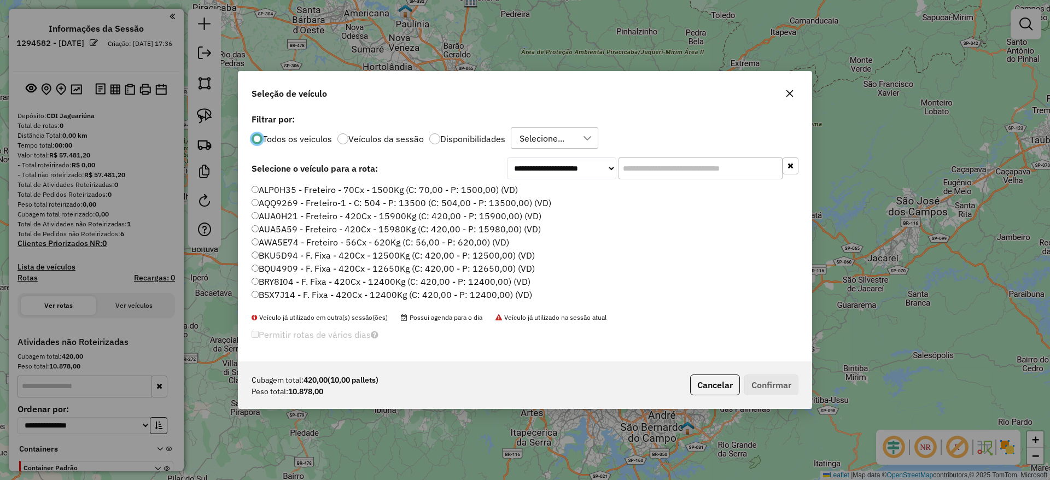
scroll to position [6, 3]
click at [658, 157] on div at bounding box center [708, 168] width 180 height 22
drag, startPoint x: 624, startPoint y: 171, endPoint x: 540, endPoint y: 197, distance: 88.7
click at [624, 171] on input "text" at bounding box center [700, 168] width 164 height 22
paste input "*******"
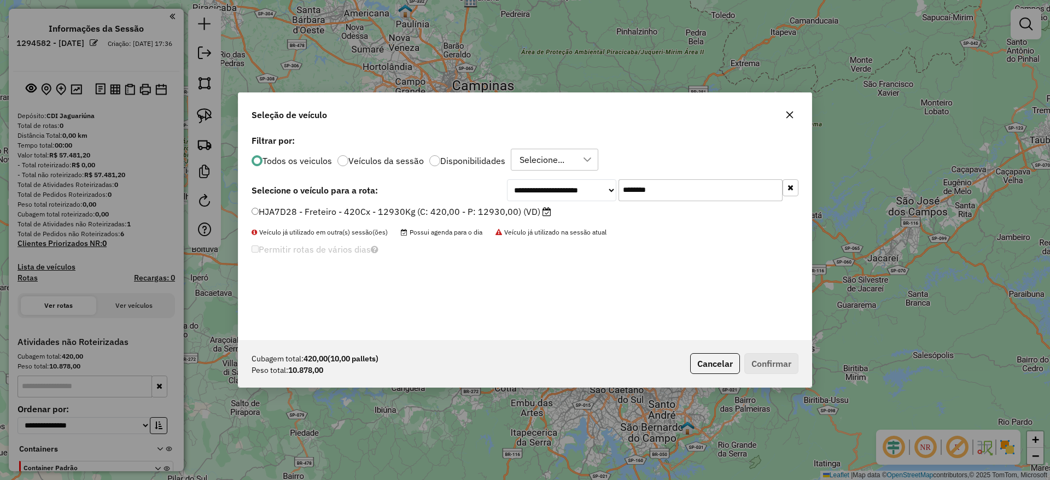
type input "*******"
click at [487, 207] on label "HJA7D28 - Freteiro - 420Cx - 12930Kg (C: 420,00 - P: 12930,00) (VD)" at bounding box center [402, 211] width 300 height 13
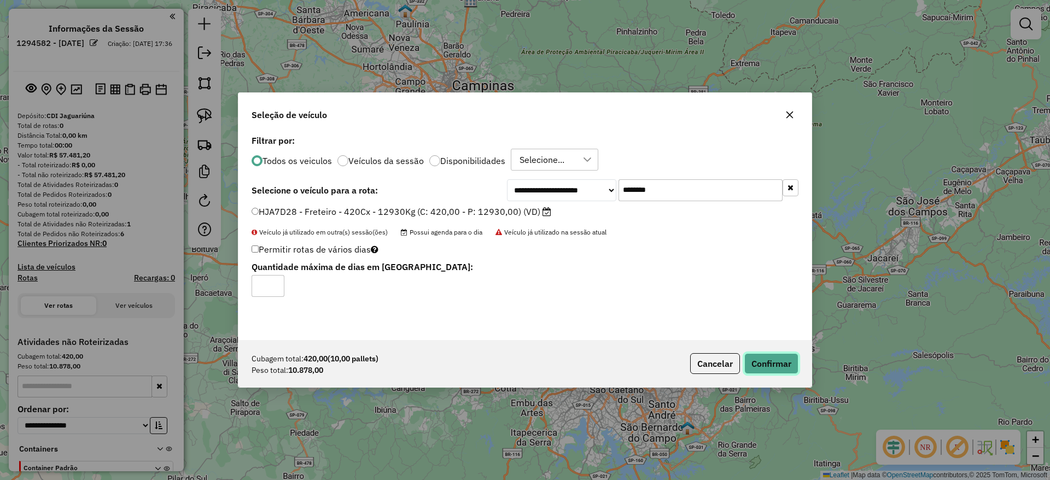
click at [786, 355] on button "Confirmar" at bounding box center [771, 363] width 54 height 21
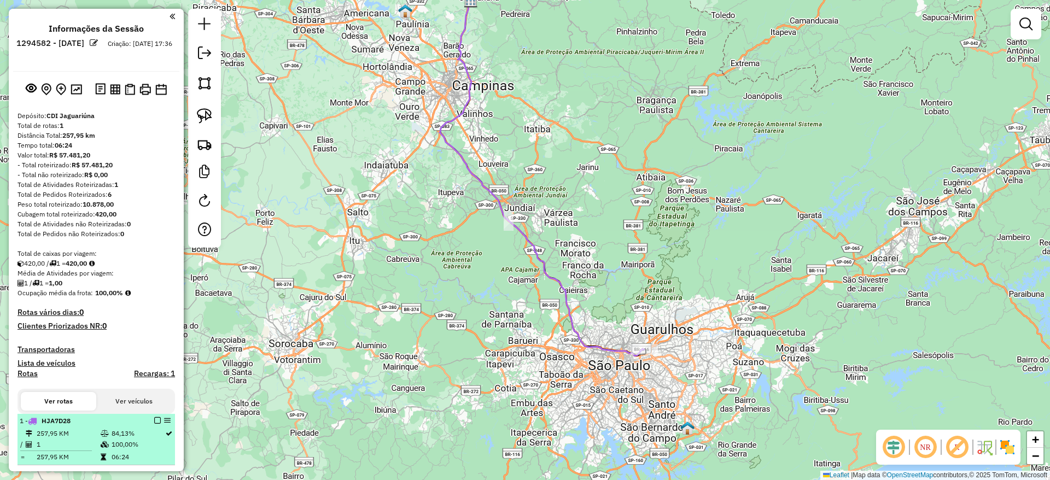
click at [150, 421] on div at bounding box center [154, 420] width 33 height 7
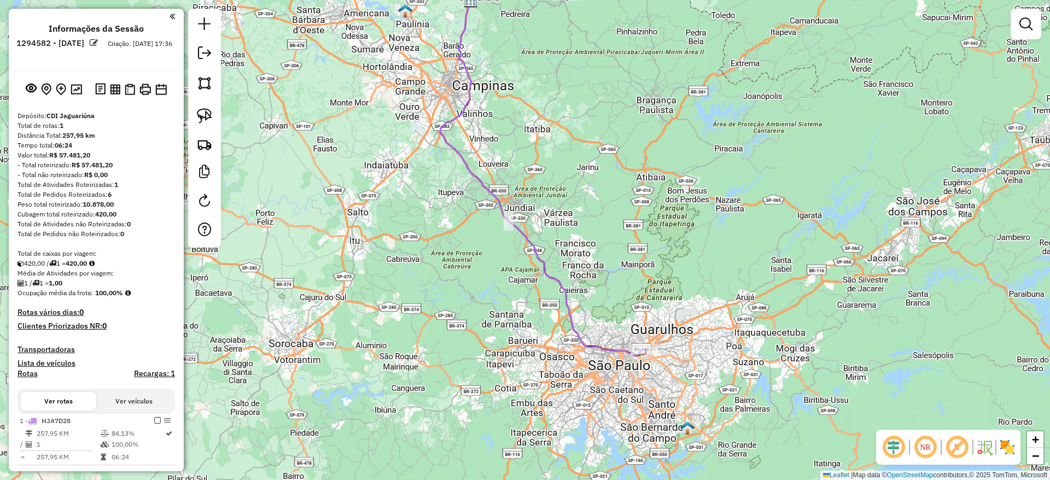
select select "**********"
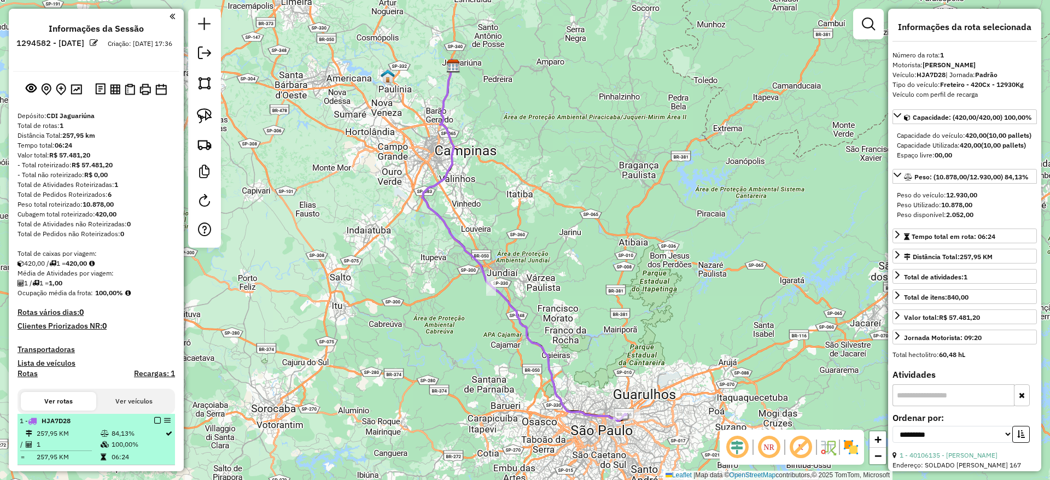
click at [156, 423] on div "1 - HJA7D28" at bounding box center [96, 421] width 153 height 10
click at [154, 420] on em at bounding box center [157, 420] width 7 height 7
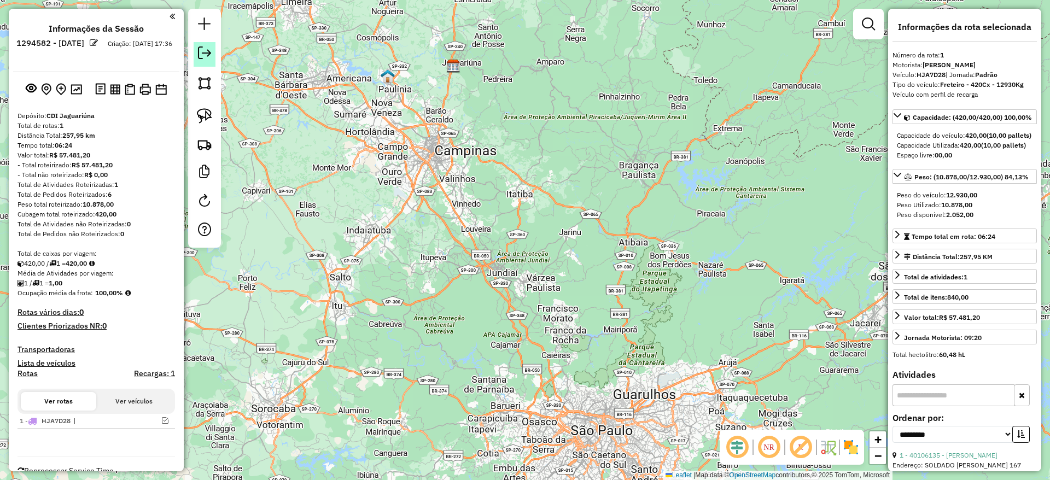
click at [201, 50] on em at bounding box center [204, 52] width 13 height 13
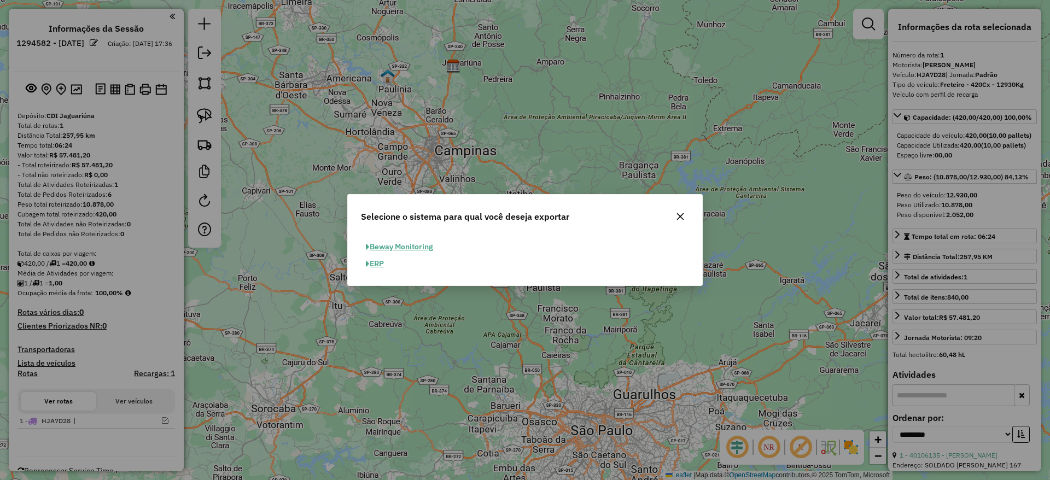
click at [378, 266] on button "ERP" at bounding box center [375, 263] width 28 height 17
select select "**"
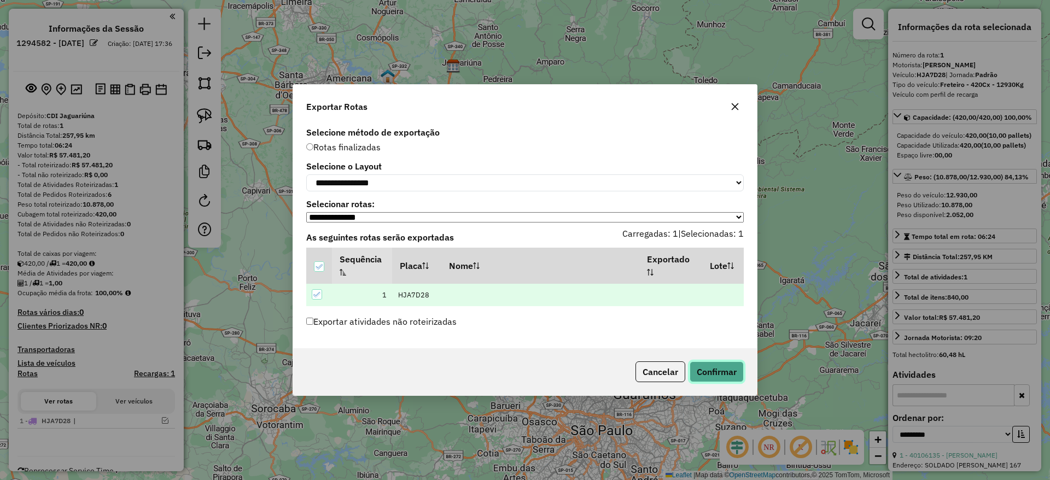
click at [716, 365] on button "Confirmar" at bounding box center [716, 371] width 54 height 21
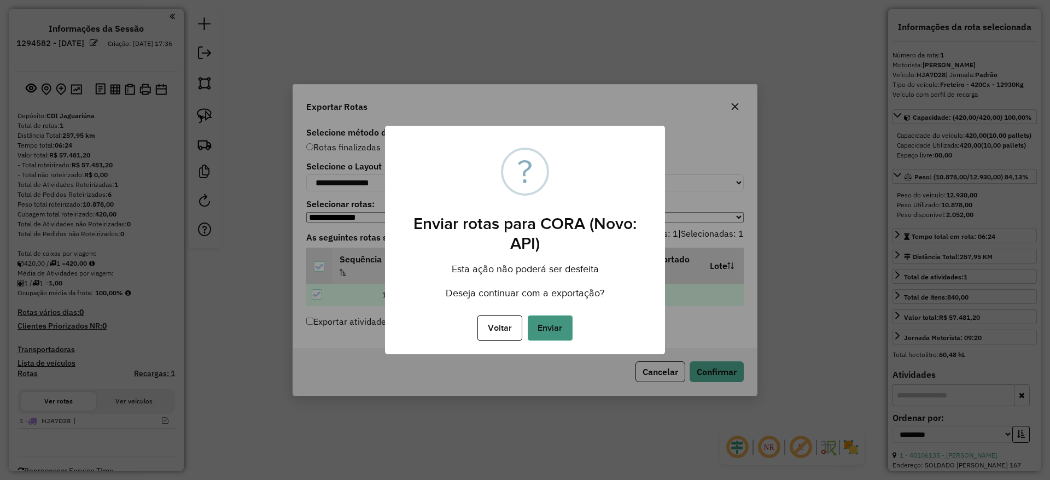
click at [563, 327] on button "Enviar" at bounding box center [550, 327] width 45 height 25
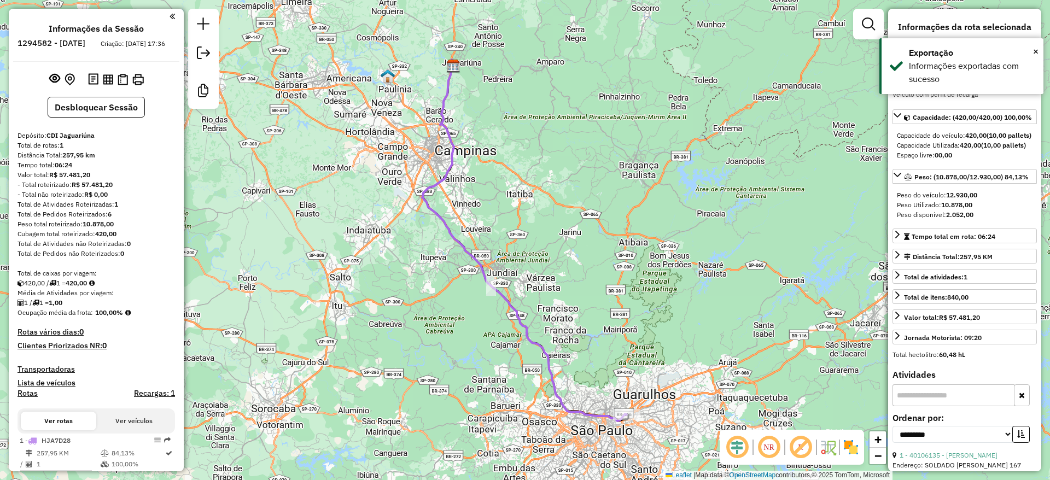
scroll to position [42, 0]
